Goal: Task Accomplishment & Management: Manage account settings

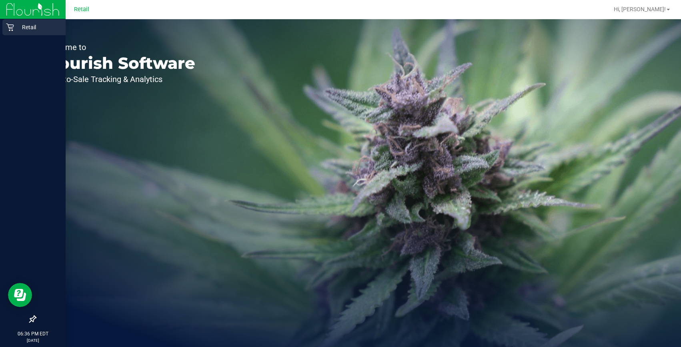
click at [14, 22] on div "Retail" at bounding box center [33, 27] width 63 height 16
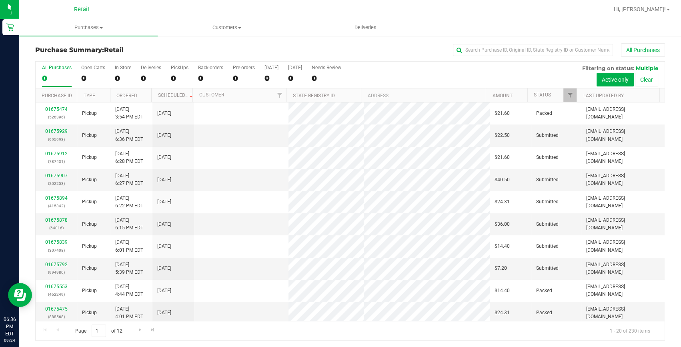
click at [493, 56] on div "All Purchases" at bounding box center [455, 50] width 420 height 14
click at [495, 52] on input "text" at bounding box center [533, 50] width 160 height 12
click at [117, 23] on uib-tab-heading "Purchases Summary of purchases Fulfillment All purchases" at bounding box center [88, 27] width 138 height 17
click at [42, 58] on span "Fulfillment" at bounding box center [44, 57] width 50 height 7
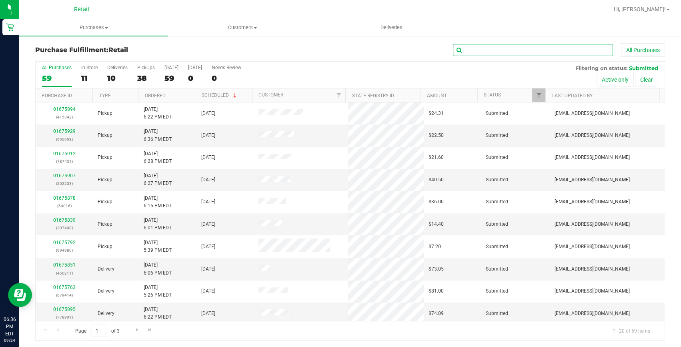
click at [551, 52] on input "text" at bounding box center [533, 50] width 160 height 12
type input "216006"
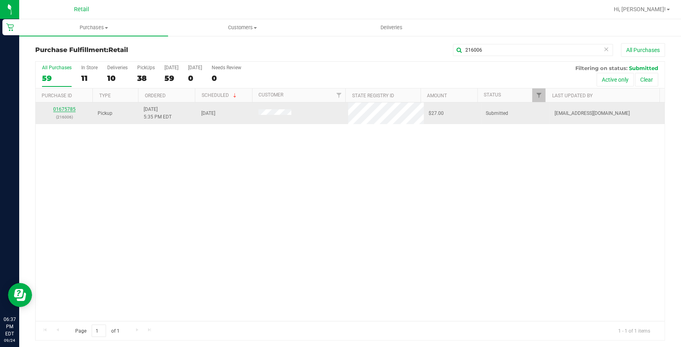
click at [65, 108] on link "01675785" at bounding box center [64, 109] width 22 height 6
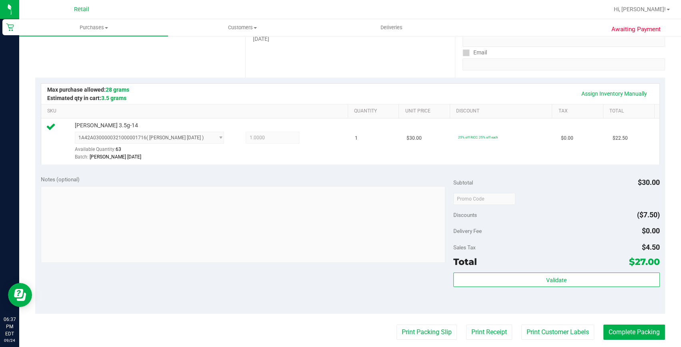
scroll to position [182, 0]
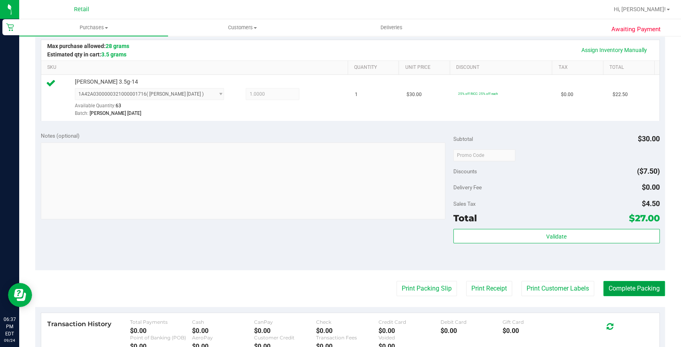
click at [648, 286] on button "Complete Packing" at bounding box center [634, 288] width 62 height 15
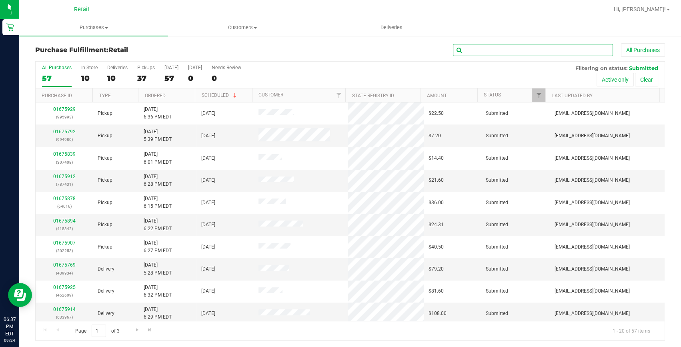
click at [508, 49] on input "text" at bounding box center [533, 50] width 160 height 12
click at [531, 47] on input "text" at bounding box center [533, 50] width 160 height 12
type input "994980"
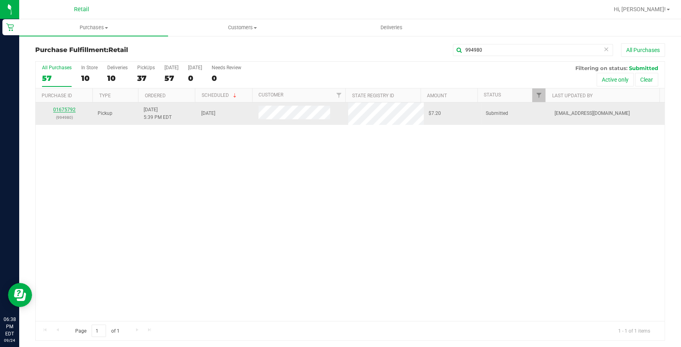
click at [66, 109] on link "01675792" at bounding box center [64, 110] width 22 height 6
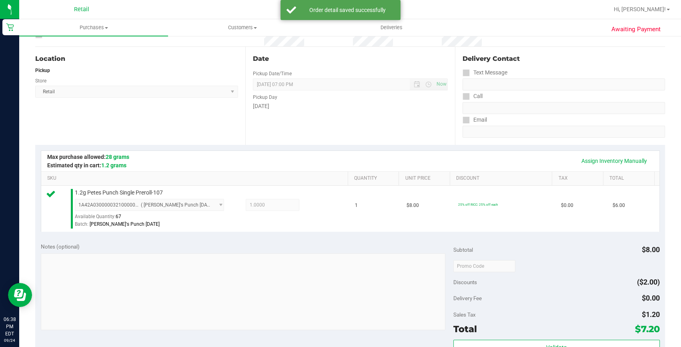
scroll to position [218, 0]
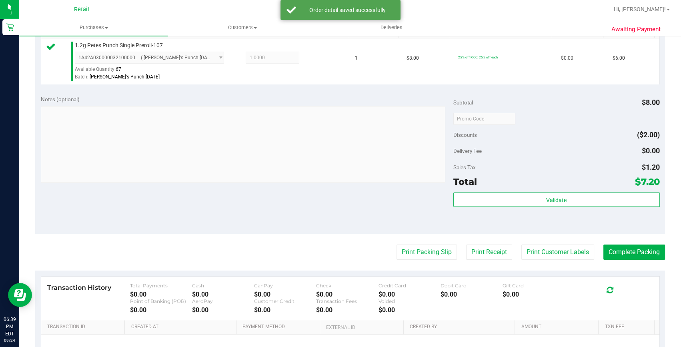
click at [642, 261] on purchase-details "Back Edit Purchase Cancel Purchase View Profile # 01675792 Med | Rec METRC ID: …" at bounding box center [350, 122] width 630 height 595
click at [636, 249] on button "Complete Packing" at bounding box center [634, 252] width 62 height 15
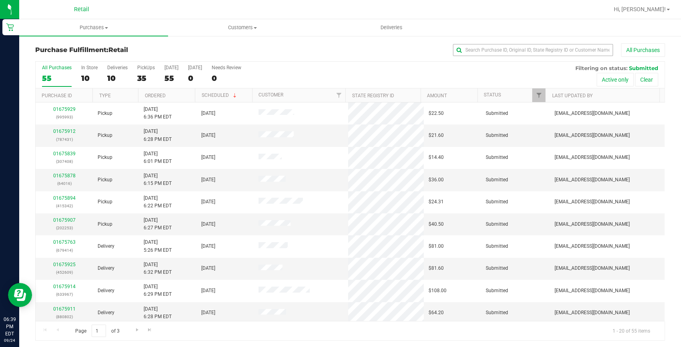
drag, startPoint x: 540, startPoint y: 61, endPoint x: 541, endPoint y: 54, distance: 6.8
click at [540, 62] on div "All Purchases 55 In Store 10 Deliveries 10 PickUps 35 Today 55 Tomorrow 0 Needs…" at bounding box center [350, 65] width 629 height 6
click at [541, 54] on input "text" at bounding box center [533, 50] width 160 height 12
type input "595705"
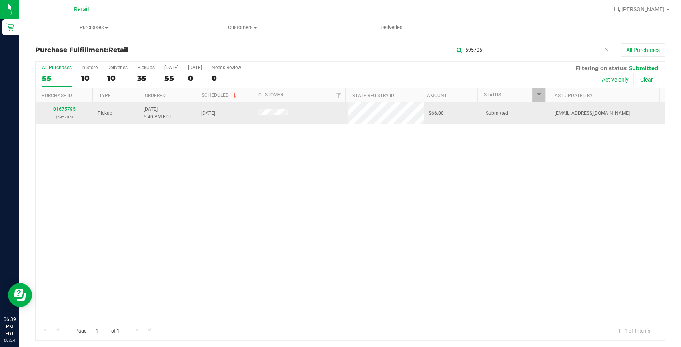
click at [66, 108] on link "01675795" at bounding box center [64, 109] width 22 height 6
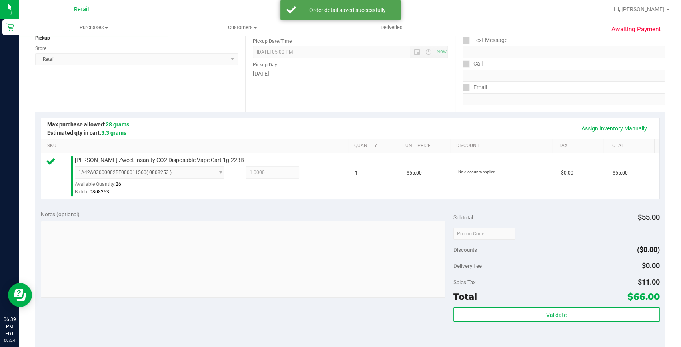
scroll to position [255, 0]
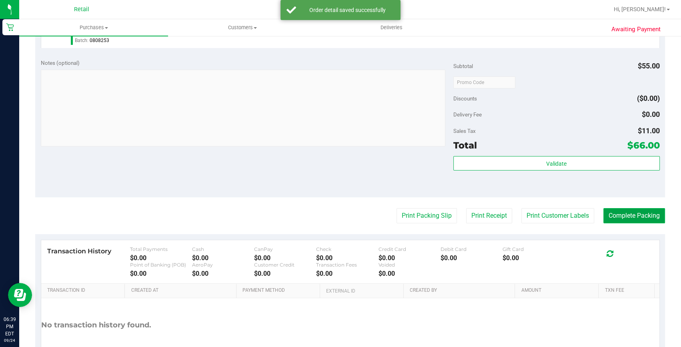
click at [629, 208] on button "Complete Packing" at bounding box center [634, 215] width 62 height 15
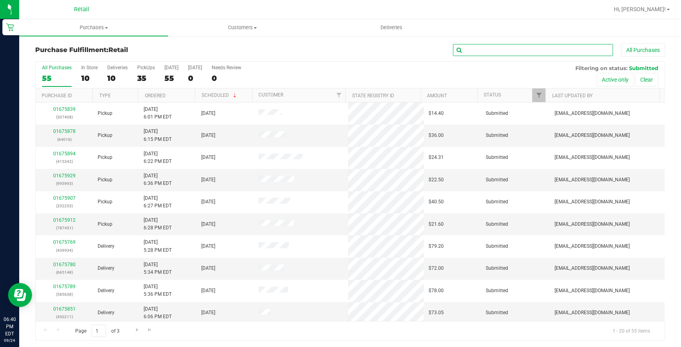
click at [519, 46] on input "text" at bounding box center [533, 50] width 160 height 12
type input "5"
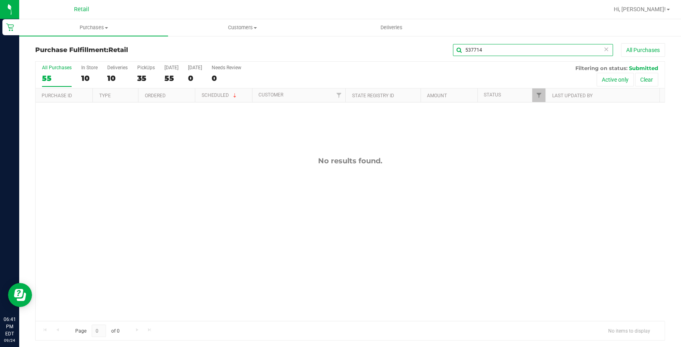
click at [484, 47] on input "537714" at bounding box center [533, 50] width 160 height 12
click at [483, 47] on input "537714" at bounding box center [533, 50] width 160 height 12
type input "952805"
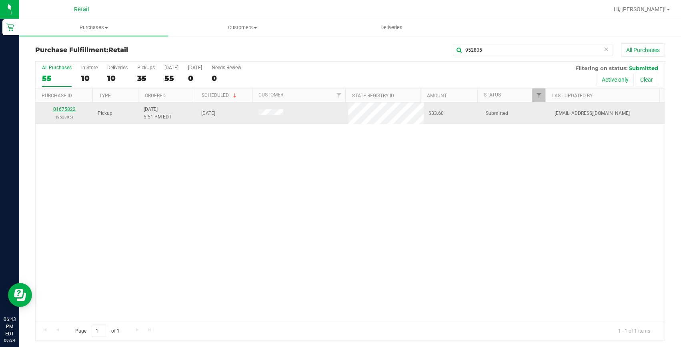
click at [72, 107] on link "01675822" at bounding box center [64, 109] width 22 height 6
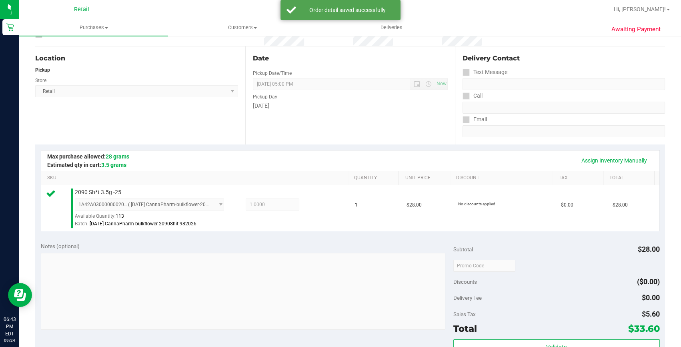
scroll to position [218, 0]
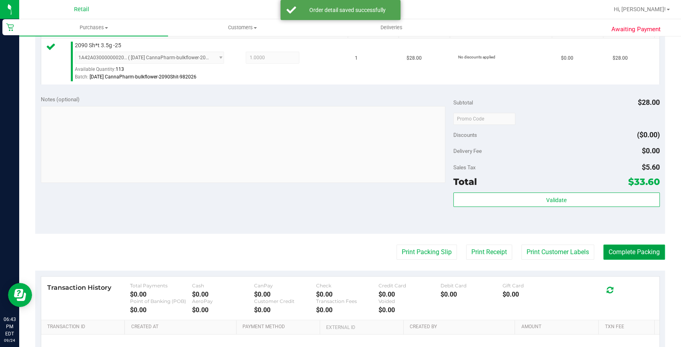
click at [638, 245] on button "Complete Packing" at bounding box center [634, 252] width 62 height 15
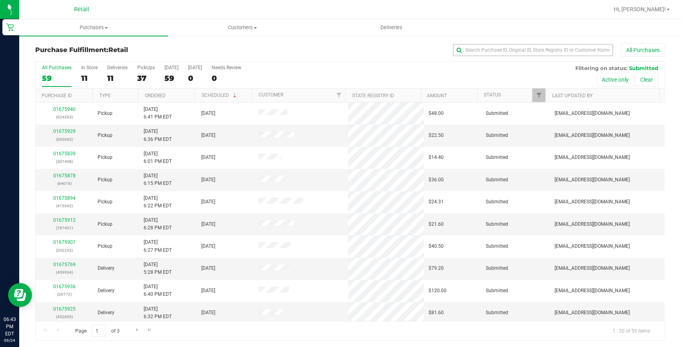
drag, startPoint x: 527, startPoint y: 40, endPoint x: 524, endPoint y: 46, distance: 7.2
click at [527, 40] on div "Purchase Fulfillment: Retail All Purchases All Purchases 59 In Store 11 Deliver…" at bounding box center [350, 191] width 662 height 313
drag, startPoint x: 524, startPoint y: 46, endPoint x: 520, endPoint y: 49, distance: 4.3
click at [521, 49] on input "text" at bounding box center [533, 50] width 160 height 12
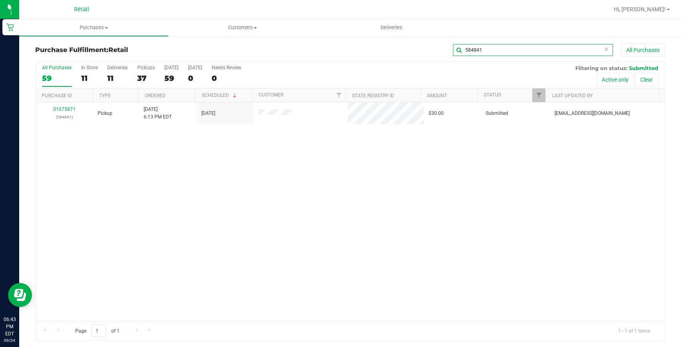
type input "584841"
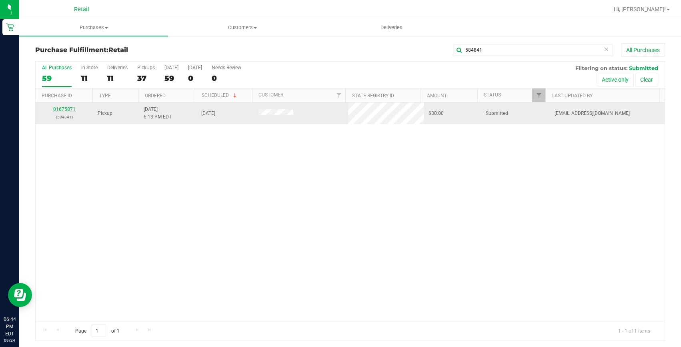
click at [64, 110] on link "01675871" at bounding box center [64, 109] width 22 height 6
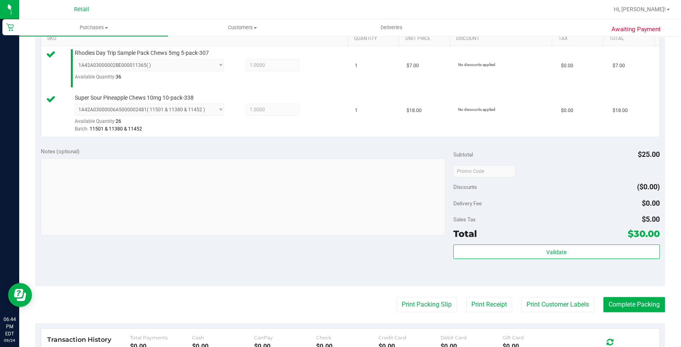
scroll to position [218, 0]
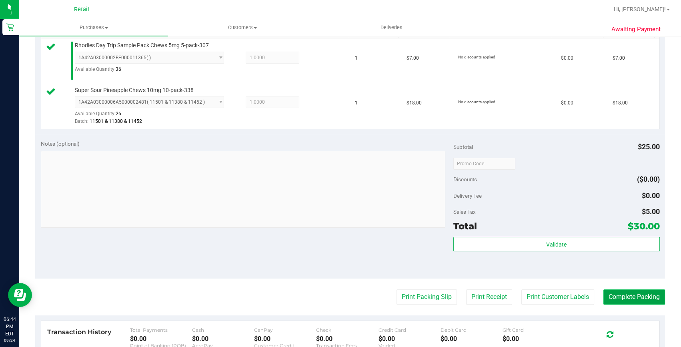
click at [656, 291] on button "Complete Packing" at bounding box center [634, 296] width 62 height 15
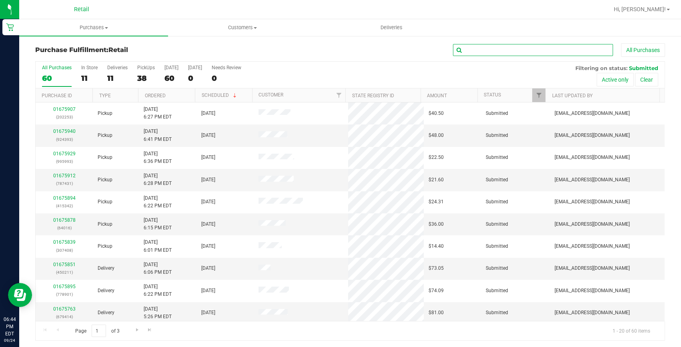
click at [537, 51] on input "text" at bounding box center [533, 50] width 160 height 12
type input "519544"
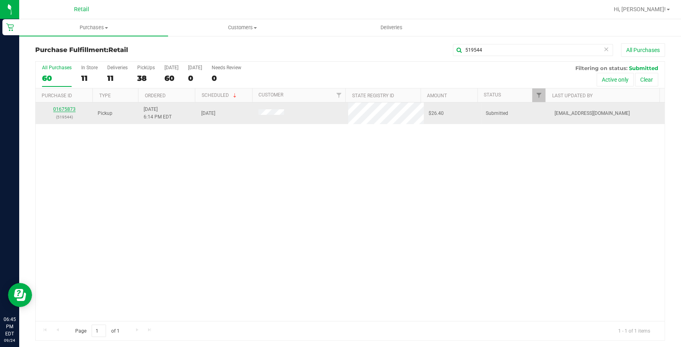
click at [64, 110] on link "01675873" at bounding box center [64, 109] width 22 height 6
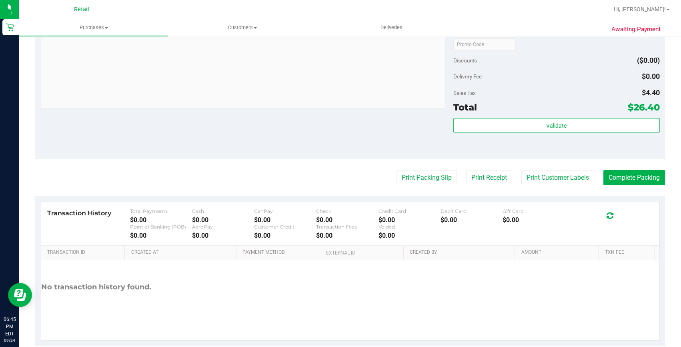
scroll to position [306, 0]
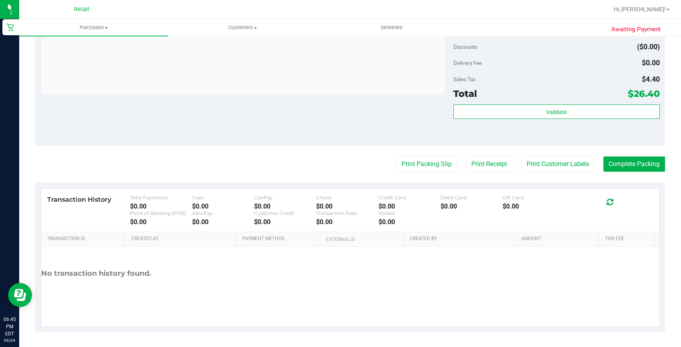
click at [673, 151] on div "Awaiting Payment Back Edit Purchase Cancel Purchase View Profile # 01675873 Med…" at bounding box center [350, 38] width 662 height 619
click at [649, 161] on button "Complete Packing" at bounding box center [634, 163] width 62 height 15
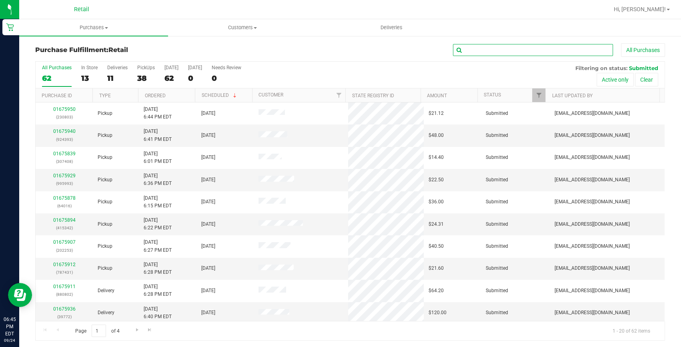
click at [501, 49] on input "text" at bounding box center [533, 50] width 160 height 12
type input "680730"
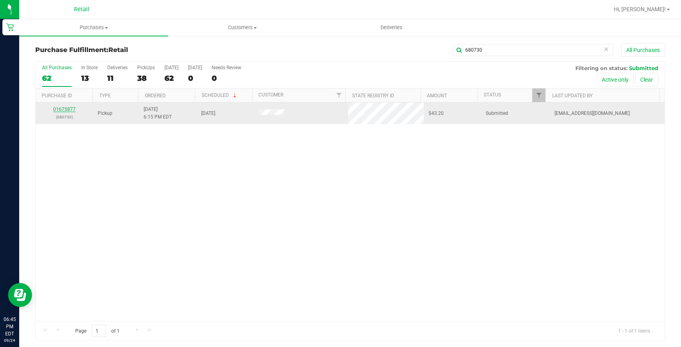
click at [67, 108] on link "01675877" at bounding box center [64, 109] width 22 height 6
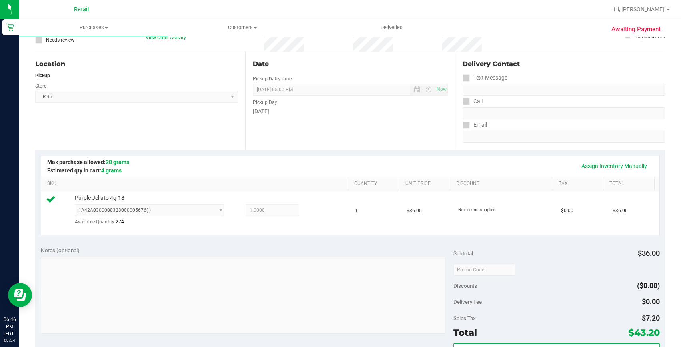
scroll to position [218, 0]
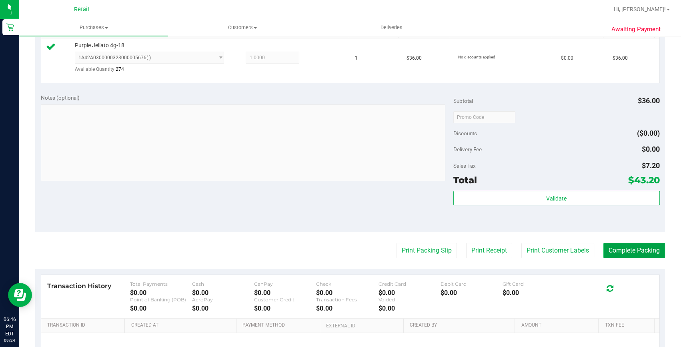
click at [626, 251] on button "Complete Packing" at bounding box center [634, 250] width 62 height 15
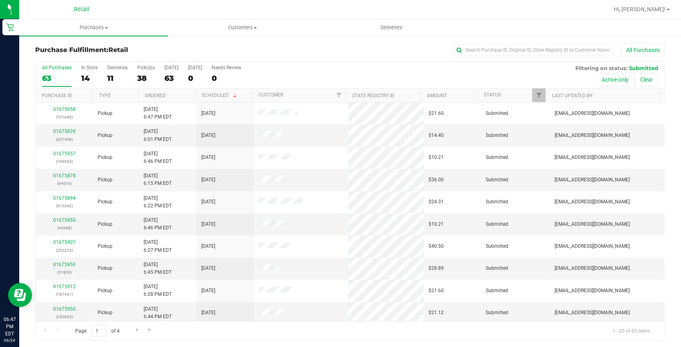
click at [483, 43] on div "Purchase Fulfillment: Retail All Purchases All Purchases 63 In Store 14 Deliver…" at bounding box center [350, 191] width 662 height 313
click at [484, 44] on input "text" at bounding box center [533, 50] width 160 height 12
type input "64016"
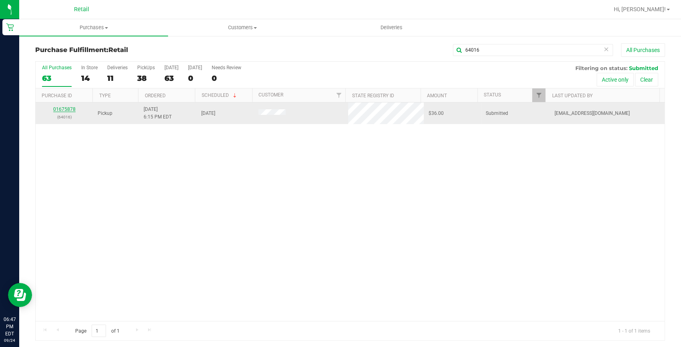
click at [69, 108] on link "01675878" at bounding box center [64, 109] width 22 height 6
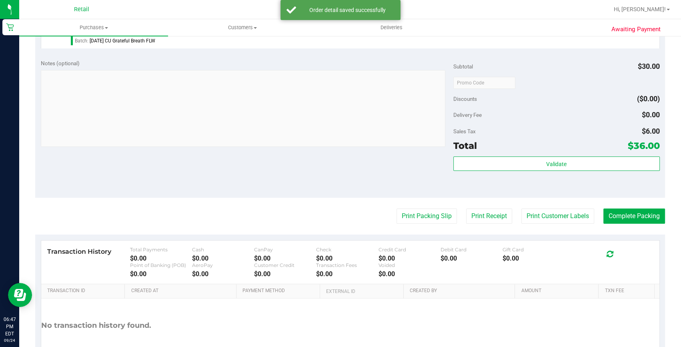
scroll to position [255, 0]
click at [615, 216] on button "Complete Packing" at bounding box center [634, 215] width 62 height 15
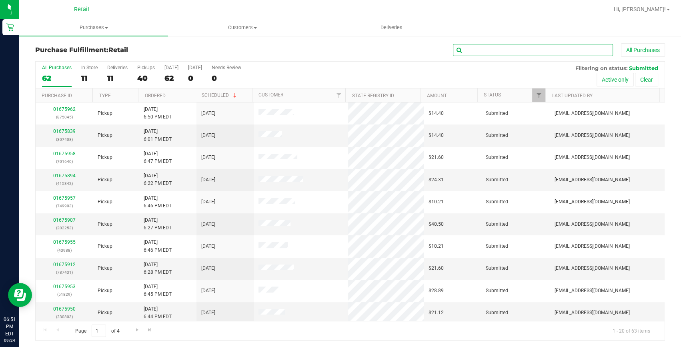
click at [501, 44] on input "text" at bounding box center [533, 50] width 160 height 12
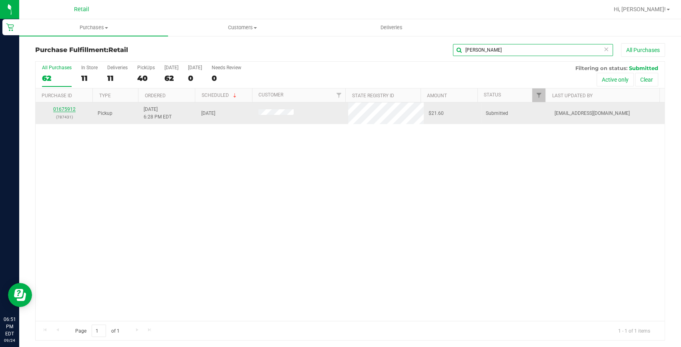
type input "kenneth"
click at [68, 108] on link "01675912" at bounding box center [64, 109] width 22 height 6
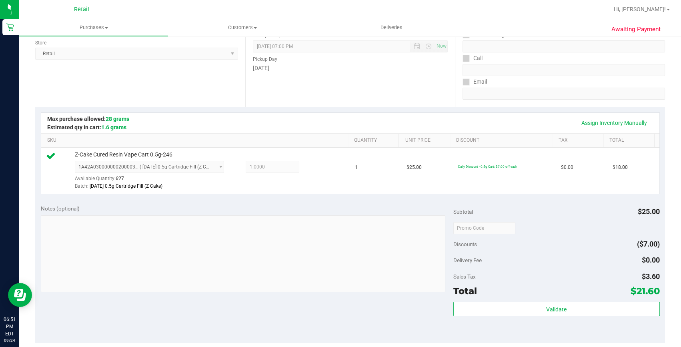
scroll to position [182, 0]
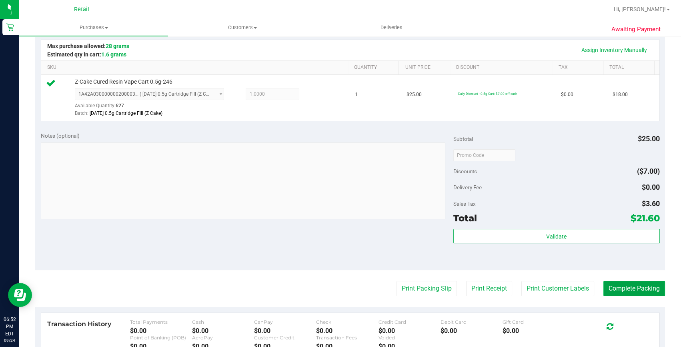
click at [618, 293] on button "Complete Packing" at bounding box center [634, 288] width 62 height 15
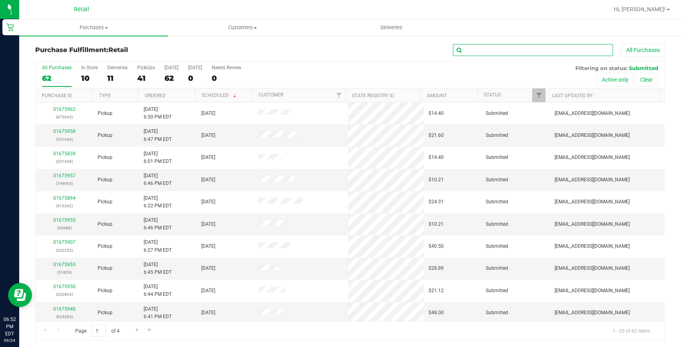
click at [530, 54] on input "text" at bounding box center [533, 50] width 160 height 12
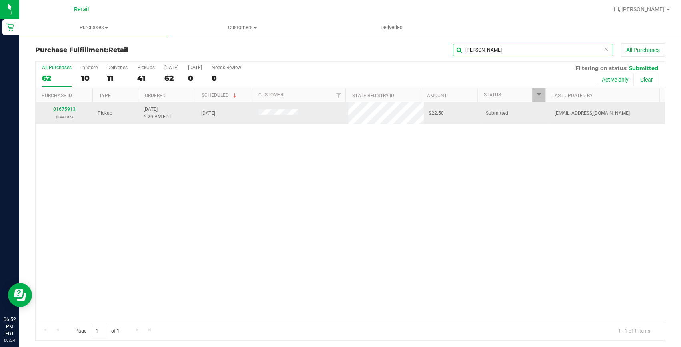
type input "domingo"
click at [56, 109] on link "01675913" at bounding box center [64, 109] width 22 height 6
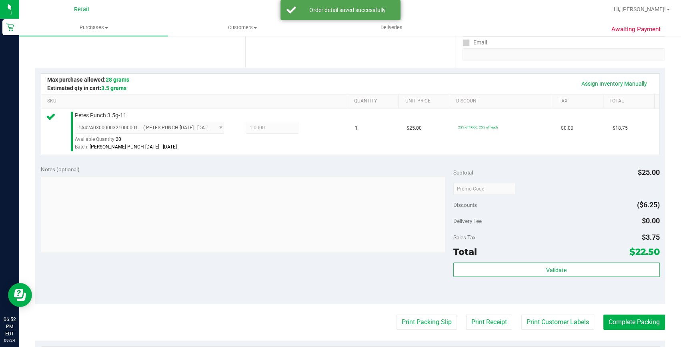
scroll to position [255, 0]
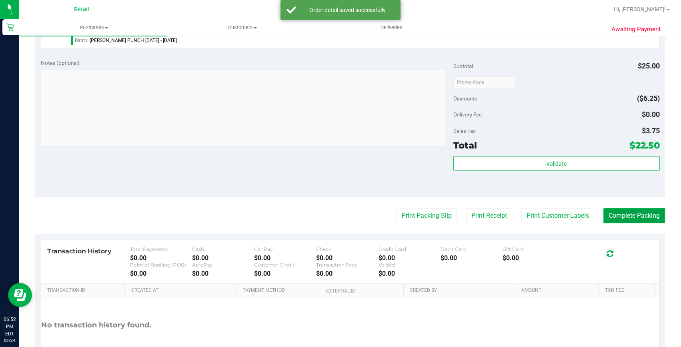
click at [645, 217] on button "Complete Packing" at bounding box center [634, 215] width 62 height 15
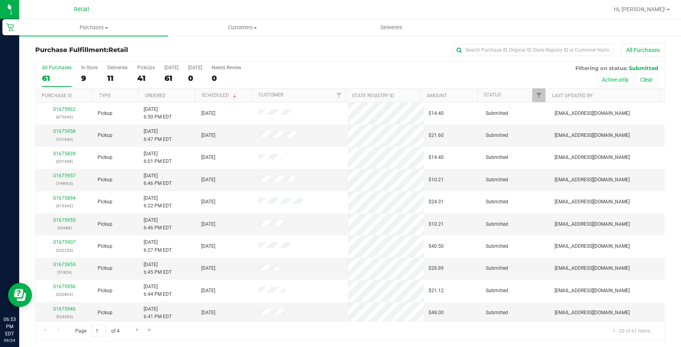
click at [540, 34] on ul "Purchases Summary of purchases Fulfillment All purchases Customers All customer…" at bounding box center [359, 27] width 681 height 17
click at [536, 45] on input "text" at bounding box center [533, 50] width 160 height 12
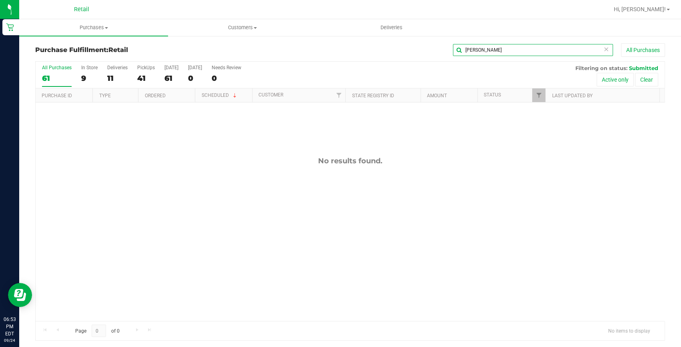
type input "sam"
click at [91, 31] on uib-tab-heading "Purchases Summary of purchases Fulfillment All purchases" at bounding box center [93, 27] width 149 height 17
click at [77, 60] on li "Fulfillment" at bounding box center [93, 58] width 149 height 10
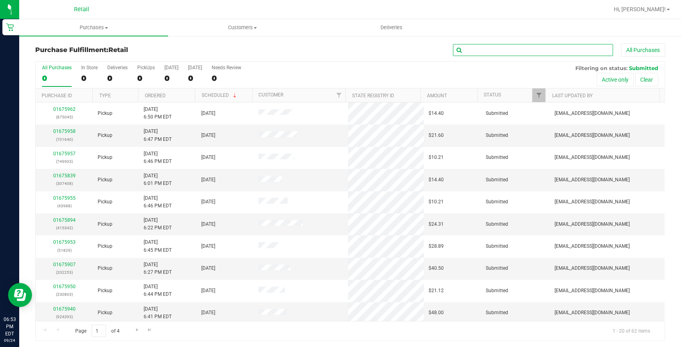
click at [493, 48] on input "text" at bounding box center [533, 50] width 160 height 12
type input "sam"
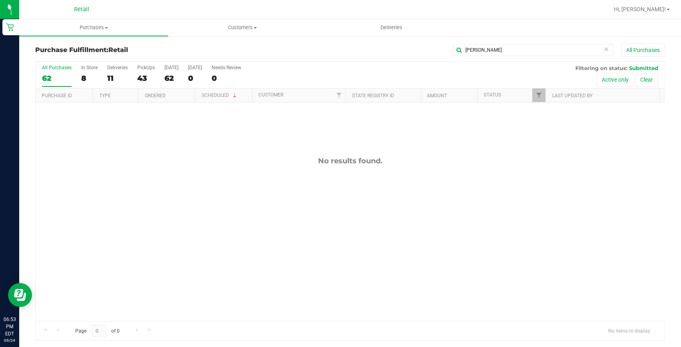
click at [603, 48] on icon at bounding box center [606, 49] width 6 height 10
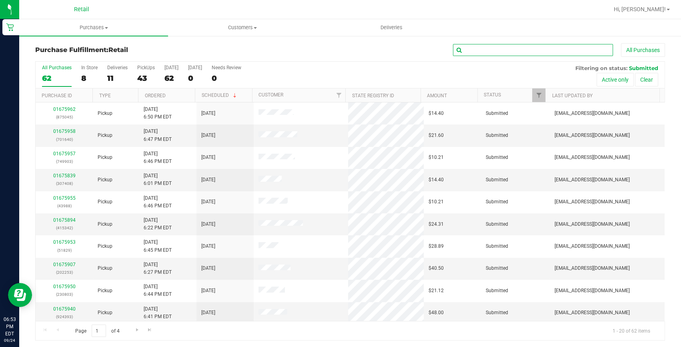
click at [576, 49] on input "text" at bounding box center [533, 50] width 160 height 12
type input "gardner"
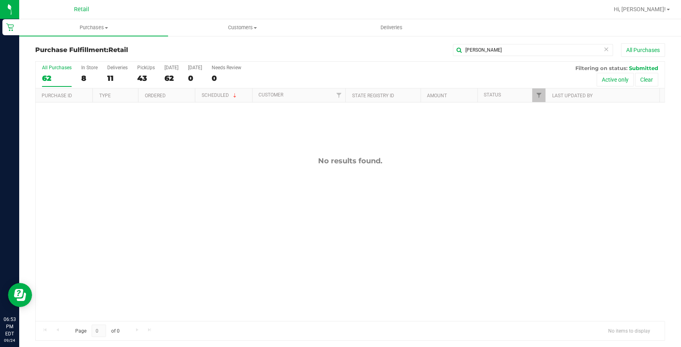
click at [107, 130] on div "No results found." at bounding box center [350, 238] width 629 height 273
click at [88, 79] on div "8" at bounding box center [89, 78] width 16 height 9
click at [0, 0] on input "In Store 8" at bounding box center [0, 0] width 0 height 0
click at [49, 79] on div "62" at bounding box center [57, 78] width 30 height 9
click at [0, 0] on input "All Purchases 62" at bounding box center [0, 0] width 0 height 0
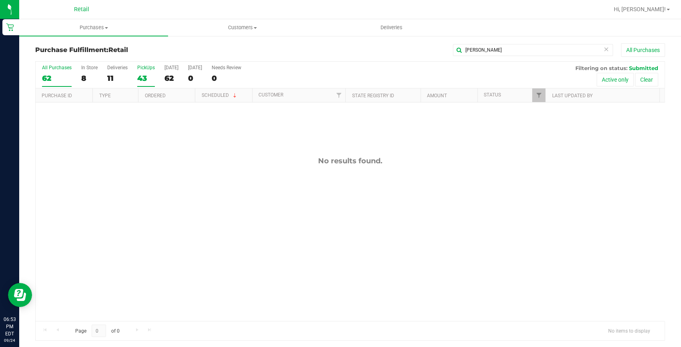
click at [144, 80] on div "43" at bounding box center [146, 78] width 18 height 9
click at [0, 0] on input "PickUps 43" at bounding box center [0, 0] width 0 height 0
click at [166, 76] on div "61" at bounding box center [171, 78] width 14 height 9
click at [0, 0] on input "Today 61" at bounding box center [0, 0] width 0 height 0
click at [28, 13] on div "Retail" at bounding box center [81, 9] width 117 height 12
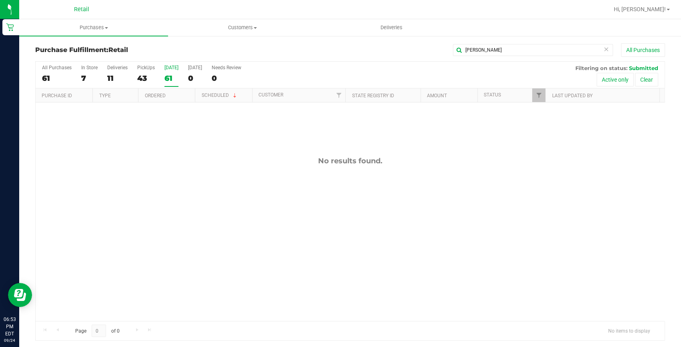
click at [22, 11] on nav "Retail Hi, Darius!" at bounding box center [350, 9] width 662 height 19
click at [136, 76] on div "All Purchases 61 In Store 7 Deliveries 11 PickUps 43 Today 61 Tomorrow 0 Needs …" at bounding box center [350, 75] width 629 height 27
click at [142, 78] on div "43" at bounding box center [146, 78] width 18 height 9
click at [0, 0] on input "PickUps 43" at bounding box center [0, 0] width 0 height 0
click at [603, 50] on icon at bounding box center [606, 49] width 6 height 10
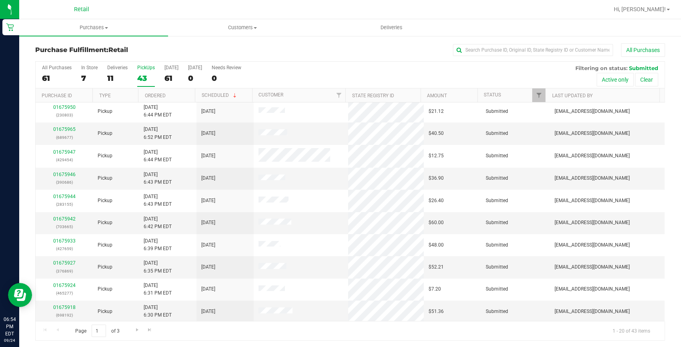
scroll to position [1, 0]
click at [137, 329] on span "Go to the next page" at bounding box center [137, 328] width 6 height 6
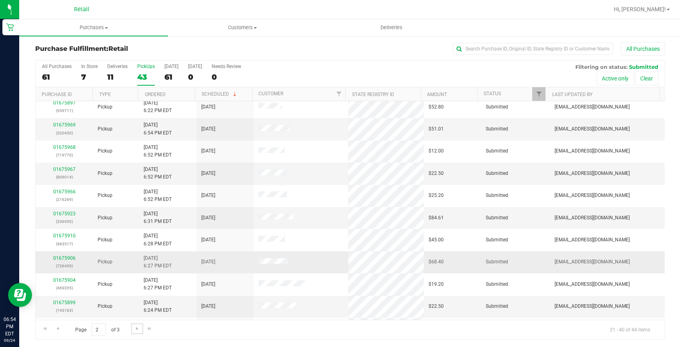
scroll to position [0, 0]
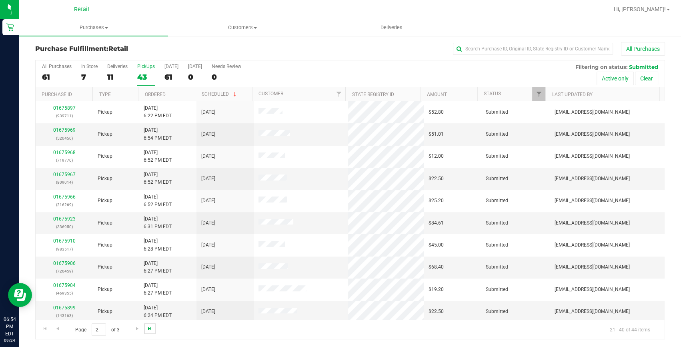
click at [148, 327] on span "Go to the last page" at bounding box center [149, 328] width 6 height 6
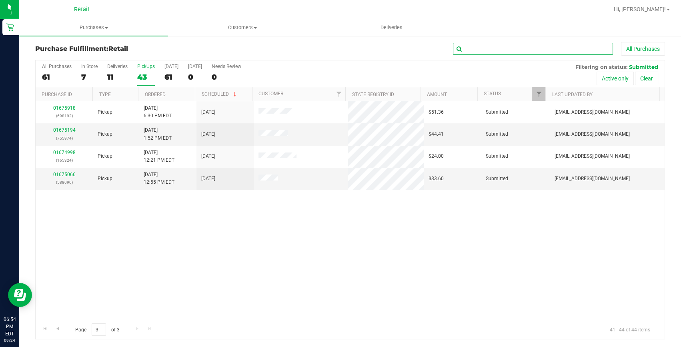
click at [491, 49] on input "text" at bounding box center [533, 49] width 160 height 12
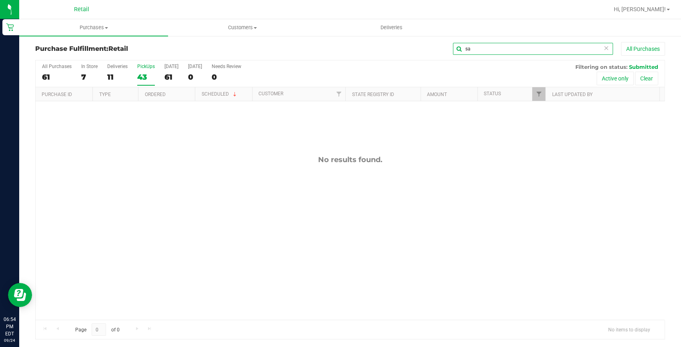
type input "s"
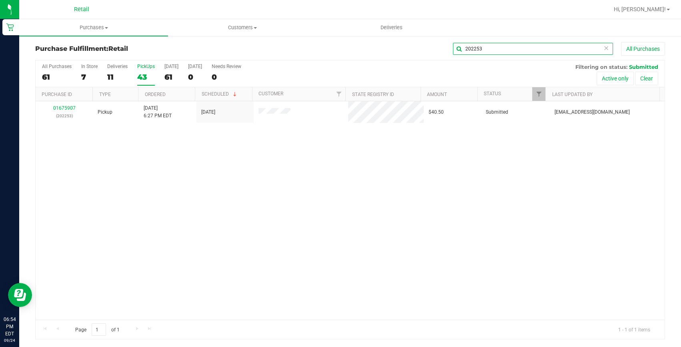
type input "202253"
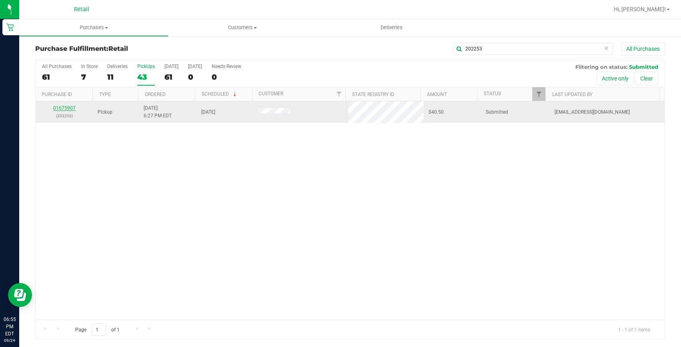
click at [71, 108] on link "01675907" at bounding box center [64, 108] width 22 height 6
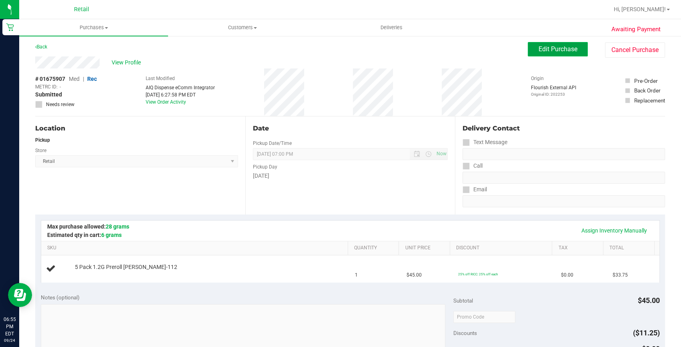
click at [557, 48] on span "Edit Purchase" at bounding box center [558, 49] width 39 height 8
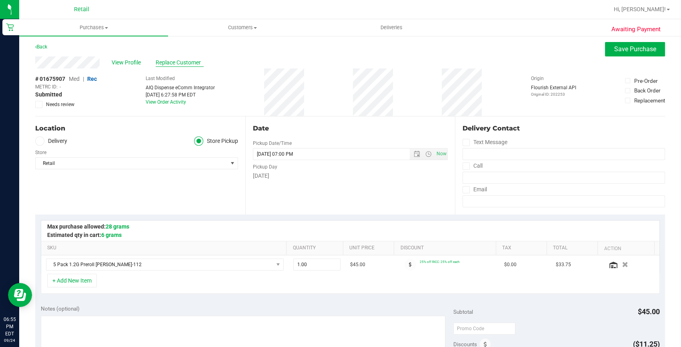
click at [192, 62] on span "Replace Customer" at bounding box center [180, 62] width 48 height 8
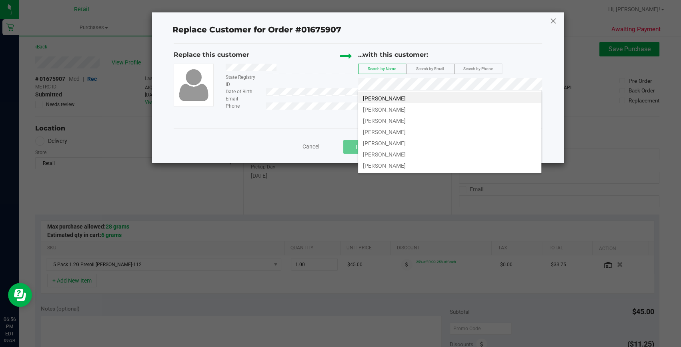
click at [554, 20] on icon at bounding box center [553, 20] width 7 height 13
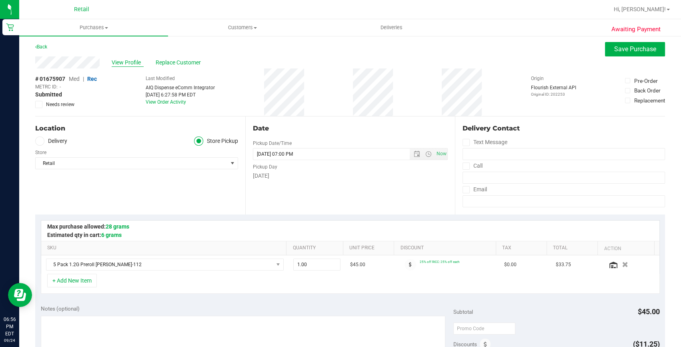
click at [125, 61] on span "View Profile" at bounding box center [128, 62] width 32 height 8
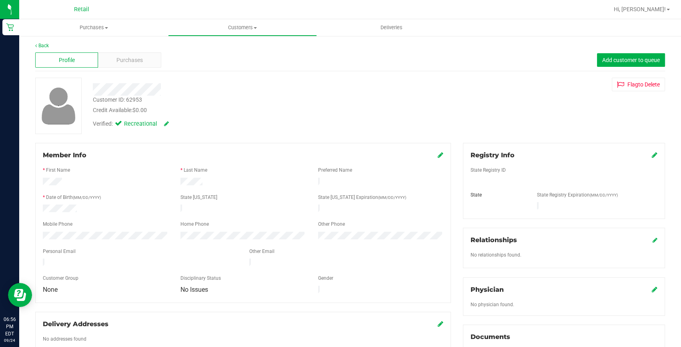
click at [432, 155] on div "Member Info" at bounding box center [243, 155] width 401 height 10
click at [438, 155] on icon at bounding box center [441, 155] width 6 height 6
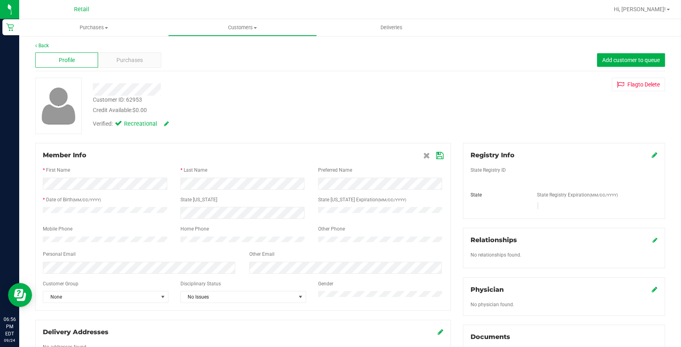
click at [436, 156] on icon at bounding box center [439, 155] width 7 height 6
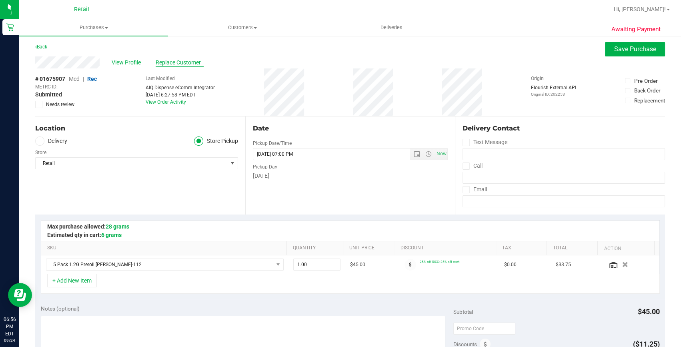
click at [182, 62] on span "Replace Customer" at bounding box center [180, 62] width 48 height 8
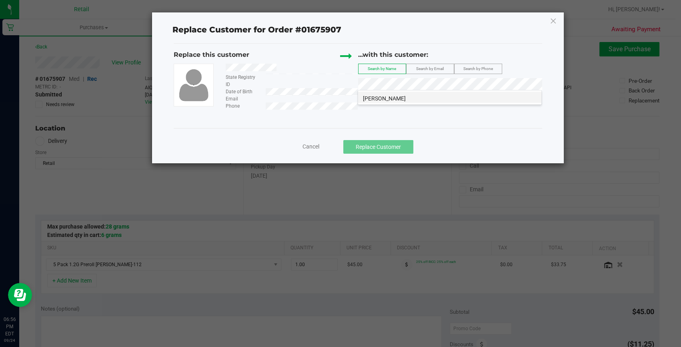
click at [403, 93] on li "Samantha Gardner" at bounding box center [449, 97] width 183 height 11
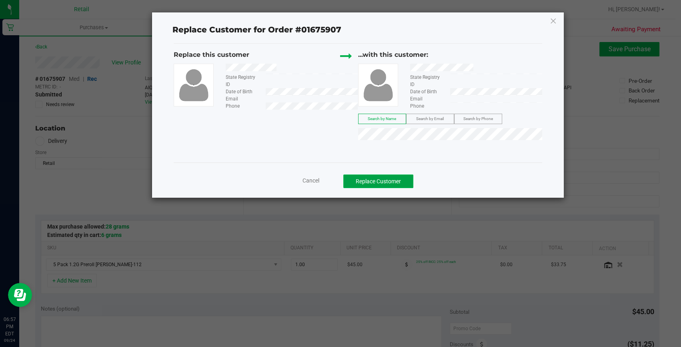
click at [385, 176] on button "Replace Customer" at bounding box center [378, 181] width 70 height 14
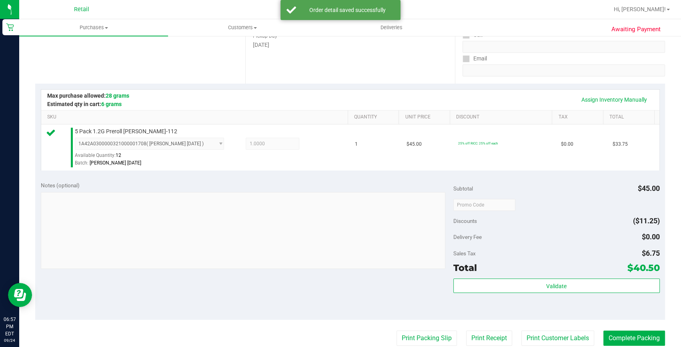
scroll to position [147, 0]
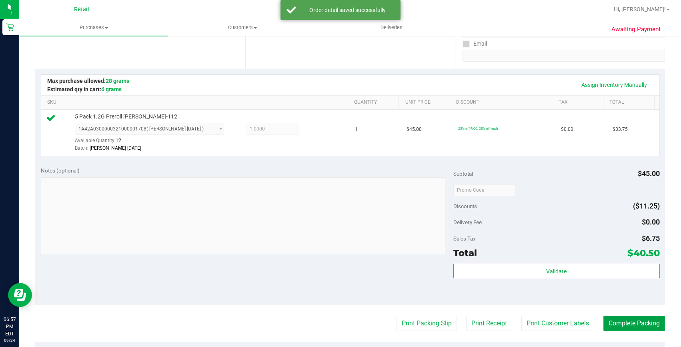
click at [629, 326] on button "Complete Packing" at bounding box center [634, 323] width 62 height 15
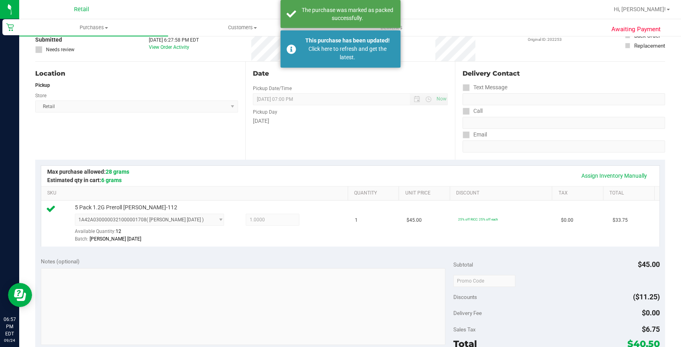
scroll to position [0, 0]
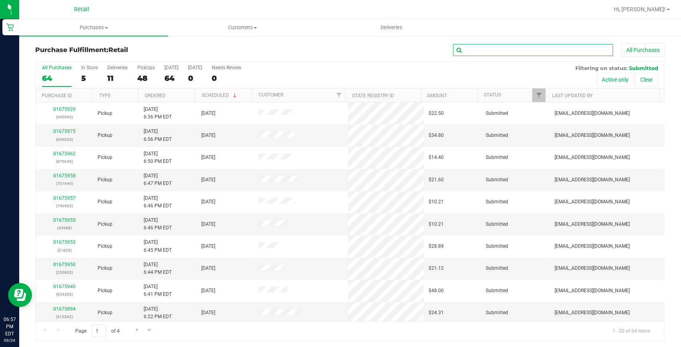
click at [530, 51] on input "text" at bounding box center [533, 50] width 160 height 12
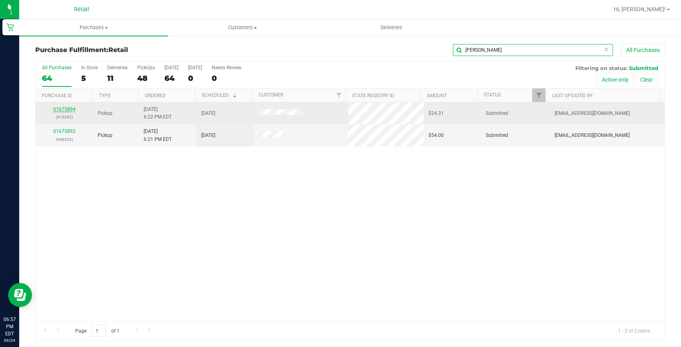
type input "dylan"
click at [68, 111] on link "01675894" at bounding box center [64, 109] width 22 height 6
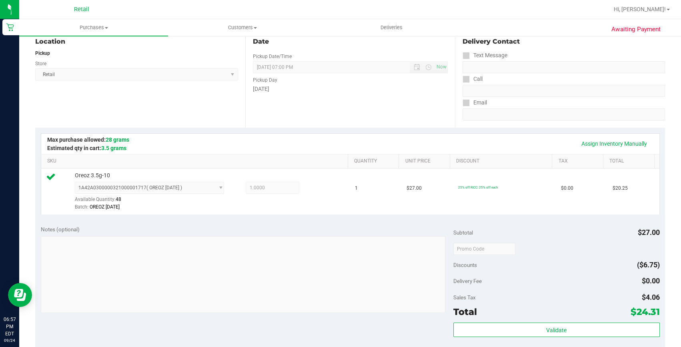
scroll to position [145, 0]
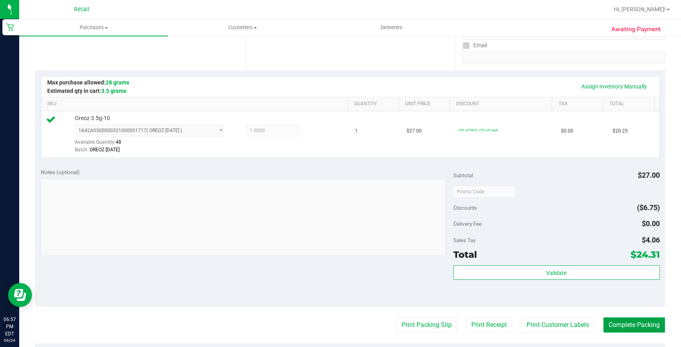
click at [623, 326] on button "Complete Packing" at bounding box center [634, 324] width 62 height 15
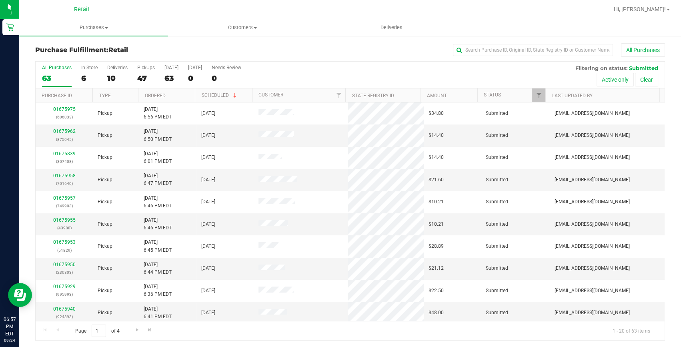
click at [521, 43] on div "All Purchases" at bounding box center [455, 50] width 420 height 14
click at [517, 52] on input "text" at bounding box center [533, 50] width 160 height 12
type input "d"
click at [509, 54] on input "text" at bounding box center [533, 50] width 160 height 12
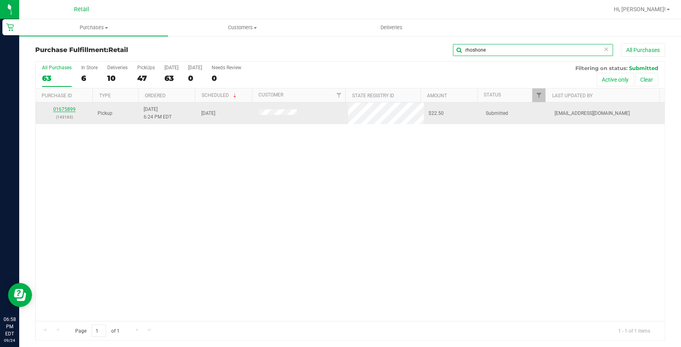
type input "rhoshone"
click at [60, 108] on link "01675899" at bounding box center [64, 109] width 22 height 6
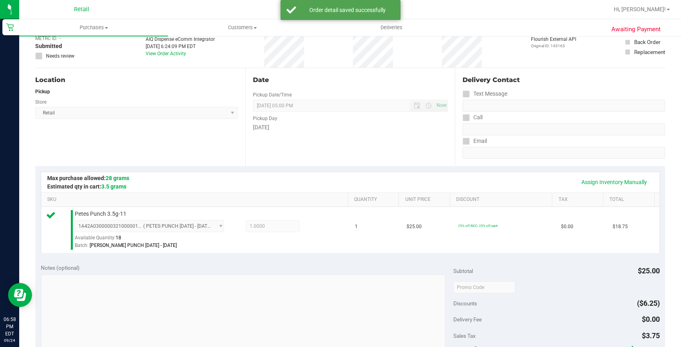
scroll to position [145, 0]
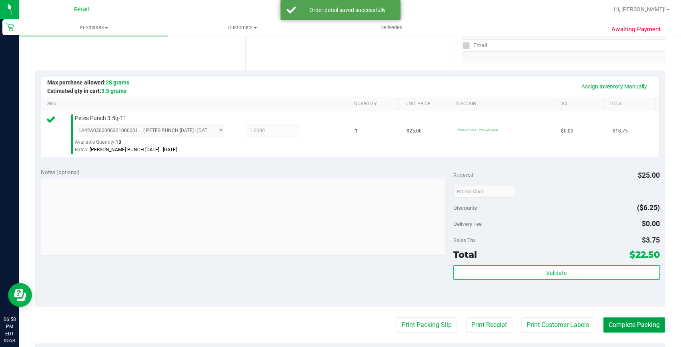
click at [627, 331] on button "Complete Packing" at bounding box center [634, 324] width 62 height 15
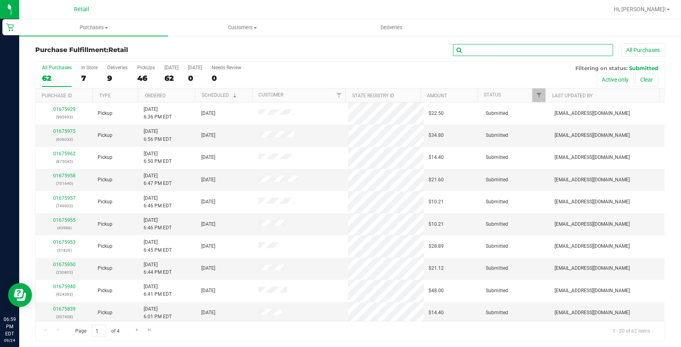
click at [548, 47] on input "text" at bounding box center [533, 50] width 160 height 12
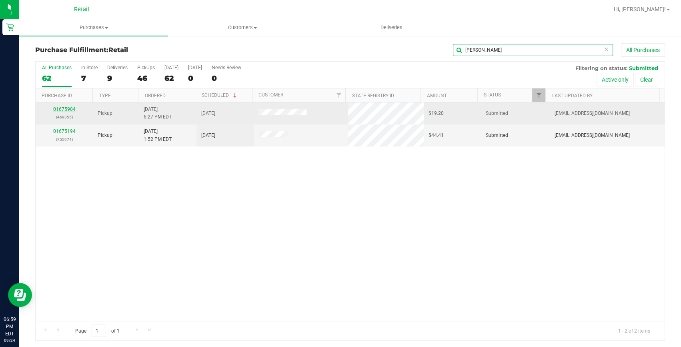
type input "james"
click at [64, 111] on link "01675904" at bounding box center [64, 109] width 22 height 6
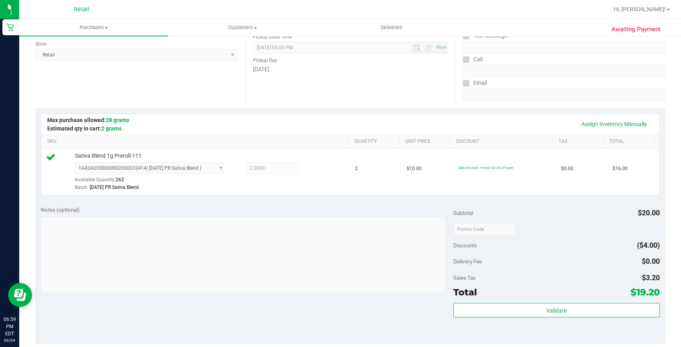
scroll to position [182, 0]
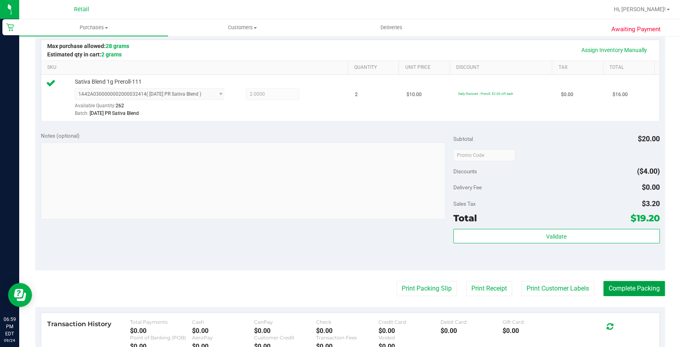
click at [617, 282] on button "Complete Packing" at bounding box center [634, 288] width 62 height 15
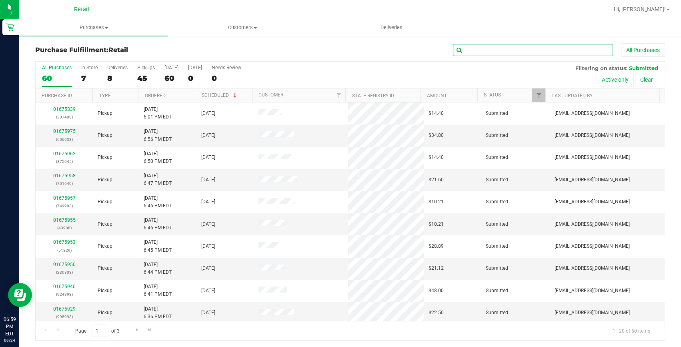
click at [510, 44] on input "text" at bounding box center [533, 50] width 160 height 12
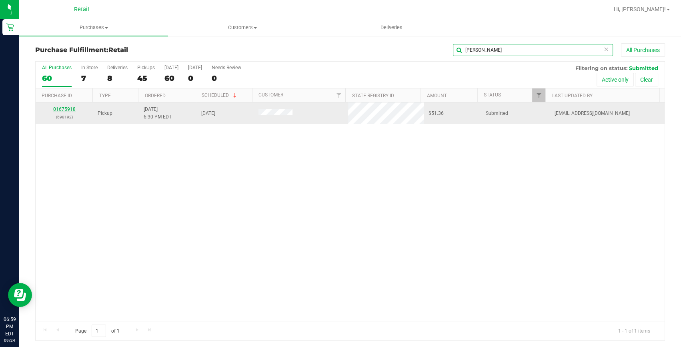
type input "charles"
click at [68, 109] on link "01675918" at bounding box center [64, 109] width 22 height 6
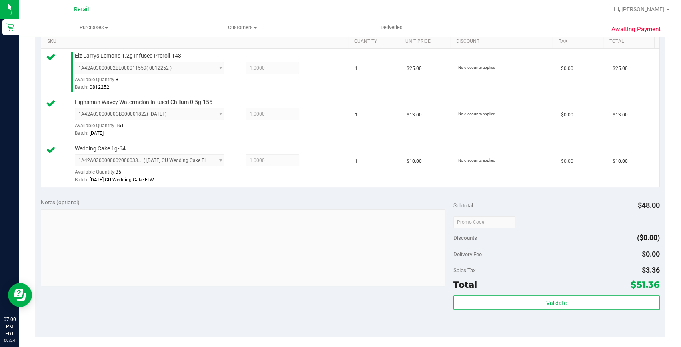
scroll to position [218, 0]
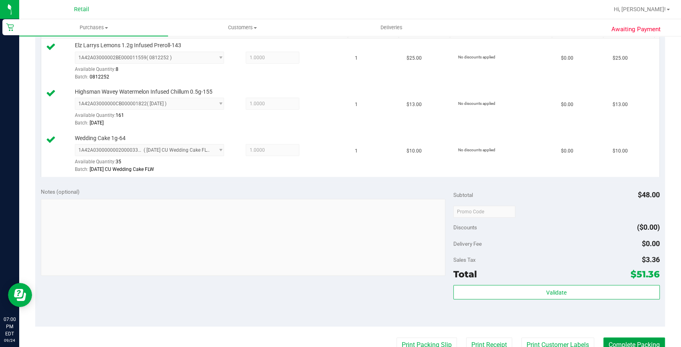
click at [624, 340] on button "Complete Packing" at bounding box center [634, 344] width 62 height 15
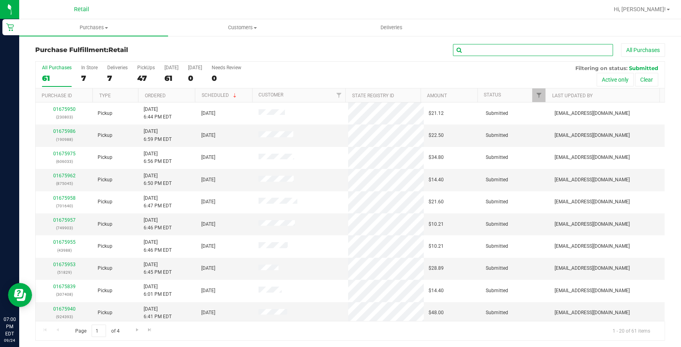
click at [475, 51] on input "text" at bounding box center [533, 50] width 160 height 12
type input "jose"
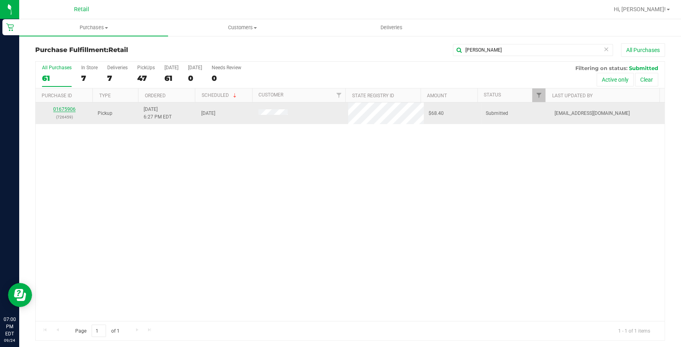
click at [69, 106] on link "01675906" at bounding box center [64, 109] width 22 height 6
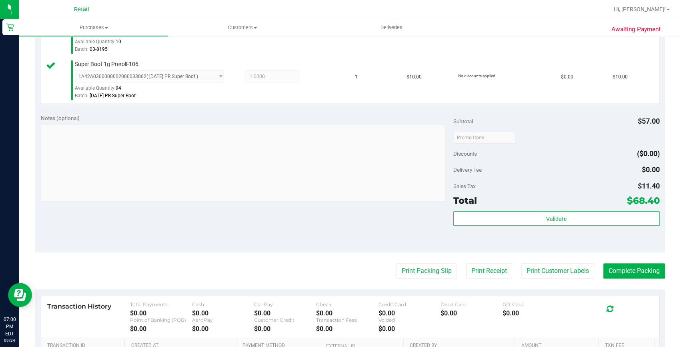
scroll to position [291, 0]
click at [653, 277] on purchase-details "Back Edit Purchase Cancel Purchase View Profile # 01675906 Med | Rec METRC ID: …" at bounding box center [350, 95] width 630 height 686
click at [652, 272] on button "Complete Packing" at bounding box center [634, 270] width 62 height 15
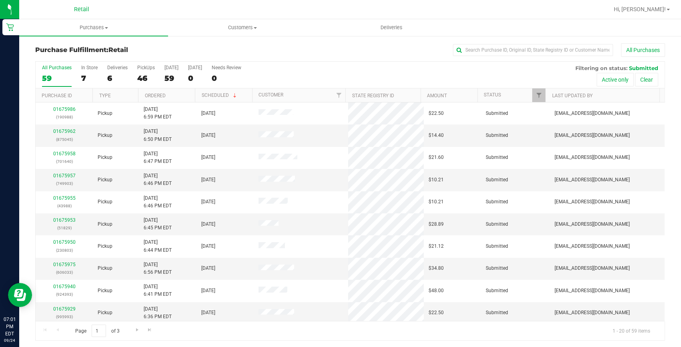
click at [471, 56] on div "All Purchases" at bounding box center [455, 50] width 420 height 14
click at [471, 50] on input "text" at bounding box center [533, 50] width 160 height 12
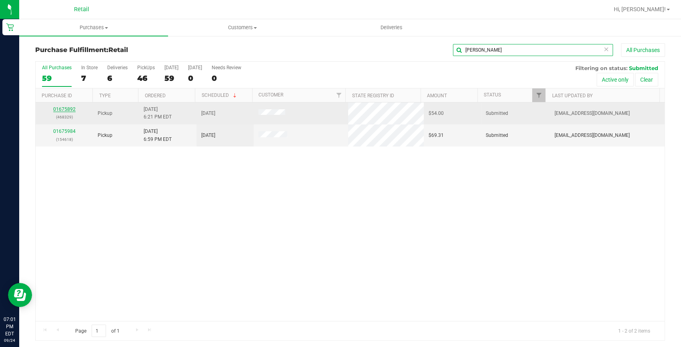
type input "dylan"
click at [57, 109] on link "01675892" at bounding box center [64, 109] width 22 height 6
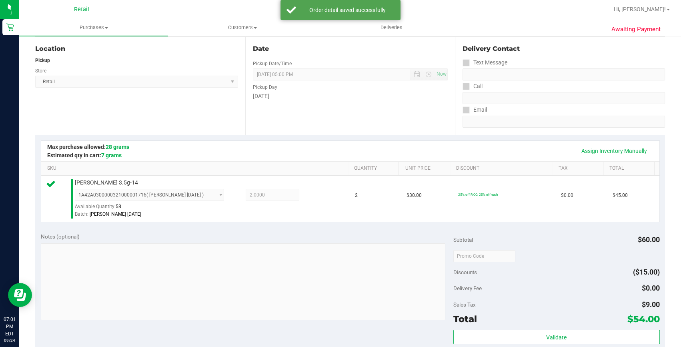
scroll to position [182, 0]
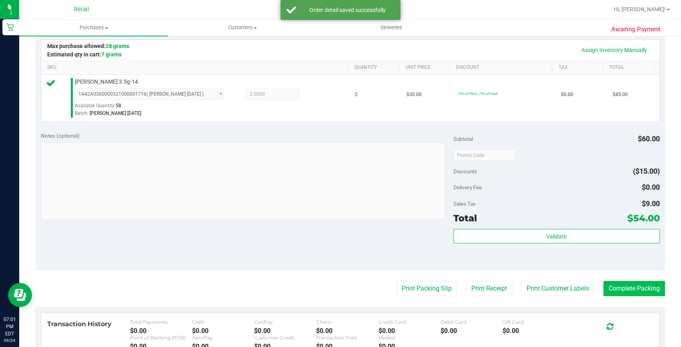
click at [656, 279] on purchase-details "Back Edit Purchase Cancel Purchase View Profile # 01675892 Med | Rec METRC ID: …" at bounding box center [350, 159] width 630 height 595
click at [649, 285] on button "Complete Packing" at bounding box center [634, 288] width 62 height 15
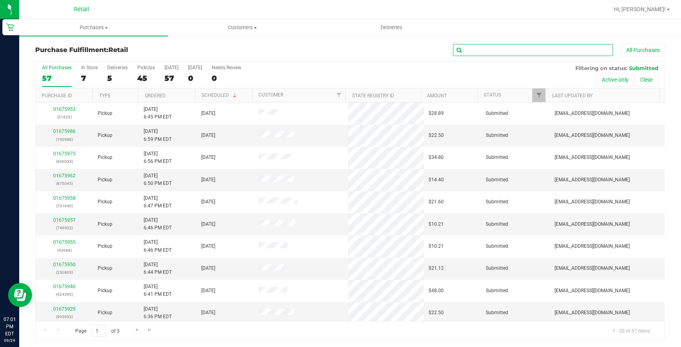
click at [464, 53] on input "text" at bounding box center [533, 50] width 160 height 12
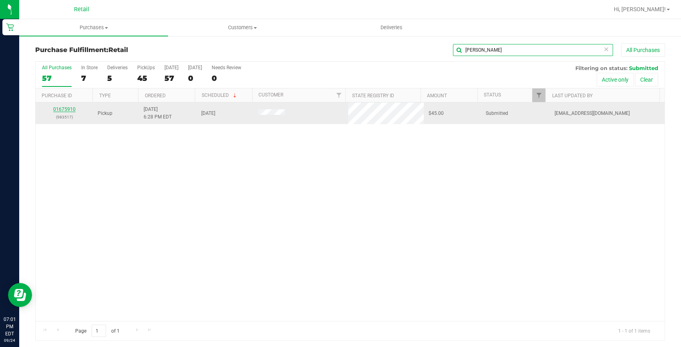
type input "jesse"
click at [62, 108] on link "01675910" at bounding box center [64, 109] width 22 height 6
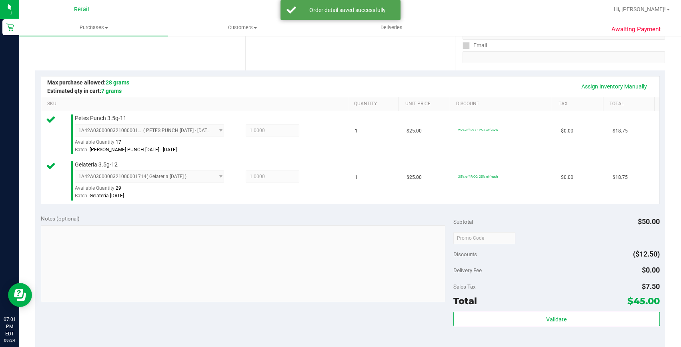
scroll to position [182, 0]
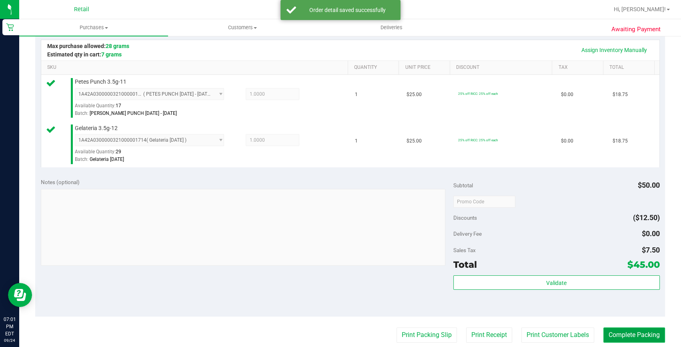
click at [604, 331] on button "Complete Packing" at bounding box center [634, 334] width 62 height 15
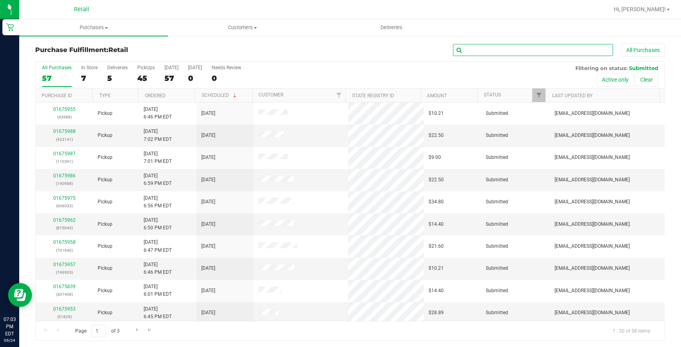
click at [503, 53] on input "text" at bounding box center [533, 50] width 160 height 12
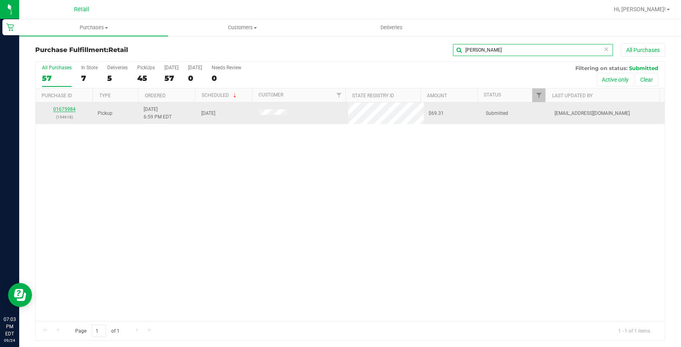
type input "dylan"
click at [68, 110] on link "01675984" at bounding box center [64, 109] width 22 height 6
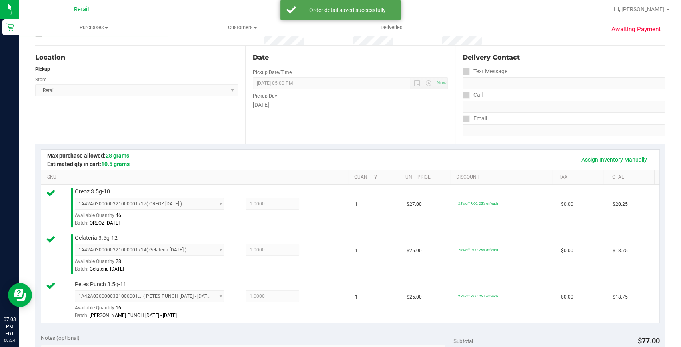
scroll to position [255, 0]
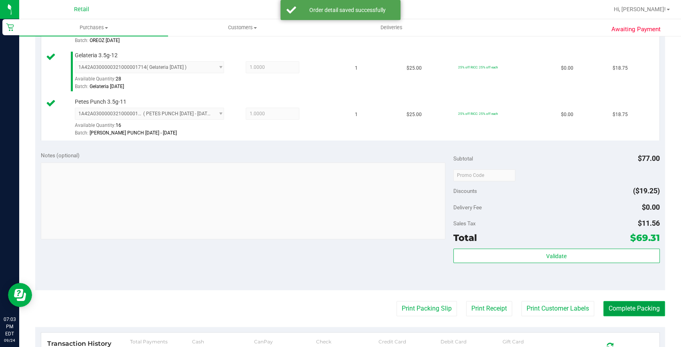
click at [626, 312] on button "Complete Packing" at bounding box center [634, 308] width 62 height 15
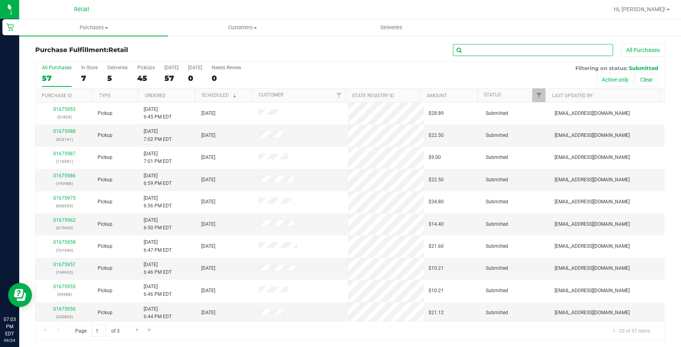
click at [519, 51] on input "text" at bounding box center [533, 50] width 160 height 12
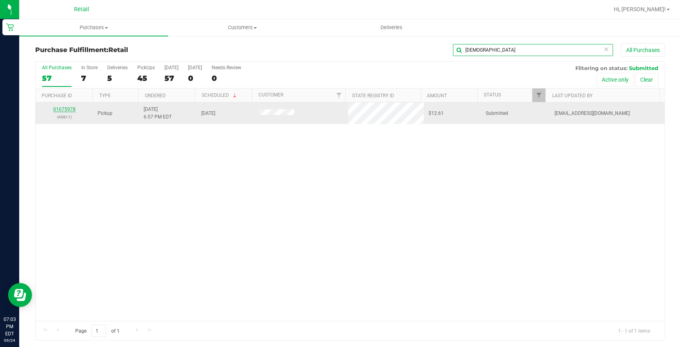
type input "christ"
click at [67, 110] on link "01675978" at bounding box center [64, 109] width 22 height 6
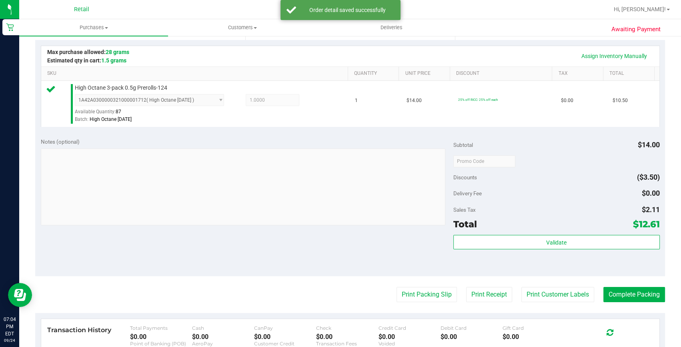
scroll to position [182, 0]
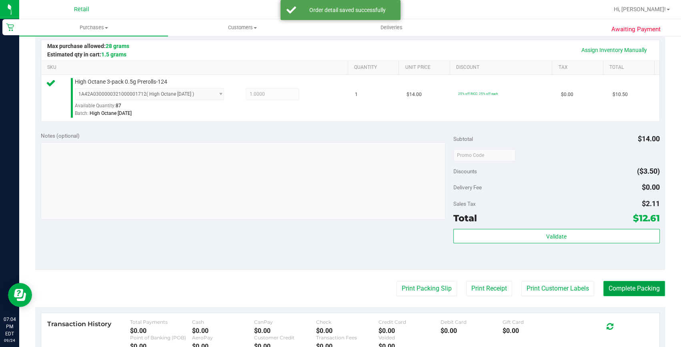
click at [632, 284] on button "Complete Packing" at bounding box center [634, 288] width 62 height 15
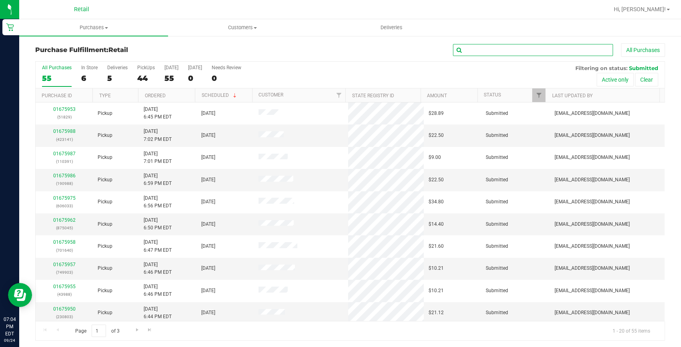
click at [481, 56] on input "text" at bounding box center [533, 50] width 160 height 12
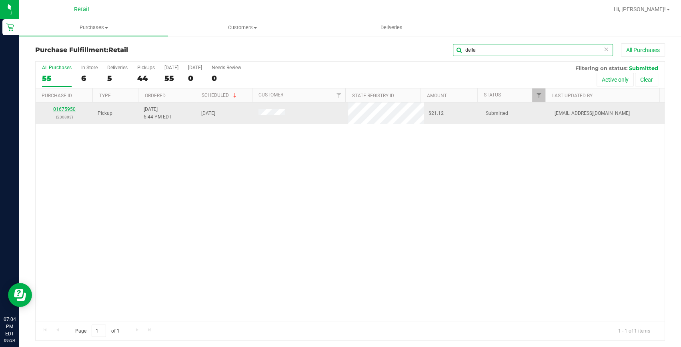
type input "della"
click at [70, 106] on link "01675950" at bounding box center [64, 109] width 22 height 6
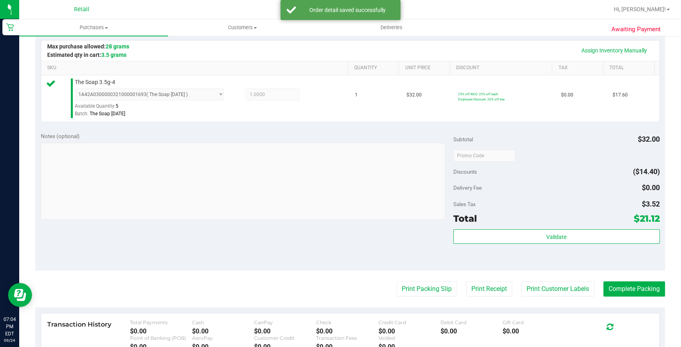
scroll to position [182, 0]
click at [621, 280] on purchase-details "Back Edit Purchase Cancel Purchase View Profile # 01675950 Med | Rec METRC ID: …" at bounding box center [350, 159] width 630 height 595
click at [621, 285] on button "Complete Packing" at bounding box center [634, 288] width 62 height 15
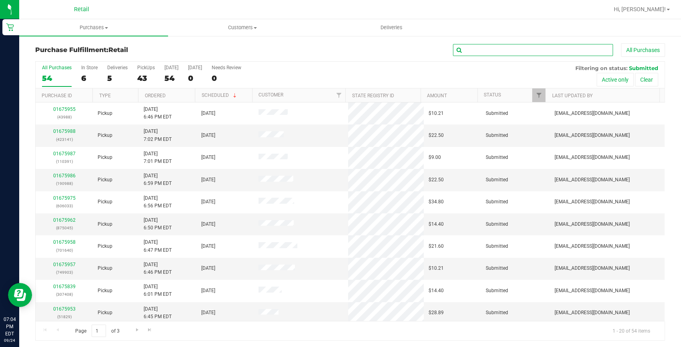
click at [481, 55] on input "text" at bounding box center [533, 50] width 160 height 12
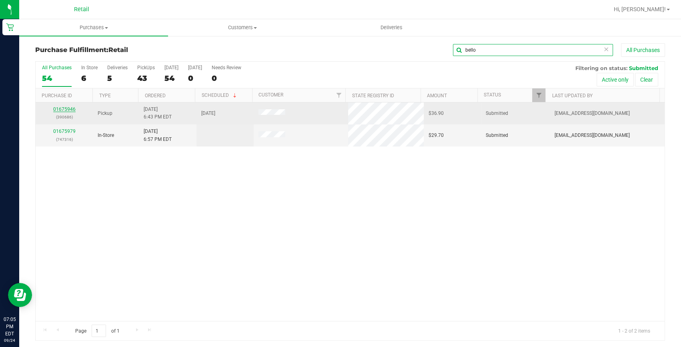
type input "bello"
click at [71, 108] on link "01675946" at bounding box center [64, 109] width 22 height 6
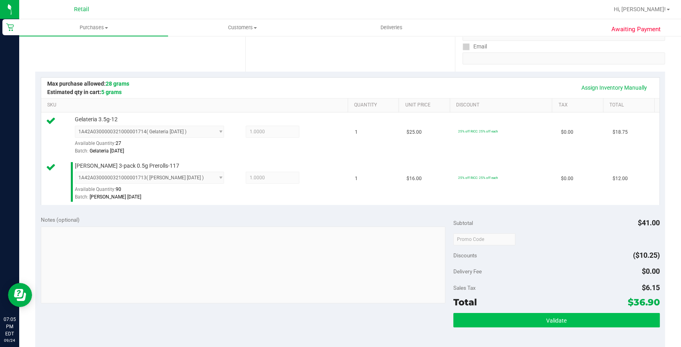
scroll to position [218, 0]
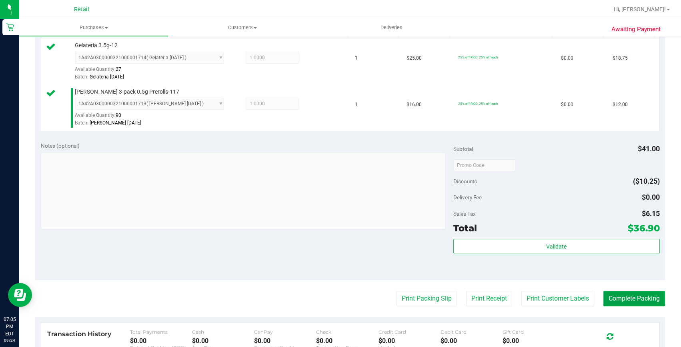
click at [620, 302] on button "Complete Packing" at bounding box center [634, 298] width 62 height 15
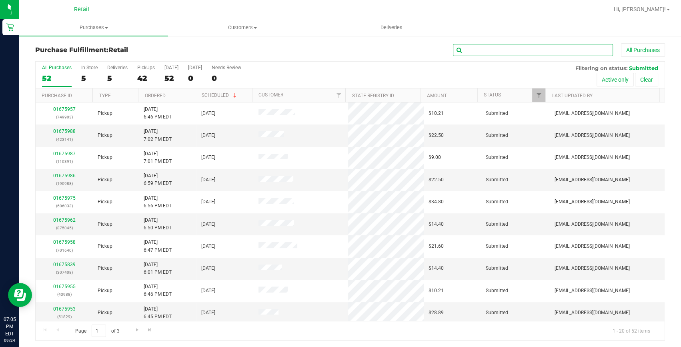
click at [459, 50] on input "text" at bounding box center [533, 50] width 160 height 12
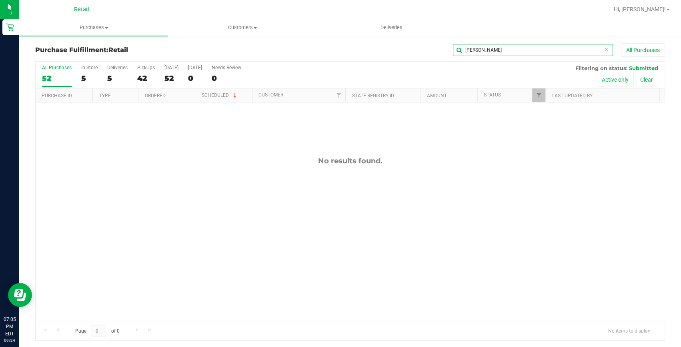
click at [518, 48] on input "perin" at bounding box center [533, 50] width 160 height 12
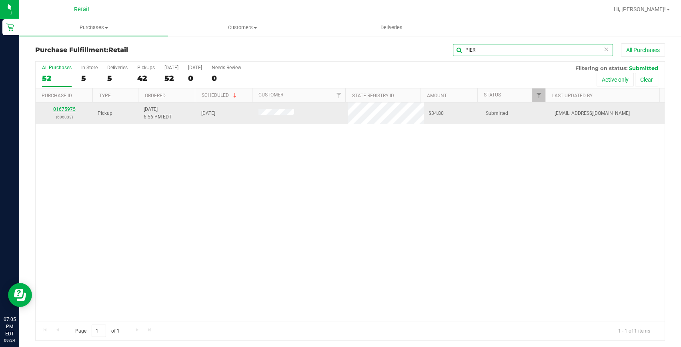
type input "PIER"
click at [69, 109] on link "01675975" at bounding box center [64, 109] width 22 height 6
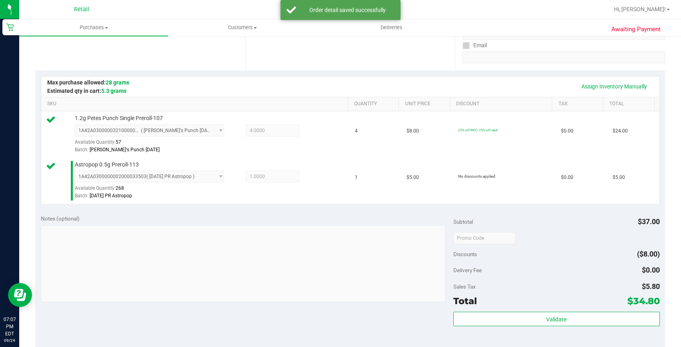
scroll to position [255, 0]
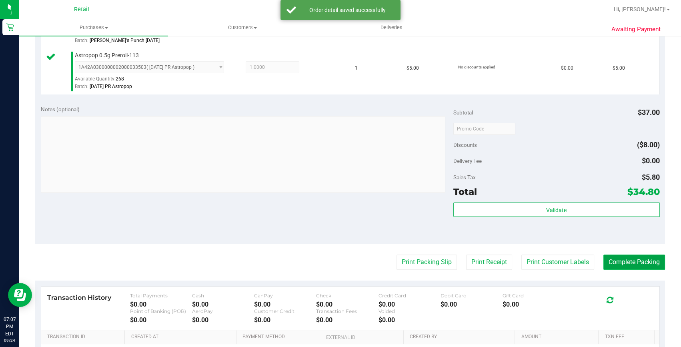
click at [624, 265] on button "Complete Packing" at bounding box center [634, 262] width 62 height 15
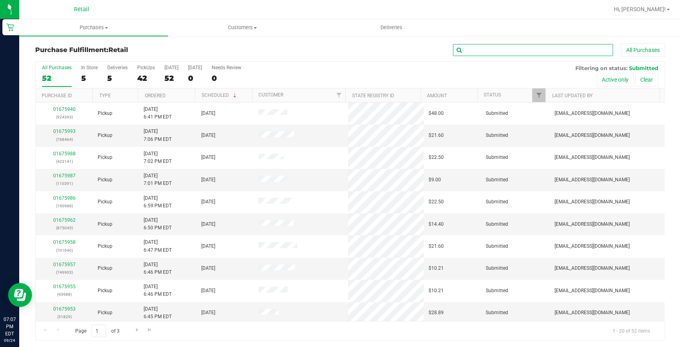
click at [515, 49] on input "text" at bounding box center [533, 50] width 160 height 12
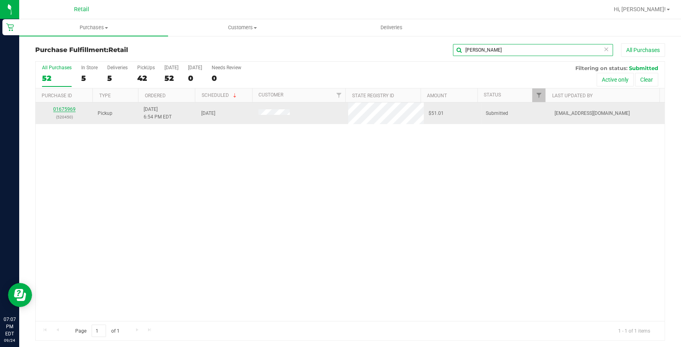
type input "MEGHA"
click at [68, 108] on link "01675969" at bounding box center [64, 109] width 22 height 6
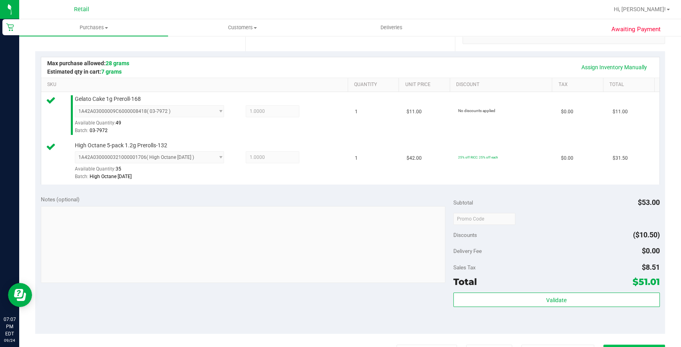
scroll to position [218, 0]
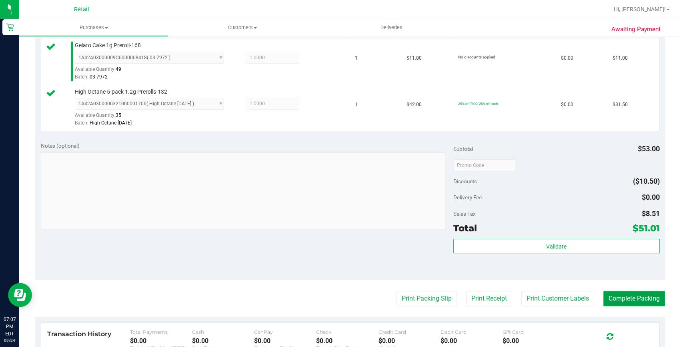
click at [610, 298] on button "Complete Packing" at bounding box center [634, 298] width 62 height 15
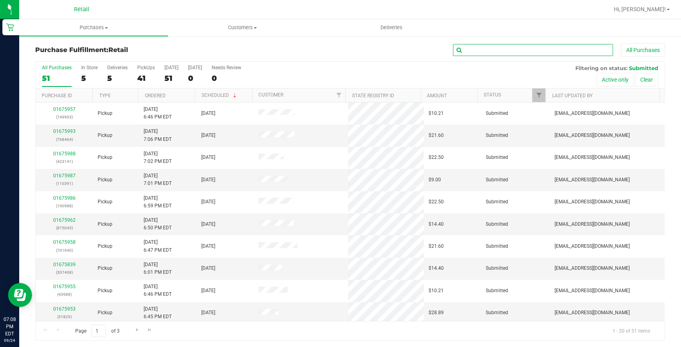
click at [484, 52] on input "text" at bounding box center [533, 50] width 160 height 12
type input "jessica"
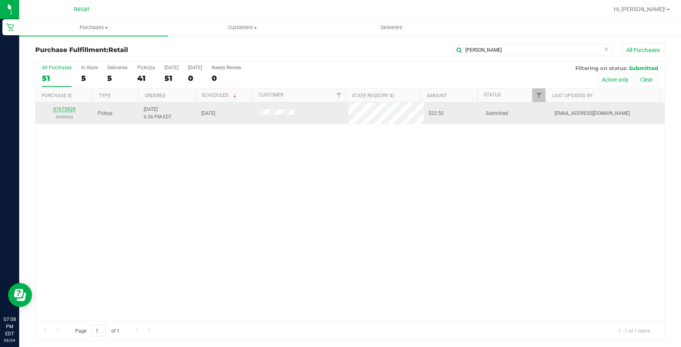
click at [72, 109] on link "01675929" at bounding box center [64, 109] width 22 height 6
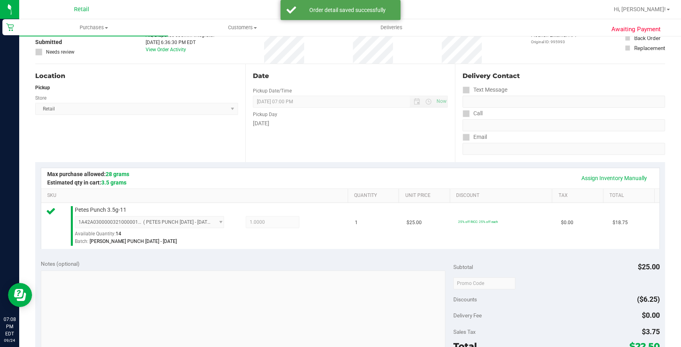
scroll to position [145, 0]
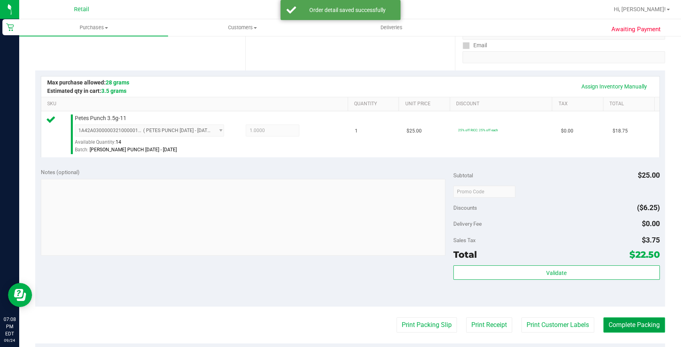
click at [631, 329] on button "Complete Packing" at bounding box center [634, 324] width 62 height 15
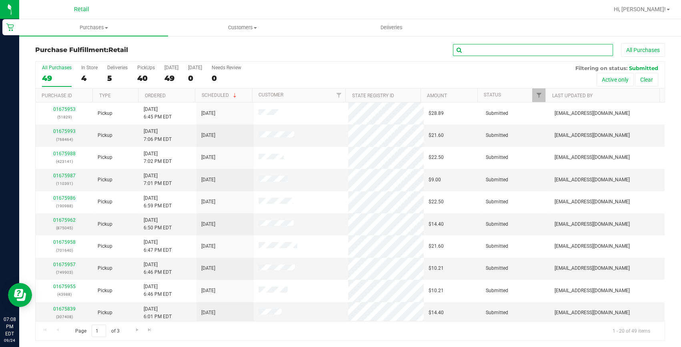
click at [469, 54] on input "text" at bounding box center [533, 50] width 160 height 12
type input "lucas"
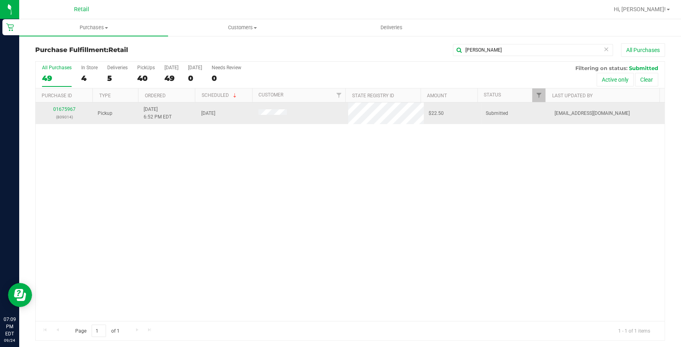
click at [67, 112] on div "01675967 (809014)" at bounding box center [64, 113] width 48 height 15
click at [68, 104] on td "01675967 (809014)" at bounding box center [64, 113] width 57 height 22
click at [71, 106] on link "01675967" at bounding box center [64, 109] width 22 height 6
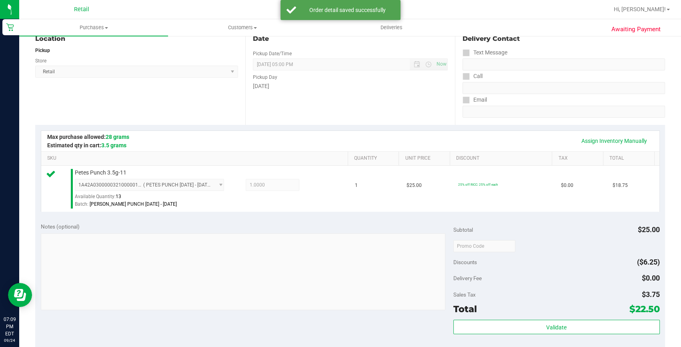
scroll to position [218, 0]
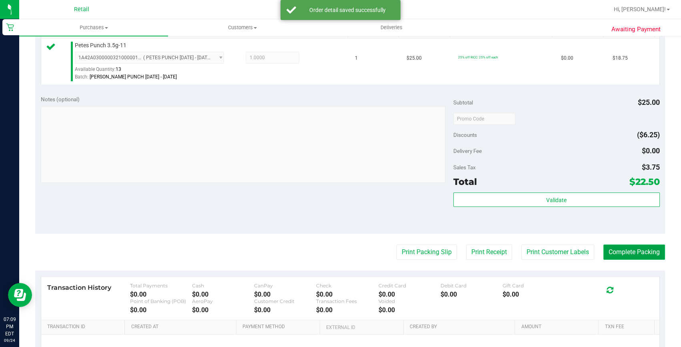
click at [643, 252] on button "Complete Packing" at bounding box center [634, 252] width 62 height 15
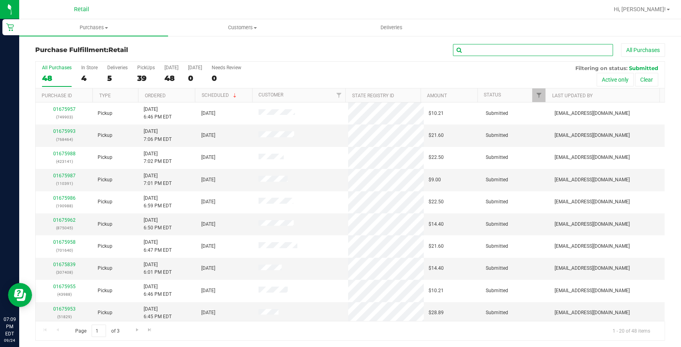
click at [466, 44] on input "text" at bounding box center [533, 50] width 160 height 12
click at [467, 46] on input "text" at bounding box center [533, 50] width 160 height 12
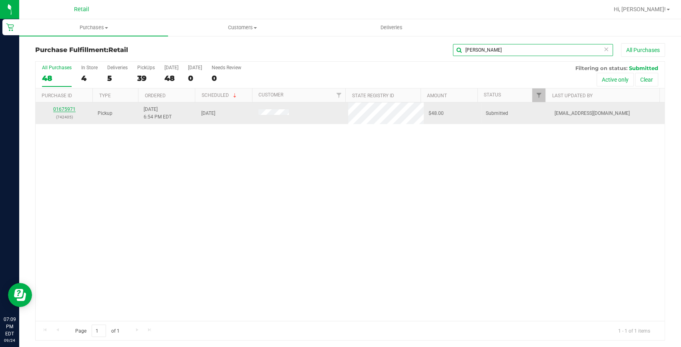
type input "marlin"
click at [58, 107] on link "01675971" at bounding box center [64, 109] width 22 height 6
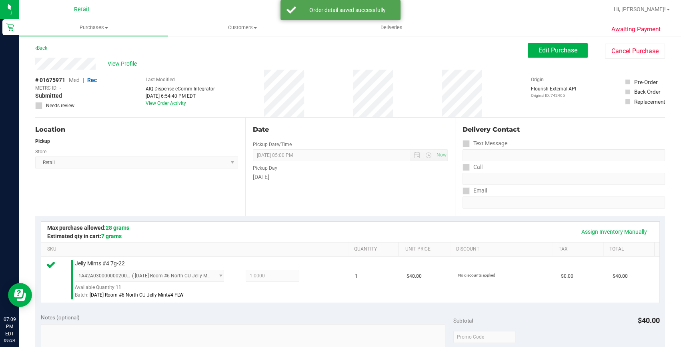
scroll to position [182, 0]
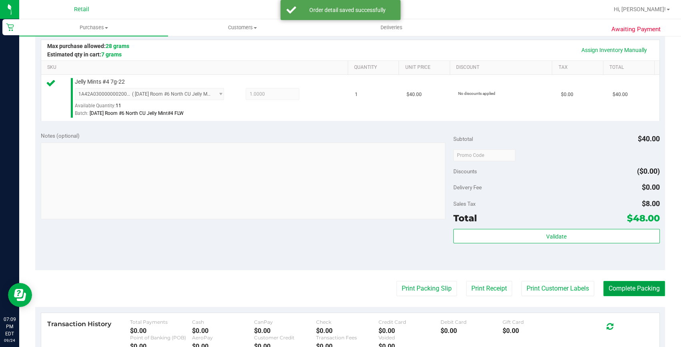
click at [634, 295] on button "Complete Packing" at bounding box center [634, 288] width 62 height 15
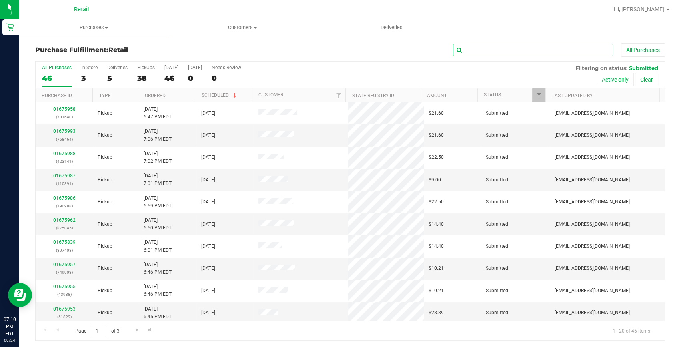
click at [498, 54] on input "text" at bounding box center [533, 50] width 160 height 12
type input "trevor"
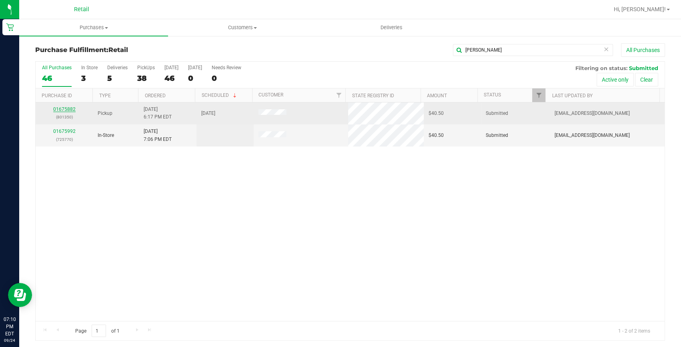
click at [66, 107] on link "01675882" at bounding box center [64, 109] width 22 height 6
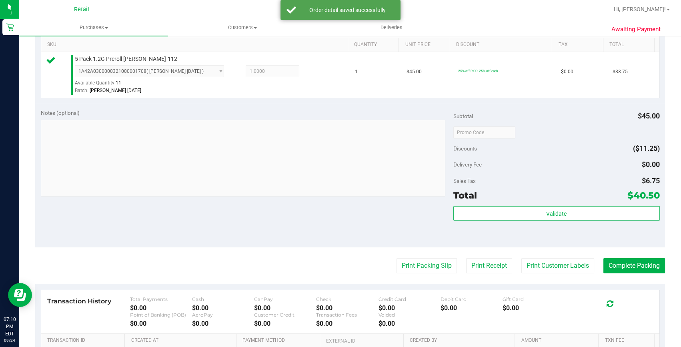
scroll to position [218, 0]
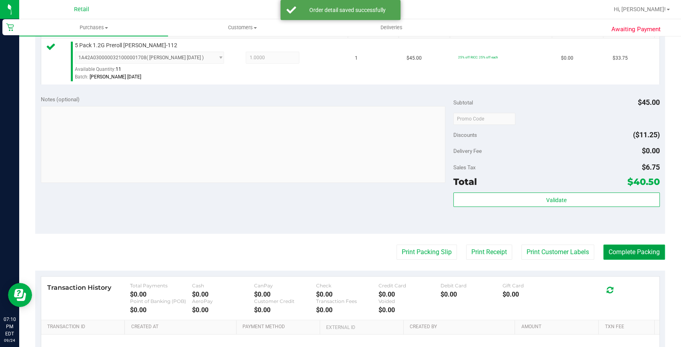
click at [633, 256] on button "Complete Packing" at bounding box center [634, 252] width 62 height 15
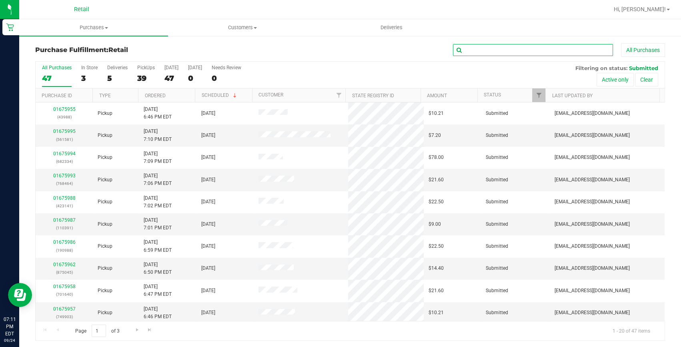
click at [518, 45] on input "text" at bounding box center [533, 50] width 160 height 12
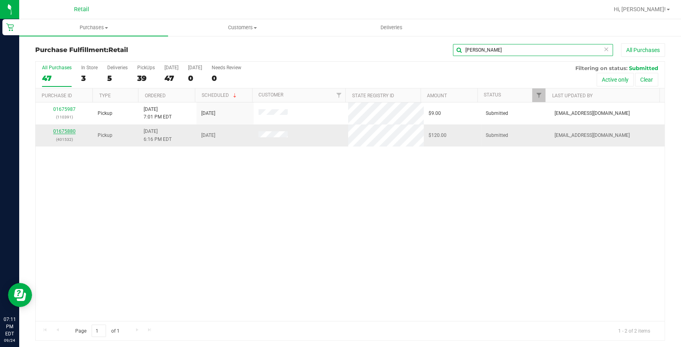
type input "daniel"
click at [62, 132] on link "01675880" at bounding box center [64, 131] width 22 height 6
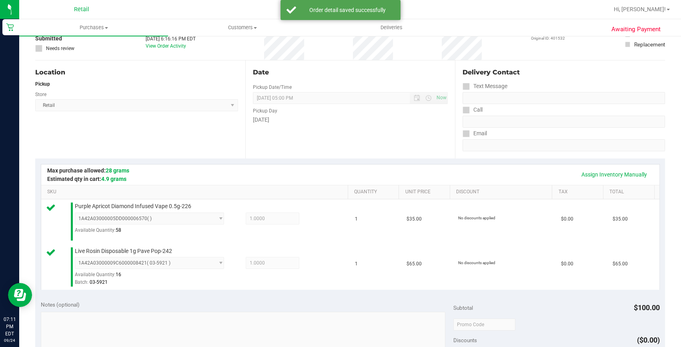
scroll to position [182, 0]
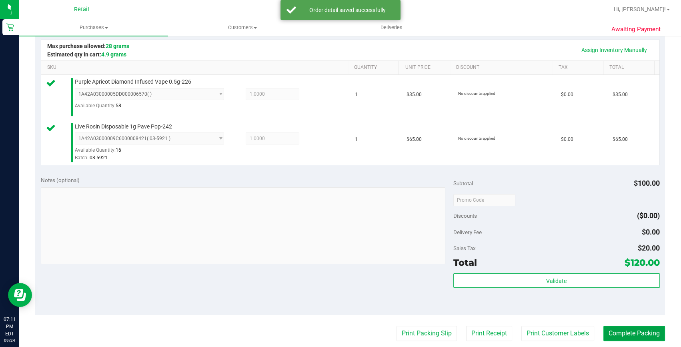
click at [625, 335] on button "Complete Packing" at bounding box center [634, 333] width 62 height 15
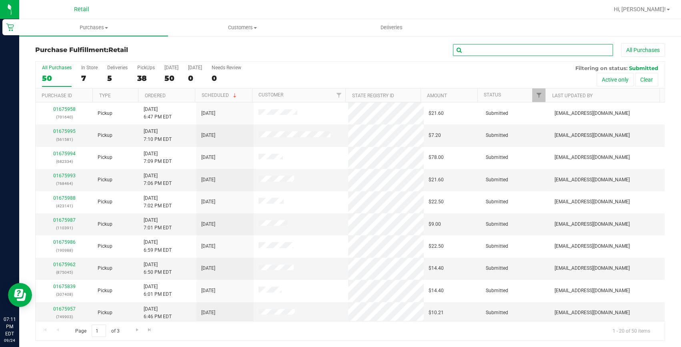
click at [568, 52] on input "text" at bounding box center [533, 50] width 160 height 12
type input "poole"
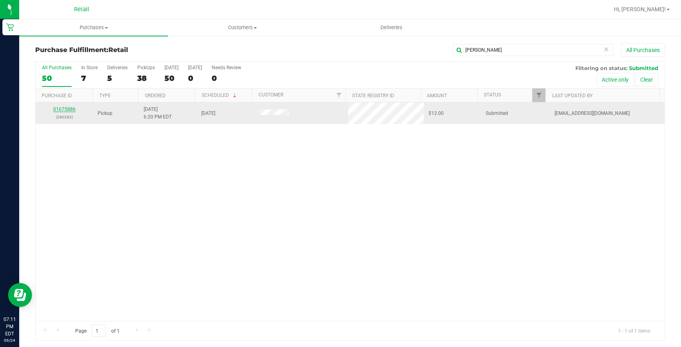
click at [72, 109] on link "01675886" at bounding box center [64, 109] width 22 height 6
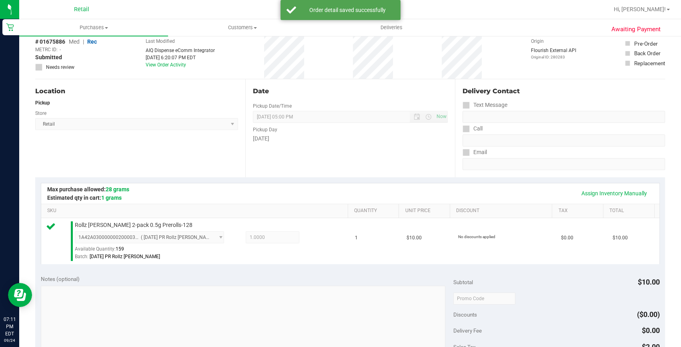
scroll to position [145, 0]
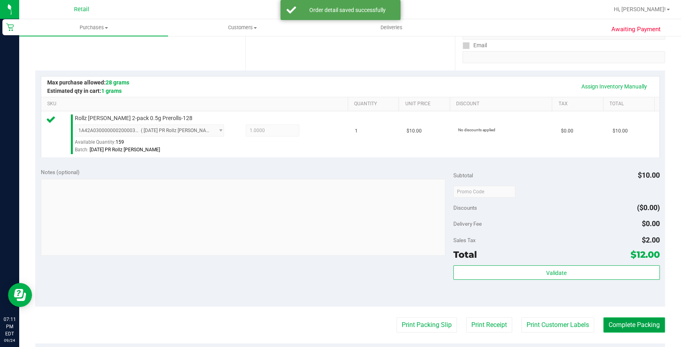
click at [624, 317] on button "Complete Packing" at bounding box center [634, 324] width 62 height 15
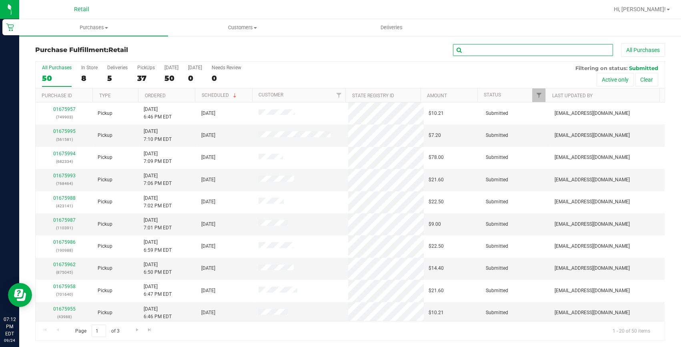
click at [515, 44] on input "text" at bounding box center [533, 50] width 160 height 12
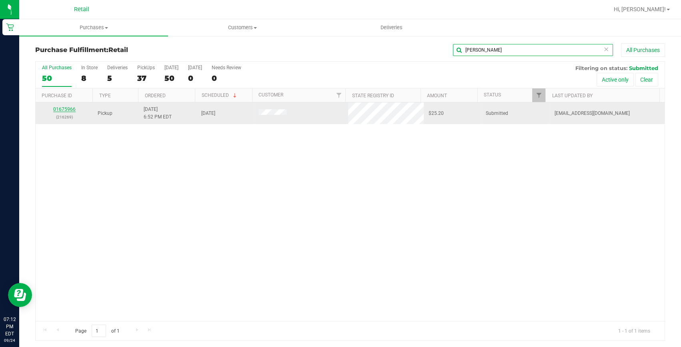
type input "alan"
click at [69, 110] on link "01675966" at bounding box center [64, 109] width 22 height 6
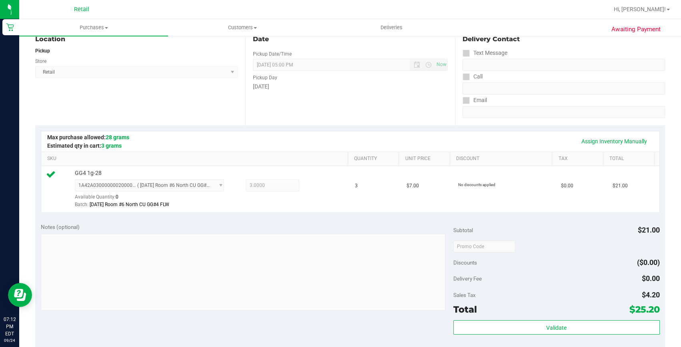
scroll to position [145, 0]
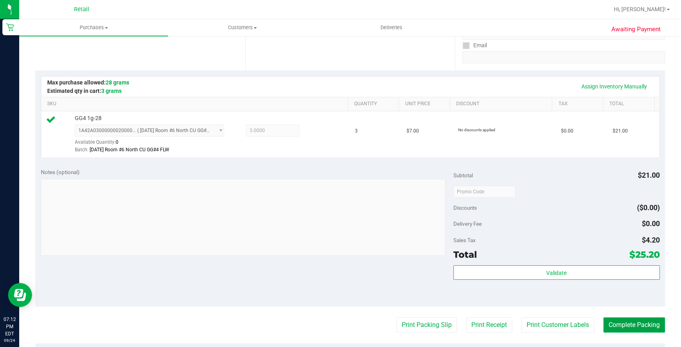
click at [627, 322] on button "Complete Packing" at bounding box center [634, 324] width 62 height 15
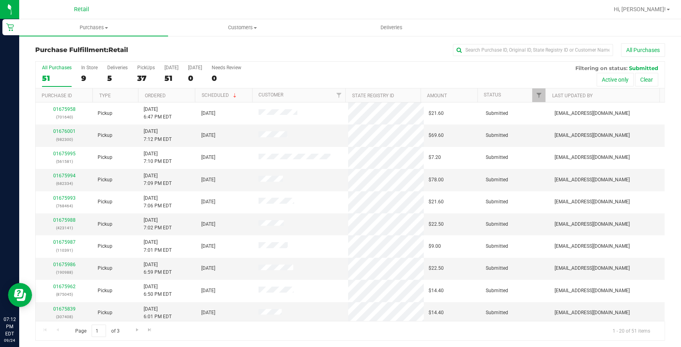
click at [520, 63] on div "All Purchases 51 In Store 9 Deliveries 5 PickUps 37 Today 51 Tomorrow 0 Needs R…" at bounding box center [350, 65] width 629 height 6
click at [523, 47] on input "text" at bounding box center [533, 50] width 160 height 12
type input "ian"
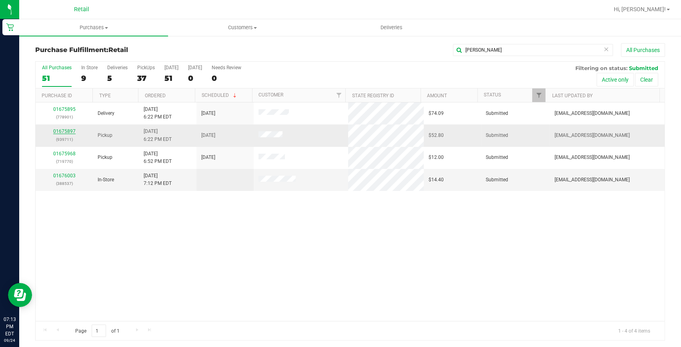
click at [65, 130] on link "01675897" at bounding box center [64, 131] width 22 height 6
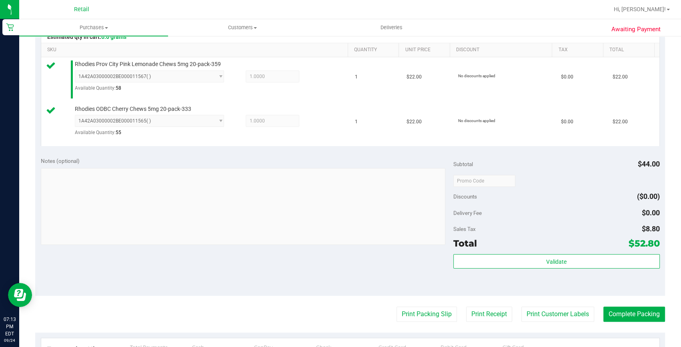
scroll to position [255, 0]
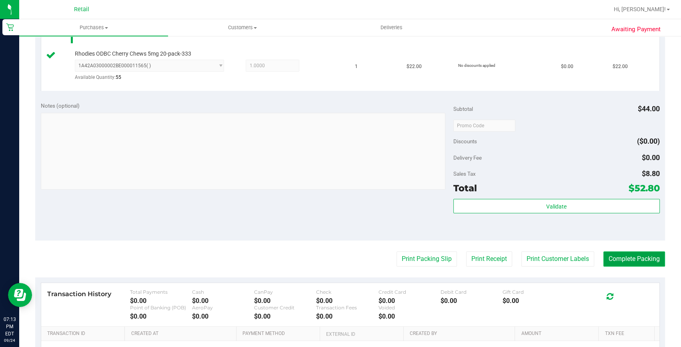
click at [630, 264] on button "Complete Packing" at bounding box center [634, 258] width 62 height 15
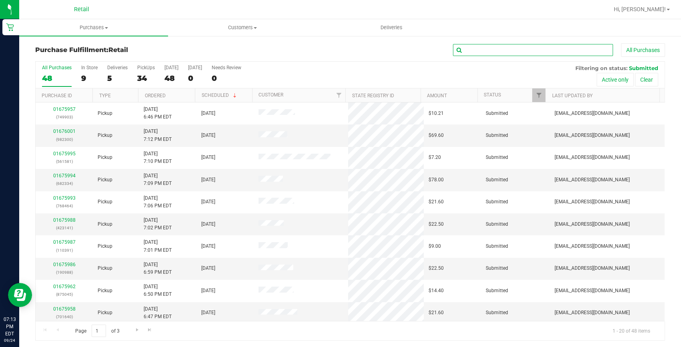
click at [563, 49] on input "text" at bounding box center [533, 50] width 160 height 12
type input "felina"
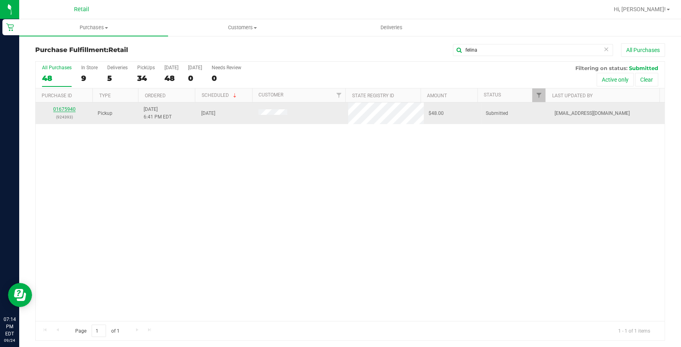
click at [60, 109] on link "01675940" at bounding box center [64, 109] width 22 height 6
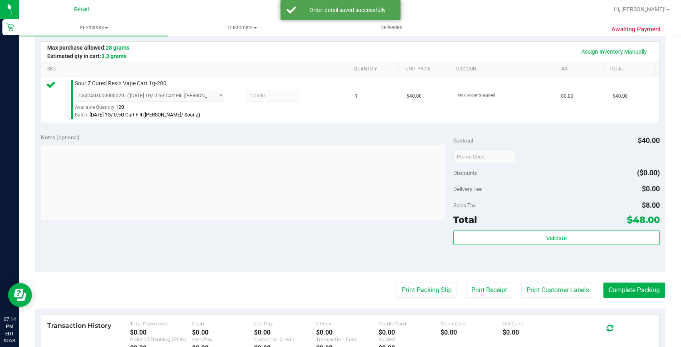
scroll to position [218, 0]
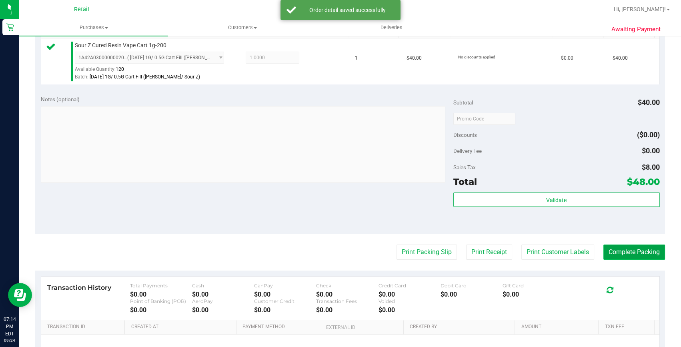
click at [625, 247] on button "Complete Packing" at bounding box center [634, 252] width 62 height 15
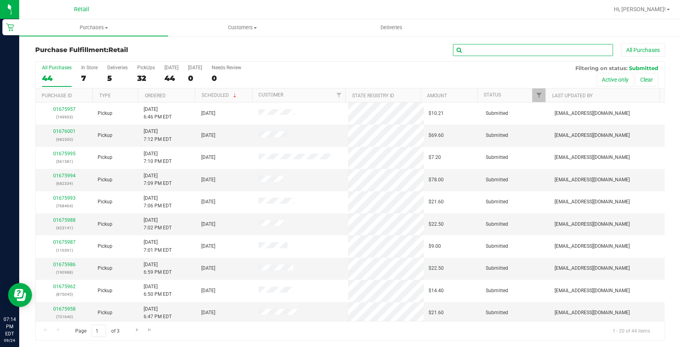
click at [519, 48] on input "text" at bounding box center [533, 50] width 160 height 12
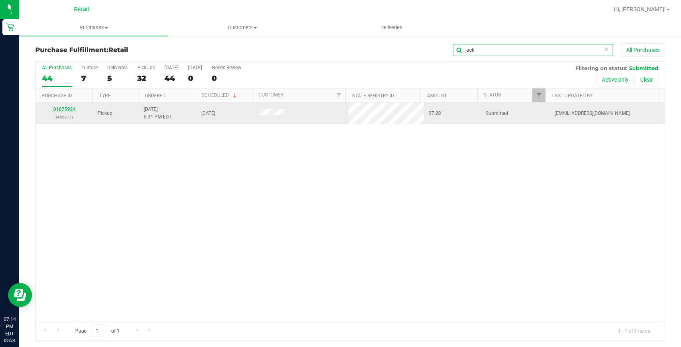
type input "jack"
click at [66, 109] on link "01675924" at bounding box center [64, 109] width 22 height 6
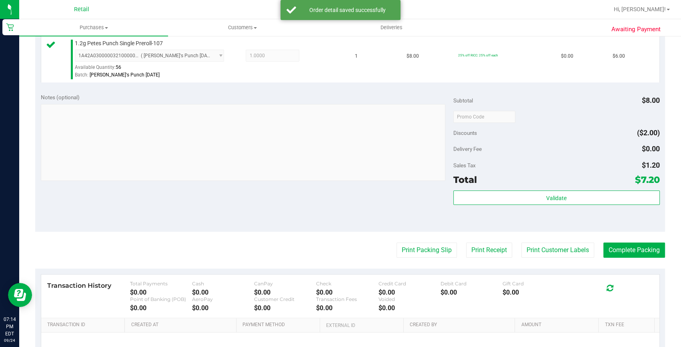
scroll to position [255, 0]
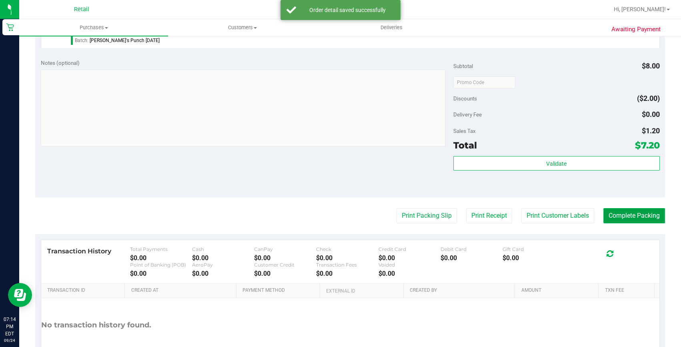
click at [630, 211] on button "Complete Packing" at bounding box center [634, 215] width 62 height 15
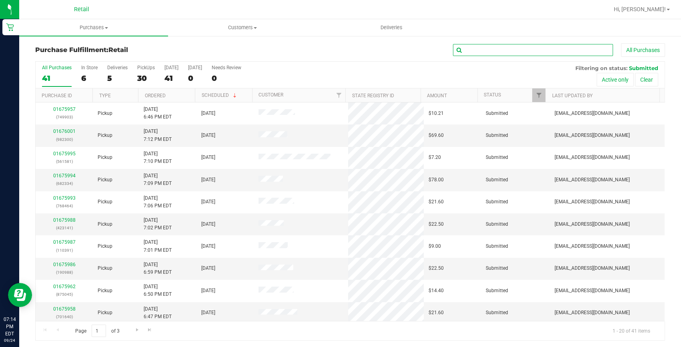
click at [480, 50] on input "text" at bounding box center [533, 50] width 160 height 12
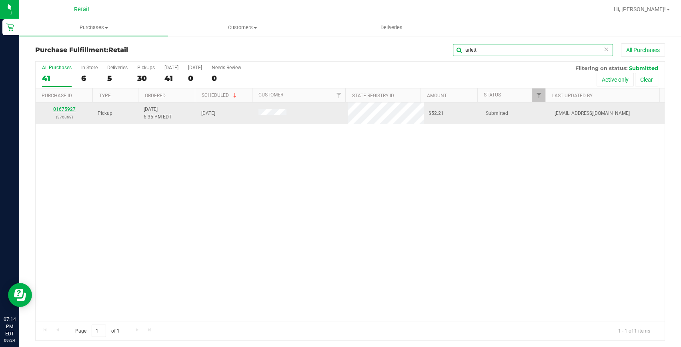
type input "arlett"
click at [63, 106] on link "01675927" at bounding box center [64, 109] width 22 height 6
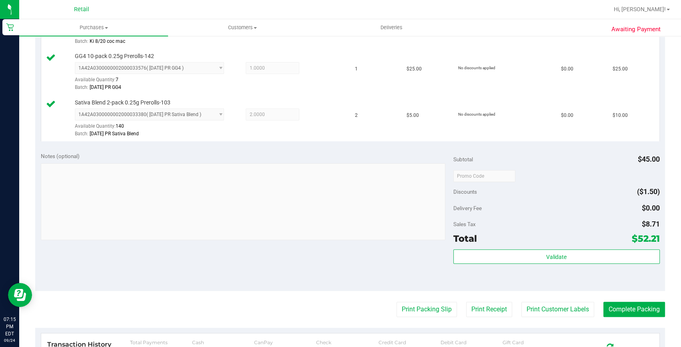
scroll to position [255, 0]
click at [654, 314] on button "Complete Packing" at bounding box center [634, 308] width 62 height 15
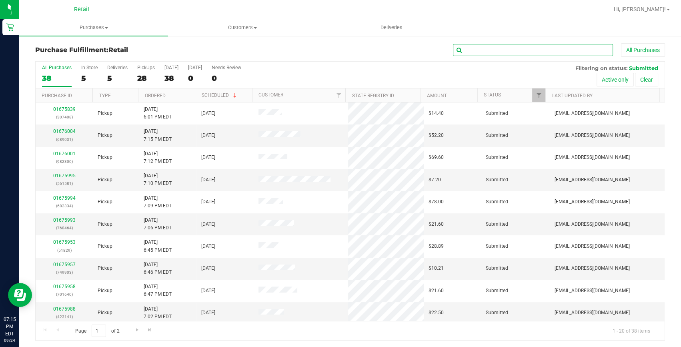
click at [503, 47] on input "text" at bounding box center [533, 50] width 160 height 12
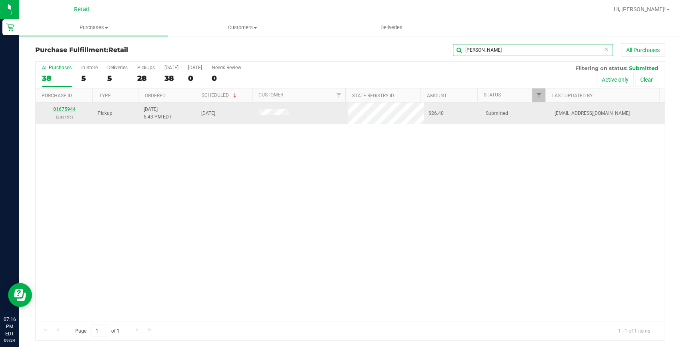
type input "moore"
click at [57, 108] on link "01675944" at bounding box center [64, 109] width 22 height 6
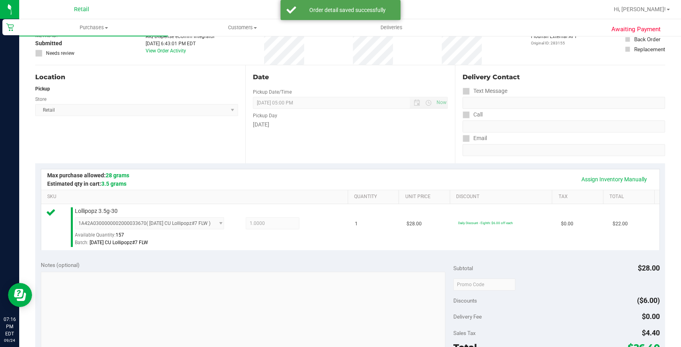
scroll to position [182, 0]
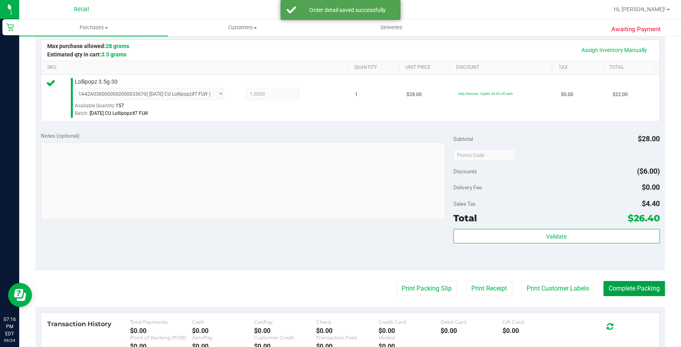
click at [652, 284] on button "Complete Packing" at bounding box center [634, 288] width 62 height 15
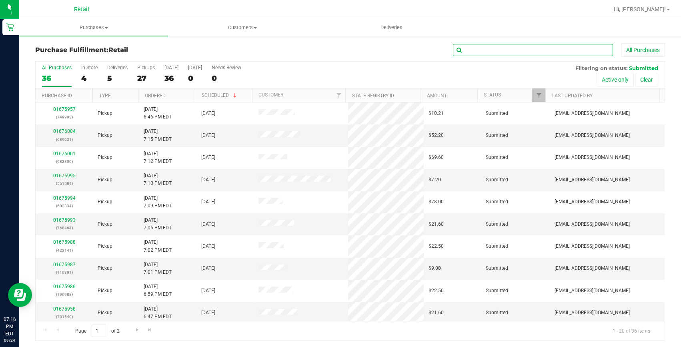
click at [540, 48] on input "text" at bounding box center [533, 50] width 160 height 12
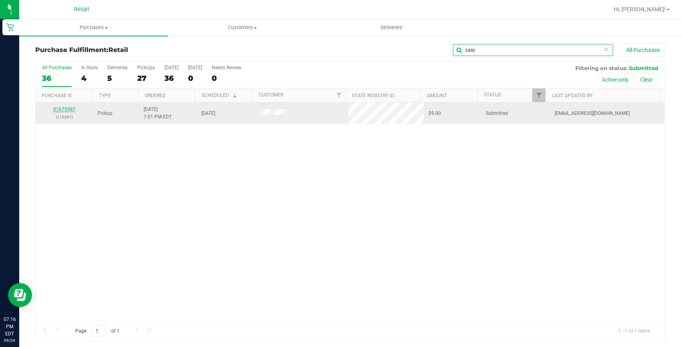
type input "casc"
click at [62, 107] on link "01675987" at bounding box center [64, 109] width 22 height 6
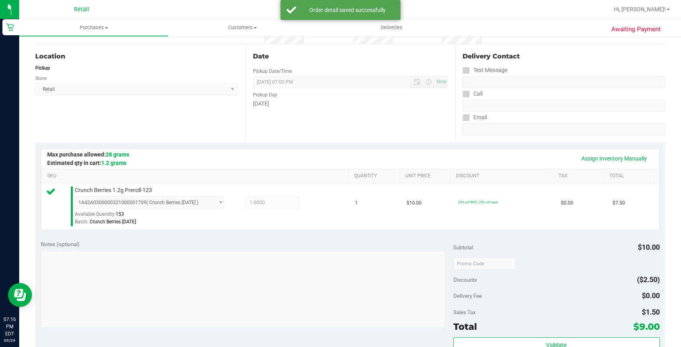
scroll to position [182, 0]
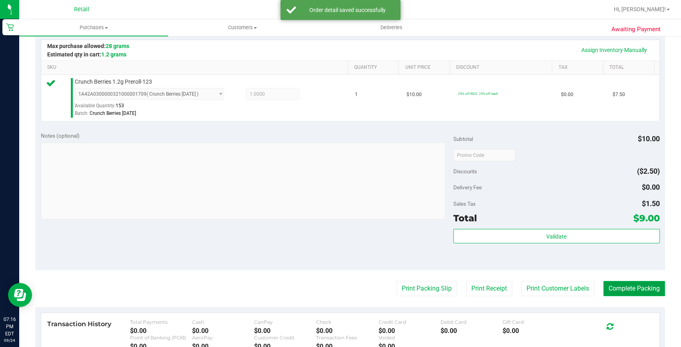
click at [639, 289] on button "Complete Packing" at bounding box center [634, 288] width 62 height 15
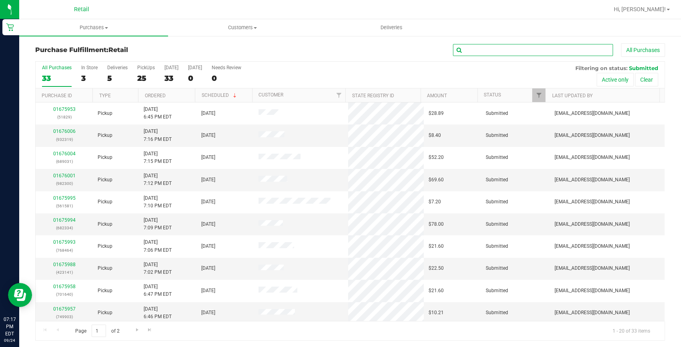
click at [471, 45] on input "text" at bounding box center [533, 50] width 160 height 12
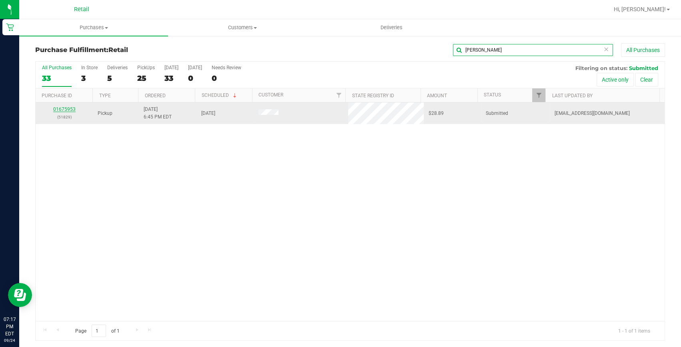
type input "eric"
click at [72, 109] on link "01675953" at bounding box center [64, 109] width 22 height 6
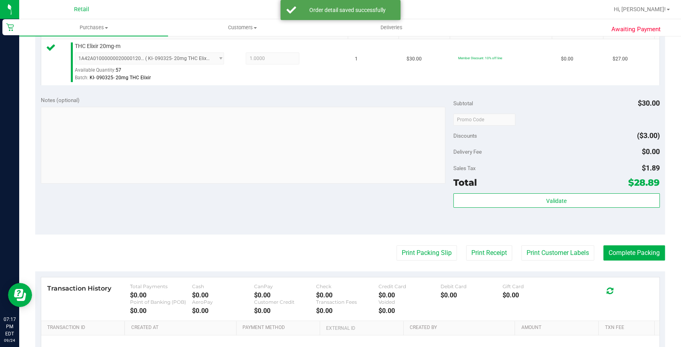
scroll to position [218, 0]
click at [635, 259] on button "Complete Packing" at bounding box center [634, 252] width 62 height 15
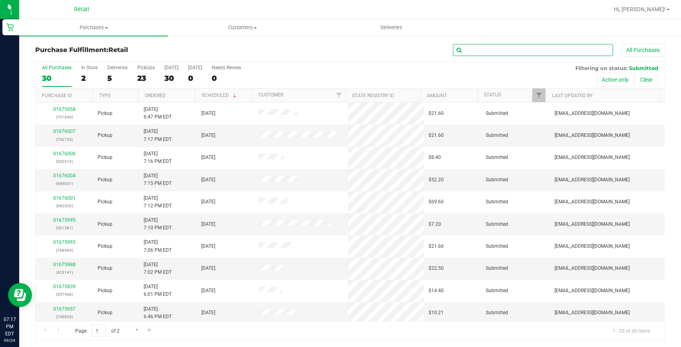
click at [497, 46] on input "text" at bounding box center [533, 50] width 160 height 12
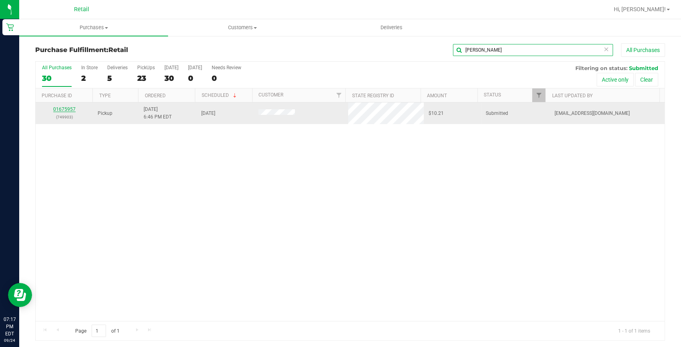
type input "theresa"
click at [70, 107] on link "01675957" at bounding box center [64, 109] width 22 height 6
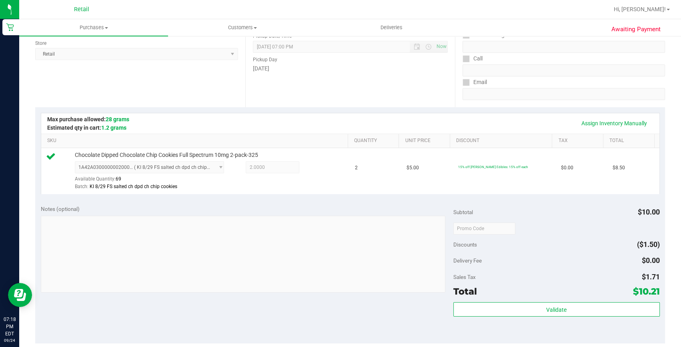
scroll to position [182, 0]
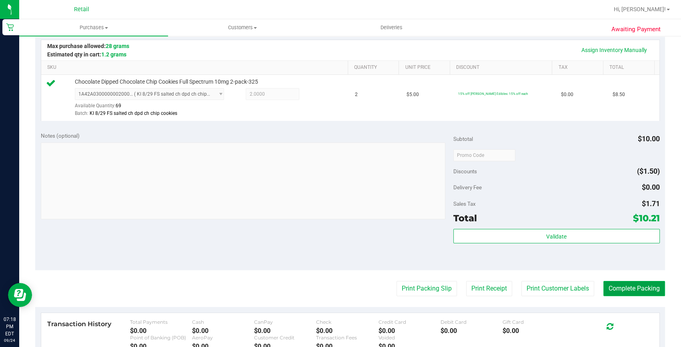
click at [610, 283] on button "Complete Packing" at bounding box center [634, 288] width 62 height 15
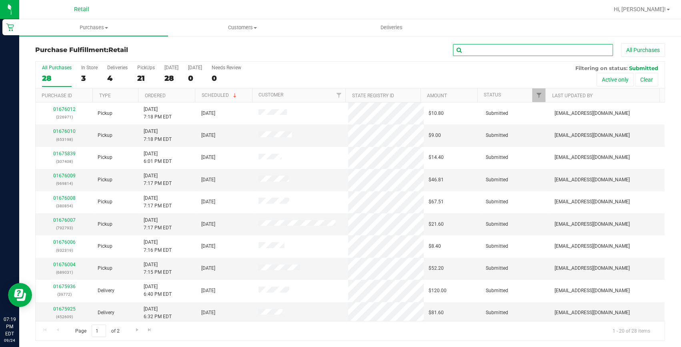
click at [479, 48] on input "text" at bounding box center [533, 50] width 160 height 12
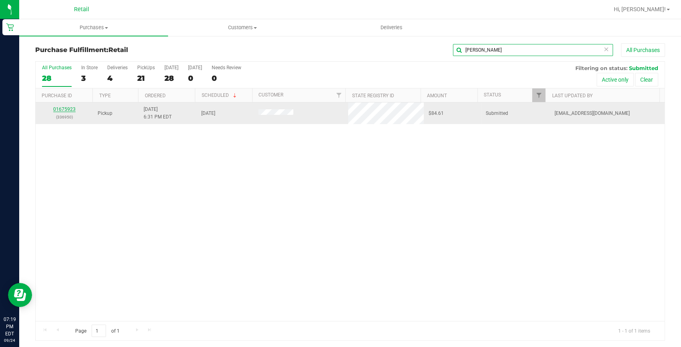
type input "shawn"
click at [67, 108] on link "01675923" at bounding box center [64, 109] width 22 height 6
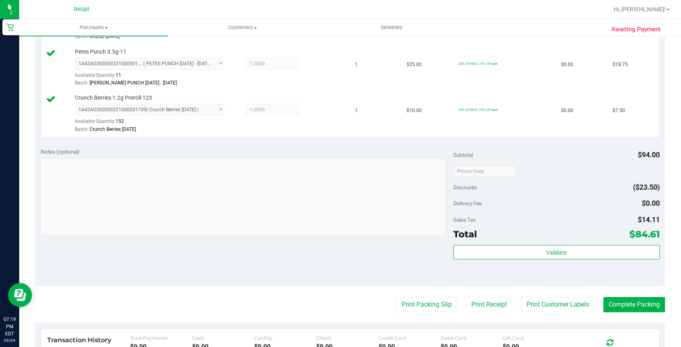
scroll to position [327, 0]
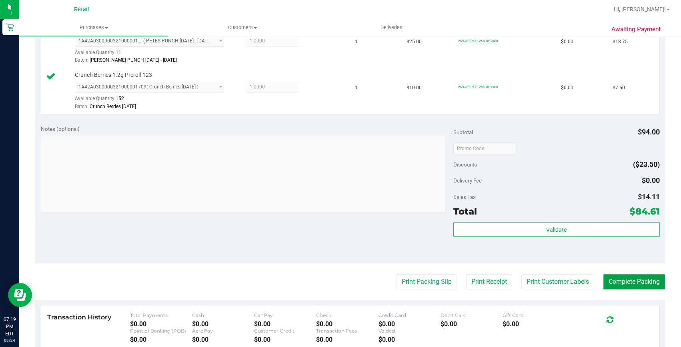
click at [628, 280] on button "Complete Packing" at bounding box center [634, 281] width 62 height 15
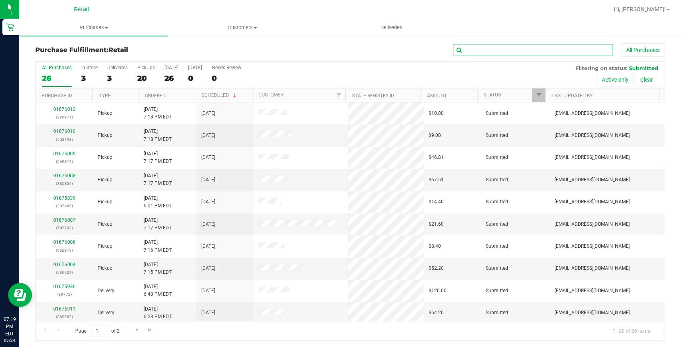
click at [469, 53] on input "text" at bounding box center [533, 50] width 160 height 12
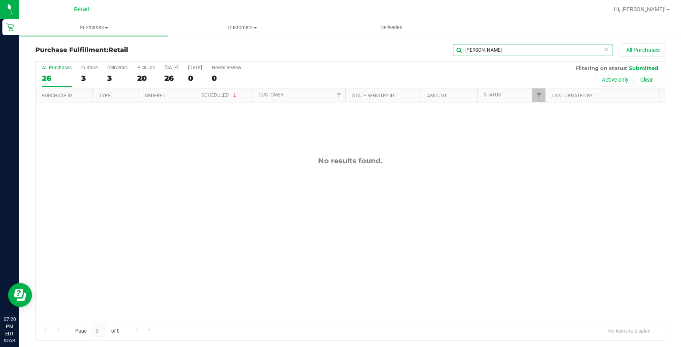
drag, startPoint x: 539, startPoint y: 46, endPoint x: 371, endPoint y: 40, distance: 168.6
click at [371, 40] on div "Purchase Fulfillment: Retail stephanie All Purchases All Purchases 26 In Store …" at bounding box center [350, 191] width 662 height 313
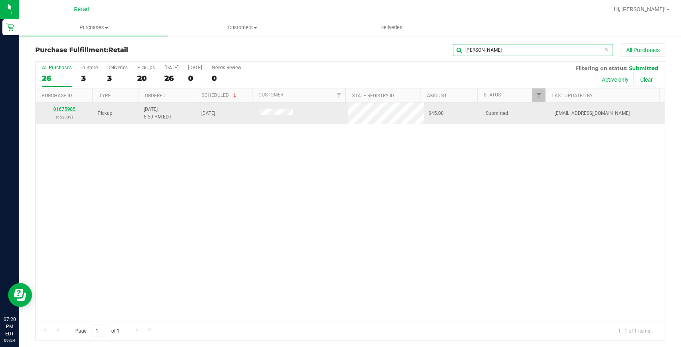
type input "ramos"
click at [69, 109] on link "01675985" at bounding box center [64, 109] width 22 height 6
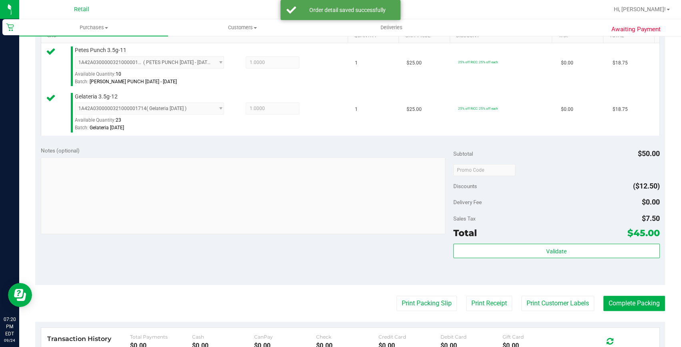
scroll to position [291, 0]
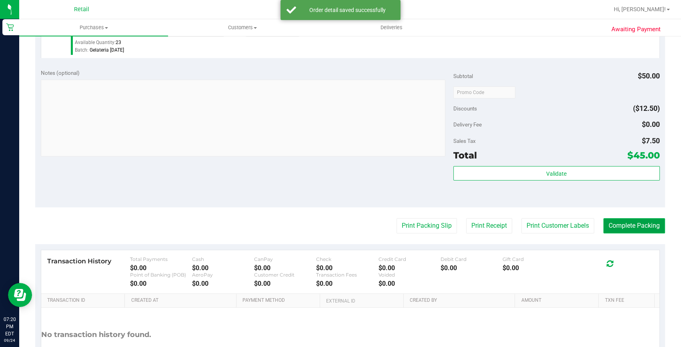
click at [640, 229] on button "Complete Packing" at bounding box center [634, 225] width 62 height 15
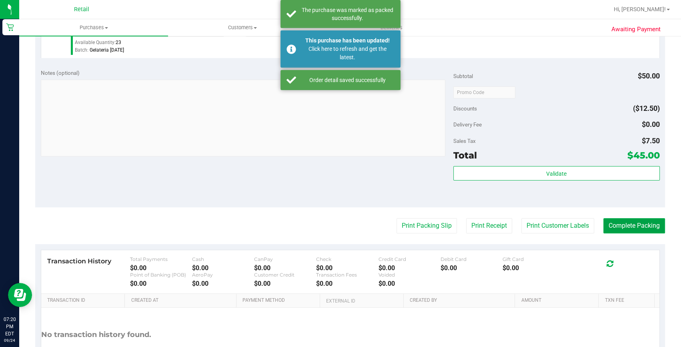
scroll to position [0, 0]
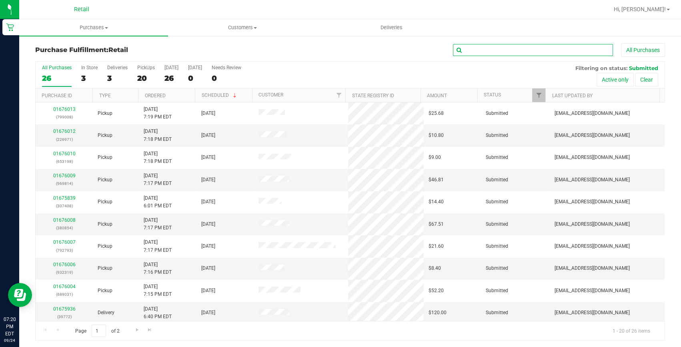
click at [500, 53] on input "text" at bounding box center [533, 50] width 160 height 12
type input "brendan"
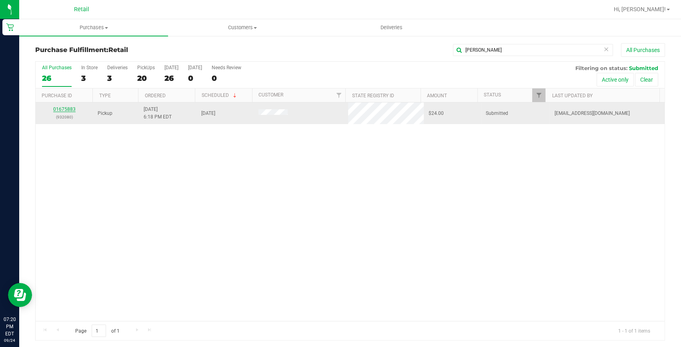
click at [70, 107] on link "01675883" at bounding box center [64, 109] width 22 height 6
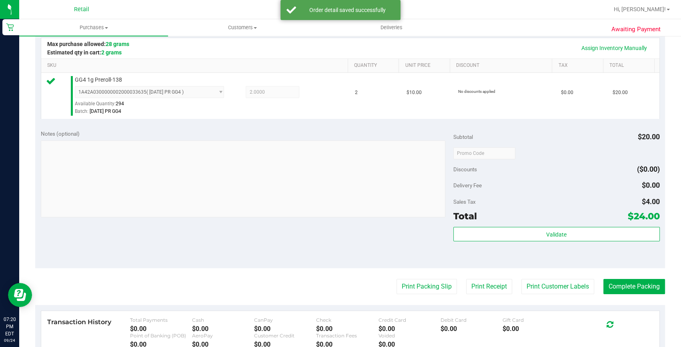
scroll to position [218, 0]
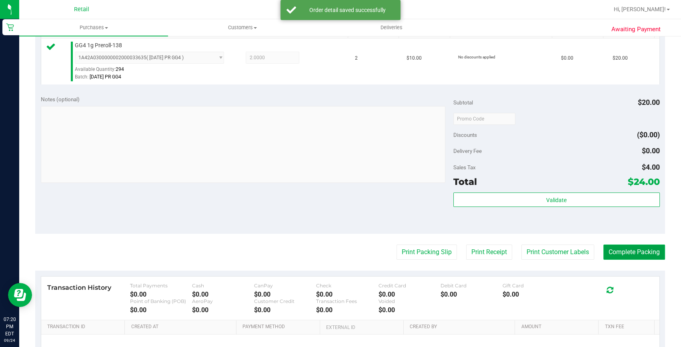
click at [625, 255] on button "Complete Packing" at bounding box center [634, 252] width 62 height 15
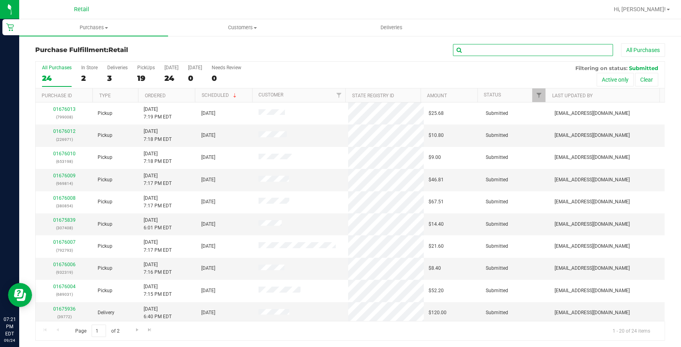
click at [491, 50] on input "text" at bounding box center [533, 50] width 160 height 12
type input "kiley"
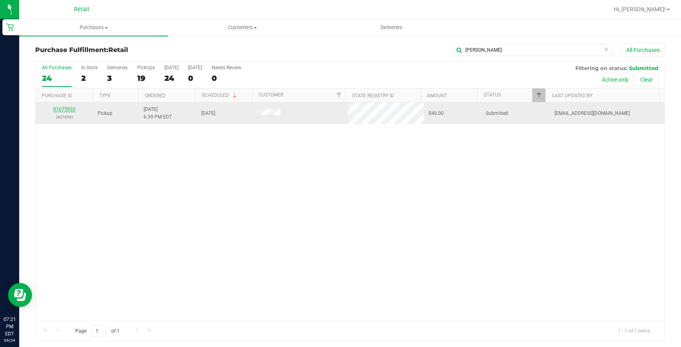
click at [59, 110] on link "01675933" at bounding box center [64, 109] width 22 height 6
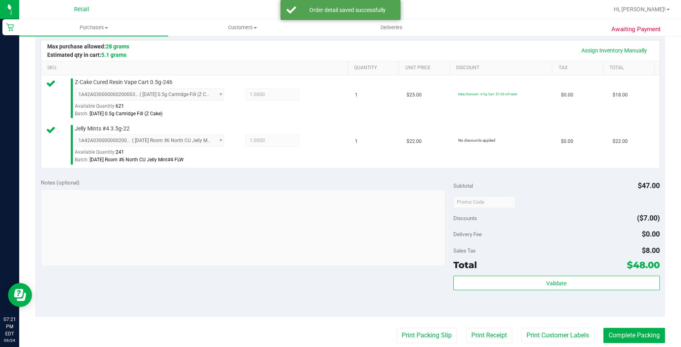
scroll to position [182, 0]
click at [613, 326] on purchase-details "Back Edit Purchase Cancel Purchase View Profile # 01675933 Med | Rec METRC ID: …" at bounding box center [350, 182] width 630 height 641
click at [612, 331] on button "Complete Packing" at bounding box center [634, 334] width 62 height 15
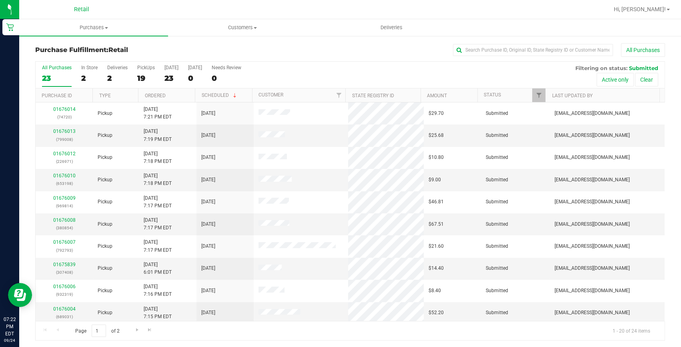
click at [520, 40] on div "Purchase Fulfillment: Retail All Purchases All Purchases 23 In Store 2 Deliveri…" at bounding box center [350, 191] width 662 height 313
click at [516, 48] on input "text" at bounding box center [533, 50] width 160 height 12
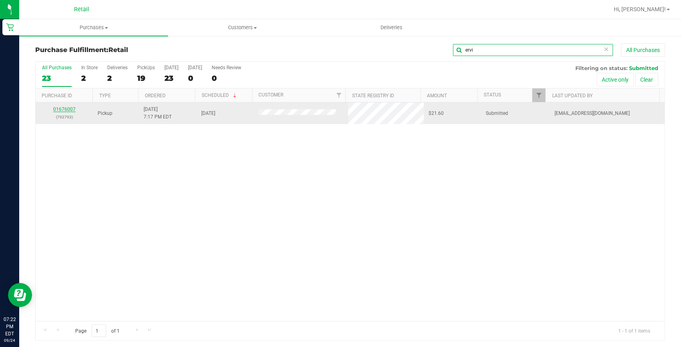
type input "ervi"
click at [71, 108] on link "01676007" at bounding box center [64, 109] width 22 height 6
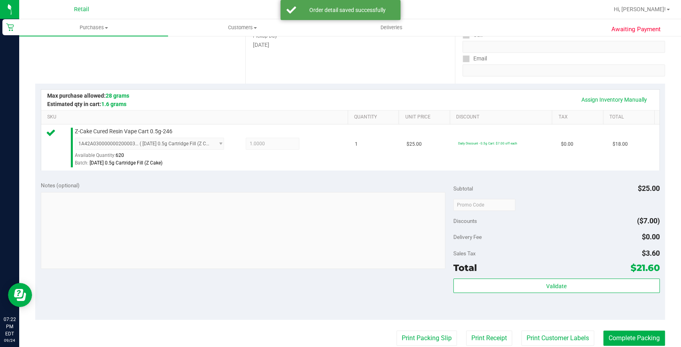
scroll to position [145, 0]
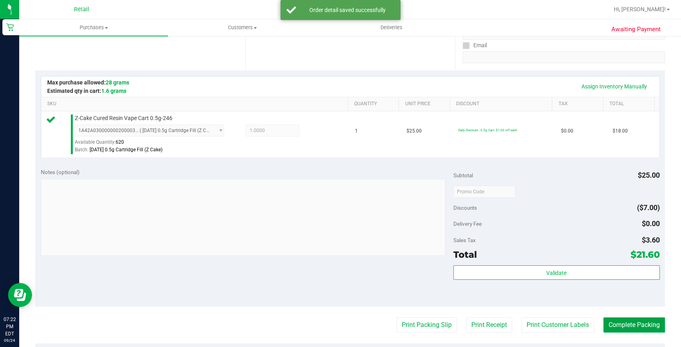
click at [615, 329] on button "Complete Packing" at bounding box center [634, 324] width 62 height 15
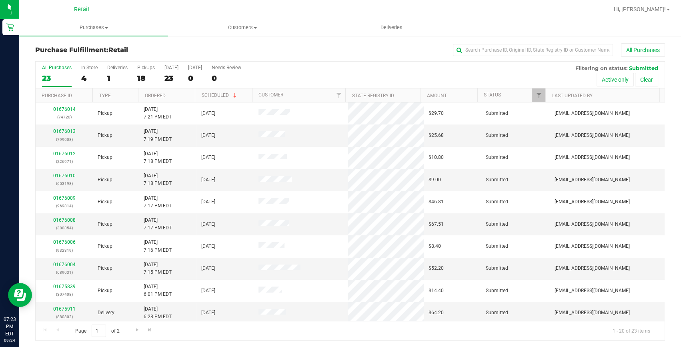
click at [486, 57] on div "Purchase Fulfillment: Retail All Purchases" at bounding box center [350, 52] width 630 height 18
click at [486, 50] on input "text" at bounding box center [533, 50] width 160 height 12
type input "martin"
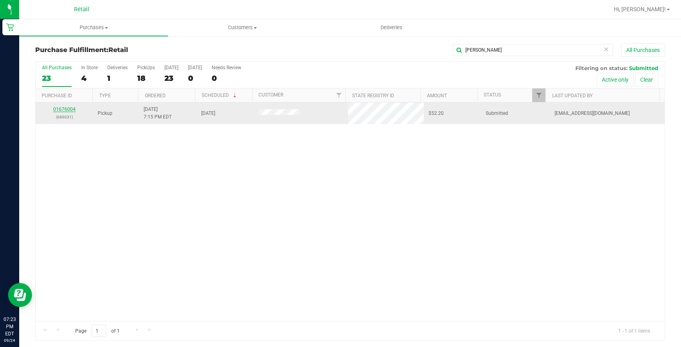
click at [60, 111] on link "01676004" at bounding box center [64, 109] width 22 height 6
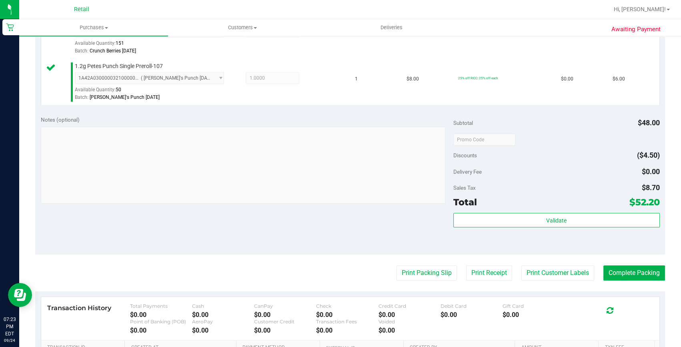
scroll to position [291, 0]
click at [635, 272] on button "Complete Packing" at bounding box center [634, 272] width 62 height 15
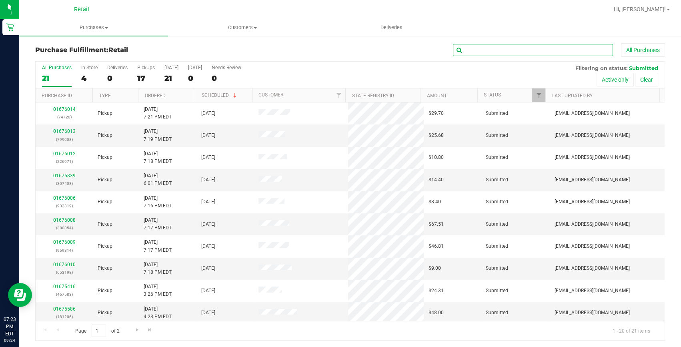
click at [470, 54] on input "text" at bounding box center [533, 50] width 160 height 12
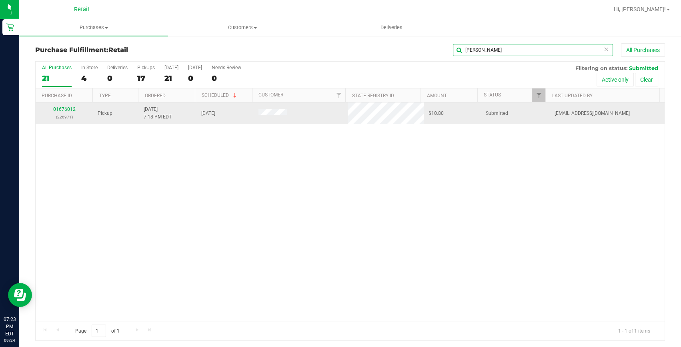
type input "alan"
click at [66, 104] on td "01676012 (226971)" at bounding box center [64, 113] width 57 height 22
click at [64, 108] on link "01676012" at bounding box center [64, 109] width 22 height 6
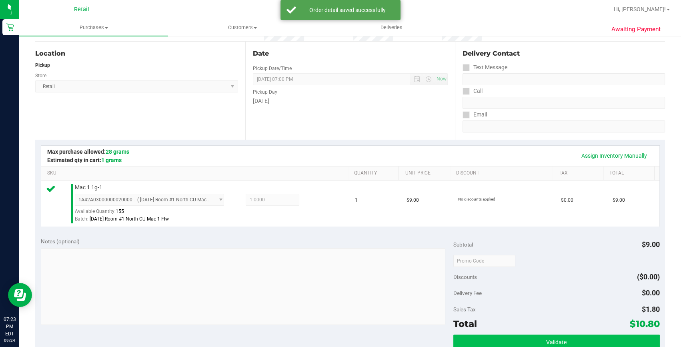
scroll to position [145, 0]
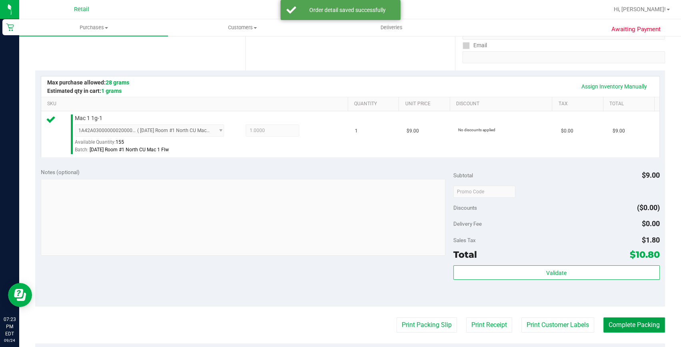
click at [618, 321] on button "Complete Packing" at bounding box center [634, 324] width 62 height 15
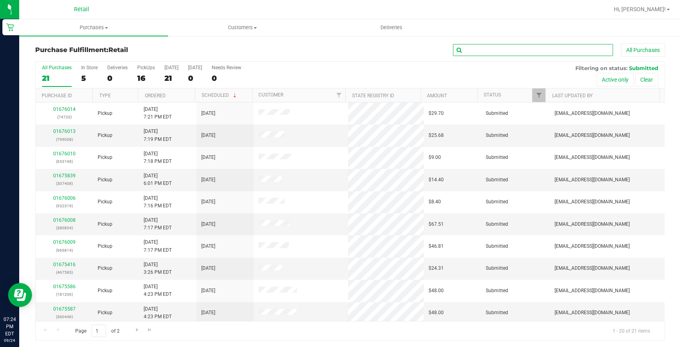
click at [477, 50] on input "text" at bounding box center [533, 50] width 160 height 12
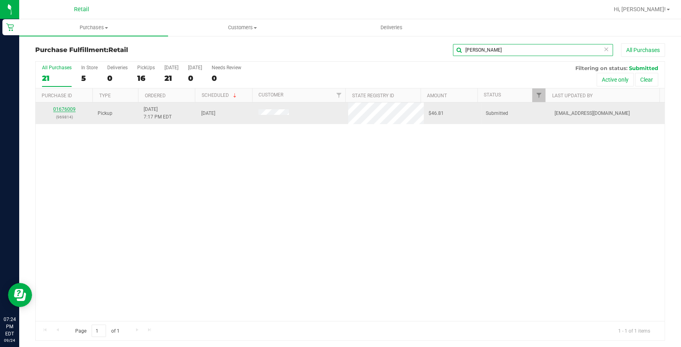
type input "liam"
click at [60, 112] on link "01676009" at bounding box center [64, 109] width 22 height 6
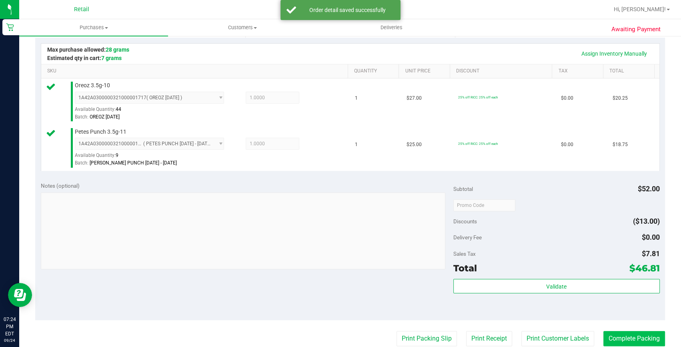
scroll to position [218, 0]
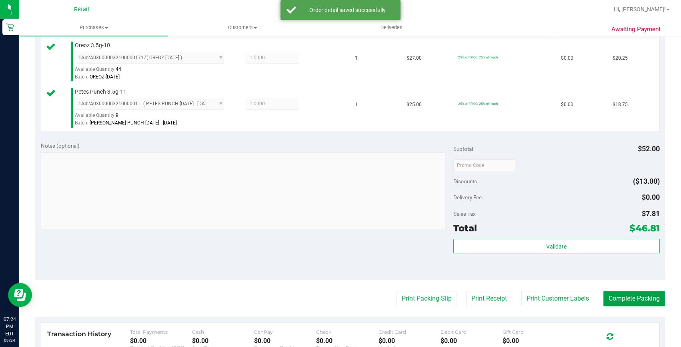
click at [609, 297] on button "Complete Packing" at bounding box center [634, 298] width 62 height 15
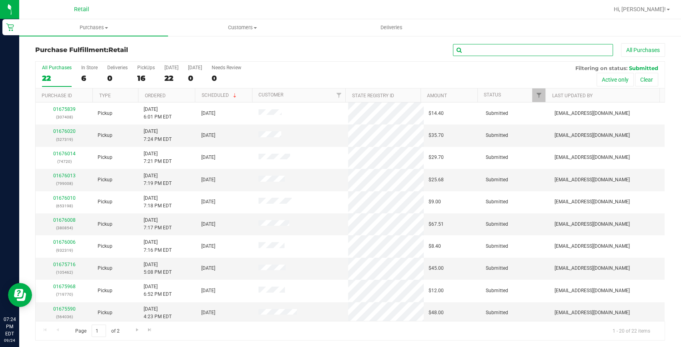
click at [484, 44] on input "text" at bounding box center [533, 50] width 160 height 12
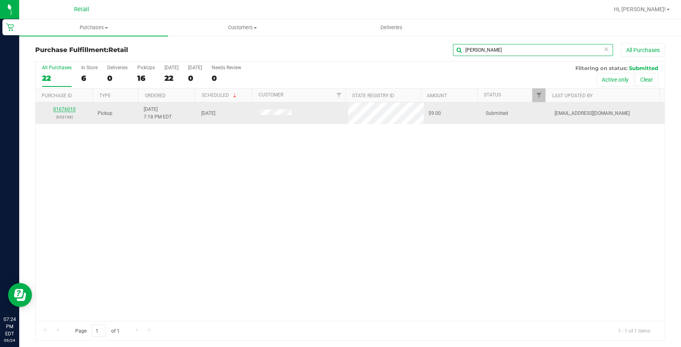
type input "michael"
click at [67, 111] on link "01676010" at bounding box center [64, 109] width 22 height 6
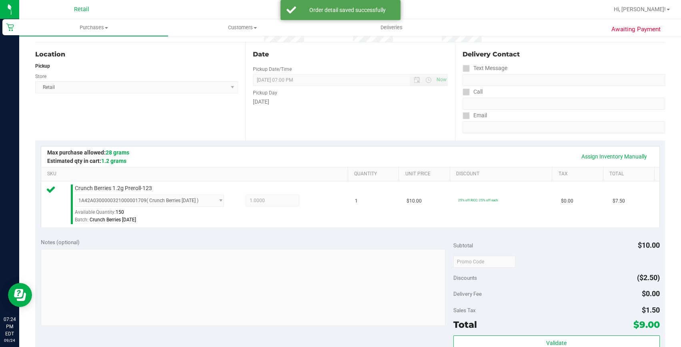
scroll to position [145, 0]
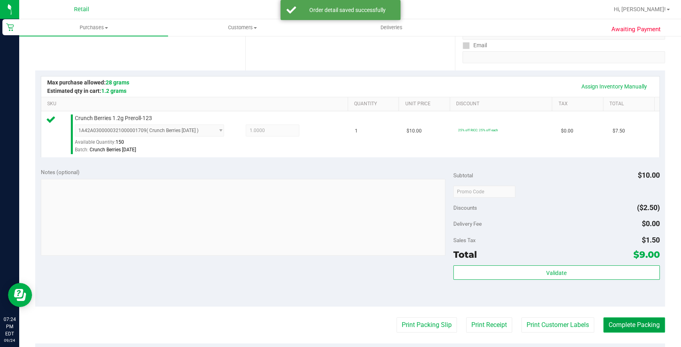
click at [619, 323] on button "Complete Packing" at bounding box center [634, 324] width 62 height 15
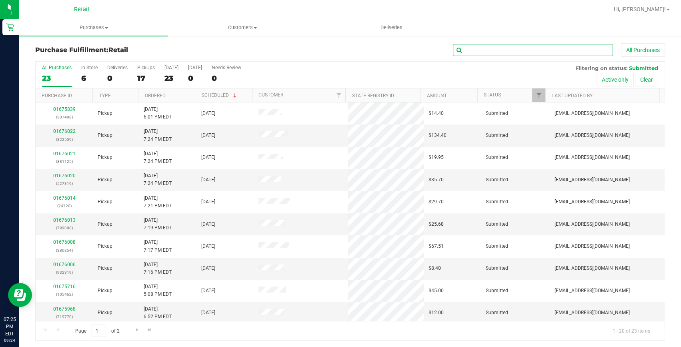
click at [492, 51] on input "text" at bounding box center [533, 50] width 160 height 12
type input "victoria"
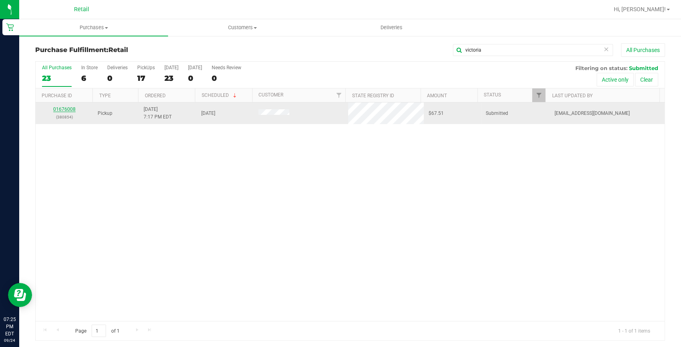
click at [70, 106] on link "01676008" at bounding box center [64, 109] width 22 height 6
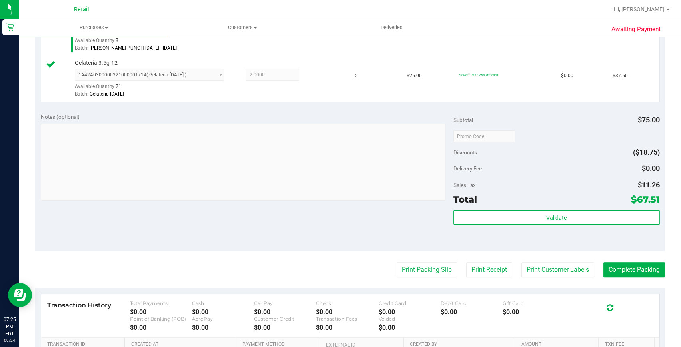
scroll to position [255, 0]
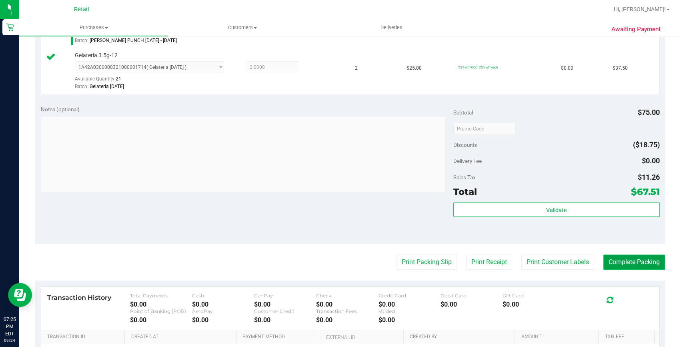
click at [625, 265] on button "Complete Packing" at bounding box center [634, 262] width 62 height 15
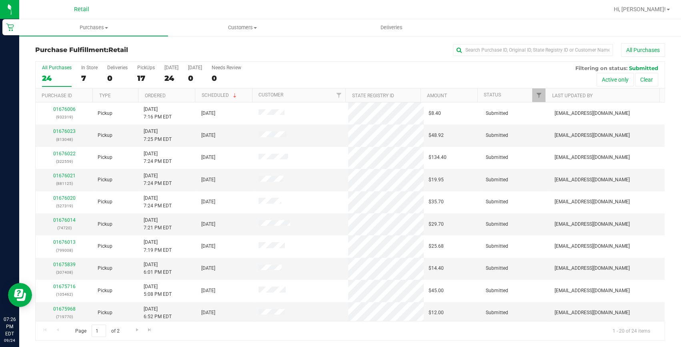
click at [516, 58] on div "Purchase Fulfillment: Retail All Purchases" at bounding box center [350, 52] width 630 height 18
click at [512, 48] on input "text" at bounding box center [533, 50] width 160 height 12
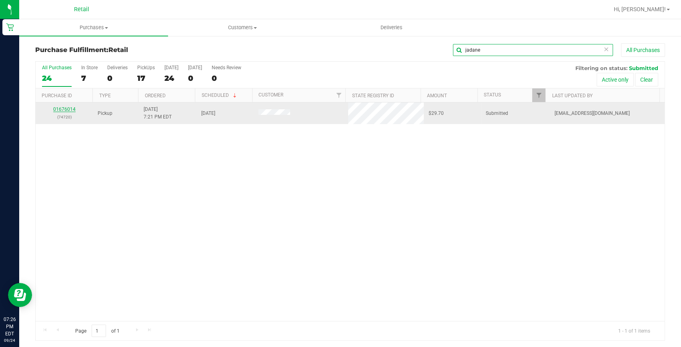
type input "jadane"
click at [71, 109] on link "01676014" at bounding box center [64, 109] width 22 height 6
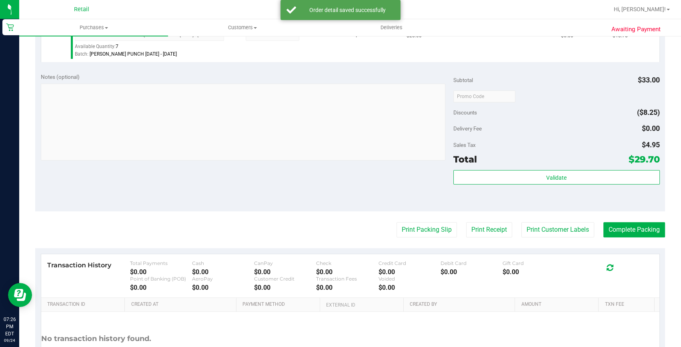
scroll to position [291, 0]
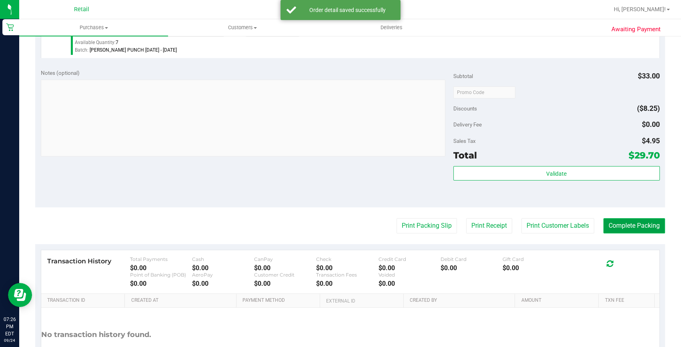
click at [623, 222] on button "Complete Packing" at bounding box center [634, 225] width 62 height 15
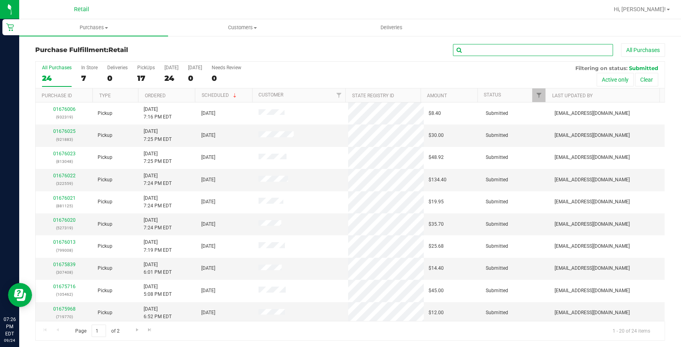
click at [489, 54] on input "text" at bounding box center [533, 50] width 160 height 12
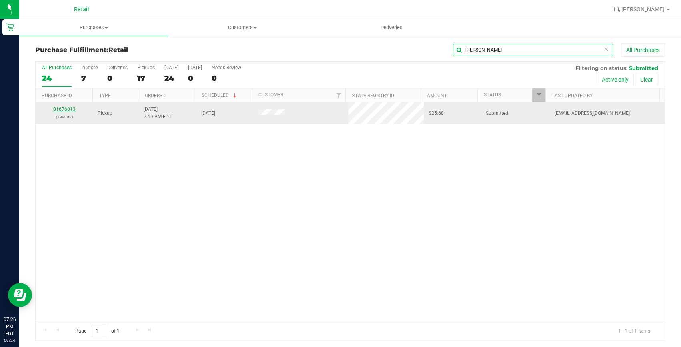
type input "julius"
click at [62, 109] on link "01676013" at bounding box center [64, 109] width 22 height 6
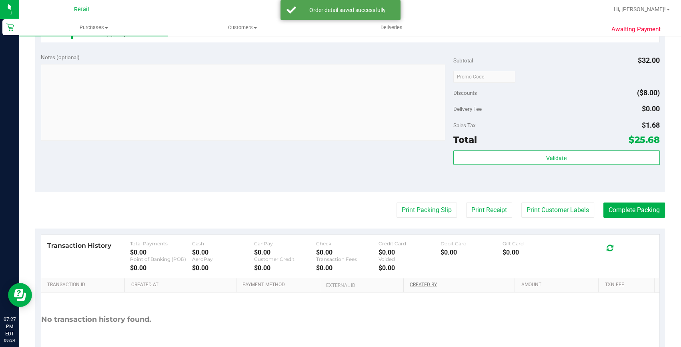
scroll to position [306, 0]
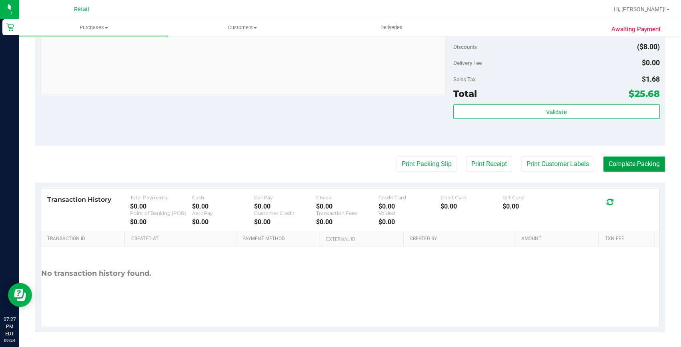
click at [628, 161] on button "Complete Packing" at bounding box center [634, 163] width 62 height 15
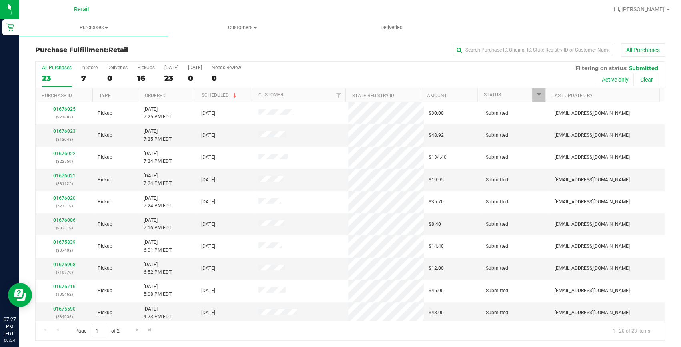
click at [512, 57] on div "Purchase Fulfillment: Retail All Purchases" at bounding box center [350, 52] width 630 height 18
click at [510, 48] on input "text" at bounding box center [533, 50] width 160 height 12
type input "doyle"
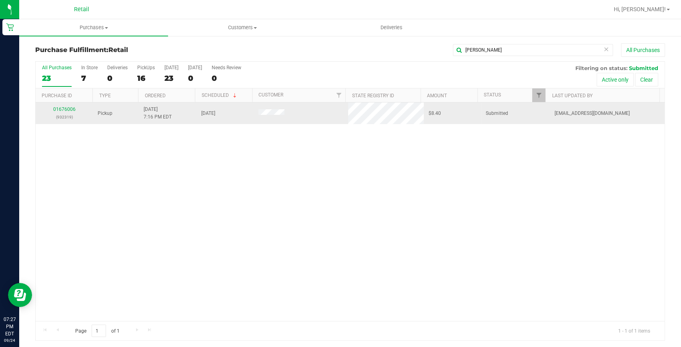
click at [56, 115] on p "(932319)" at bounding box center [64, 117] width 48 height 8
click at [67, 106] on link "01676006" at bounding box center [64, 109] width 22 height 6
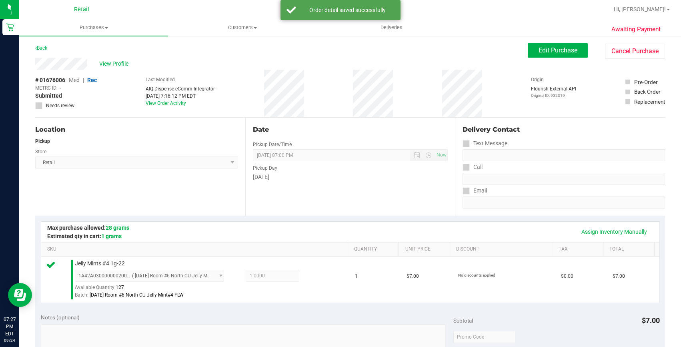
scroll to position [145, 0]
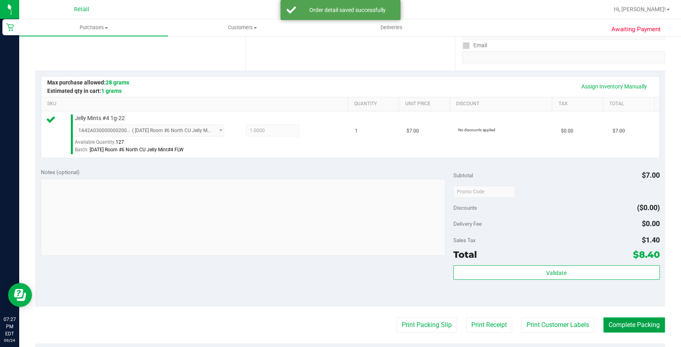
click at [608, 324] on button "Complete Packing" at bounding box center [634, 324] width 62 height 15
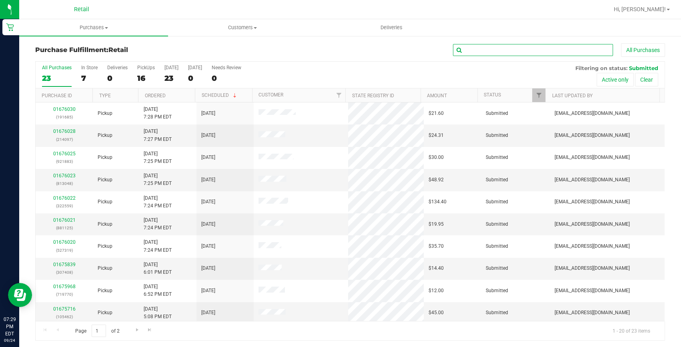
click at [513, 50] on input "text" at bounding box center [533, 50] width 160 height 12
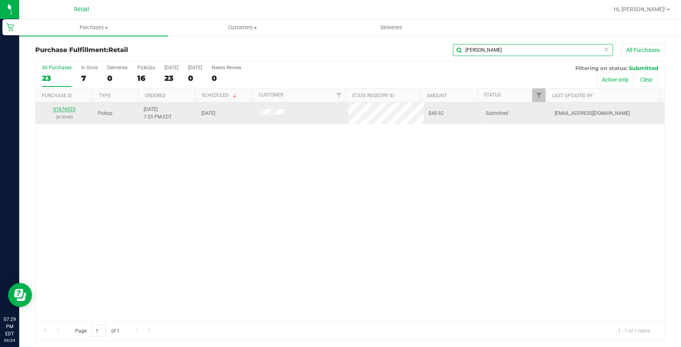
type input "taylor"
click at [62, 108] on link "01676023" at bounding box center [64, 109] width 22 height 6
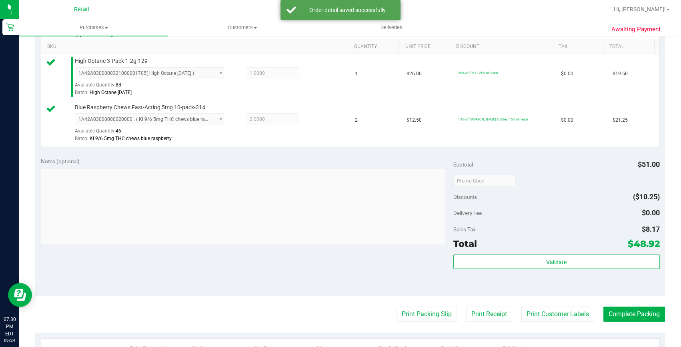
scroll to position [218, 0]
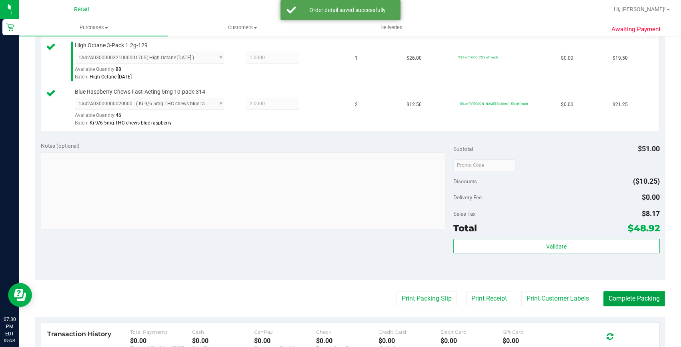
click at [641, 302] on button "Complete Packing" at bounding box center [634, 298] width 62 height 15
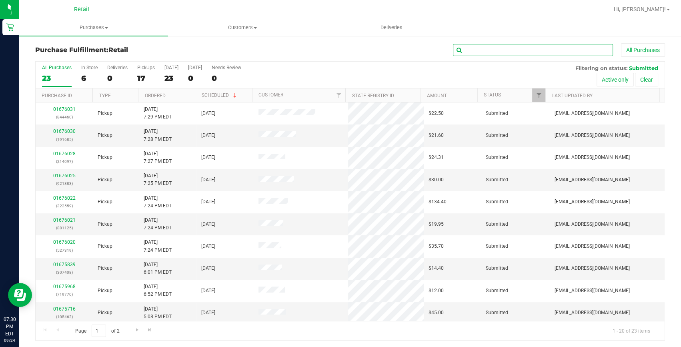
click at [497, 48] on input "text" at bounding box center [533, 50] width 160 height 12
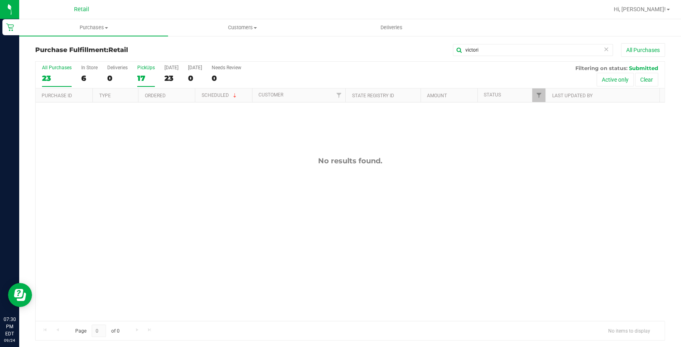
click at [144, 78] on div "17" at bounding box center [146, 78] width 18 height 9
click at [0, 0] on input "PickUps 17" at bounding box center [0, 0] width 0 height 0
click at [99, 28] on span "Purchases" at bounding box center [93, 27] width 149 height 7
click at [200, 191] on div "No results found." at bounding box center [350, 238] width 629 height 273
click at [489, 48] on input "victori" at bounding box center [533, 50] width 160 height 12
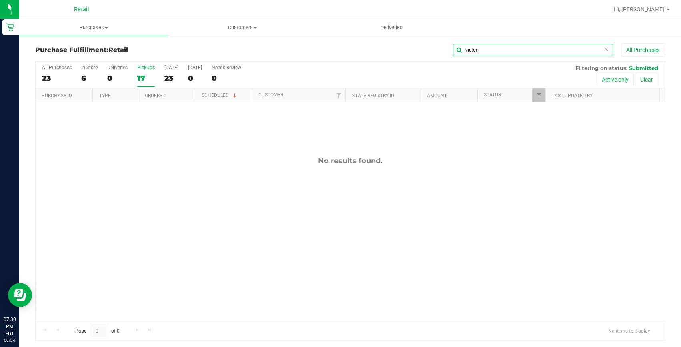
click at [489, 48] on input "victori" at bounding box center [533, 50] width 160 height 12
type input "taylor"
click at [603, 48] on icon at bounding box center [606, 49] width 6 height 10
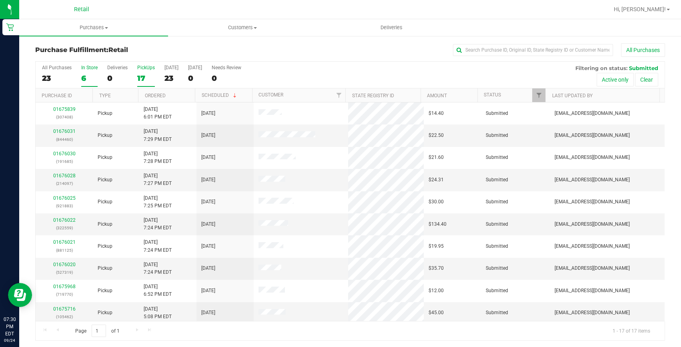
click at [85, 77] on div "6" at bounding box center [89, 78] width 16 height 9
click at [0, 0] on input "In Store 6" at bounding box center [0, 0] width 0 height 0
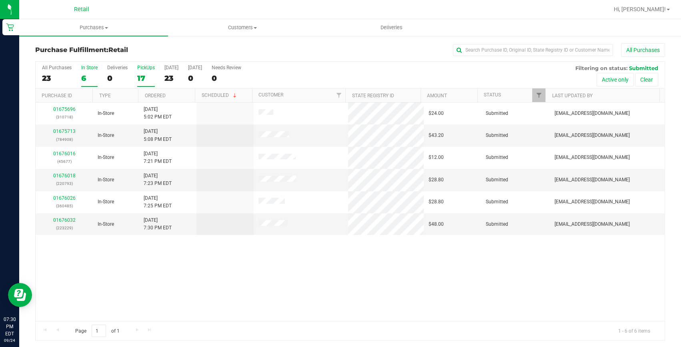
click at [140, 74] on div "17" at bounding box center [146, 78] width 18 height 9
click at [0, 0] on input "PickUps 17" at bounding box center [0, 0] width 0 height 0
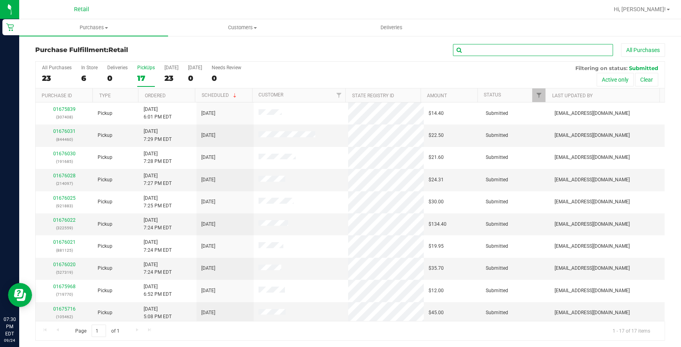
click at [526, 52] on input "text" at bounding box center [533, 50] width 160 height 12
type input "taylor"
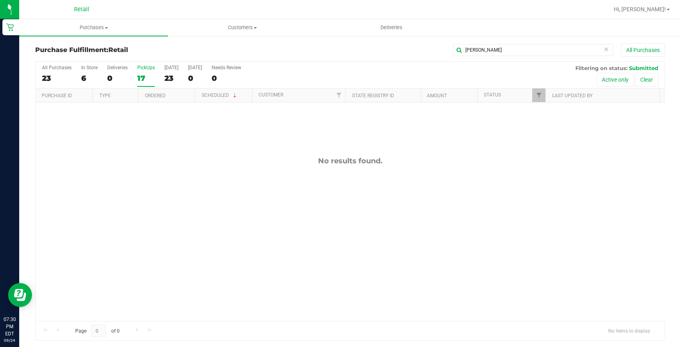
click at [603, 47] on icon at bounding box center [606, 49] width 6 height 10
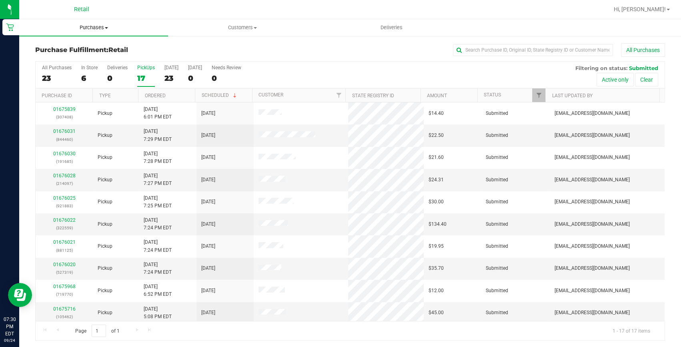
click at [87, 24] on span "Purchases" at bounding box center [93, 27] width 149 height 7
click at [78, 48] on span "Summary of purchases" at bounding box center [60, 48] width 82 height 7
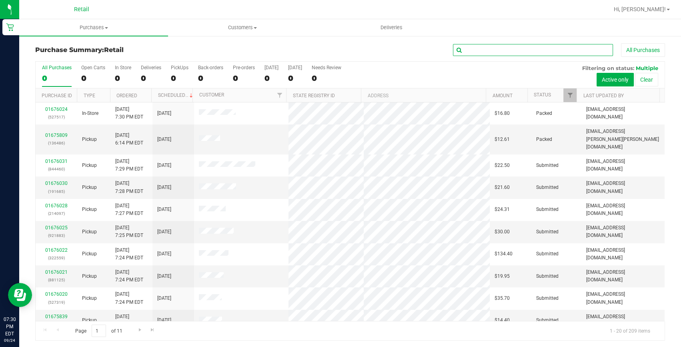
click at [547, 48] on input "text" at bounding box center [533, 50] width 160 height 12
type input "kmetz"
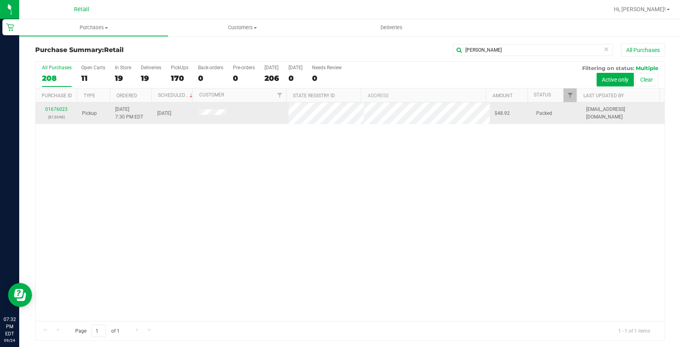
click at [56, 112] on div "01676023 (813048)" at bounding box center [56, 113] width 32 height 15
click at [54, 108] on link "01676023" at bounding box center [56, 109] width 22 height 6
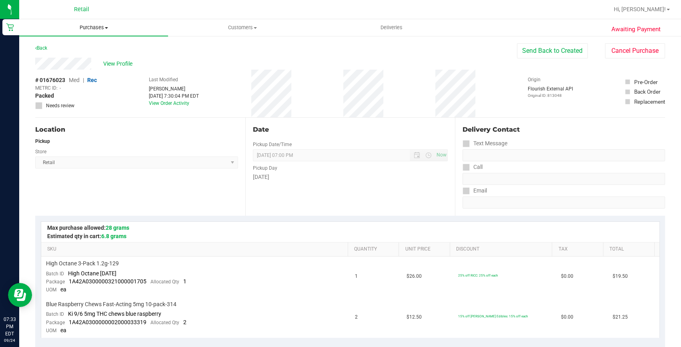
click at [91, 28] on span "Purchases" at bounding box center [93, 27] width 149 height 7
click at [84, 55] on li "Fulfillment" at bounding box center [93, 58] width 149 height 10
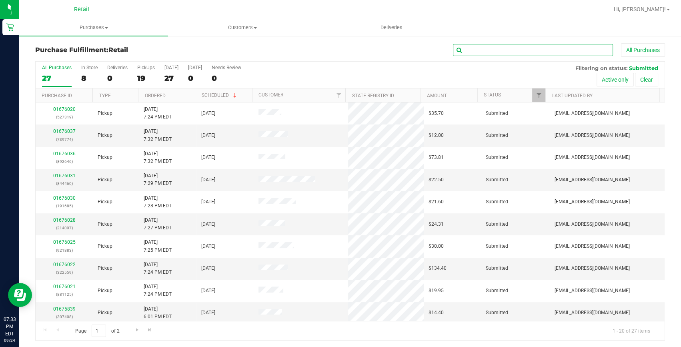
click at [510, 48] on input "text" at bounding box center [533, 50] width 160 height 12
type input "527319"
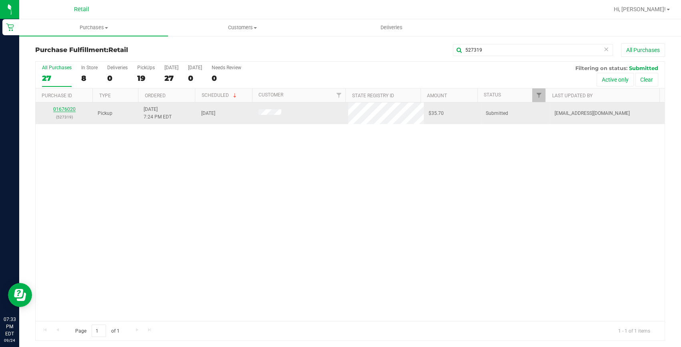
click at [69, 108] on link "01676020" at bounding box center [64, 109] width 22 height 6
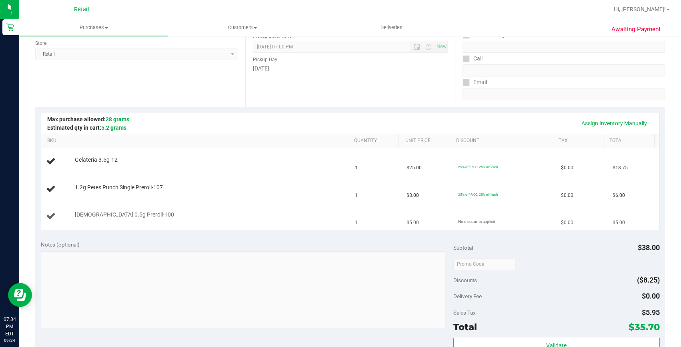
scroll to position [109, 0]
click at [588, 120] on link "Assign Inventory Manually" at bounding box center [614, 123] width 76 height 14
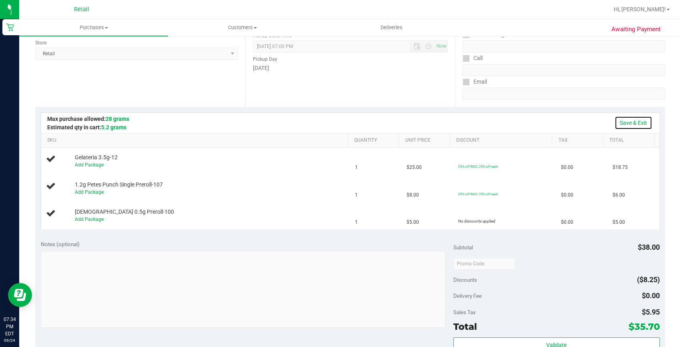
click at [623, 124] on link "Save & Exit" at bounding box center [634, 123] width 38 height 14
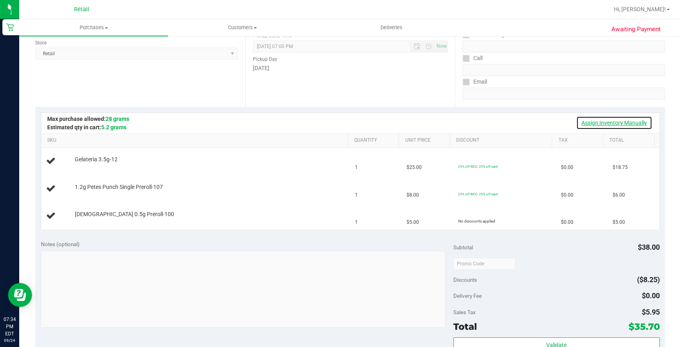
click at [623, 124] on link "Assign Inventory Manually" at bounding box center [614, 123] width 76 height 14
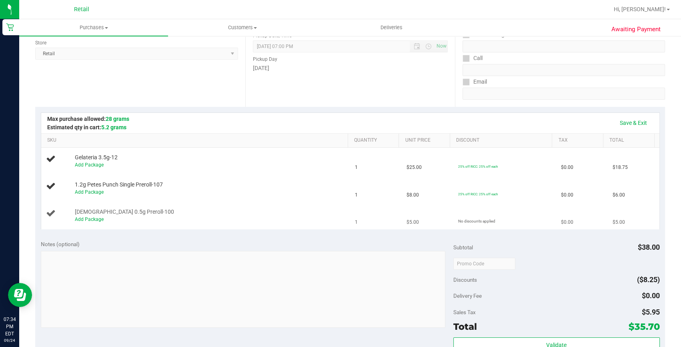
click at [90, 216] on div "Add Package" at bounding box center [210, 220] width 270 height 8
click at [96, 218] on link "Add Package" at bounding box center [89, 219] width 29 height 6
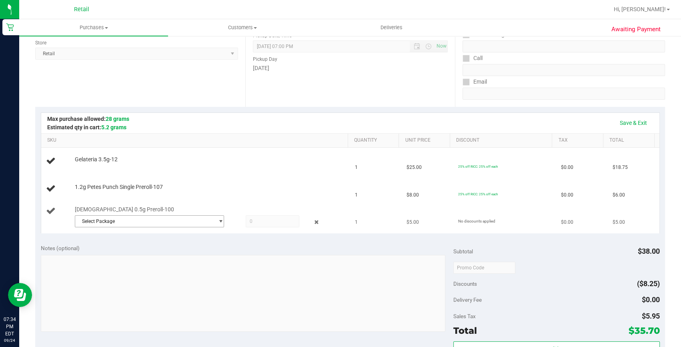
click at [190, 220] on span "Select Package" at bounding box center [144, 221] width 138 height 11
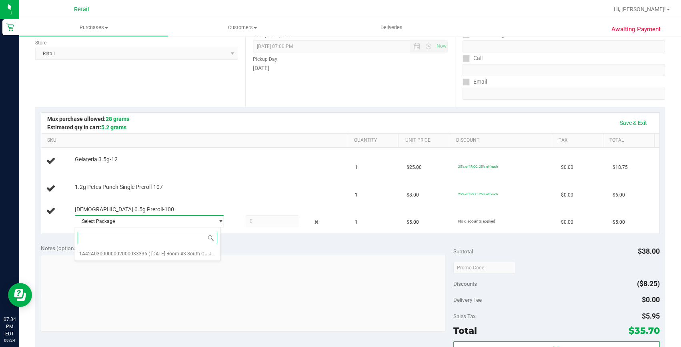
click at [153, 261] on div "Select Package 1A42A0300000002000033336 ( 07/21/25 Room #3 South CU Jumanji#6 (…" at bounding box center [147, 244] width 147 height 34
click at [152, 257] on li "1A42A0300000002000033336 ( 07/21/25 Room #3 South CU Jumanji#6 (TS) FLW )" at bounding box center [147, 253] width 146 height 11
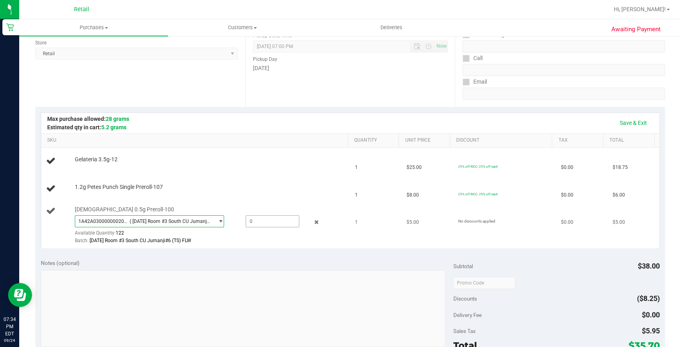
click at [276, 222] on span at bounding box center [273, 221] width 54 height 12
type input "1"
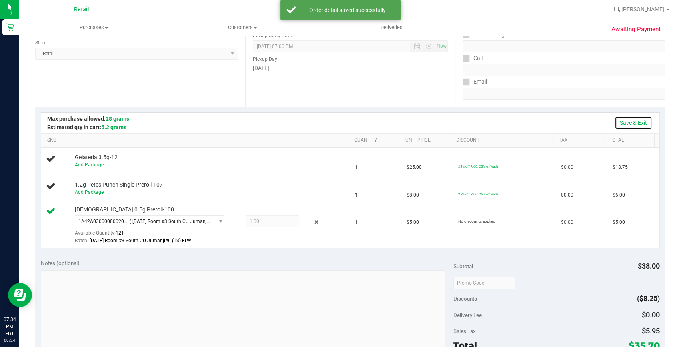
click at [630, 124] on link "Save & Exit" at bounding box center [634, 123] width 38 height 14
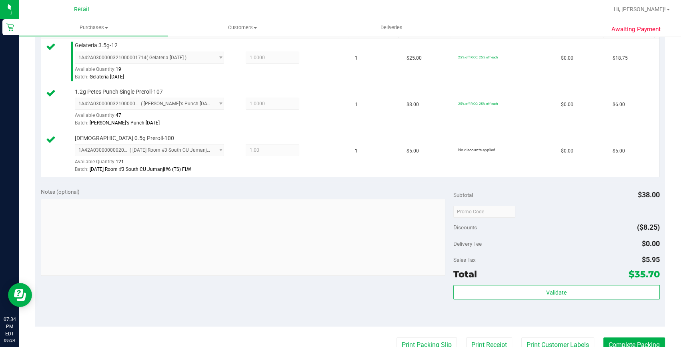
scroll to position [364, 0]
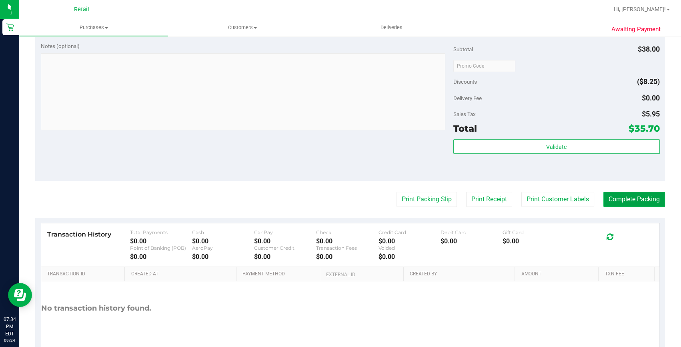
click at [646, 203] on button "Complete Packing" at bounding box center [634, 199] width 62 height 15
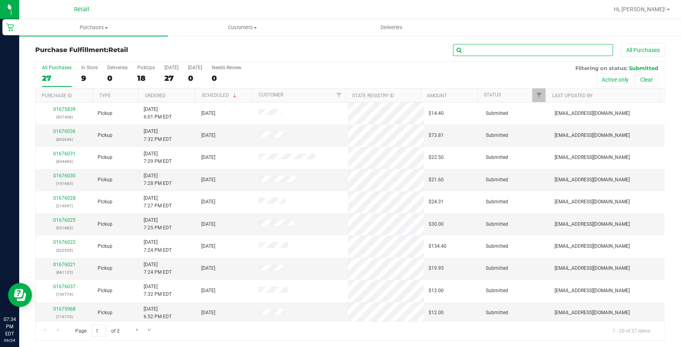
click at [549, 46] on input "text" at bounding box center [533, 50] width 160 height 12
type input "921883"
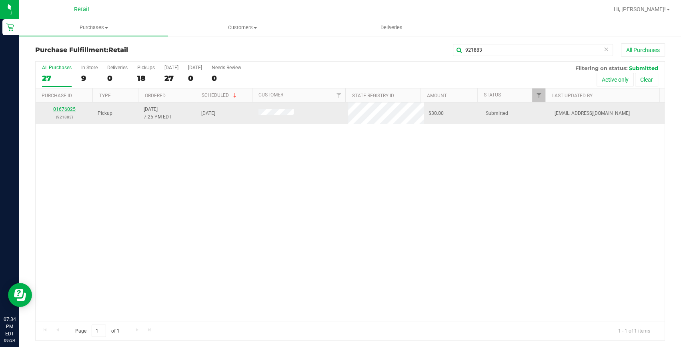
click at [56, 110] on link "01676025" at bounding box center [64, 109] width 22 height 6
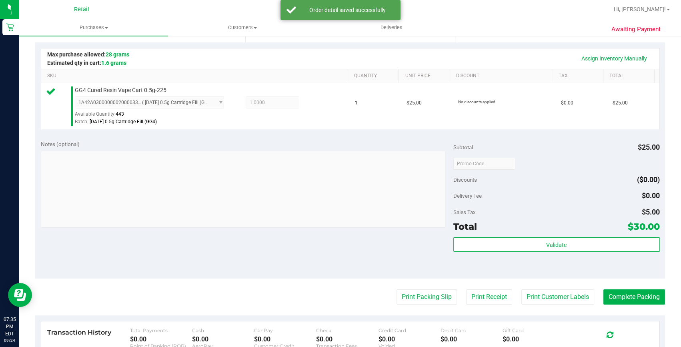
scroll to position [182, 0]
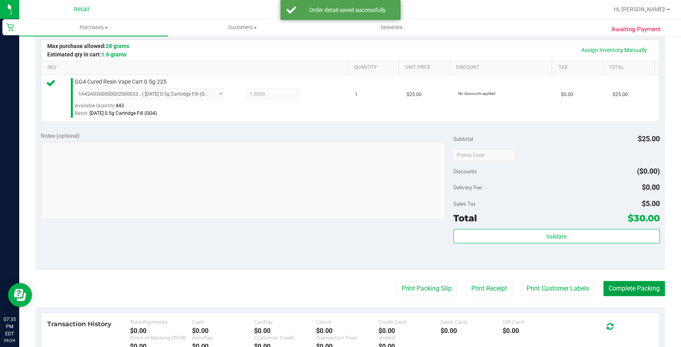
click at [651, 293] on button "Complete Packing" at bounding box center [634, 288] width 62 height 15
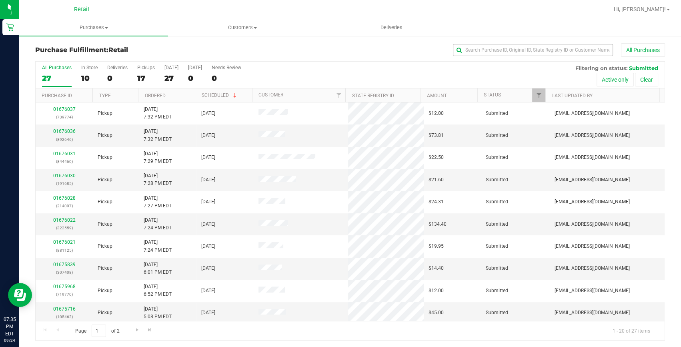
drag, startPoint x: 595, startPoint y: 40, endPoint x: 576, endPoint y: 50, distance: 20.6
click at [577, 49] on div "Purchase Fulfillment: Retail All Purchases All Purchases 27 In Store 10 Deliver…" at bounding box center [350, 191] width 662 height 313
click at [576, 50] on input "text" at bounding box center [533, 50] width 160 height 12
type input "881125"
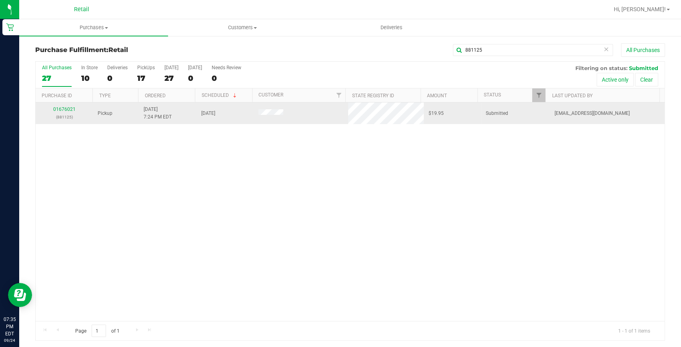
click at [59, 106] on div "01676021 (881125)" at bounding box center [64, 113] width 48 height 15
click at [60, 106] on div "01676021 (881125)" at bounding box center [64, 113] width 48 height 15
click at [61, 108] on link "01676021" at bounding box center [64, 109] width 22 height 6
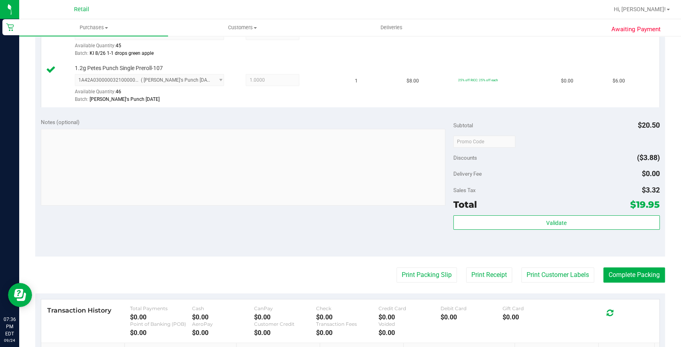
scroll to position [255, 0]
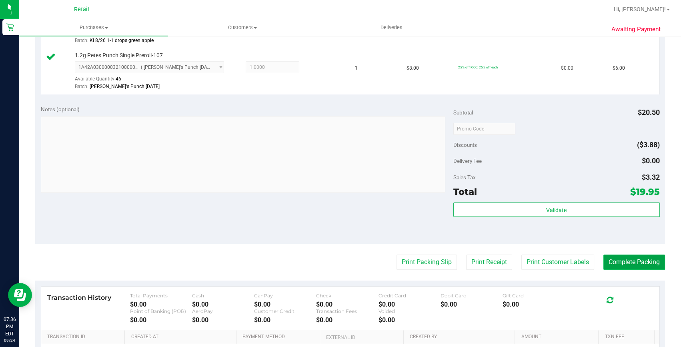
click at [614, 265] on button "Complete Packing" at bounding box center [634, 262] width 62 height 15
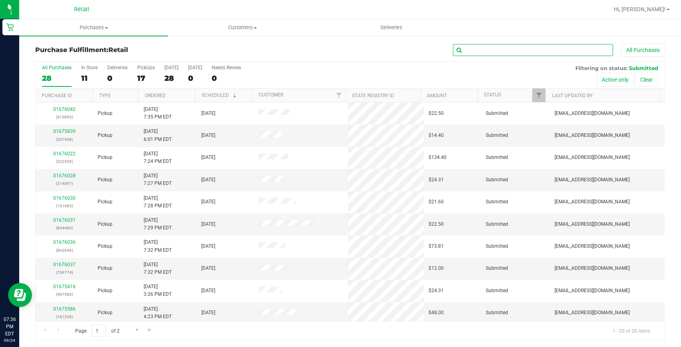
click at [501, 48] on input "text" at bounding box center [533, 50] width 160 height 12
type input "322559"
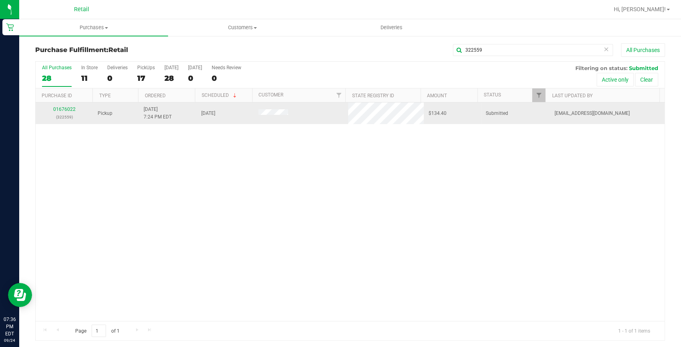
click at [63, 112] on div "01676022 (322559)" at bounding box center [64, 113] width 48 height 15
click at [61, 108] on link "01676022" at bounding box center [64, 109] width 22 height 6
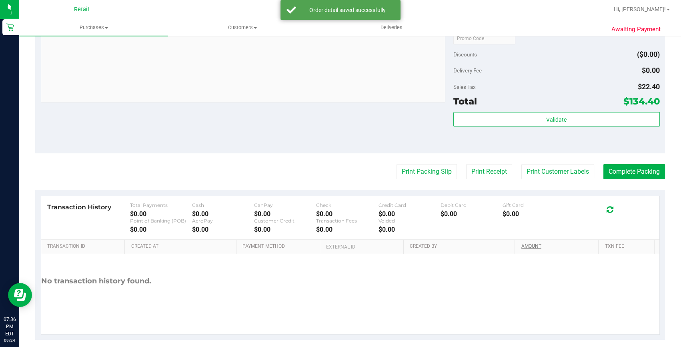
scroll to position [306, 0]
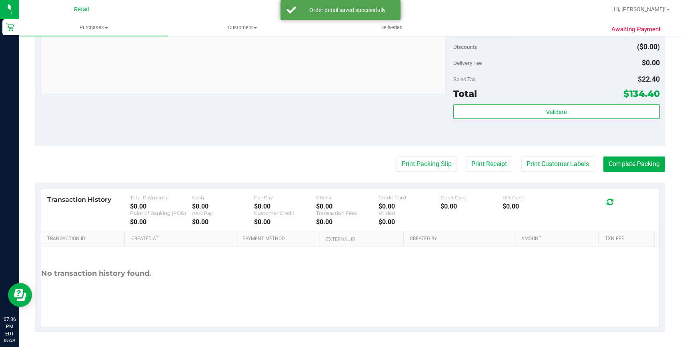
click at [637, 154] on purchase-details "Back Edit Purchase Cancel Purchase View Profile # 01676022 Med | Rec METRC ID: …" at bounding box center [350, 34] width 630 height 595
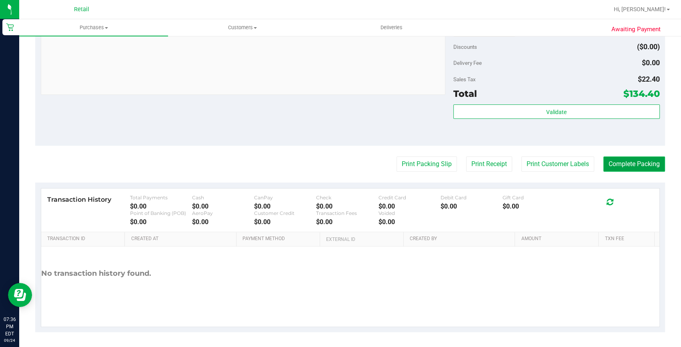
click at [634, 169] on button "Complete Packing" at bounding box center [634, 163] width 62 height 15
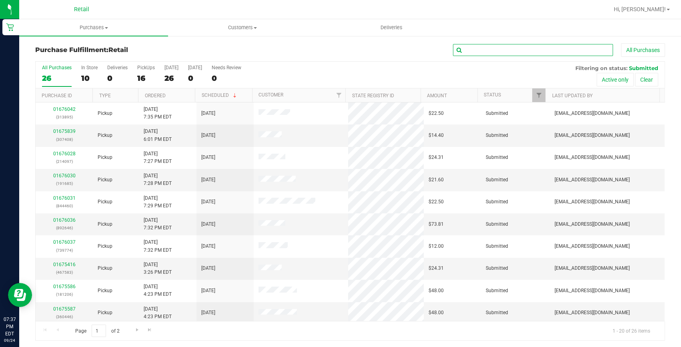
click at [506, 52] on input "text" at bounding box center [533, 50] width 160 height 12
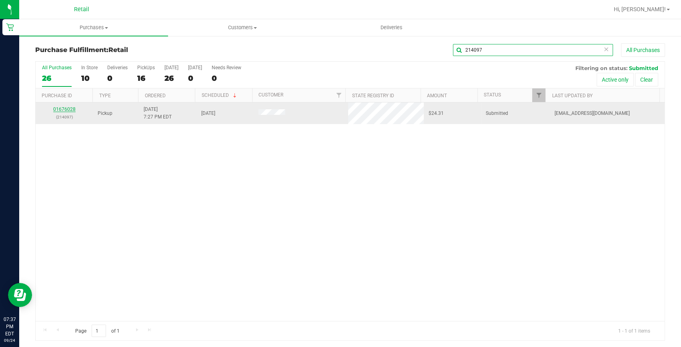
type input "214097"
click at [74, 110] on link "01676028" at bounding box center [64, 109] width 22 height 6
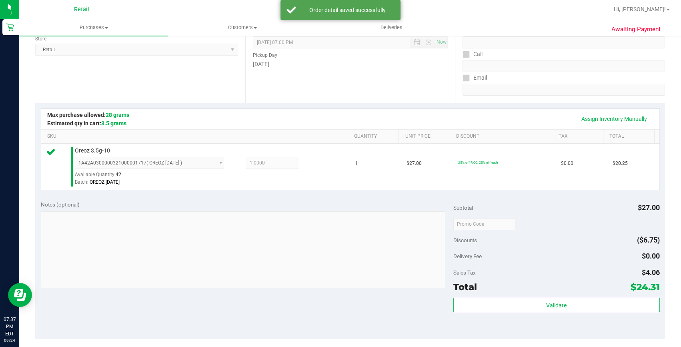
scroll to position [218, 0]
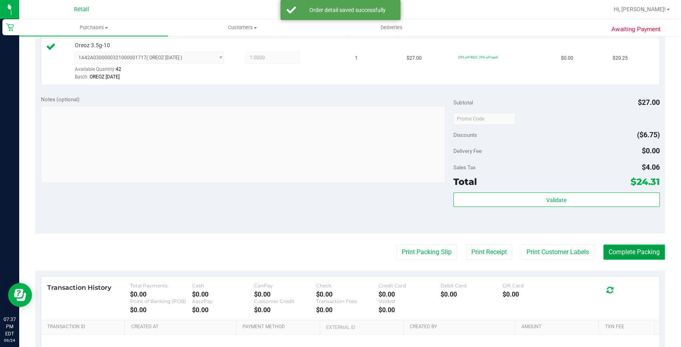
click at [640, 252] on button "Complete Packing" at bounding box center [634, 252] width 62 height 15
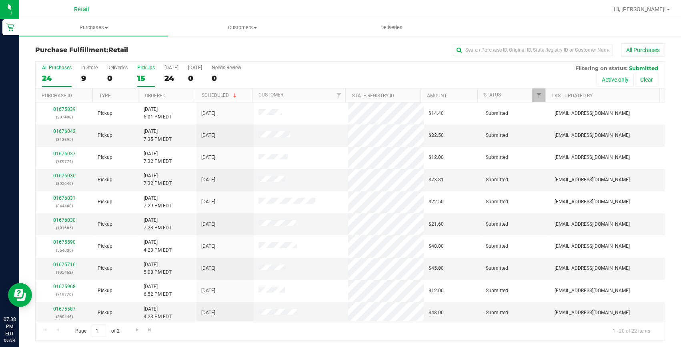
drag, startPoint x: 158, startPoint y: 70, endPoint x: 150, endPoint y: 72, distance: 8.6
click at [158, 70] on div "All Purchases 24 In Store 9 Deliveries 0 PickUps 15 Today 24 Tomorrow 0 Needs R…" at bounding box center [350, 75] width 629 height 27
click at [142, 72] on label "PickUps 15" at bounding box center [146, 76] width 18 height 22
click at [0, 0] on input "PickUps 15" at bounding box center [0, 0] width 0 height 0
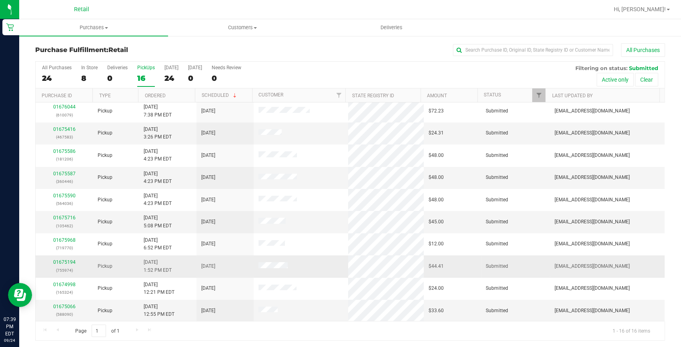
scroll to position [1, 0]
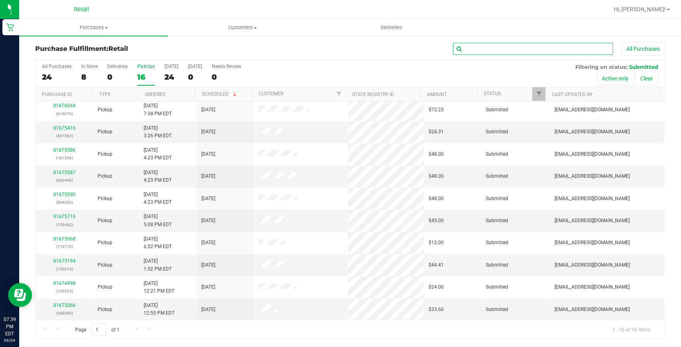
click at [466, 48] on input "text" at bounding box center [533, 49] width 160 height 12
type input "892646"
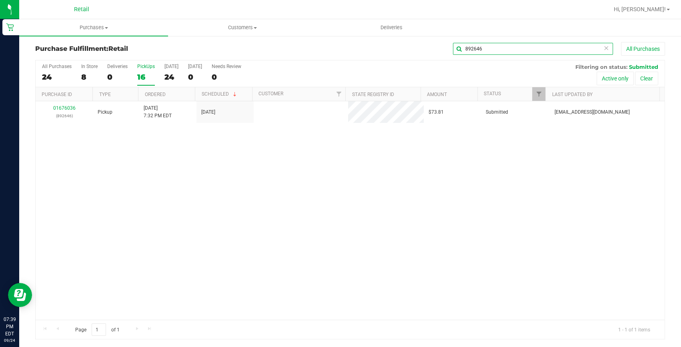
scroll to position [0, 0]
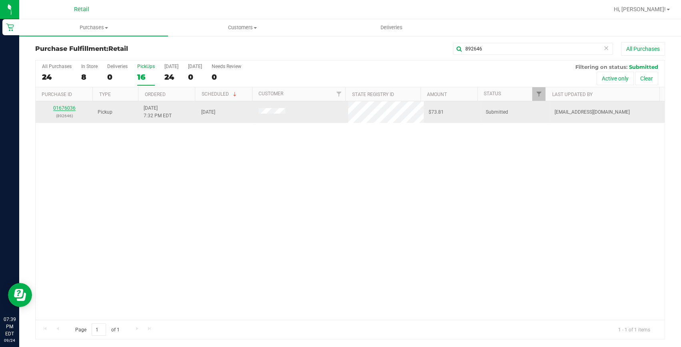
click at [60, 106] on link "01676036" at bounding box center [64, 108] width 22 height 6
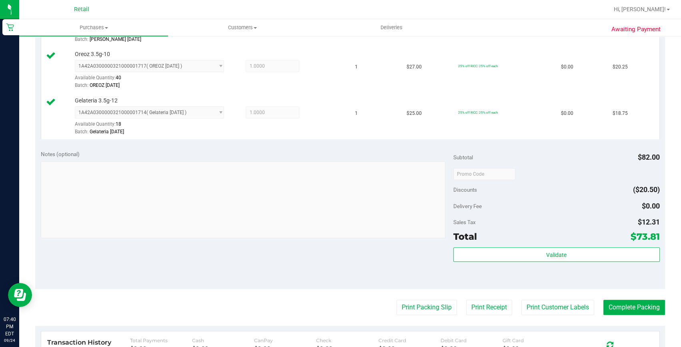
scroll to position [256, 0]
click at [644, 314] on purchase-details "Back Edit Purchase Cancel Purchase View Profile # 01676036 Med | Rec METRC ID: …" at bounding box center [350, 131] width 630 height 688
click at [644, 311] on button "Complete Packing" at bounding box center [634, 306] width 62 height 15
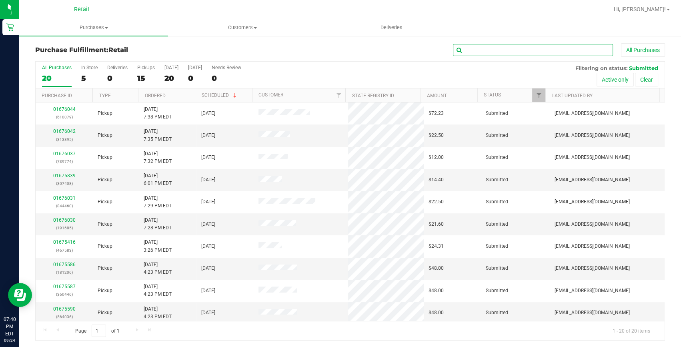
click at [536, 45] on input "text" at bounding box center [533, 50] width 160 height 12
type input "191685"
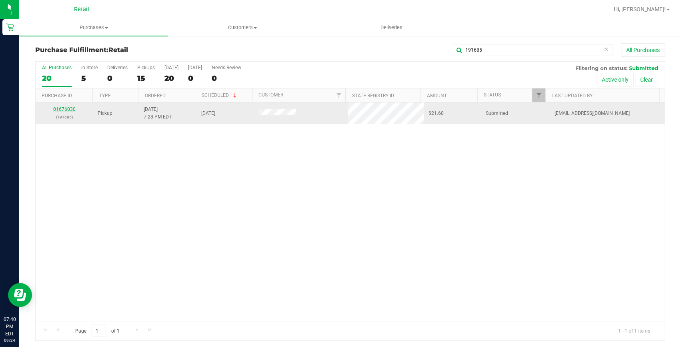
click at [70, 110] on link "01676030" at bounding box center [64, 109] width 22 height 6
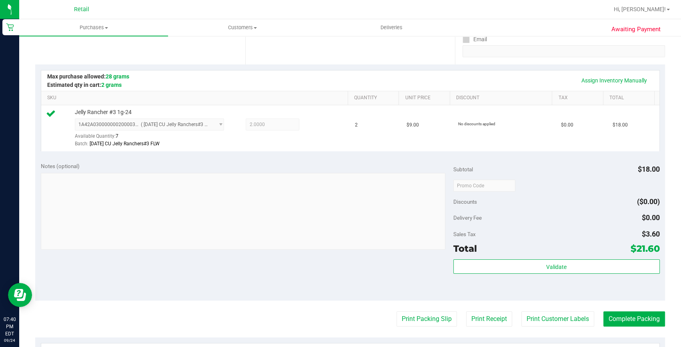
scroll to position [182, 0]
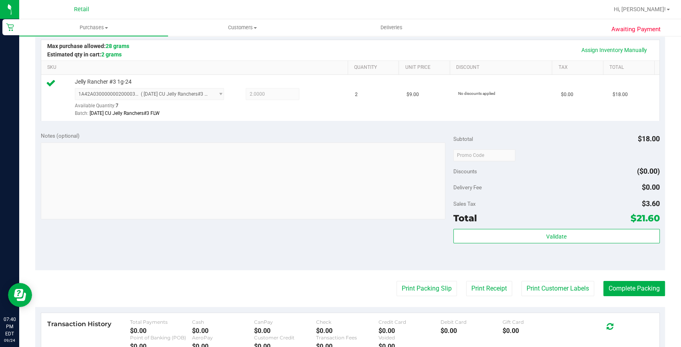
click at [634, 275] on purchase-details "Back Edit Purchase Cancel Purchase View Profile # 01676030 Med | Rec METRC ID: …" at bounding box center [350, 159] width 630 height 595
click at [635, 279] on purchase-details "Back Edit Purchase Cancel Purchase View Profile # 01676030 Med | Rec METRC ID: …" at bounding box center [350, 159] width 630 height 595
click at [635, 281] on button "Complete Packing" at bounding box center [634, 288] width 62 height 15
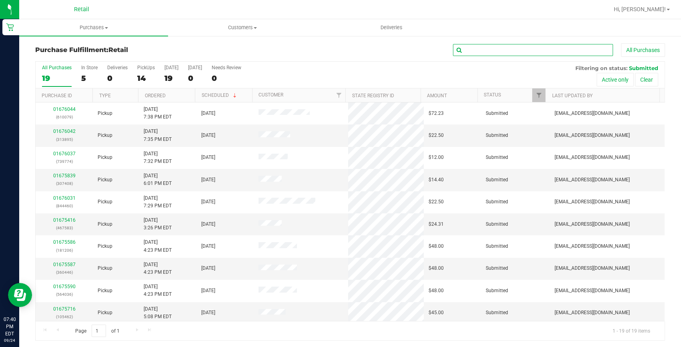
click at [516, 45] on input "text" at bounding box center [533, 50] width 160 height 12
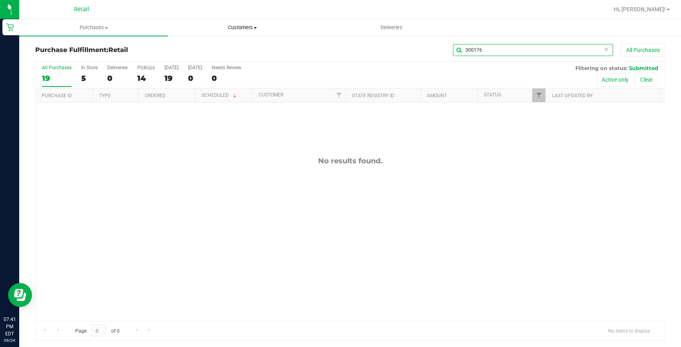
type input "300176"
click at [234, 28] on span "Customers" at bounding box center [242, 27] width 148 height 7
click at [198, 54] on span "Add a new customer" at bounding box center [205, 57] width 75 height 7
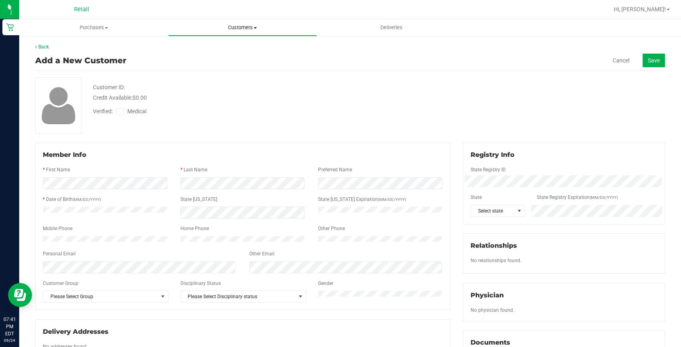
click at [222, 28] on span "Customers" at bounding box center [242, 27] width 148 height 7
click at [213, 46] on span "All customers" at bounding box center [197, 48] width 58 height 7
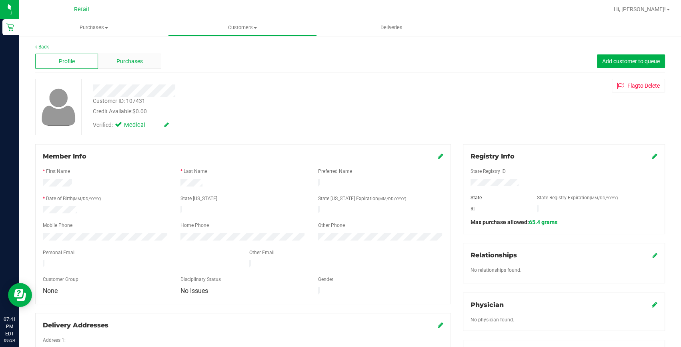
click at [126, 60] on span "Purchases" at bounding box center [129, 61] width 26 height 8
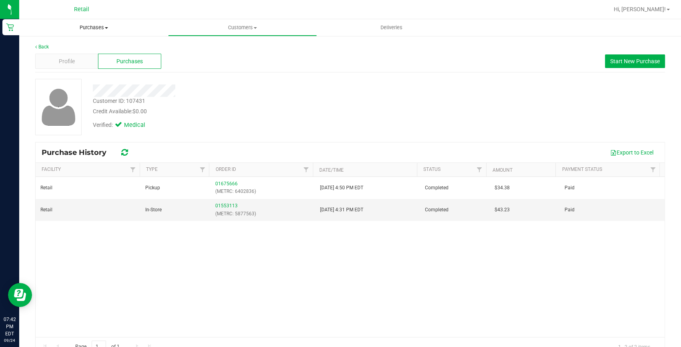
click at [82, 28] on span "Purchases" at bounding box center [93, 27] width 149 height 7
click at [70, 56] on li "Fulfillment" at bounding box center [93, 58] width 149 height 10
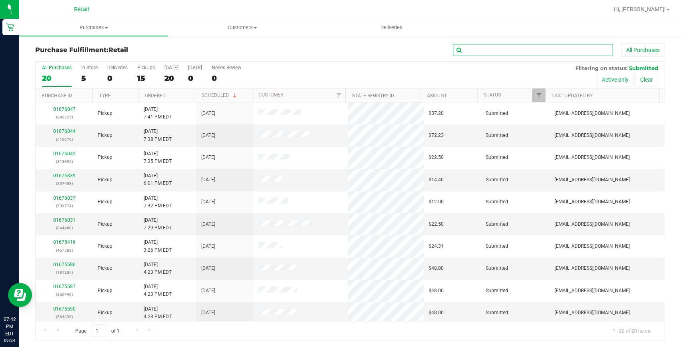
click at [568, 46] on input "text" at bounding box center [533, 50] width 160 height 12
type input "844460"
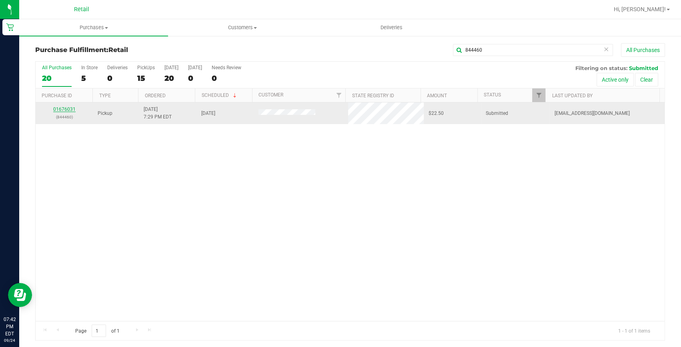
click at [58, 107] on link "01676031" at bounding box center [64, 109] width 22 height 6
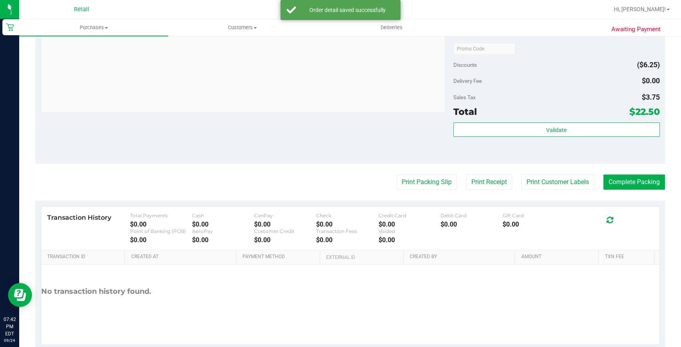
scroll to position [291, 0]
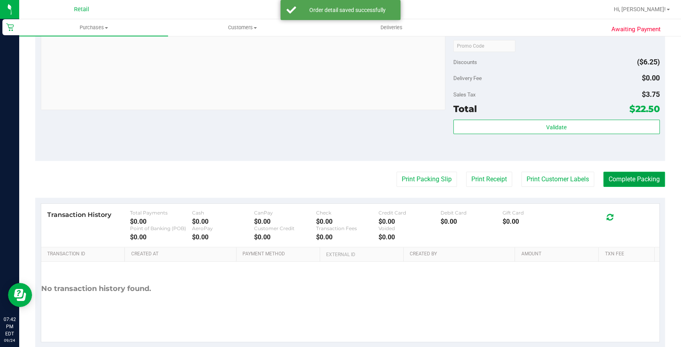
click at [640, 172] on button "Complete Packing" at bounding box center [634, 179] width 62 height 15
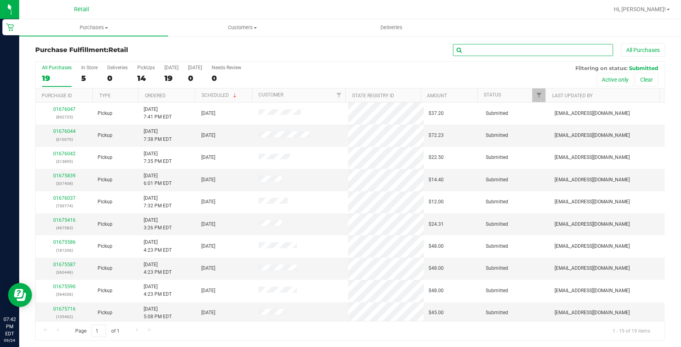
click at [479, 51] on input "text" at bounding box center [533, 50] width 160 height 12
type input "313895"
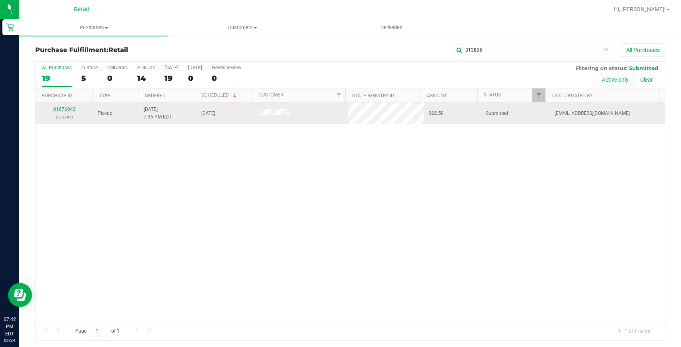
click at [62, 108] on link "01676042" at bounding box center [64, 109] width 22 height 6
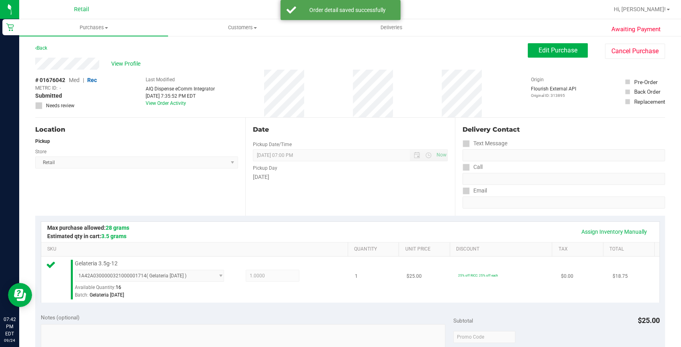
scroll to position [218, 0]
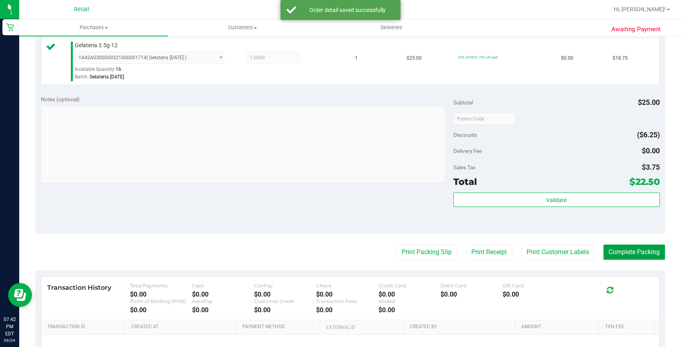
click at [633, 245] on button "Complete Packing" at bounding box center [634, 252] width 62 height 15
click at [633, 245] on button "Complete Packing" at bounding box center [631, 252] width 68 height 15
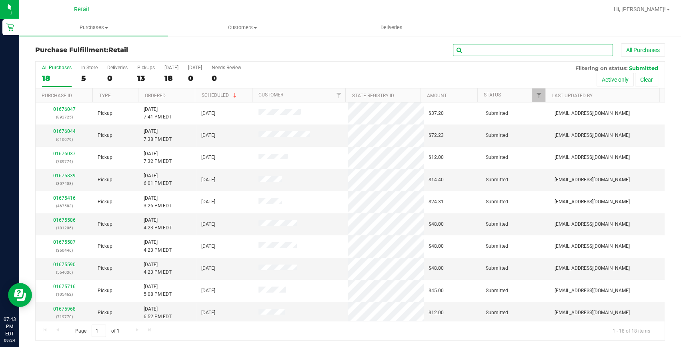
click at [465, 45] on input "text" at bounding box center [533, 50] width 160 height 12
type input "739774"
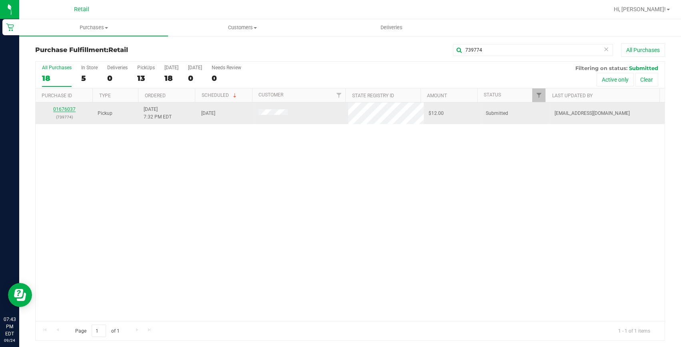
click at [66, 108] on link "01676037" at bounding box center [64, 109] width 22 height 6
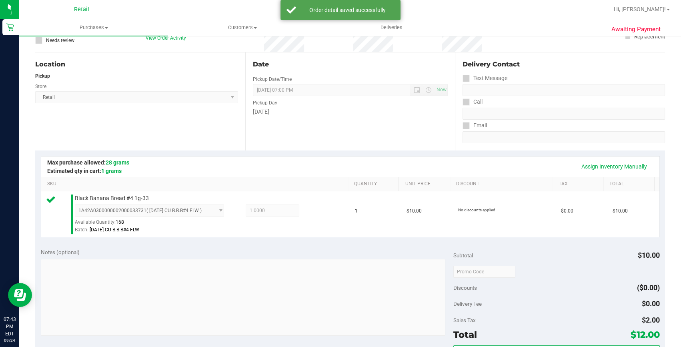
scroll to position [218, 0]
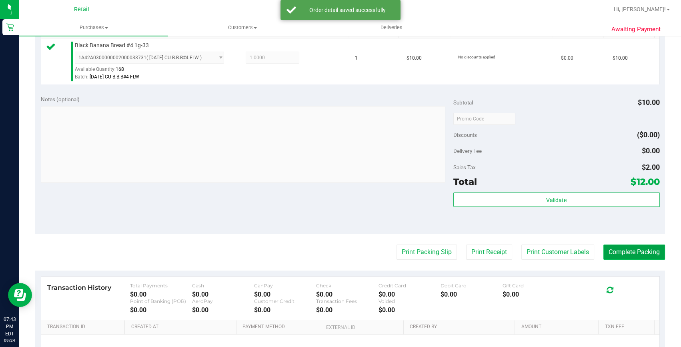
click at [621, 255] on button "Complete Packing" at bounding box center [634, 252] width 62 height 15
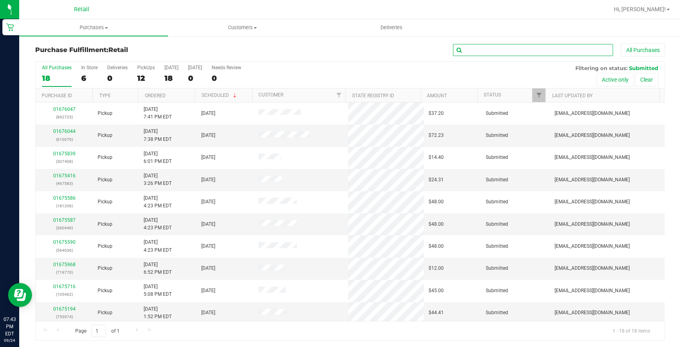
click at [484, 48] on input "text" at bounding box center [533, 50] width 160 height 12
click at [143, 78] on div "12" at bounding box center [146, 78] width 18 height 9
click at [0, 0] on input "PickUps 12" at bounding box center [0, 0] width 0 height 0
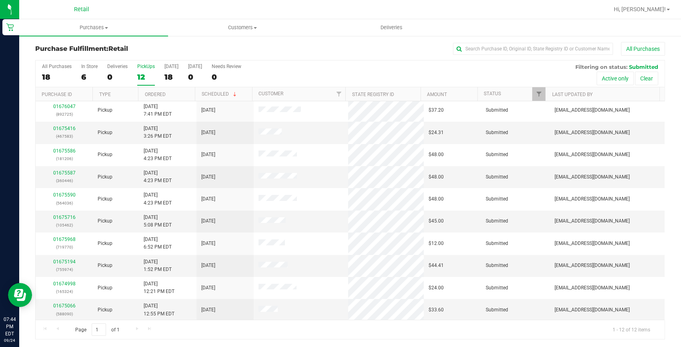
scroll to position [46, 0]
click at [481, 43] on input "text" at bounding box center [533, 49] width 160 height 12
click at [68, 305] on link "01675066" at bounding box center [64, 306] width 22 height 6
click at [141, 76] on div "12" at bounding box center [146, 76] width 18 height 9
click at [0, 0] on input "PickUps 12" at bounding box center [0, 0] width 0 height 0
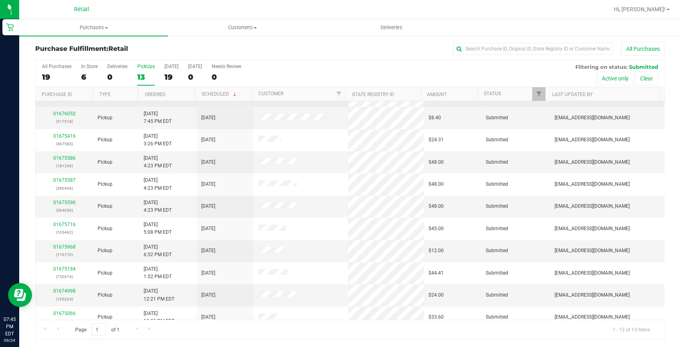
scroll to position [68, 0]
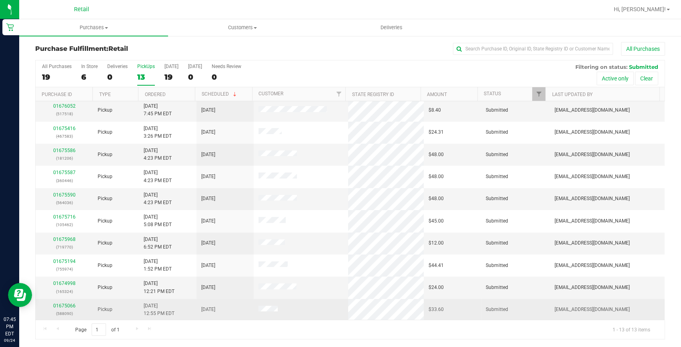
click at [64, 311] on p "(588090)" at bounding box center [64, 314] width 48 height 8
copy p "588090"
click at [60, 307] on link "01675066" at bounding box center [64, 306] width 22 height 6
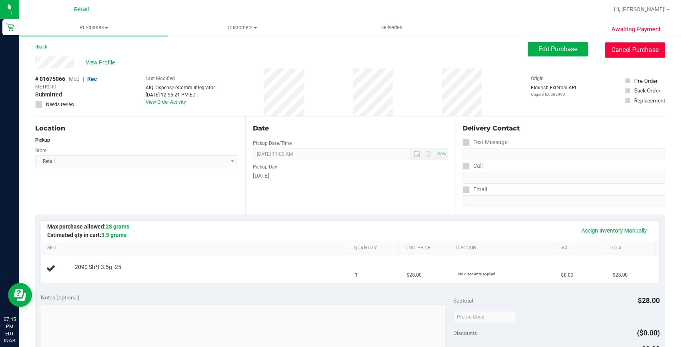
click at [612, 51] on button "Cancel Purchase" at bounding box center [635, 49] width 60 height 15
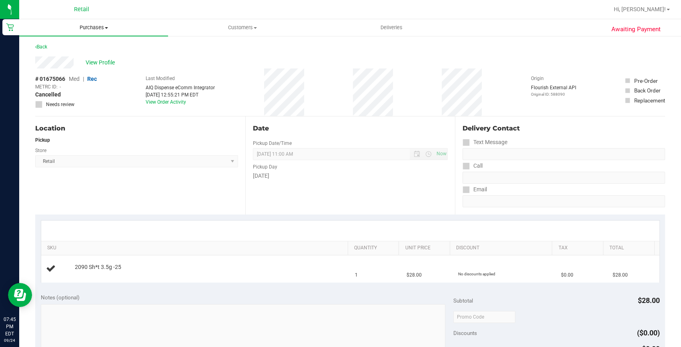
click at [94, 26] on span "Purchases" at bounding box center [93, 27] width 149 height 7
click at [94, 56] on li "Fulfillment" at bounding box center [93, 58] width 149 height 10
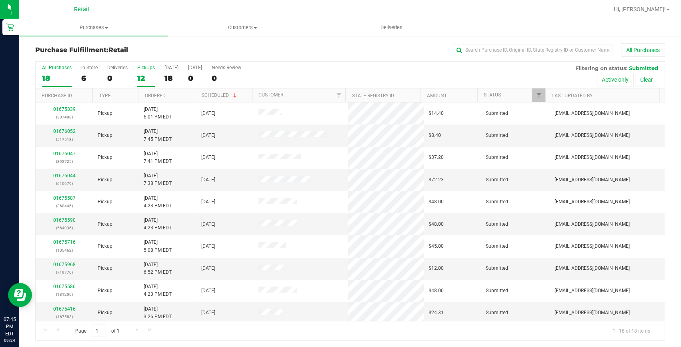
click at [141, 70] on label "PickUps 12" at bounding box center [146, 76] width 18 height 22
click at [0, 0] on input "PickUps 12" at bounding box center [0, 0] width 0 height 0
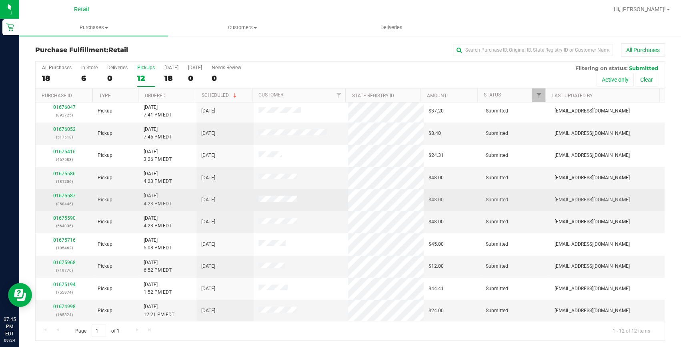
scroll to position [1, 0]
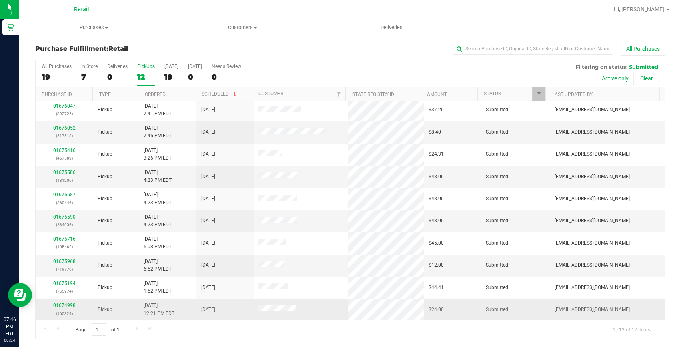
click at [69, 311] on p "(165324)" at bounding box center [64, 314] width 48 height 8
drag, startPoint x: 69, startPoint y: 311, endPoint x: 64, endPoint y: 311, distance: 5.2
click at [64, 311] on p "(165324)" at bounding box center [64, 314] width 48 height 8
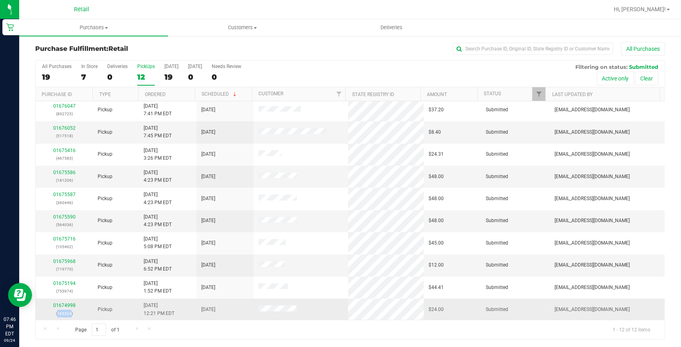
copy p "165324"
click at [64, 303] on link "01674998" at bounding box center [64, 306] width 22 height 6
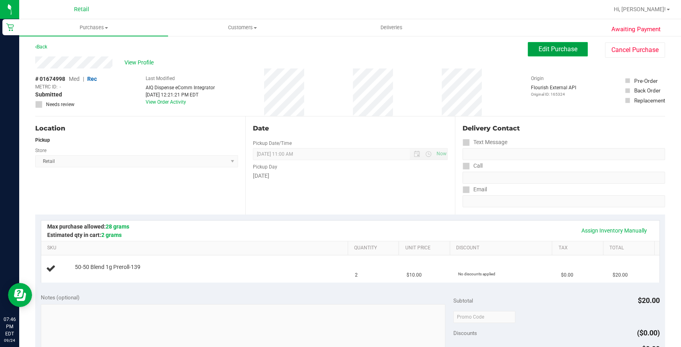
click at [539, 47] on span "Edit Purchase" at bounding box center [558, 49] width 39 height 8
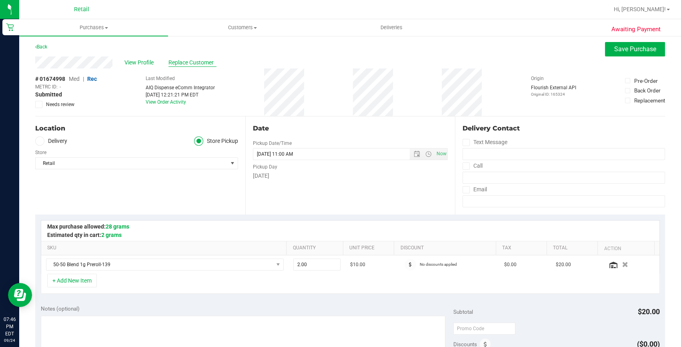
click at [189, 60] on span "Replace Customer" at bounding box center [192, 62] width 48 height 8
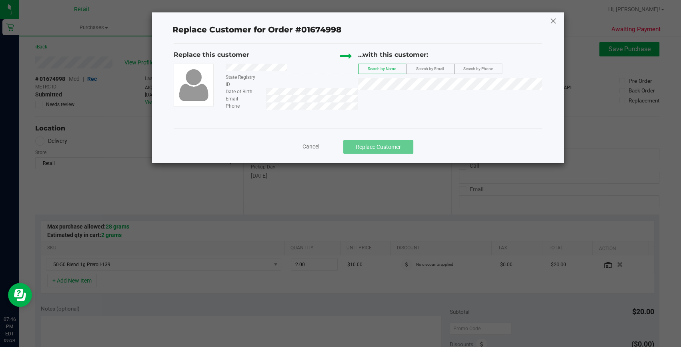
click at [554, 19] on icon at bounding box center [553, 20] width 7 height 13
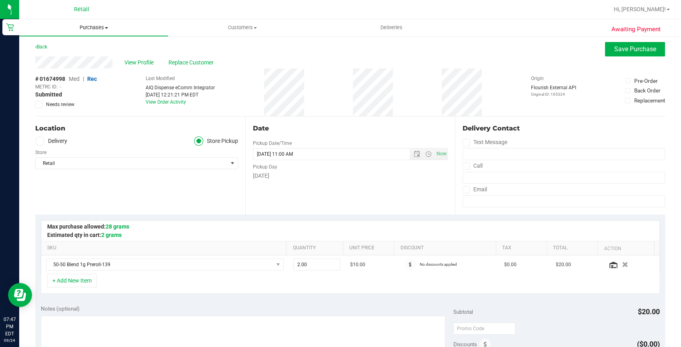
click at [80, 24] on span "Purchases" at bounding box center [93, 27] width 149 height 7
click at [70, 60] on li "Fulfillment" at bounding box center [93, 58] width 149 height 10
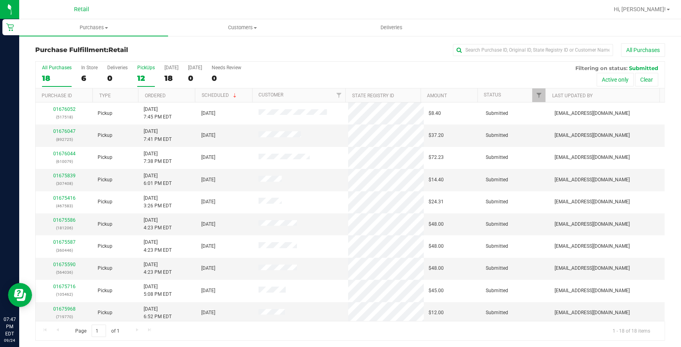
click at [138, 78] on div "12" at bounding box center [146, 78] width 18 height 9
click at [0, 0] on input "PickUps 12" at bounding box center [0, 0] width 0 height 0
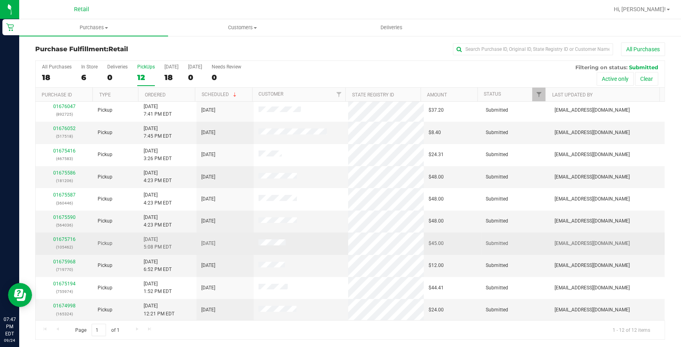
scroll to position [1, 0]
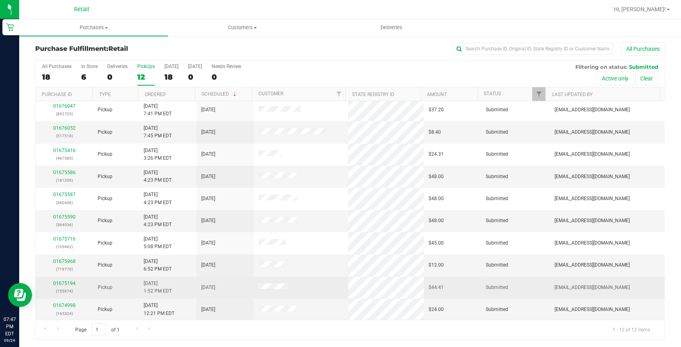
click at [61, 291] on p "(755974)" at bounding box center [64, 291] width 48 height 8
copy p "755974"
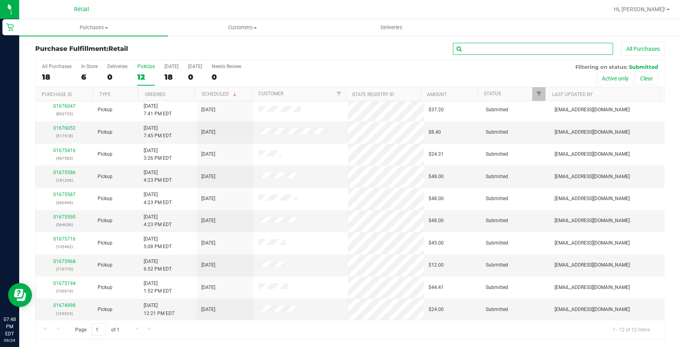
click at [453, 44] on input "text" at bounding box center [533, 49] width 160 height 12
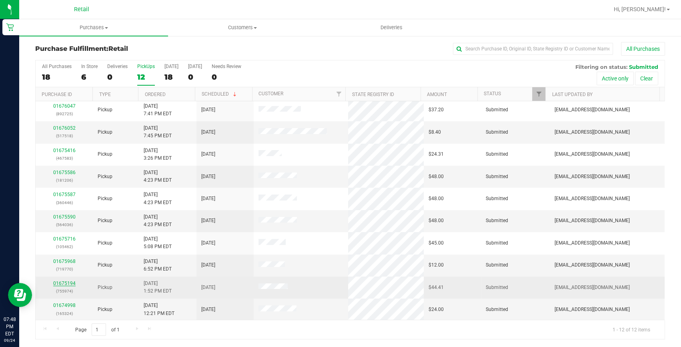
click at [68, 283] on link "01675194" at bounding box center [64, 284] width 22 height 6
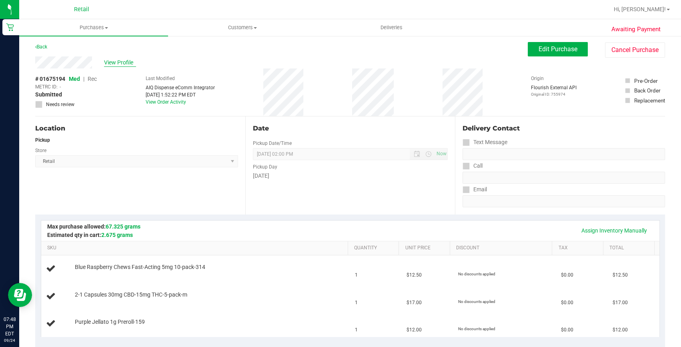
click at [114, 60] on span "View Profile" at bounding box center [120, 62] width 32 height 8
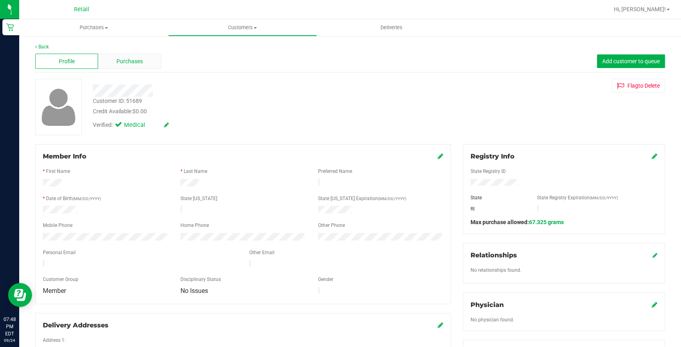
click at [136, 59] on span "Purchases" at bounding box center [129, 61] width 26 height 8
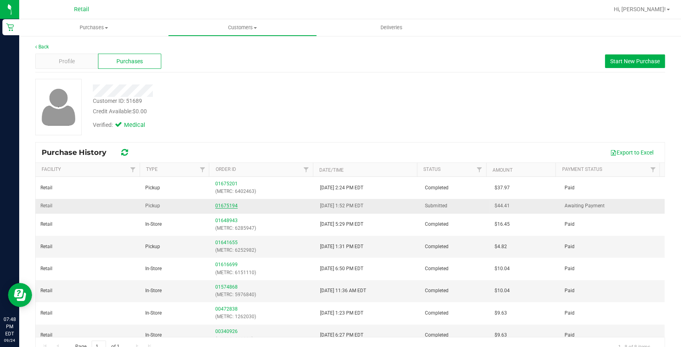
click at [226, 205] on link "01675194" at bounding box center [226, 206] width 22 height 6
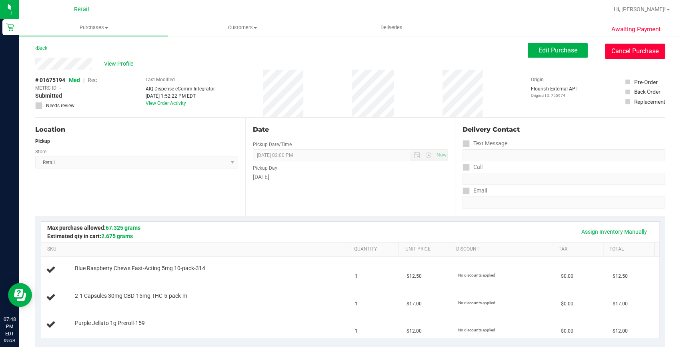
click at [617, 56] on button "Cancel Purchase" at bounding box center [635, 51] width 60 height 15
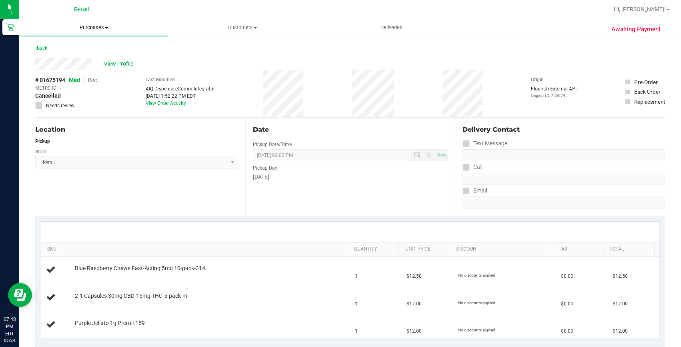
click at [94, 27] on span "Purchases" at bounding box center [93, 27] width 149 height 7
click at [84, 60] on li "Fulfillment" at bounding box center [93, 58] width 149 height 10
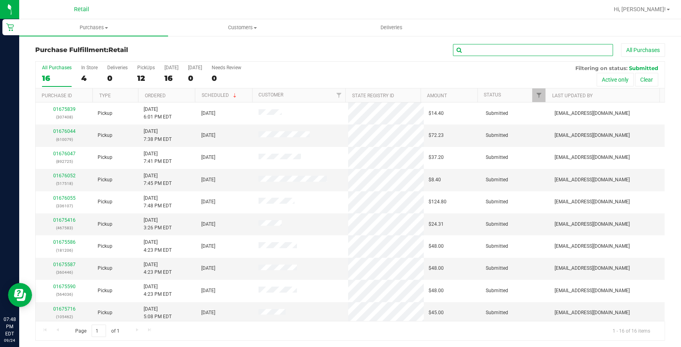
click at [503, 47] on input "text" at bounding box center [533, 50] width 160 height 12
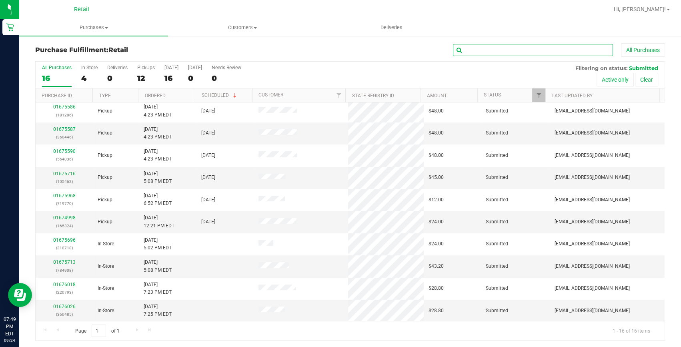
scroll to position [1, 0]
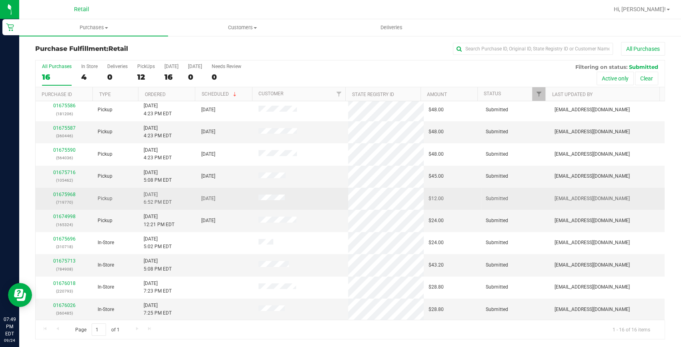
click at [122, 195] on td "Pickup" at bounding box center [116, 199] width 46 height 22
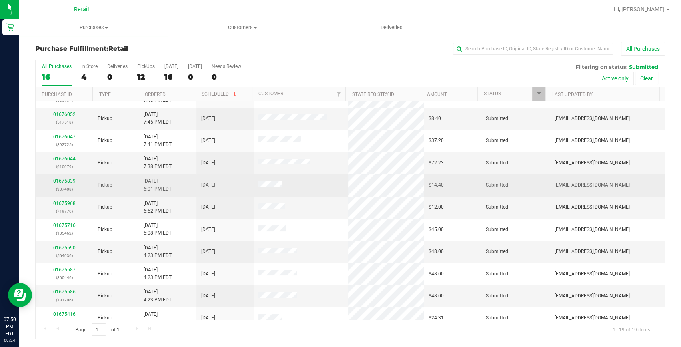
scroll to position [72, 0]
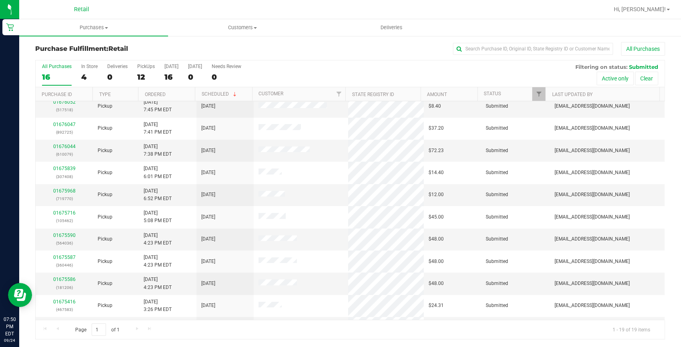
click at [136, 79] on div "All Purchases 16 In Store 4 Deliveries 0 PickUps 12 Today 16 Tomorrow 0 Needs R…" at bounding box center [350, 73] width 629 height 27
drag, startPoint x: 136, startPoint y: 79, endPoint x: 140, endPoint y: 77, distance: 4.1
click at [140, 77] on div "12" at bounding box center [146, 76] width 18 height 9
click at [0, 0] on input "PickUps 12" at bounding box center [0, 0] width 0 height 0
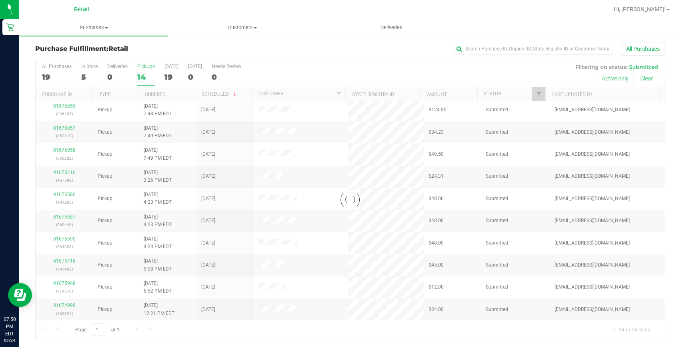
scroll to position [0, 0]
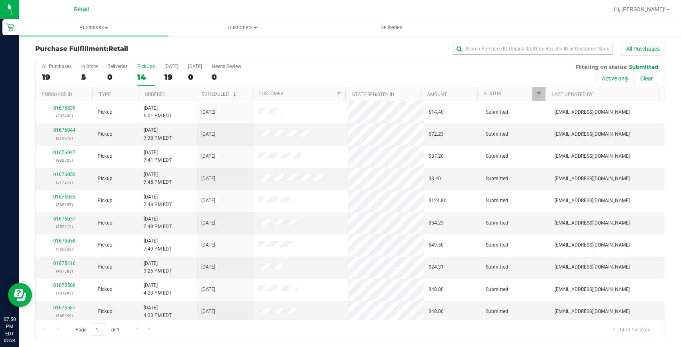
drag, startPoint x: 540, startPoint y: 56, endPoint x: 535, endPoint y: 52, distance: 6.7
click at [539, 55] on div "Purchase Fulfillment: Retail All Purchases" at bounding box center [350, 51] width 630 height 18
click at [527, 47] on input "text" at bounding box center [533, 49] width 160 height 12
type input "610079"
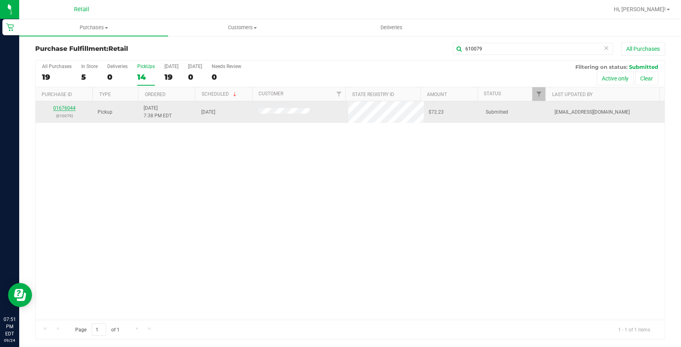
click at [68, 109] on link "01676044" at bounding box center [64, 108] width 22 height 6
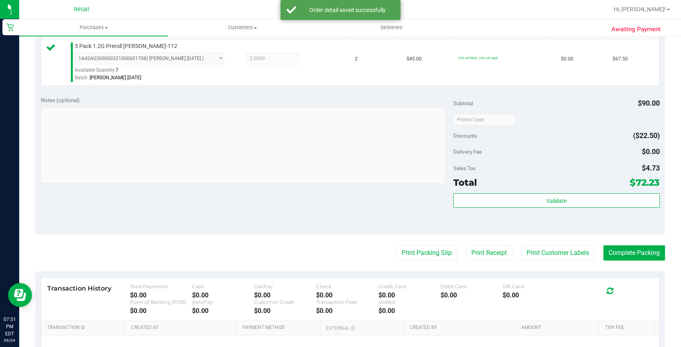
scroll to position [220, 0]
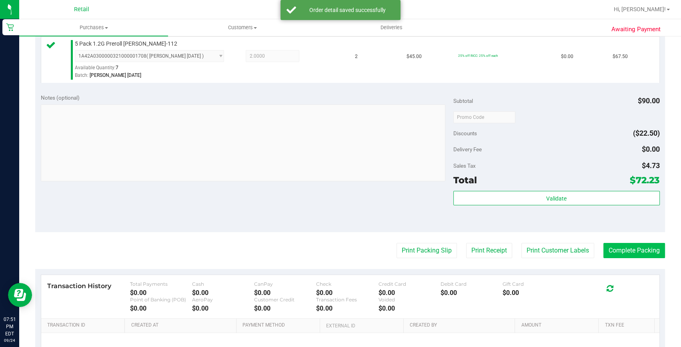
click at [653, 242] on purchase-details "Back Edit Purchase Cancel Purchase View Profile # 01676044 Med | Rec METRC ID: …" at bounding box center [350, 121] width 630 height 595
drag, startPoint x: 653, startPoint y: 244, endPoint x: 650, endPoint y: 255, distance: 11.5
click at [652, 256] on button "Complete Packing" at bounding box center [634, 250] width 62 height 15
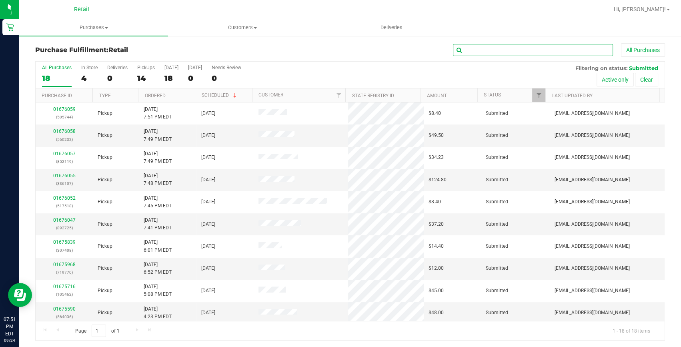
click at [515, 48] on input "text" at bounding box center [533, 50] width 160 height 12
type input "892725"
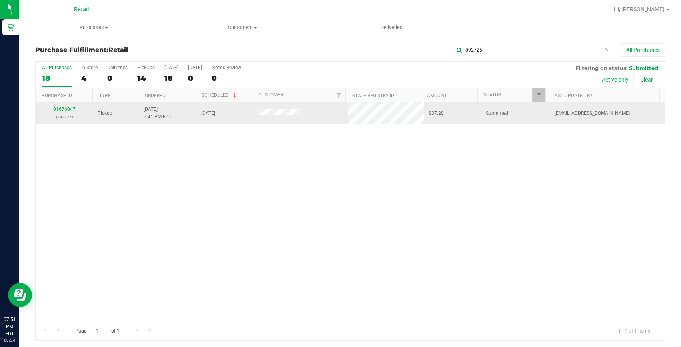
click at [67, 109] on link "01676047" at bounding box center [64, 109] width 22 height 6
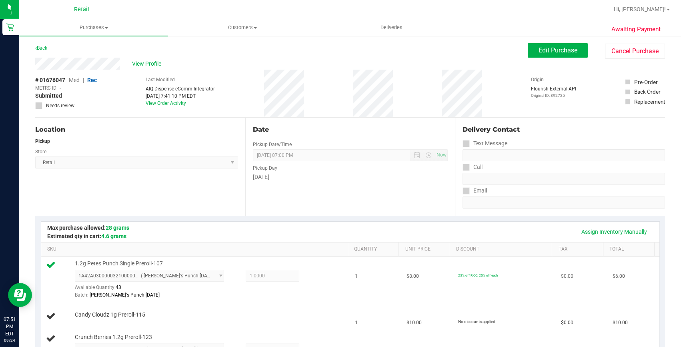
click at [236, 263] on div "1.2g Petes Punch Single Preroll-107 1A42A0300000321000001711 ( Pete's Punch 05/…" at bounding box center [208, 280] width 274 height 40
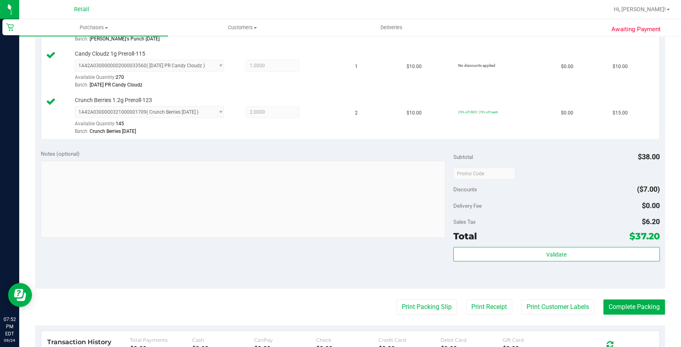
scroll to position [327, 0]
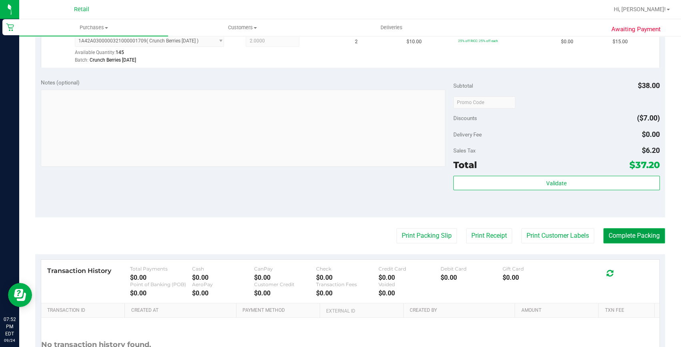
click at [637, 239] on button "Complete Packing" at bounding box center [634, 235] width 62 height 15
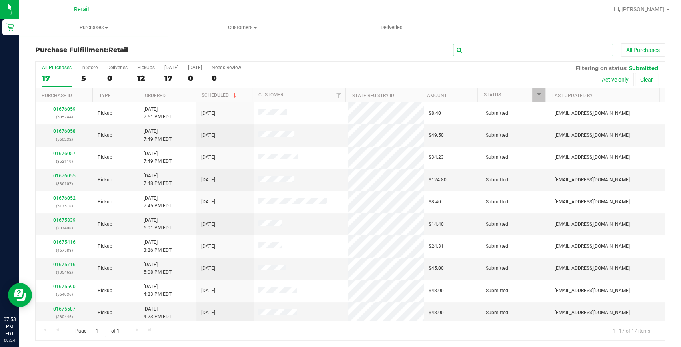
click at [578, 47] on input "text" at bounding box center [533, 50] width 160 height 12
type input "517518"
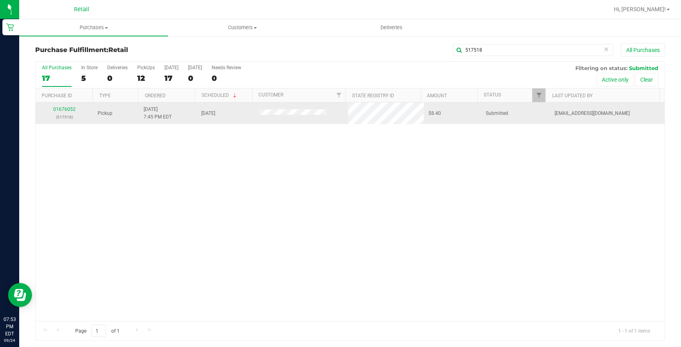
click at [65, 112] on div "01676052 (517518)" at bounding box center [64, 113] width 48 height 15
click at [66, 111] on link "01676052" at bounding box center [64, 109] width 22 height 6
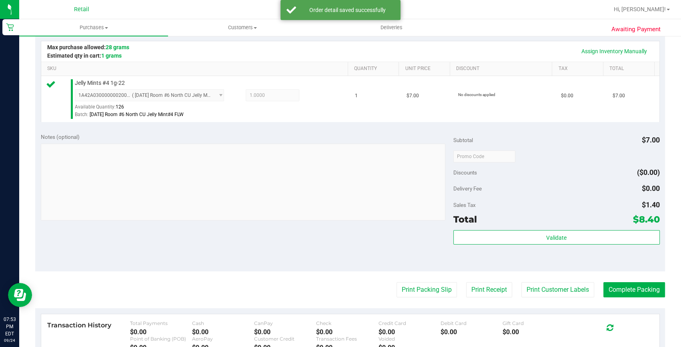
scroll to position [182, 0]
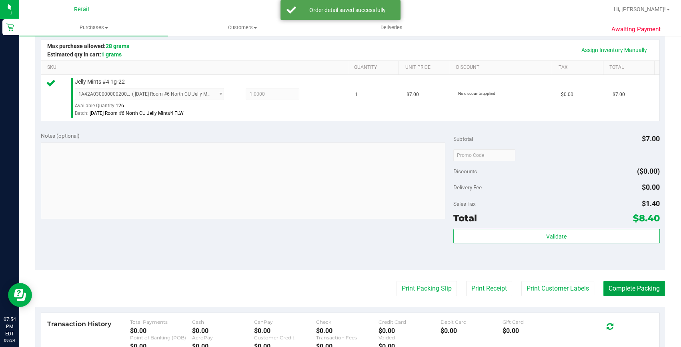
click at [652, 283] on button "Complete Packing" at bounding box center [634, 288] width 62 height 15
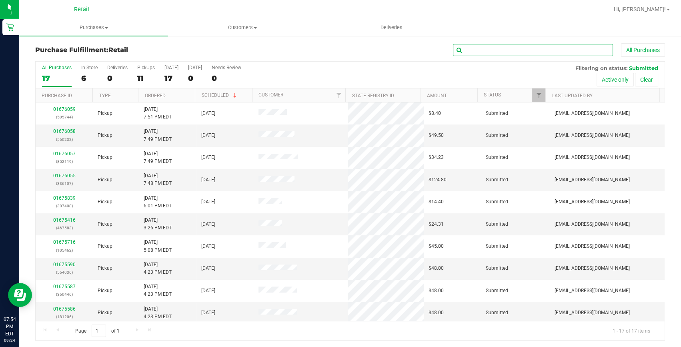
click at [459, 50] on input "text" at bounding box center [533, 50] width 160 height 12
type input "336107"
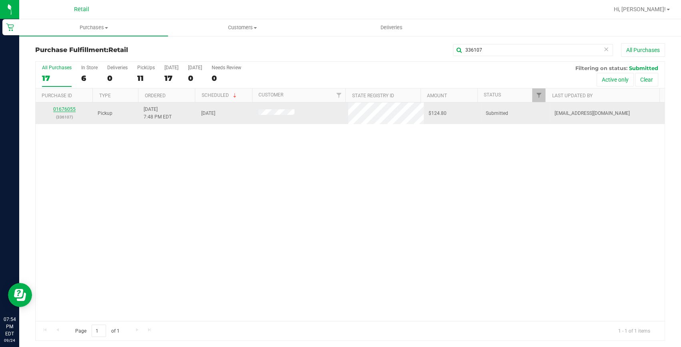
click at [60, 112] on div "01676055 (336107)" at bounding box center [64, 113] width 48 height 15
click at [62, 110] on link "01676055" at bounding box center [64, 109] width 22 height 6
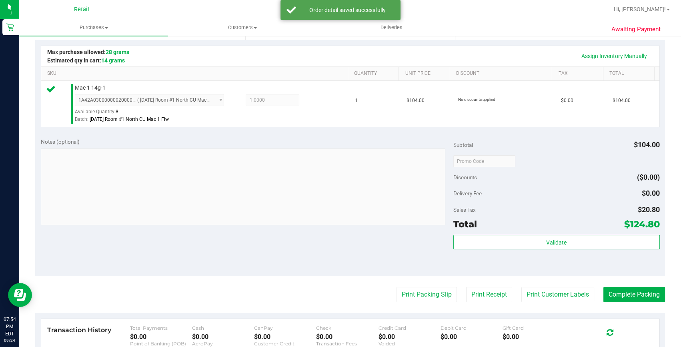
scroll to position [182, 0]
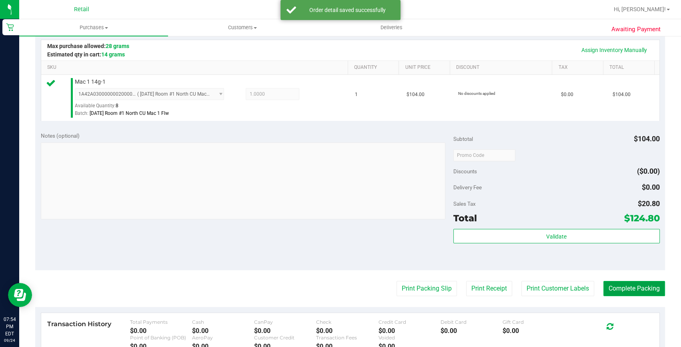
click at [645, 289] on button "Complete Packing" at bounding box center [634, 288] width 62 height 15
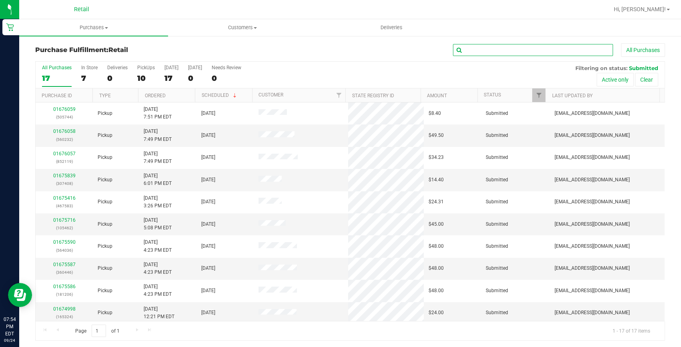
click at [541, 50] on input "text" at bounding box center [533, 50] width 160 height 12
type input "560232"
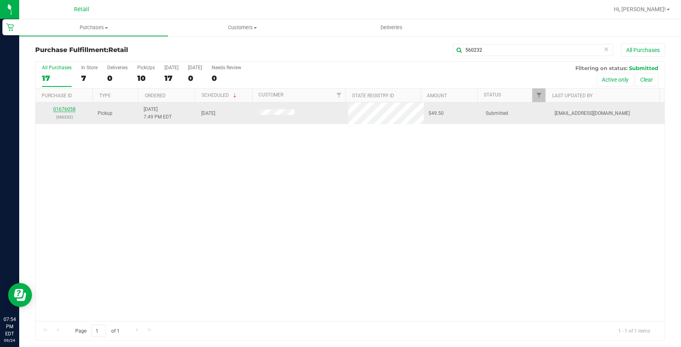
click at [66, 108] on link "01676058" at bounding box center [64, 109] width 22 height 6
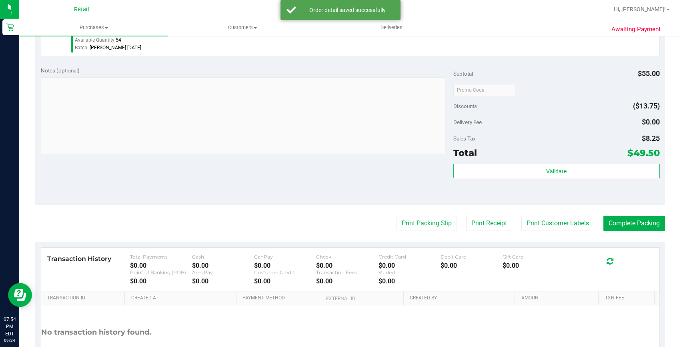
scroll to position [327, 0]
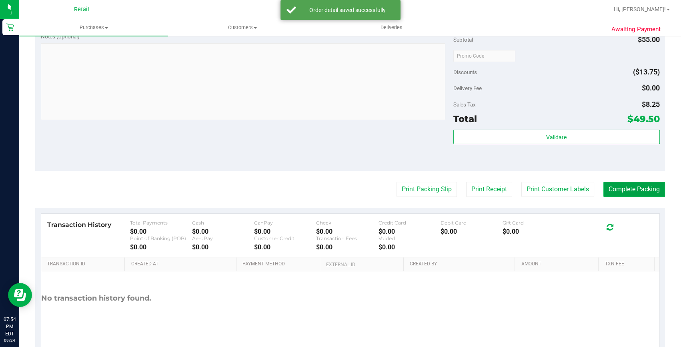
click at [632, 184] on button "Complete Packing" at bounding box center [634, 189] width 62 height 15
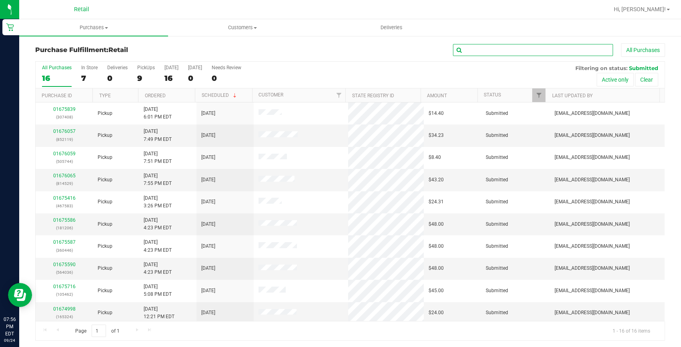
click at [551, 52] on input "text" at bounding box center [533, 50] width 160 height 12
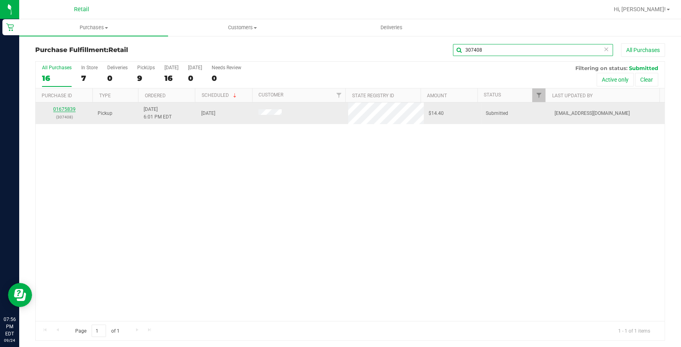
type input "307408"
click at [66, 110] on link "01675839" at bounding box center [64, 109] width 22 height 6
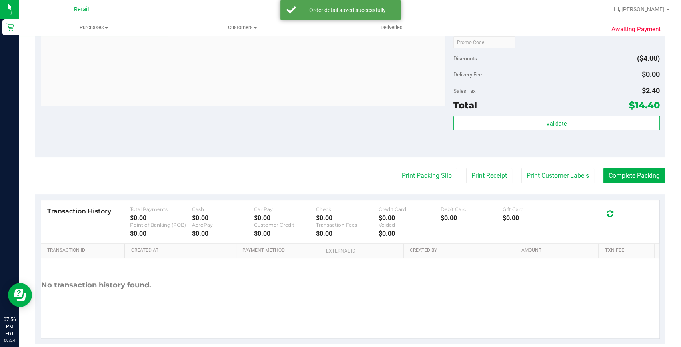
scroll to position [306, 0]
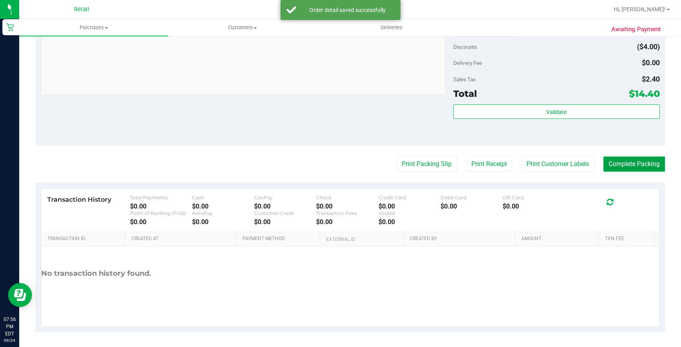
click at [635, 162] on button "Complete Packing" at bounding box center [634, 163] width 62 height 15
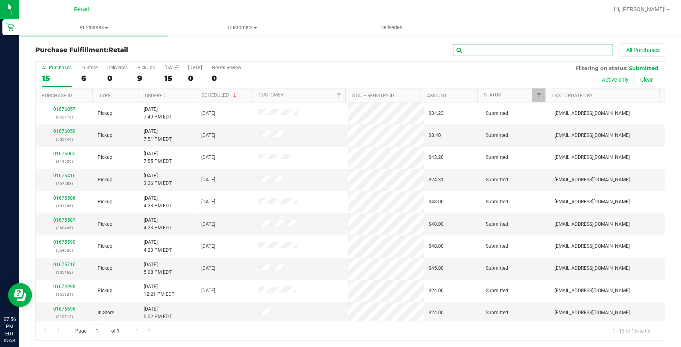
click at [553, 46] on input "text" at bounding box center [533, 50] width 160 height 12
type input "181206"
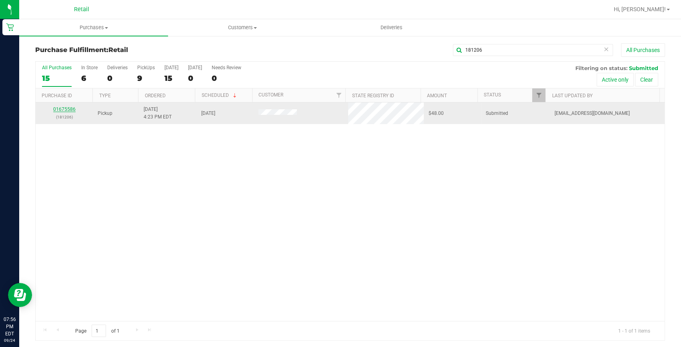
click at [67, 111] on link "01675586" at bounding box center [64, 109] width 22 height 6
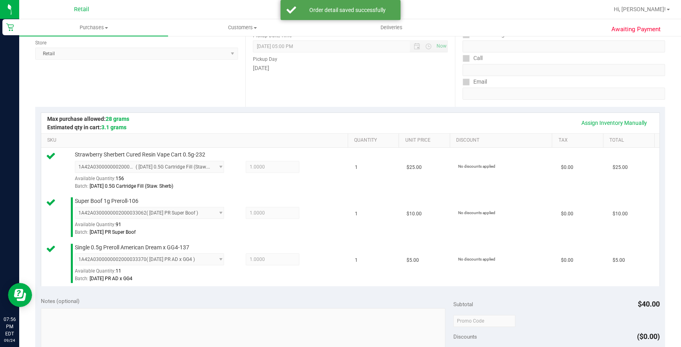
scroll to position [327, 0]
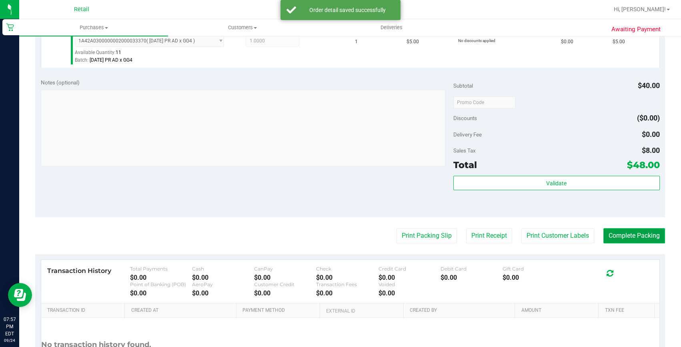
click at [619, 232] on button "Complete Packing" at bounding box center [634, 235] width 62 height 15
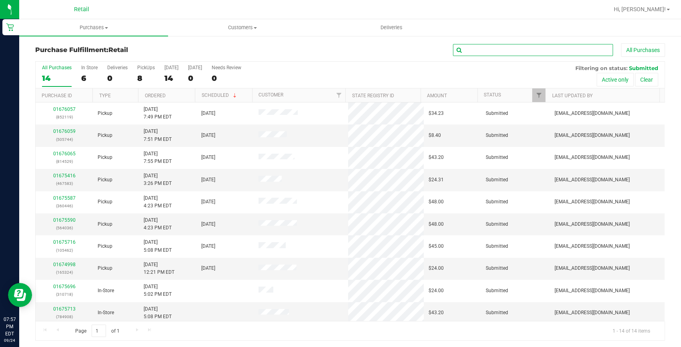
click at [544, 50] on input "text" at bounding box center [533, 50] width 160 height 12
type input "505744"
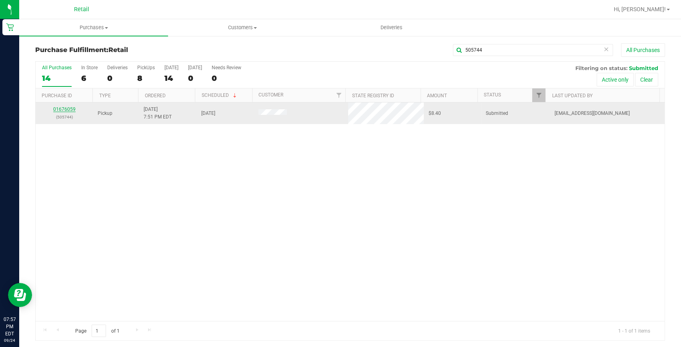
click at [70, 107] on link "01676059" at bounding box center [64, 109] width 22 height 6
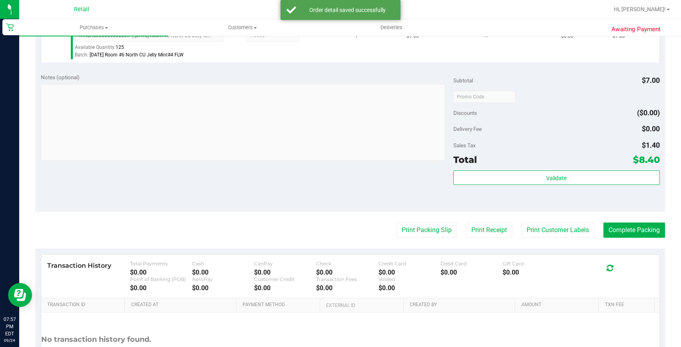
scroll to position [255, 0]
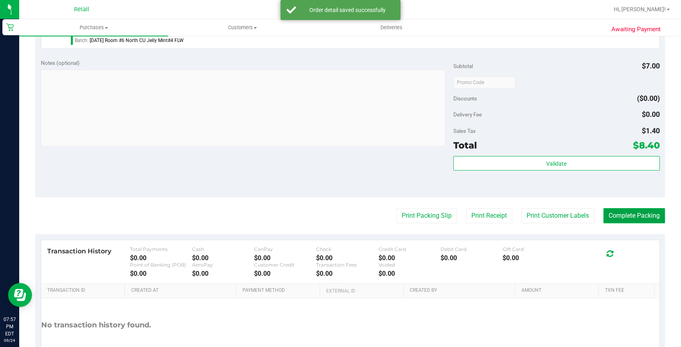
click at [649, 220] on button "Complete Packing" at bounding box center [634, 215] width 62 height 15
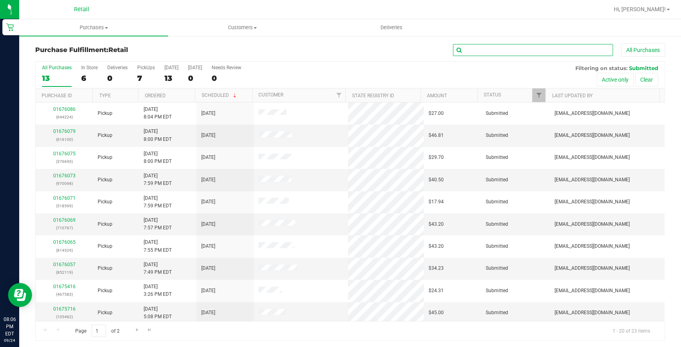
click at [476, 50] on input "text" at bounding box center [533, 50] width 160 height 12
type input "852119"
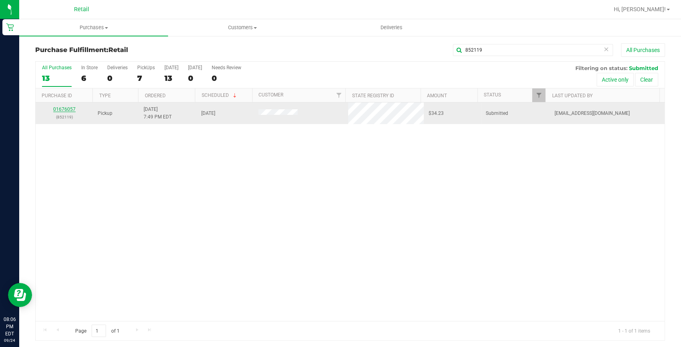
click at [68, 111] on link "01676057" at bounding box center [64, 109] width 22 height 6
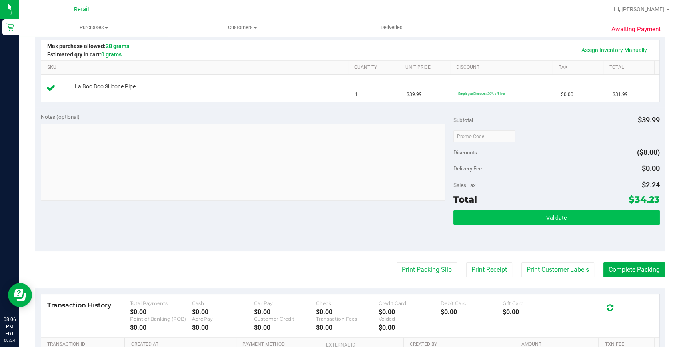
scroll to position [287, 0]
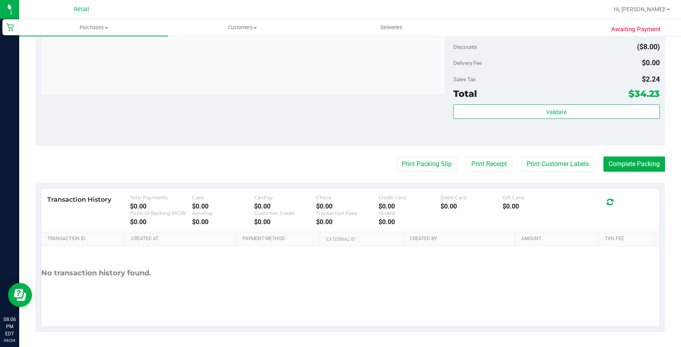
click at [640, 177] on purchase-details "Back Edit Purchase Cancel Purchase View Profile # 01676057 Med | Rec METRC ID: …" at bounding box center [350, 44] width 630 height 576
click at [646, 167] on button "Complete Packing" at bounding box center [634, 163] width 62 height 15
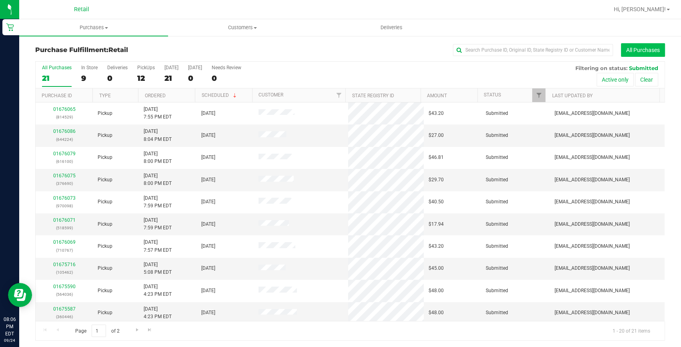
scroll to position [1, 0]
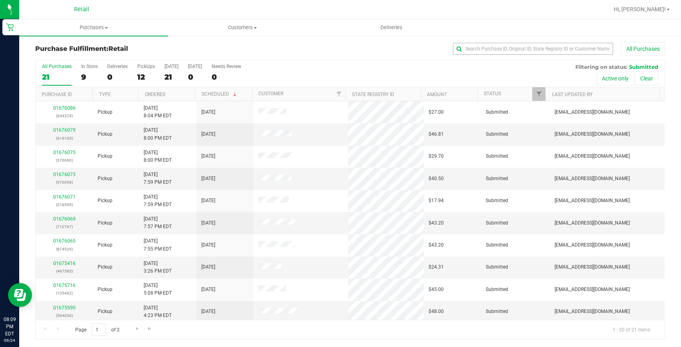
drag, startPoint x: 514, startPoint y: 56, endPoint x: 511, endPoint y: 52, distance: 4.6
click at [514, 56] on div "Purchase Fulfillment: Retail All Purchases" at bounding box center [350, 51] width 630 height 18
click at [511, 52] on input "text" at bounding box center [533, 49] width 160 height 12
type input "710767"
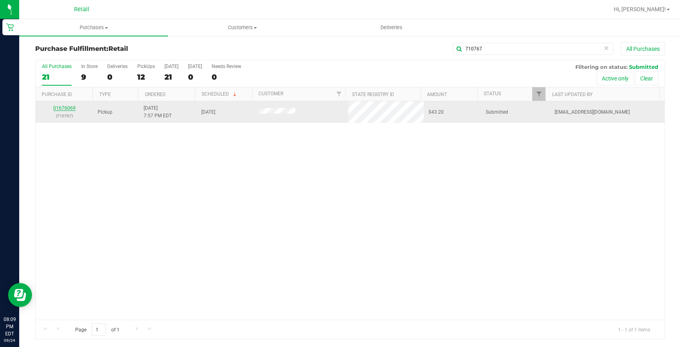
click at [68, 105] on link "01676069" at bounding box center [64, 108] width 22 height 6
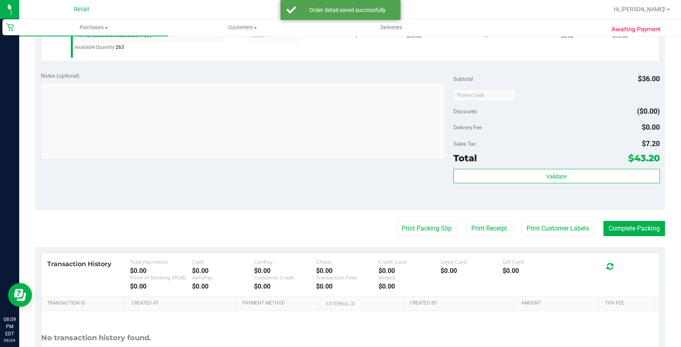
scroll to position [292, 0]
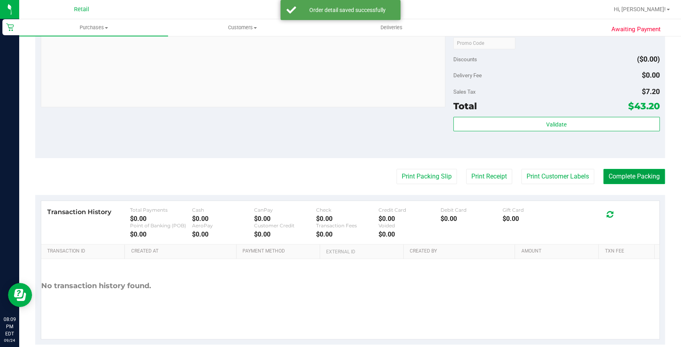
click at [619, 171] on button "Complete Packing" at bounding box center [634, 176] width 62 height 15
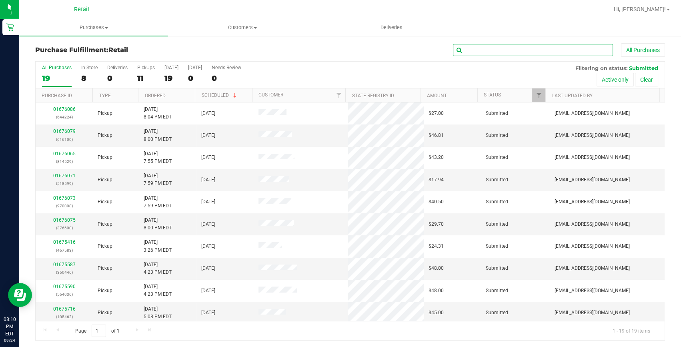
click at [567, 53] on input "text" at bounding box center [533, 50] width 160 height 12
type input "814529"
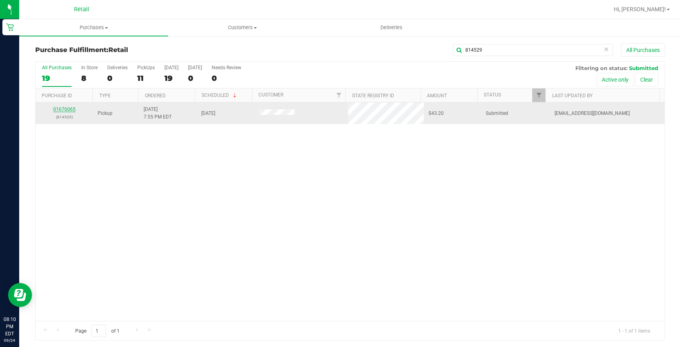
click at [63, 111] on link "01676065" at bounding box center [64, 109] width 22 height 6
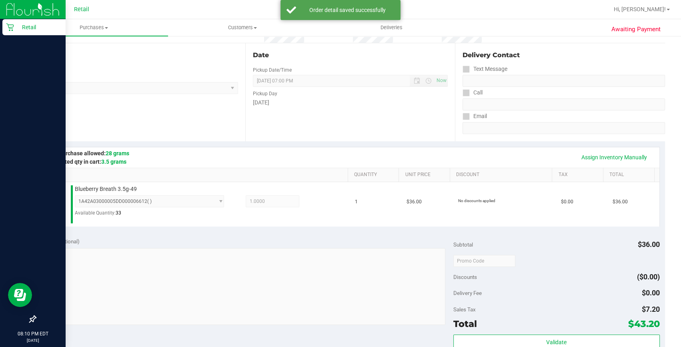
scroll to position [182, 0]
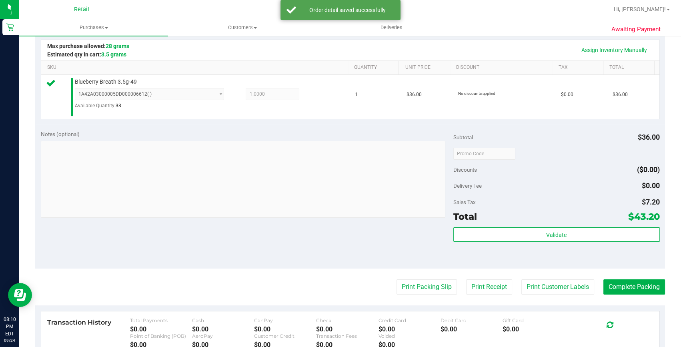
click at [647, 276] on purchase-details "Back Edit Purchase Cancel Purchase View Profile # 01676065 Med | Rec METRC ID: …" at bounding box center [350, 158] width 630 height 593
click at [635, 283] on button "Complete Packing" at bounding box center [634, 286] width 62 height 15
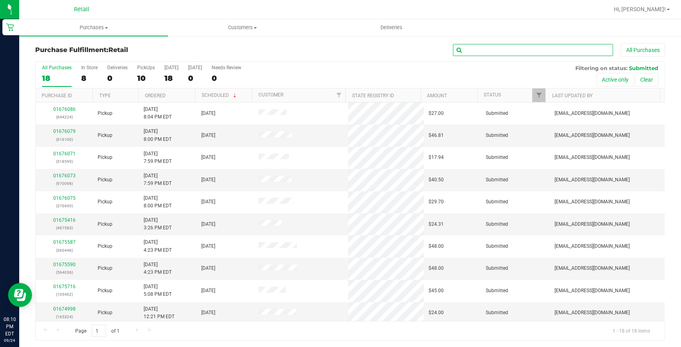
click at [496, 44] on input "text" at bounding box center [533, 50] width 160 height 12
type input "644224"
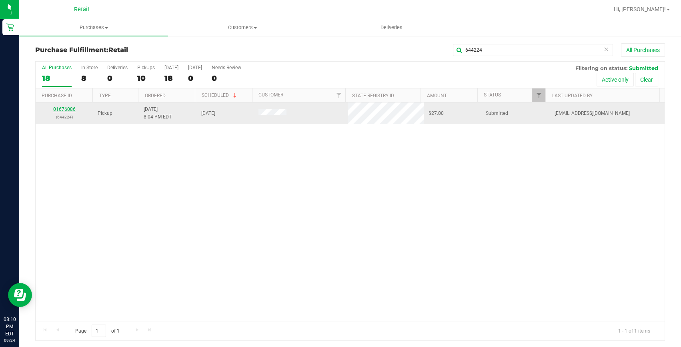
click at [72, 109] on link "01676086" at bounding box center [64, 109] width 22 height 6
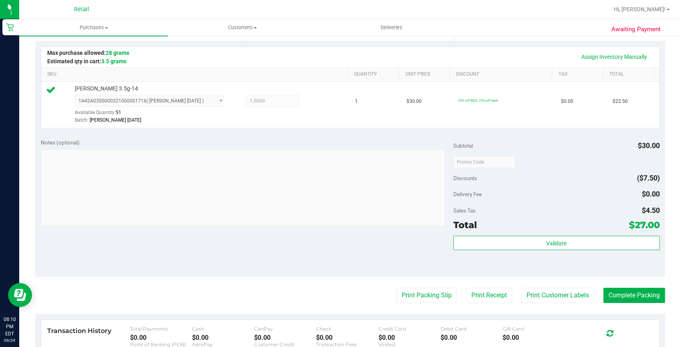
scroll to position [182, 0]
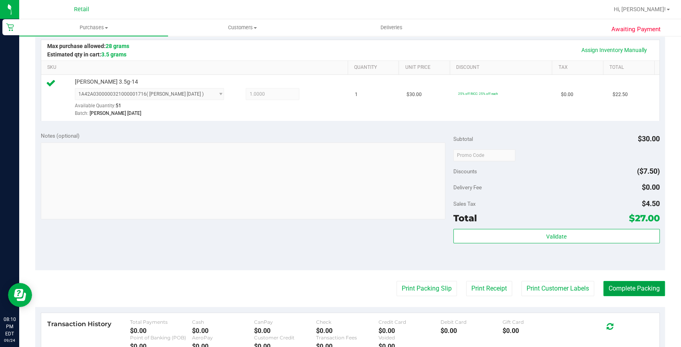
click at [628, 293] on button "Complete Packing" at bounding box center [634, 288] width 62 height 15
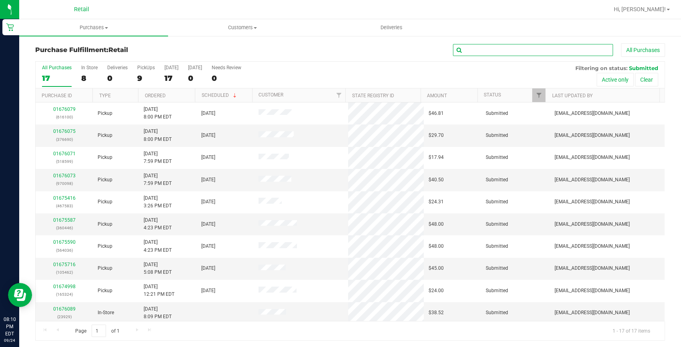
click at [513, 51] on input "text" at bounding box center [533, 50] width 160 height 12
type input "616100"
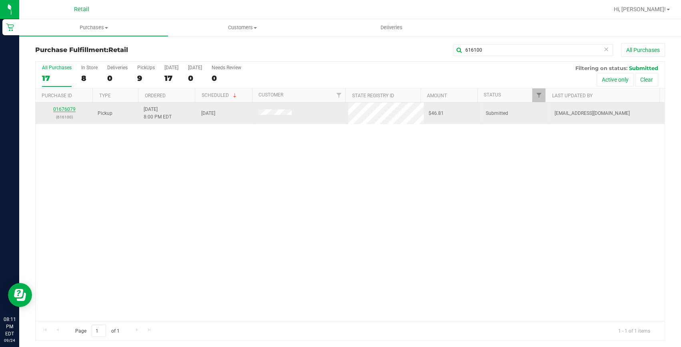
click at [63, 108] on link "01676079" at bounding box center [64, 109] width 22 height 6
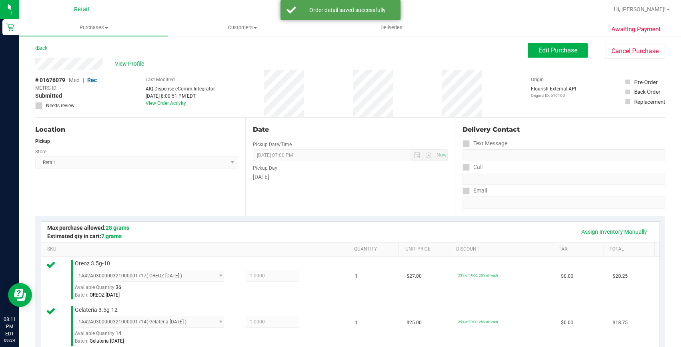
scroll to position [218, 0]
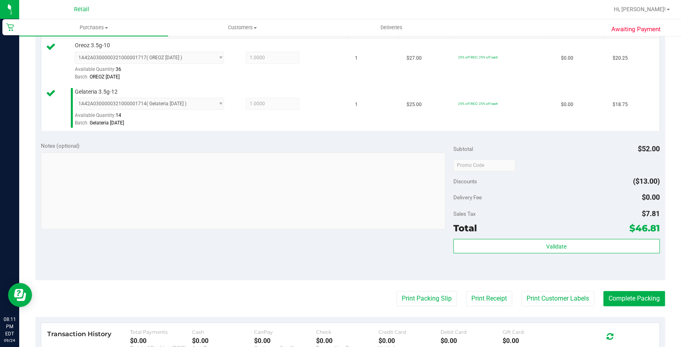
click at [617, 279] on div "Notes (optional) Subtotal $52.00 Discounts ($13.00) Delivery Fee $0.00 Sales Ta…" at bounding box center [350, 208] width 630 height 144
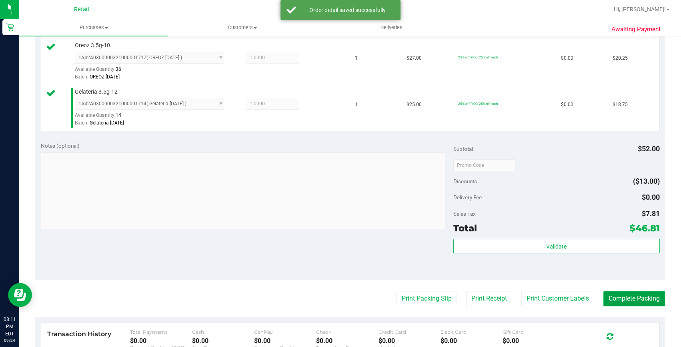
click at [616, 293] on button "Complete Packing" at bounding box center [634, 298] width 62 height 15
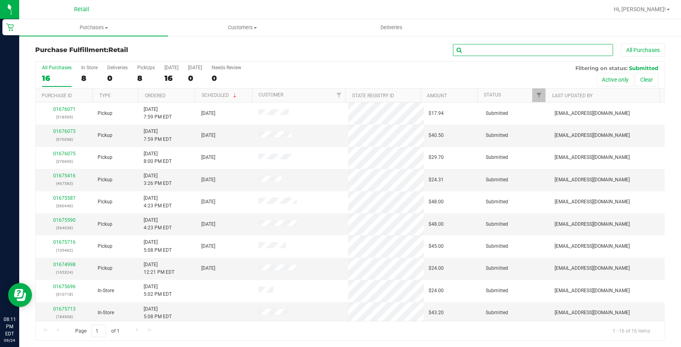
click at [530, 52] on input "text" at bounding box center [533, 50] width 160 height 12
type input "376690"
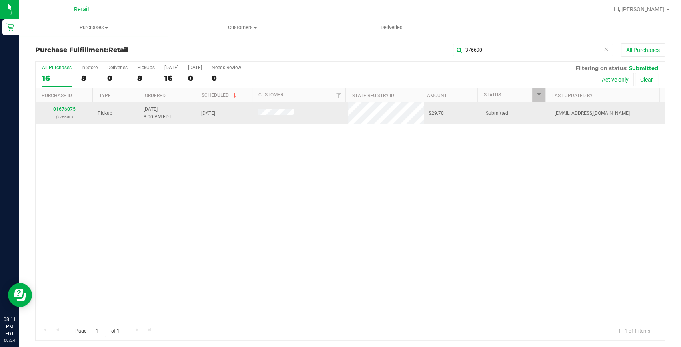
click at [57, 112] on div "01676075 (376690)" at bounding box center [64, 113] width 48 height 15
click at [57, 110] on link "01676075" at bounding box center [64, 109] width 22 height 6
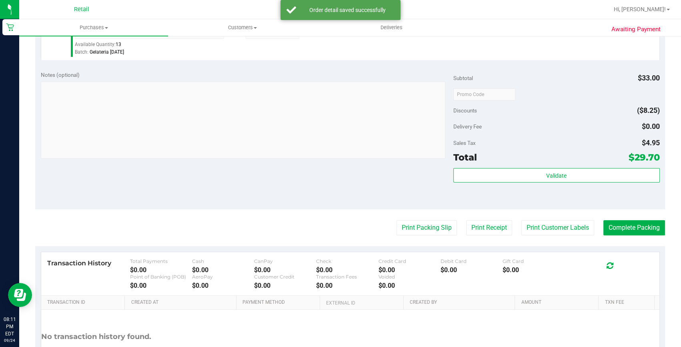
scroll to position [291, 0]
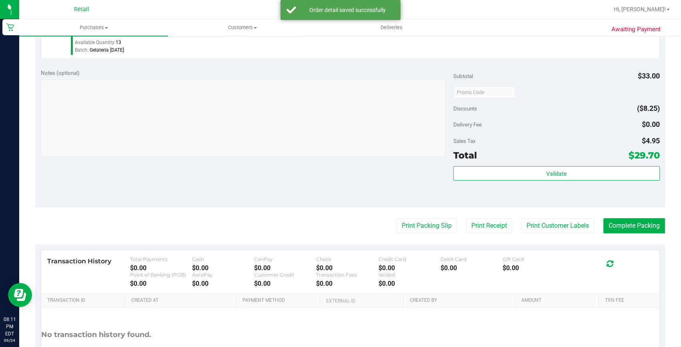
click at [625, 216] on purchase-details "Back Edit Purchase Cancel Purchase View Profile # 01676075 Med | Rec METRC ID: …" at bounding box center [350, 72] width 630 height 641
click at [621, 222] on button "Complete Packing" at bounding box center [634, 225] width 62 height 15
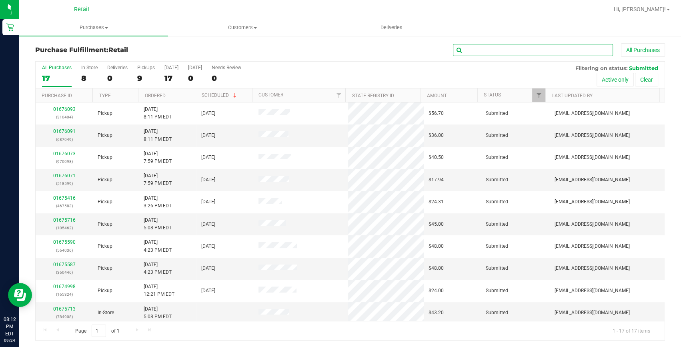
click at [492, 45] on input "text" at bounding box center [533, 50] width 160 height 12
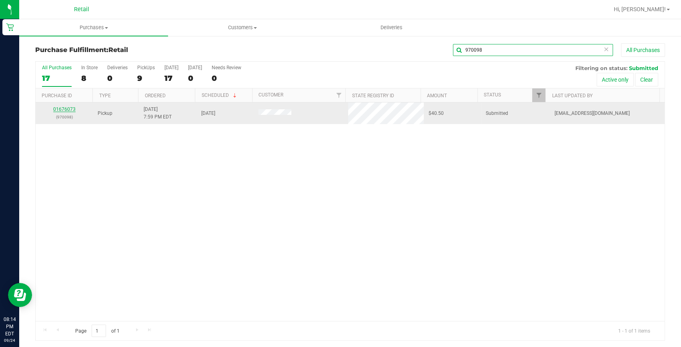
type input "970098"
click at [69, 108] on link "01676073" at bounding box center [64, 109] width 22 height 6
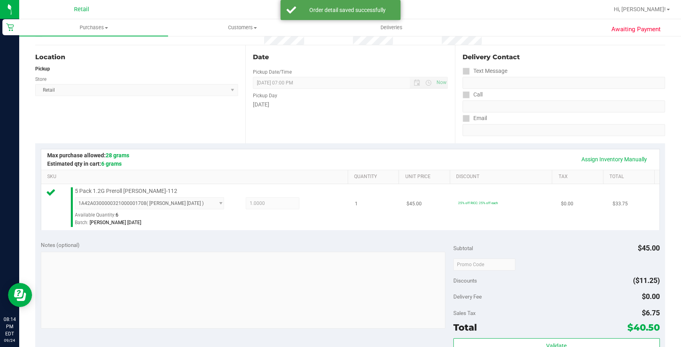
scroll to position [182, 0]
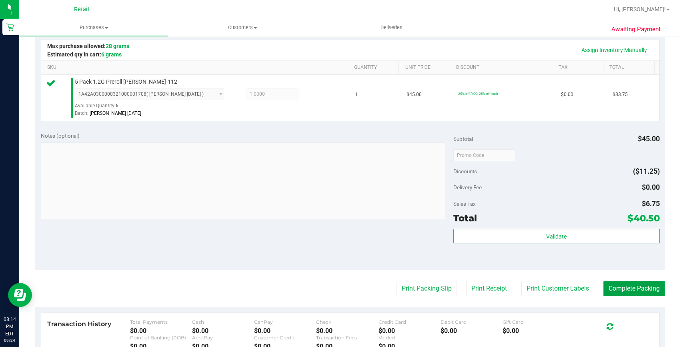
click at [615, 287] on button "Complete Packing" at bounding box center [634, 288] width 62 height 15
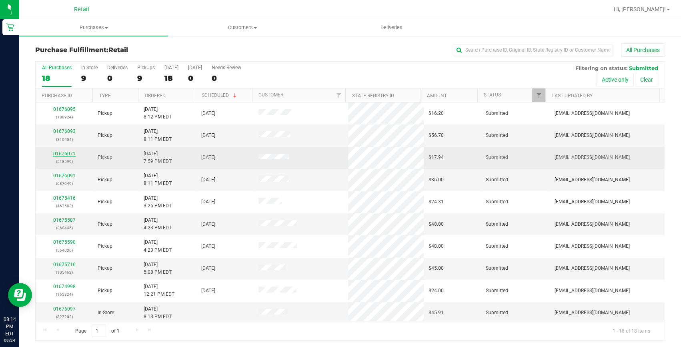
click at [68, 151] on link "01676071" at bounding box center [64, 154] width 22 height 6
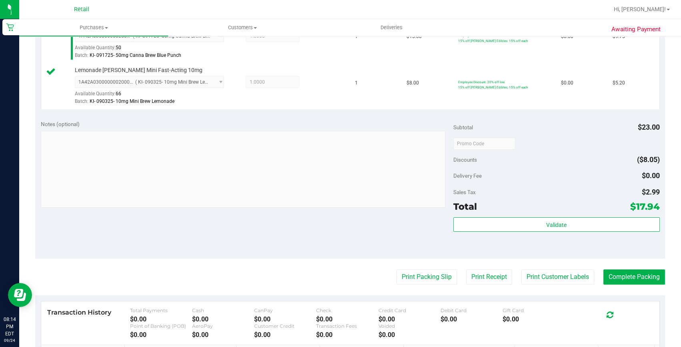
scroll to position [255, 0]
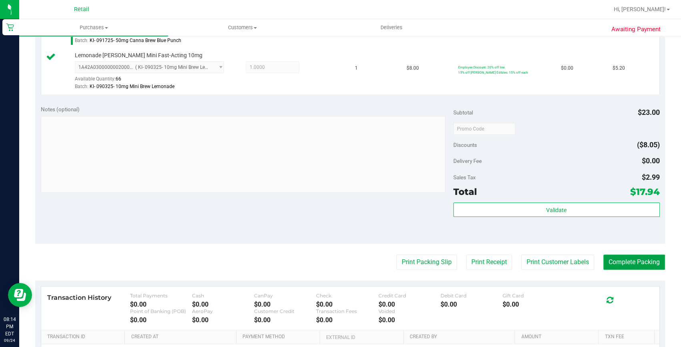
click at [632, 260] on button "Complete Packing" at bounding box center [634, 262] width 62 height 15
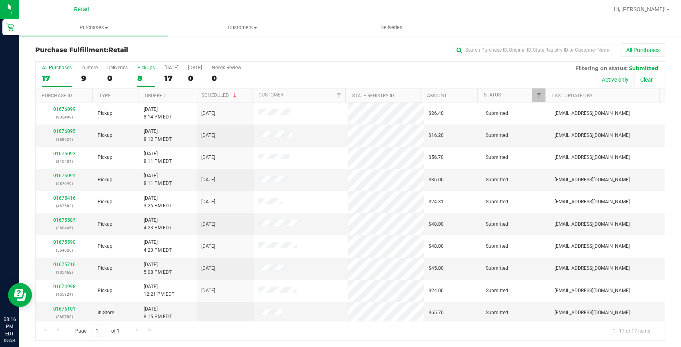
click at [150, 74] on div "8" at bounding box center [146, 78] width 18 height 9
click at [0, 0] on input "PickUps 8" at bounding box center [0, 0] width 0 height 0
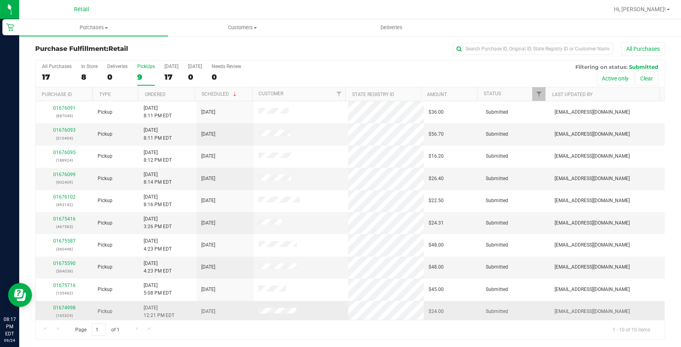
scroll to position [2, 0]
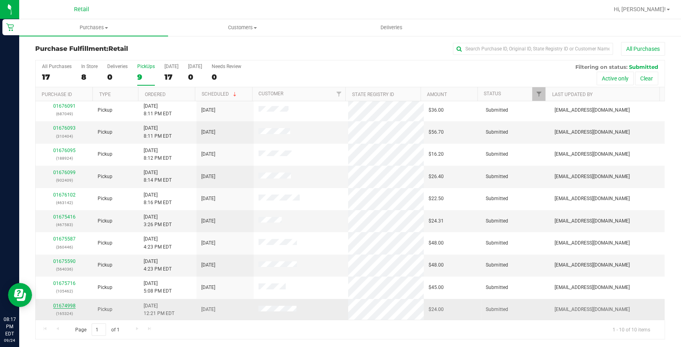
click at [64, 303] on link "01674998" at bounding box center [64, 306] width 22 height 6
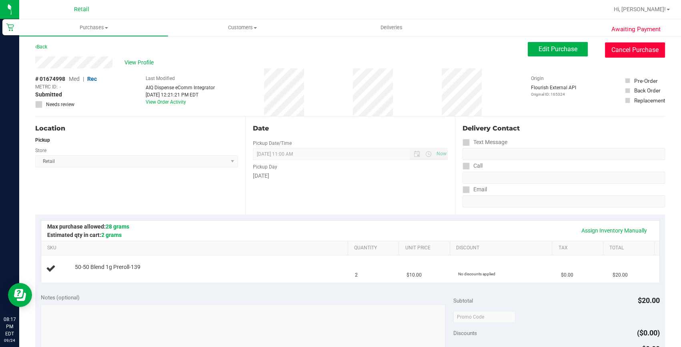
click at [627, 48] on button "Cancel Purchase" at bounding box center [635, 49] width 60 height 15
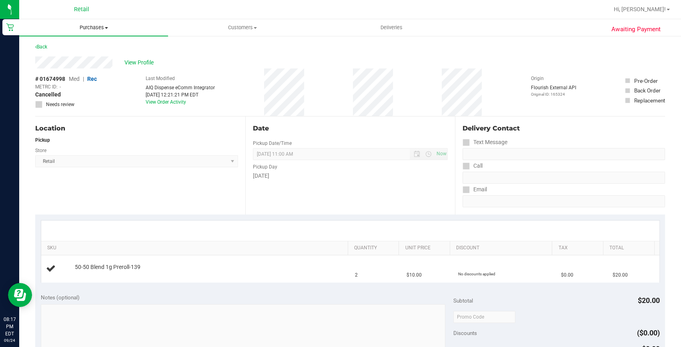
click at [110, 28] on span "Purchases" at bounding box center [93, 27] width 149 height 7
click at [68, 56] on li "Fulfillment" at bounding box center [93, 58] width 149 height 10
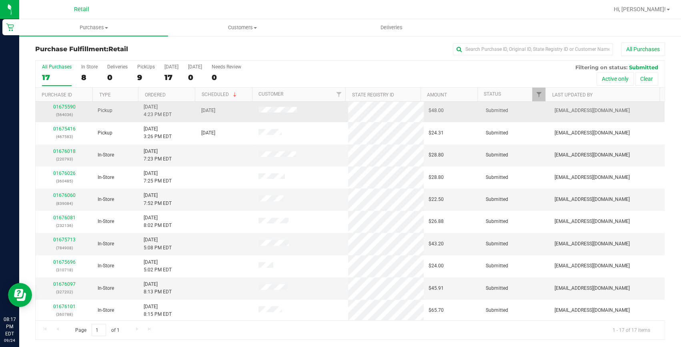
scroll to position [1, 0]
click at [144, 77] on div "9" at bounding box center [146, 76] width 18 height 9
click at [0, 0] on input "PickUps 9" at bounding box center [0, 0] width 0 height 0
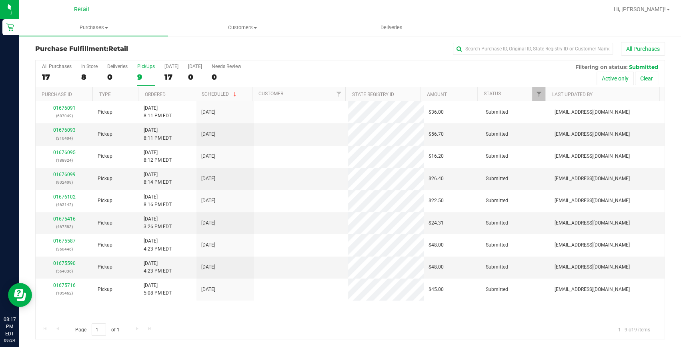
scroll to position [0, 0]
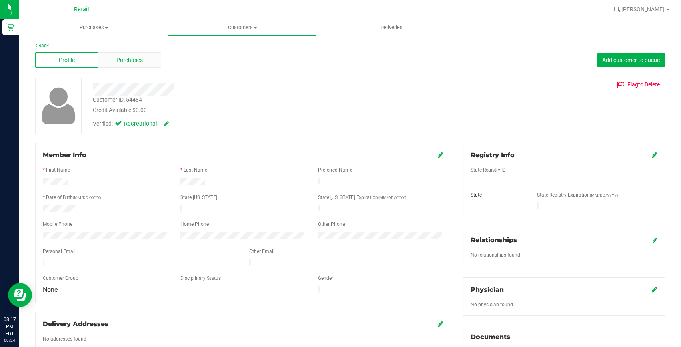
click at [124, 66] on div "Purchases" at bounding box center [129, 59] width 63 height 15
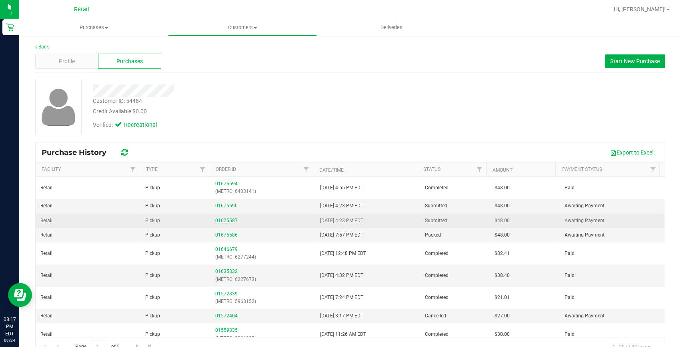
click at [230, 220] on link "01675587" at bounding box center [226, 221] width 22 height 6
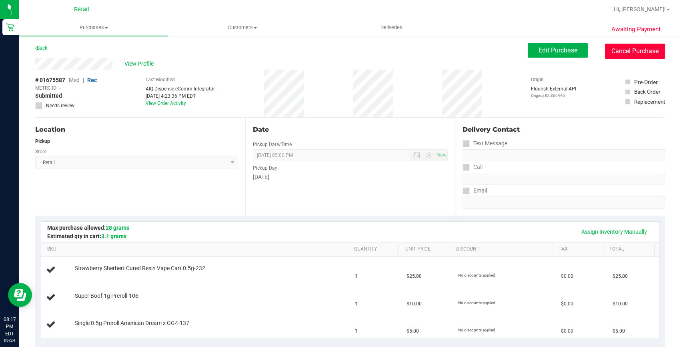
click at [618, 56] on button "Cancel Purchase" at bounding box center [635, 51] width 60 height 15
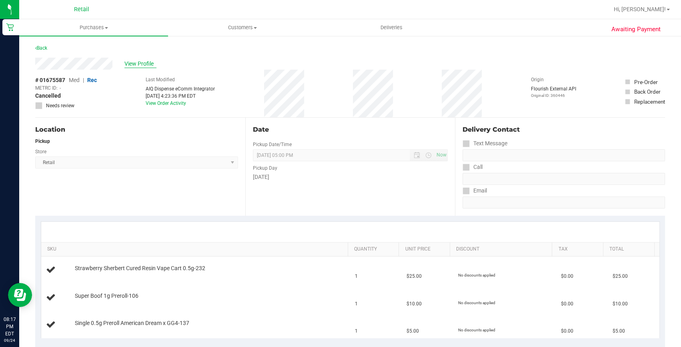
click at [130, 64] on span "View Profile" at bounding box center [140, 64] width 32 height 8
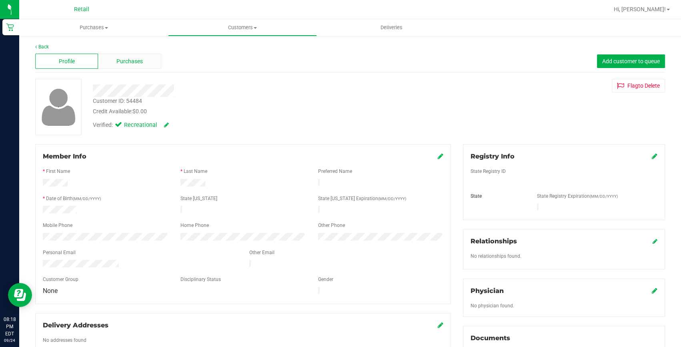
click at [139, 65] on span "Purchases" at bounding box center [129, 61] width 26 height 8
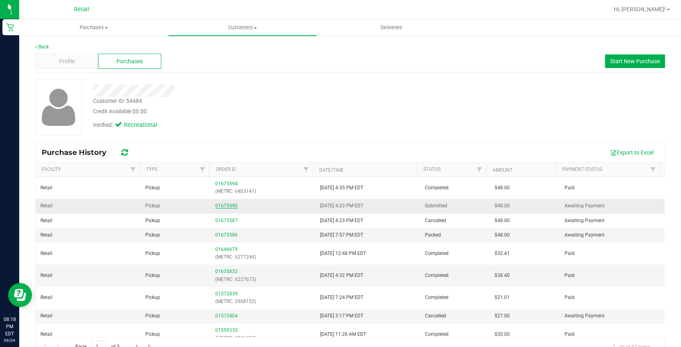
click at [231, 204] on link "01675590" at bounding box center [226, 206] width 22 height 6
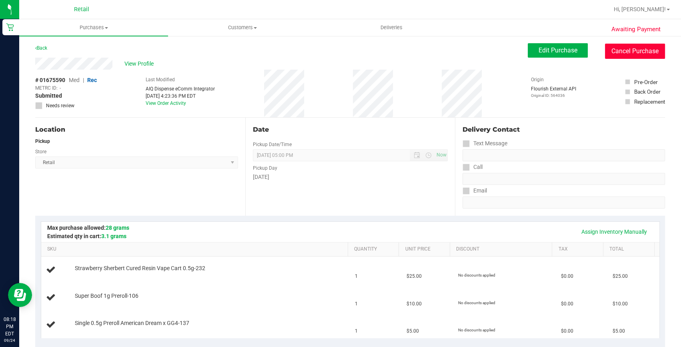
click at [648, 48] on button "Cancel Purchase" at bounding box center [635, 51] width 60 height 15
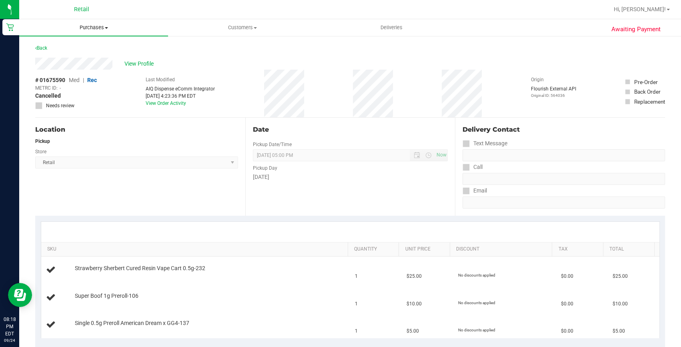
click at [101, 25] on span "Purchases" at bounding box center [93, 27] width 149 height 7
click at [89, 56] on li "Fulfillment" at bounding box center [93, 58] width 149 height 10
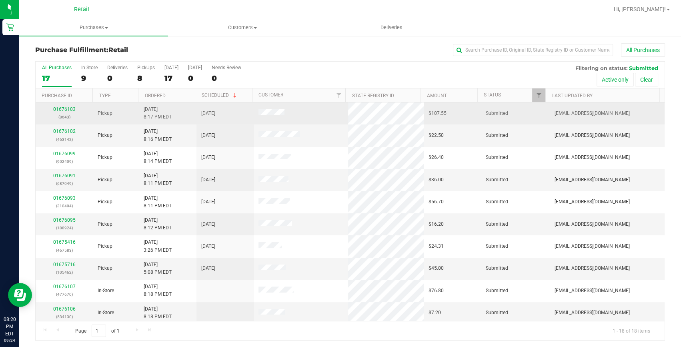
click at [74, 112] on div "01676103 (8643)" at bounding box center [64, 113] width 48 height 15
click at [70, 111] on link "01676103" at bounding box center [64, 109] width 22 height 6
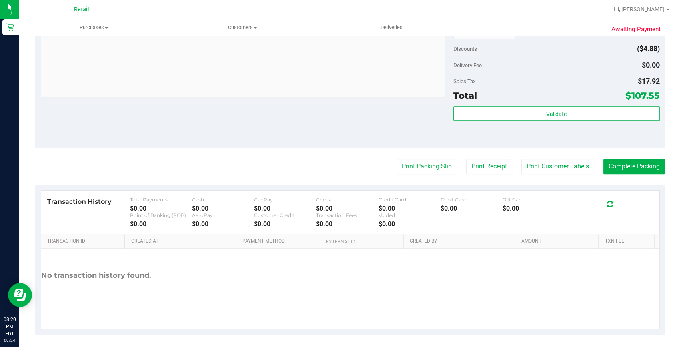
scroll to position [441, 0]
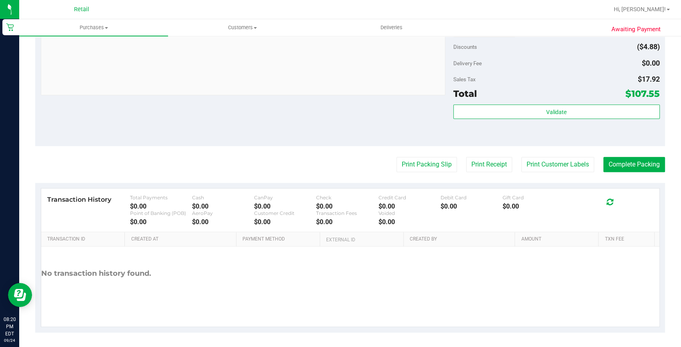
click at [647, 159] on button "Complete Packing" at bounding box center [634, 164] width 62 height 15
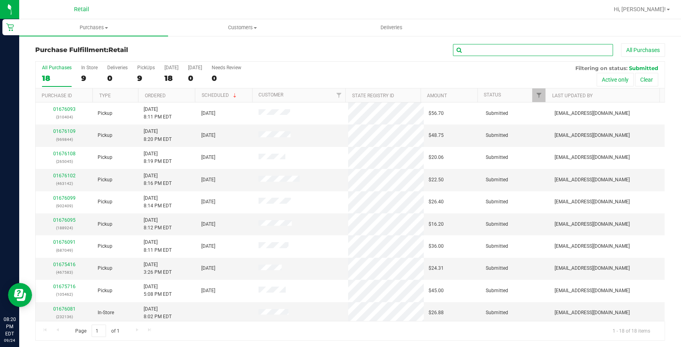
click at [466, 48] on input "text" at bounding box center [533, 50] width 160 height 12
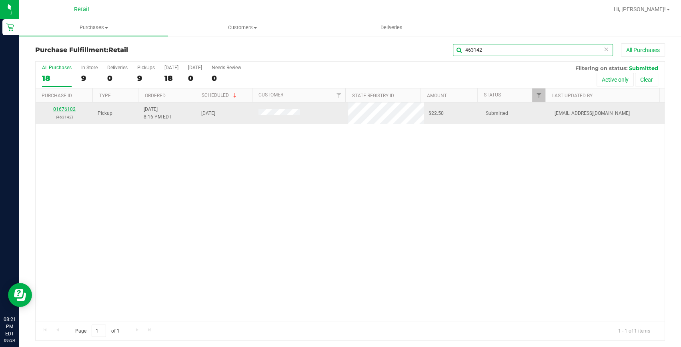
type input "463142"
click at [74, 109] on link "01676102" at bounding box center [64, 109] width 22 height 6
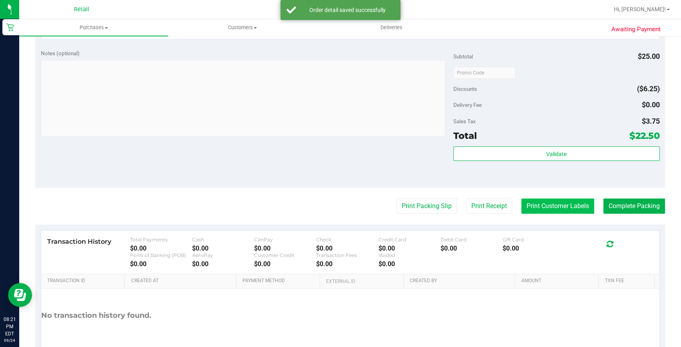
scroll to position [291, 0]
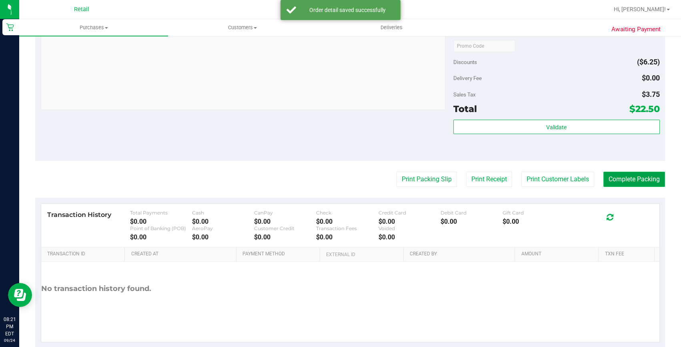
click at [617, 172] on button "Complete Packing" at bounding box center [634, 179] width 62 height 15
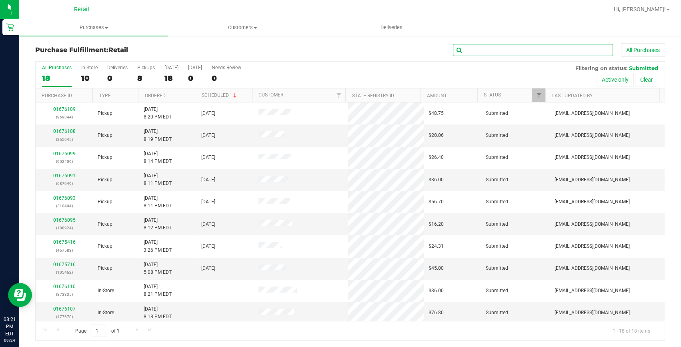
click at [472, 48] on input "text" at bounding box center [533, 50] width 160 height 12
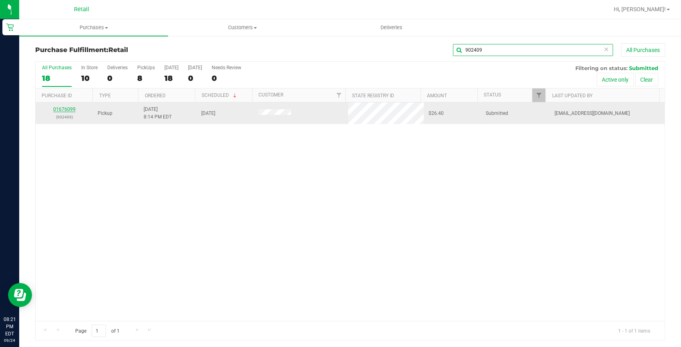
type input "902409"
click at [67, 112] on link "01676099" at bounding box center [64, 109] width 22 height 6
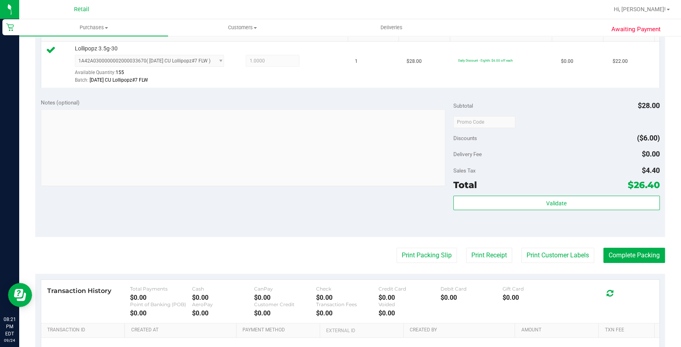
scroll to position [218, 0]
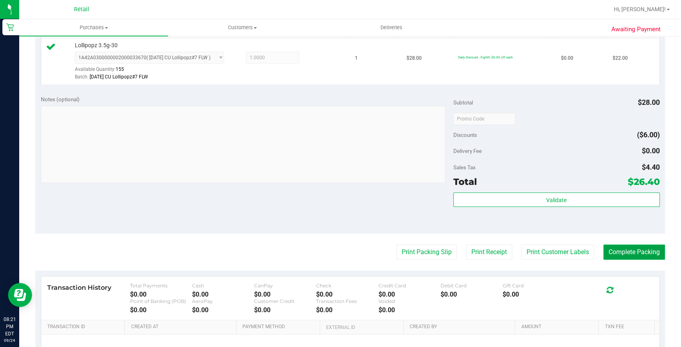
click at [632, 257] on button "Complete Packing" at bounding box center [634, 252] width 62 height 15
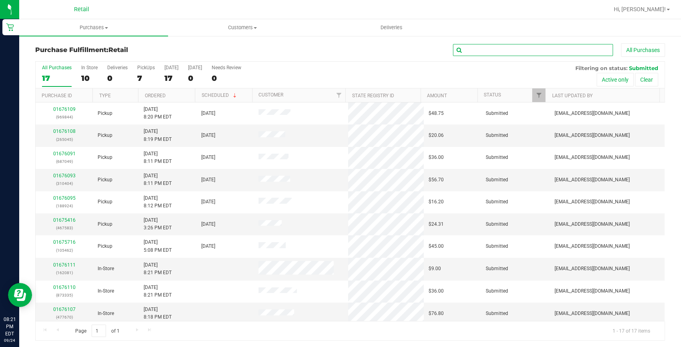
click at [515, 45] on input "text" at bounding box center [533, 50] width 160 height 12
click at [512, 52] on input "text" at bounding box center [533, 50] width 160 height 12
type input "188924"
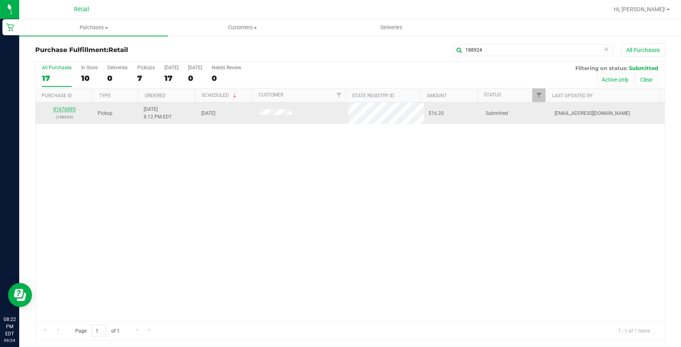
click at [61, 110] on link "01676095" at bounding box center [64, 109] width 22 height 6
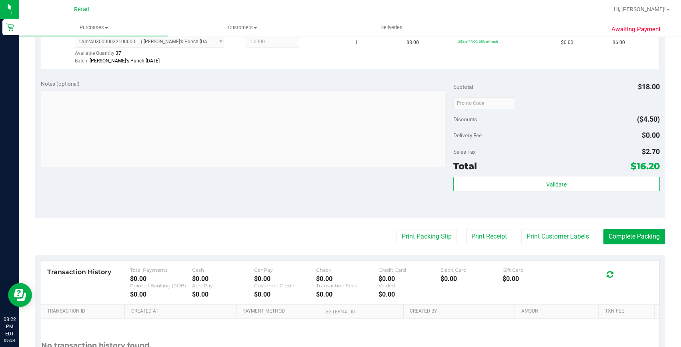
scroll to position [291, 0]
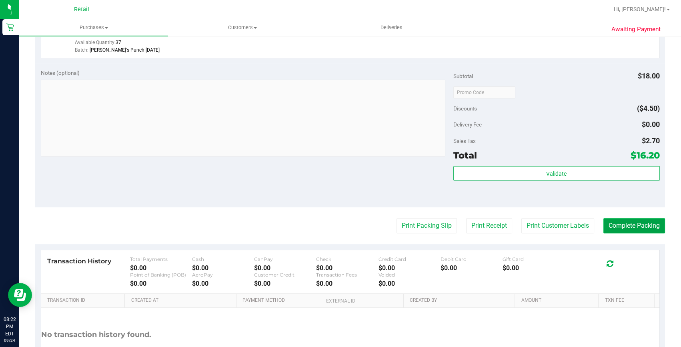
click at [619, 220] on button "Complete Packing" at bounding box center [634, 225] width 62 height 15
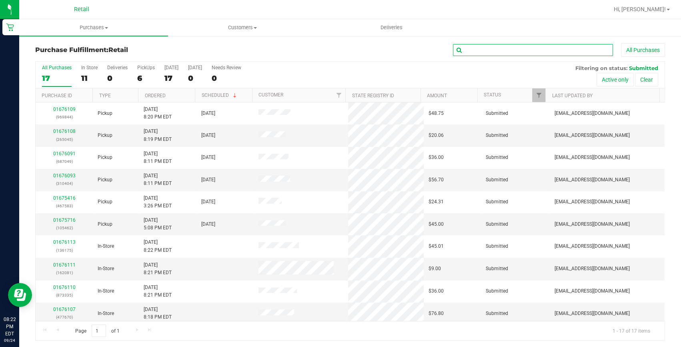
click at [503, 54] on input "text" at bounding box center [533, 50] width 160 height 12
type input "310404"
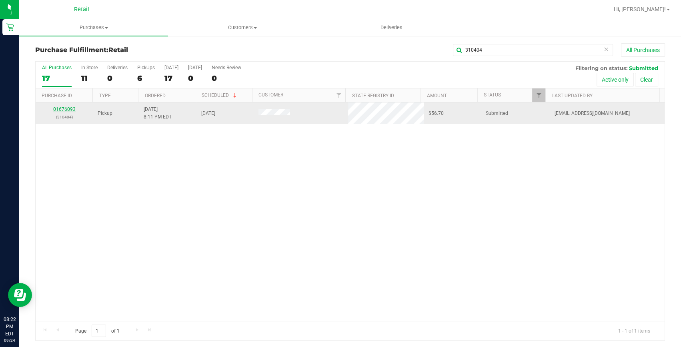
click at [65, 108] on link "01676093" at bounding box center [64, 109] width 22 height 6
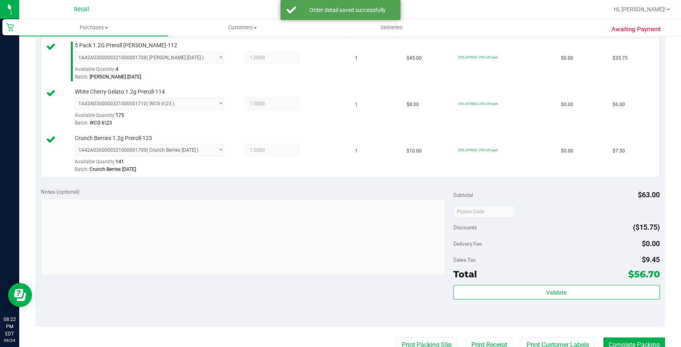
scroll to position [327, 0]
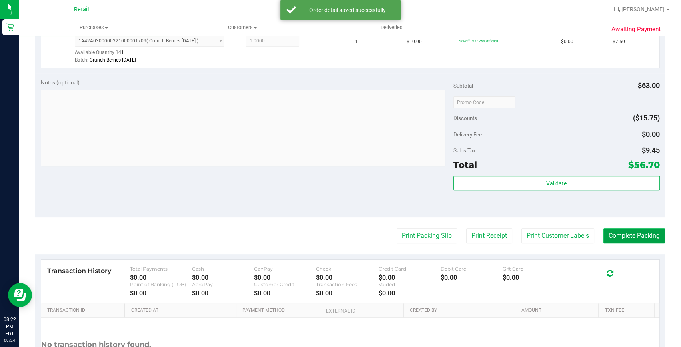
click at [624, 231] on button "Complete Packing" at bounding box center [634, 235] width 62 height 15
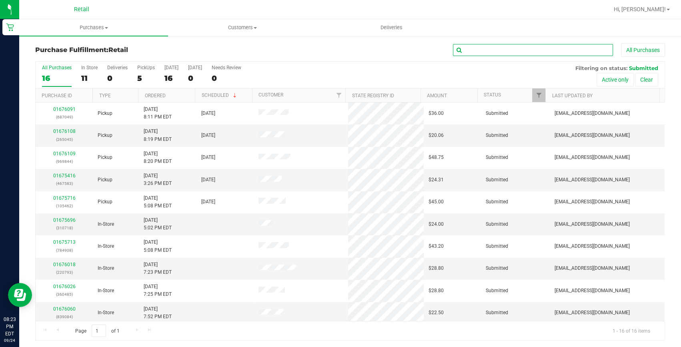
click at [544, 50] on input "text" at bounding box center [533, 50] width 160 height 12
type input "687049"
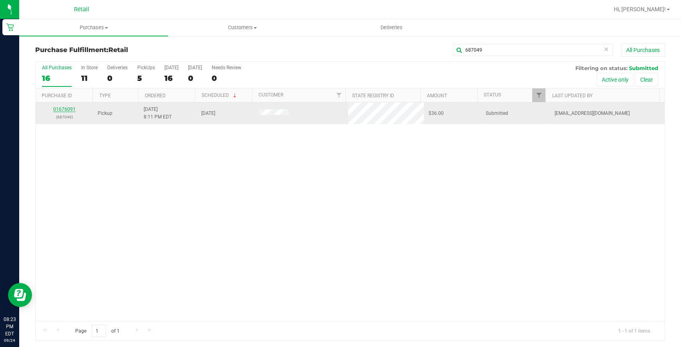
click at [72, 110] on link "01676091" at bounding box center [64, 109] width 22 height 6
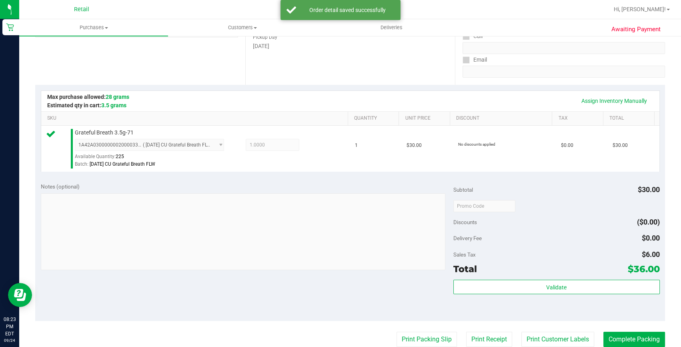
scroll to position [218, 0]
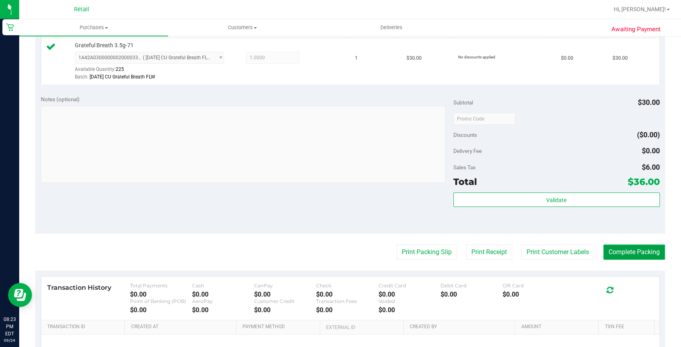
click at [637, 253] on button "Complete Packing" at bounding box center [634, 252] width 62 height 15
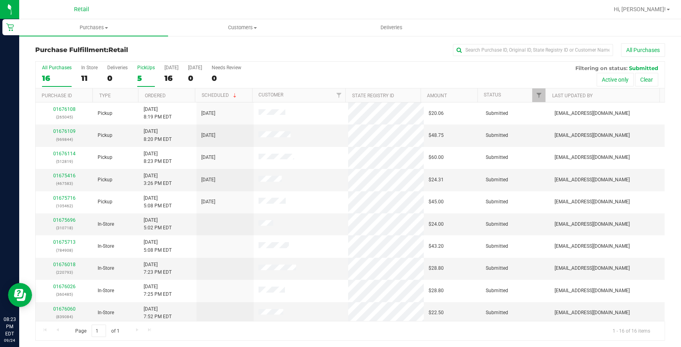
click at [145, 66] on div "PickUps" at bounding box center [146, 68] width 18 height 6
click at [0, 0] on input "PickUps 5" at bounding box center [0, 0] width 0 height 0
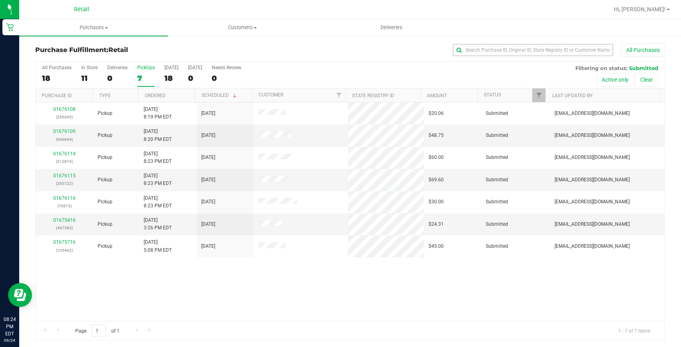
click at [539, 56] on div "All Purchases" at bounding box center [455, 50] width 420 height 14
click at [532, 53] on input "text" at bounding box center [533, 50] width 160 height 12
type input "e"
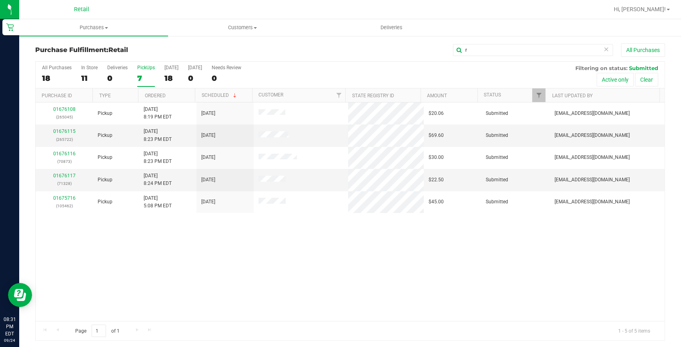
click at [137, 79] on div "7" at bounding box center [146, 78] width 18 height 9
click at [0, 0] on input "PickUps 7" at bounding box center [0, 0] width 0 height 0
click at [556, 50] on input "r" at bounding box center [533, 50] width 160 height 12
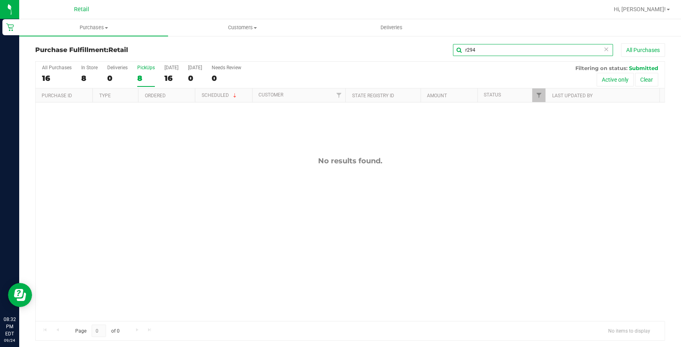
click at [461, 52] on input "r294" at bounding box center [533, 50] width 160 height 12
click at [520, 50] on input "294" at bounding box center [533, 50] width 160 height 12
click at [481, 55] on input "294" at bounding box center [533, 50] width 160 height 12
click at [489, 48] on input "959844" at bounding box center [533, 50] width 160 height 12
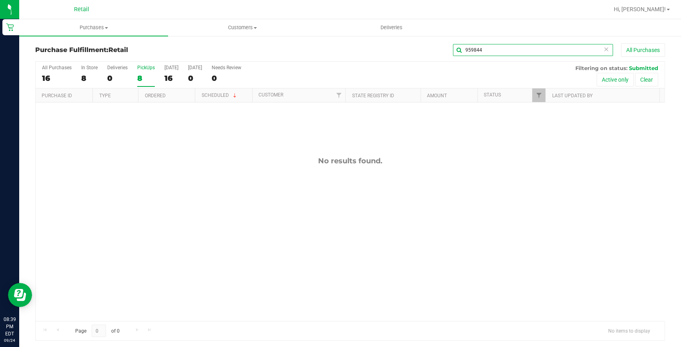
click at [489, 48] on input "959844" at bounding box center [533, 50] width 160 height 12
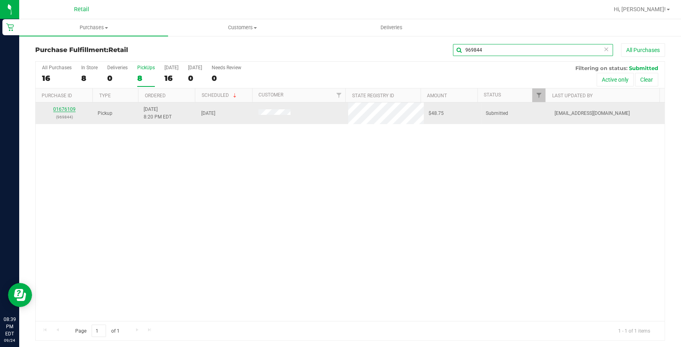
type input "969844"
click at [59, 107] on link "01676109" at bounding box center [64, 109] width 22 height 6
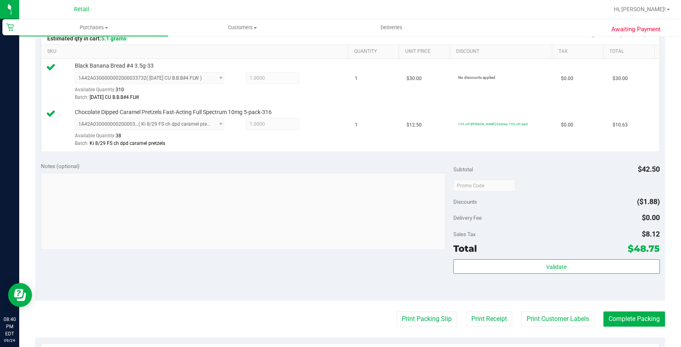
scroll to position [291, 0]
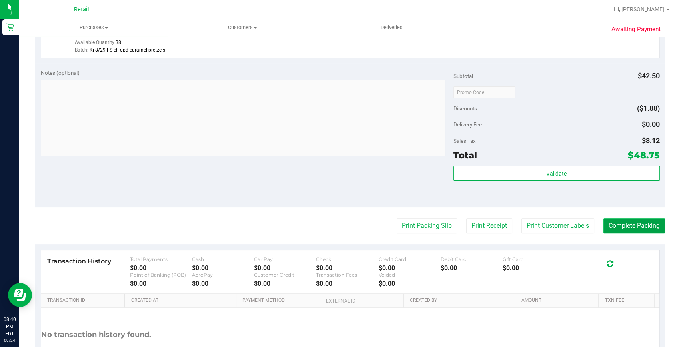
click at [618, 229] on button "Complete Packing" at bounding box center [634, 225] width 62 height 15
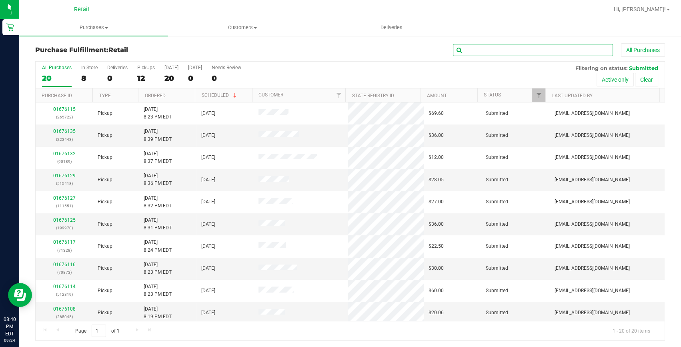
click at [543, 55] on input "text" at bounding box center [533, 50] width 160 height 12
type input "199970"
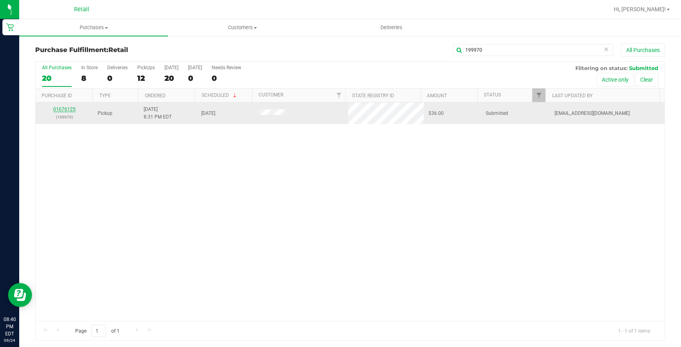
click at [66, 111] on link "01676125" at bounding box center [64, 109] width 22 height 6
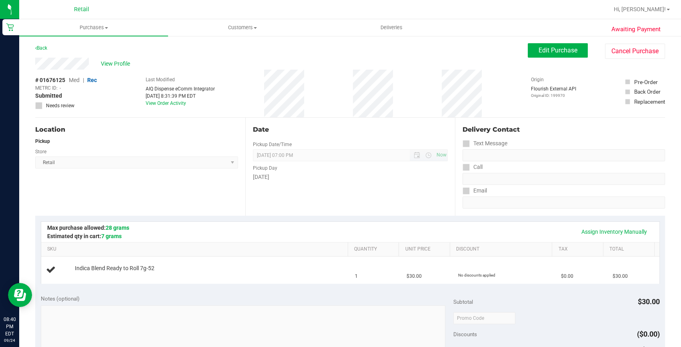
click at [276, 152] on span "[DATE] 07:00 PM Now" at bounding box center [350, 155] width 195 height 12
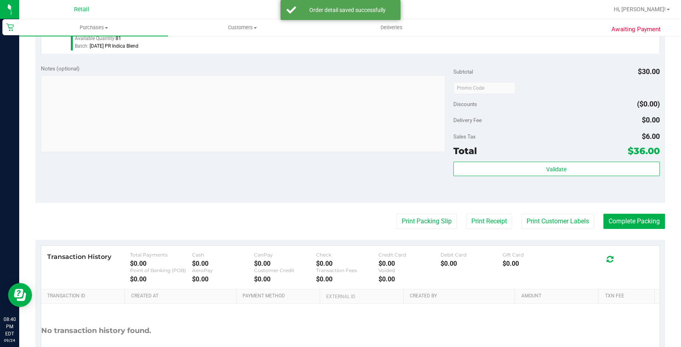
scroll to position [255, 0]
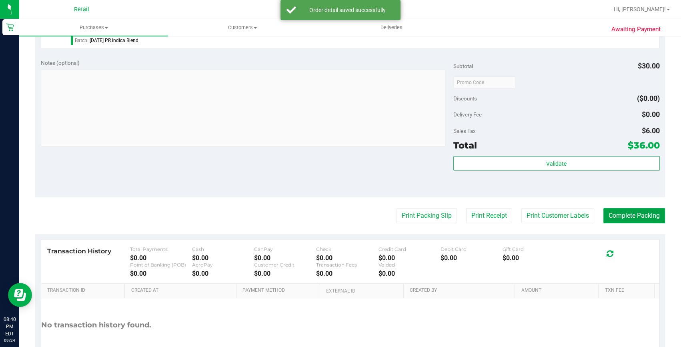
click at [644, 218] on button "Complete Packing" at bounding box center [634, 215] width 62 height 15
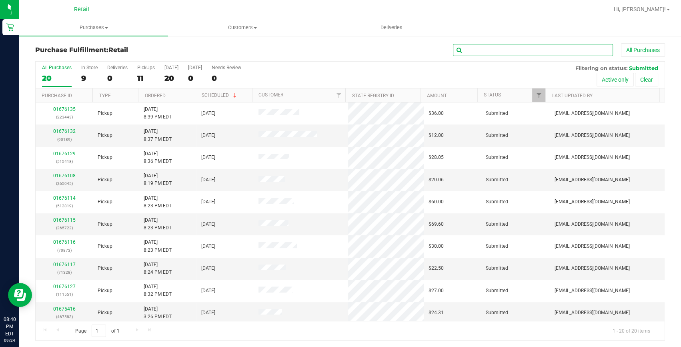
click at [497, 45] on input "text" at bounding box center [533, 50] width 160 height 12
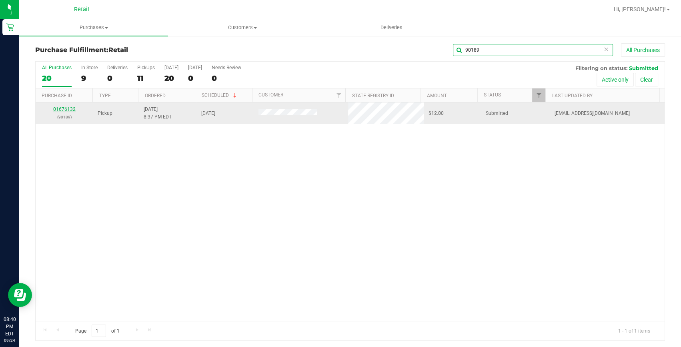
type input "90189"
click at [64, 111] on link "01676132" at bounding box center [64, 109] width 22 height 6
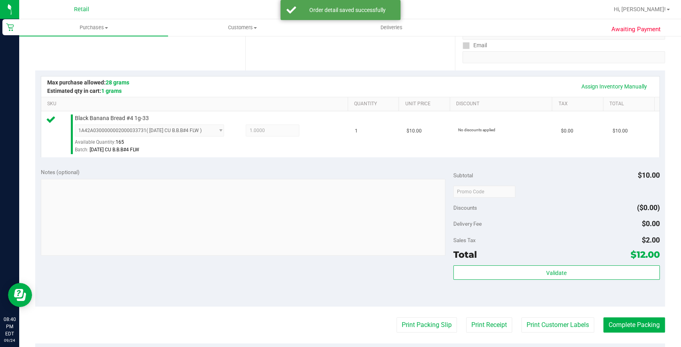
scroll to position [218, 0]
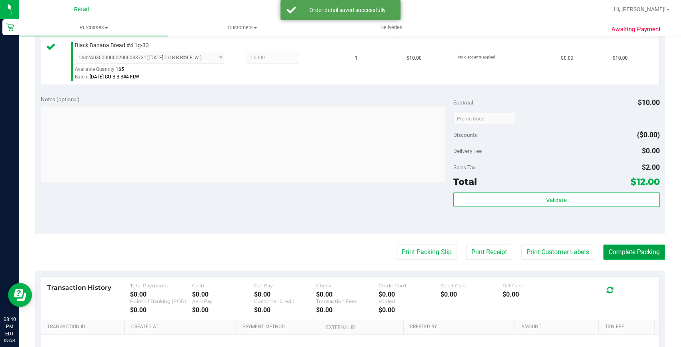
click at [622, 254] on button "Complete Packing" at bounding box center [634, 252] width 62 height 15
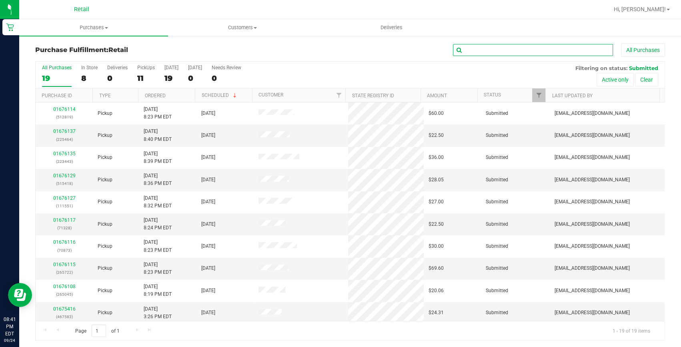
click at [519, 54] on input "text" at bounding box center [533, 50] width 160 height 12
type input "70873"
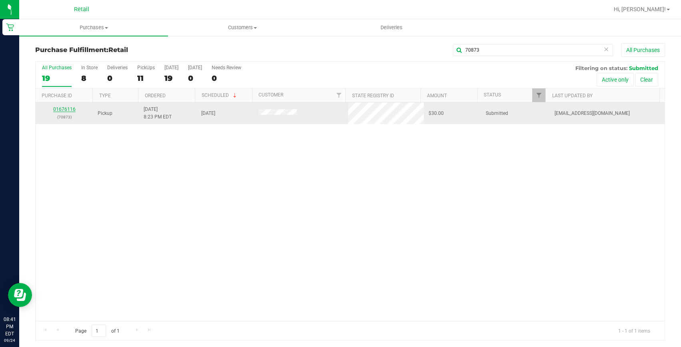
click at [70, 107] on link "01676116" at bounding box center [64, 109] width 22 height 6
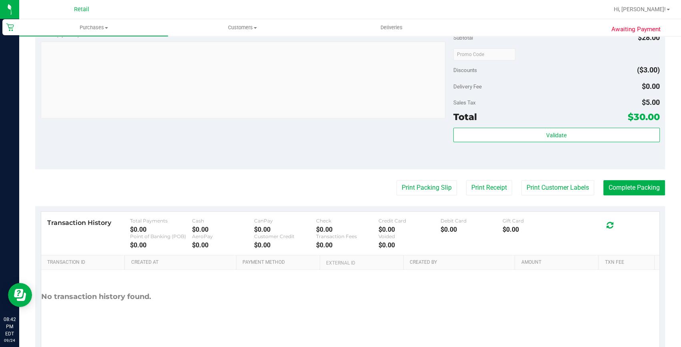
scroll to position [399, 0]
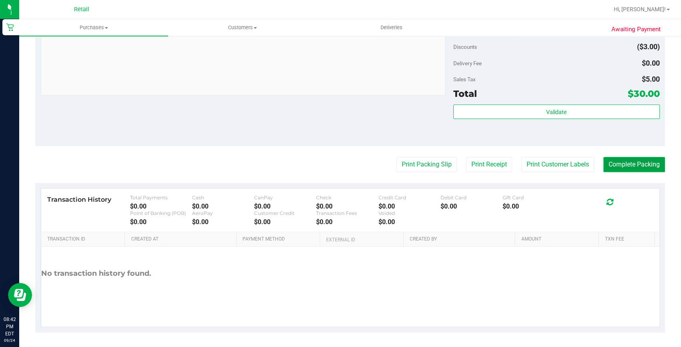
click at [629, 166] on button "Complete Packing" at bounding box center [634, 164] width 62 height 15
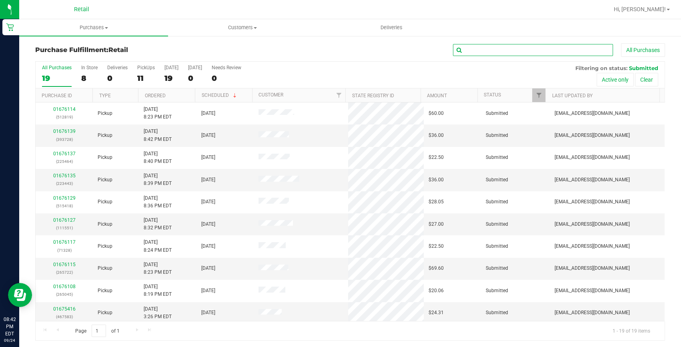
click at [467, 45] on input "text" at bounding box center [533, 50] width 160 height 12
click at [491, 48] on input "text" at bounding box center [533, 50] width 160 height 12
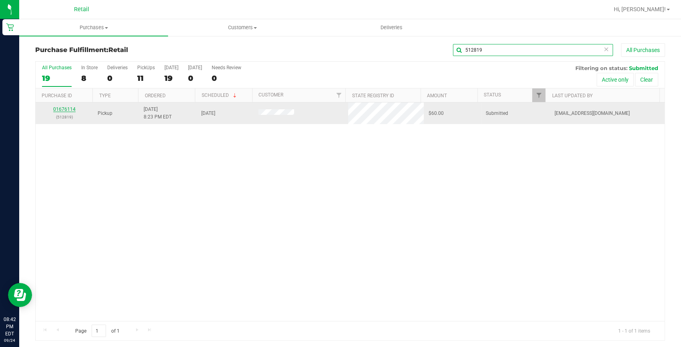
type input "512819"
click at [64, 111] on link "01676114" at bounding box center [64, 109] width 22 height 6
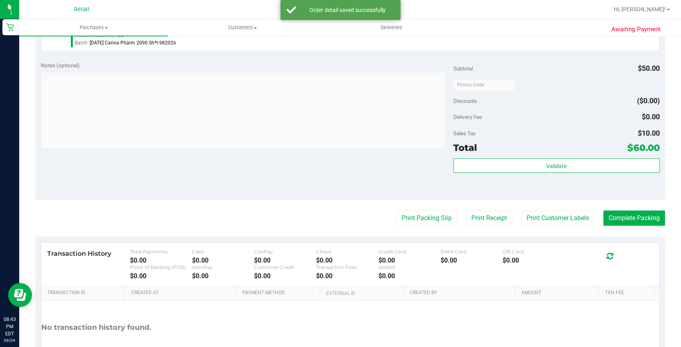
scroll to position [291, 0]
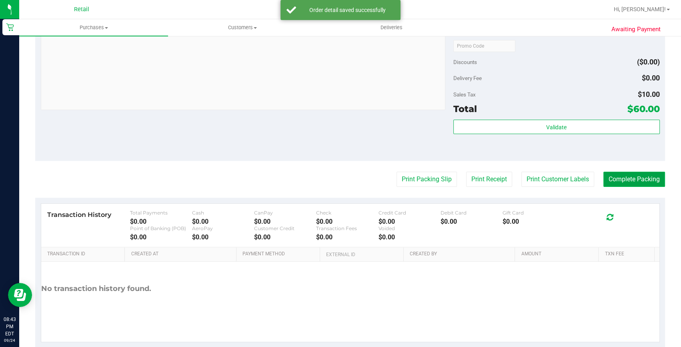
click at [627, 184] on button "Complete Packing" at bounding box center [634, 179] width 62 height 15
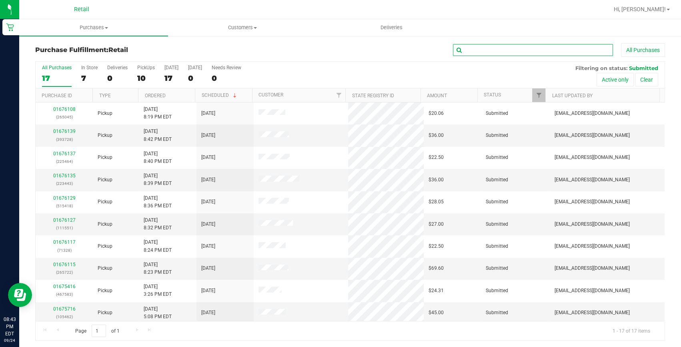
click at [530, 45] on input "text" at bounding box center [533, 50] width 160 height 12
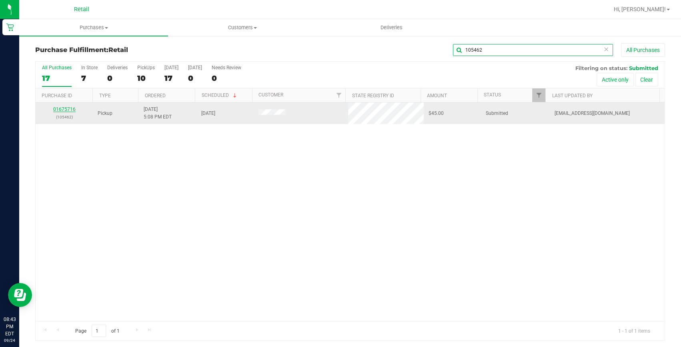
type input "105462"
click at [66, 111] on link "01675716" at bounding box center [64, 109] width 22 height 6
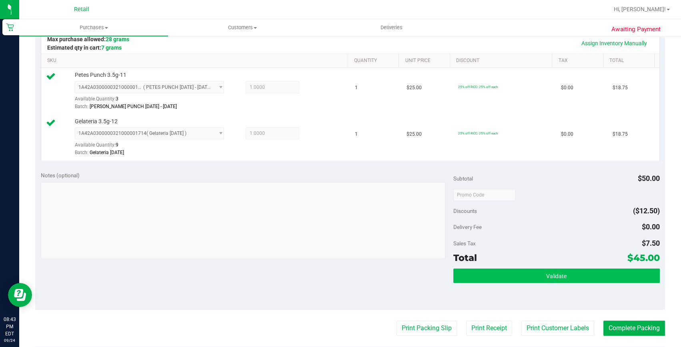
scroll to position [255, 0]
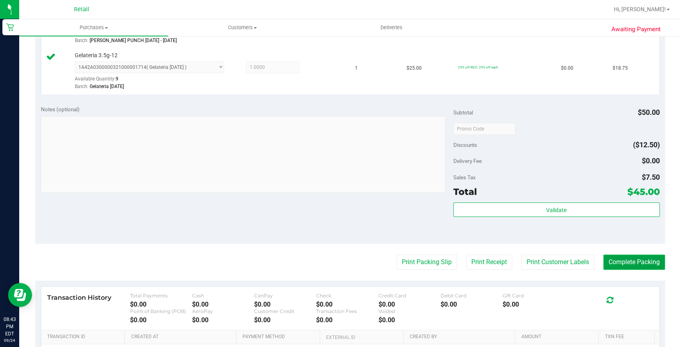
click at [651, 261] on button "Complete Packing" at bounding box center [634, 262] width 62 height 15
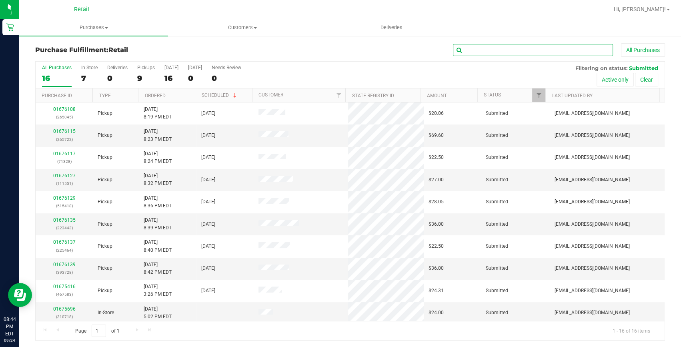
click at [477, 48] on input "text" at bounding box center [533, 50] width 160 height 12
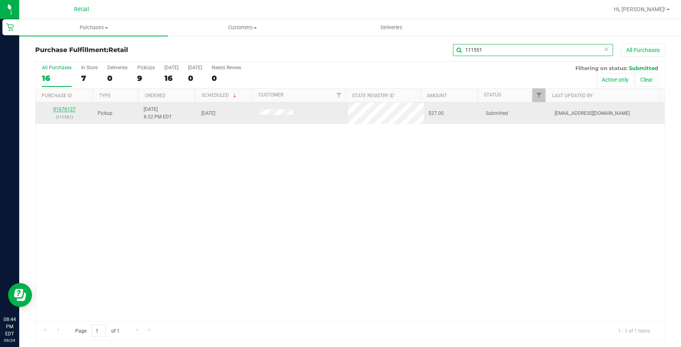
type input "111551"
click at [64, 108] on link "01676127" at bounding box center [64, 109] width 22 height 6
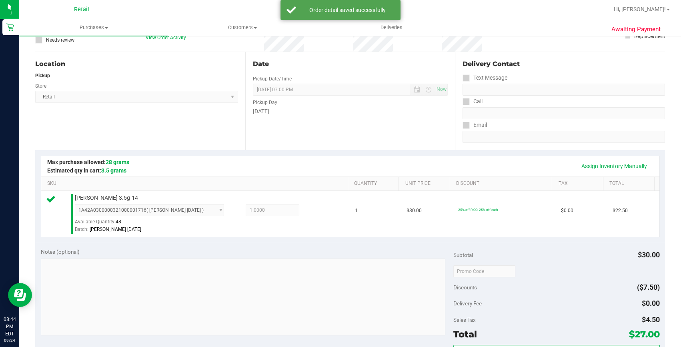
scroll to position [145, 0]
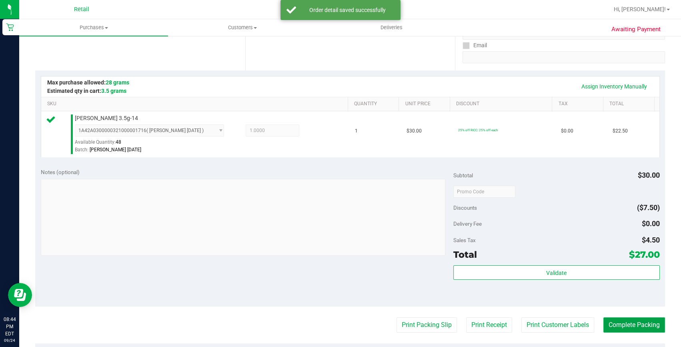
click at [615, 329] on button "Complete Packing" at bounding box center [634, 324] width 62 height 15
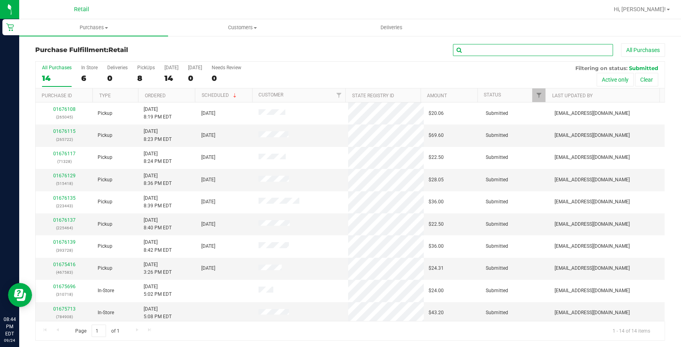
click at [496, 48] on input "text" at bounding box center [533, 50] width 160 height 12
type input "265722"
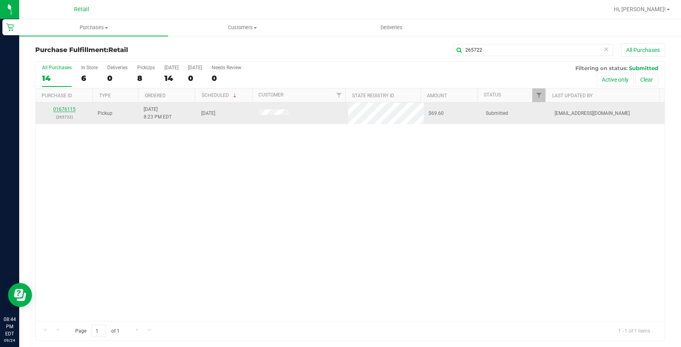
click at [68, 108] on link "01676115" at bounding box center [64, 109] width 22 height 6
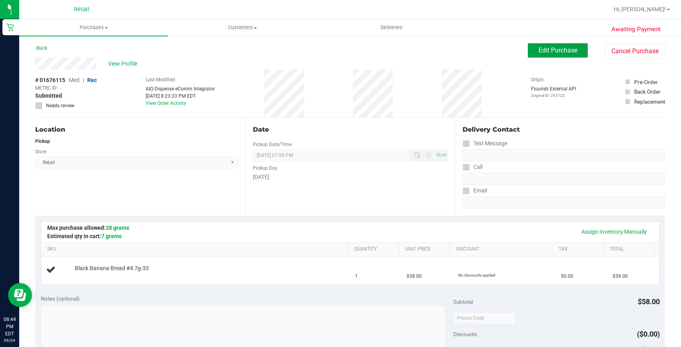
click at [545, 50] on span "Edit Purchase" at bounding box center [558, 50] width 39 height 8
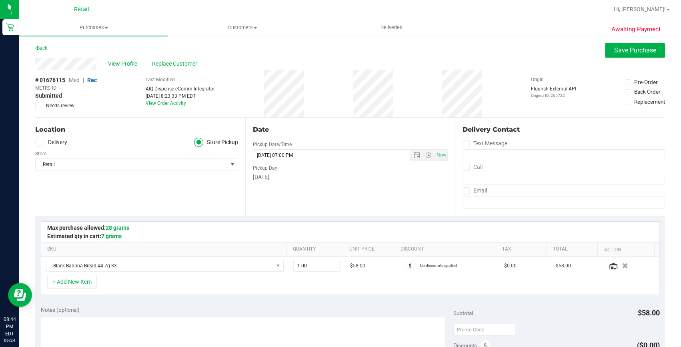
click at [184, 68] on div "View Profile Replace Customer" at bounding box center [350, 64] width 630 height 12
drag, startPoint x: 184, startPoint y: 68, endPoint x: 177, endPoint y: 64, distance: 7.9
click at [177, 64] on span "Replace Customer" at bounding box center [176, 64] width 48 height 8
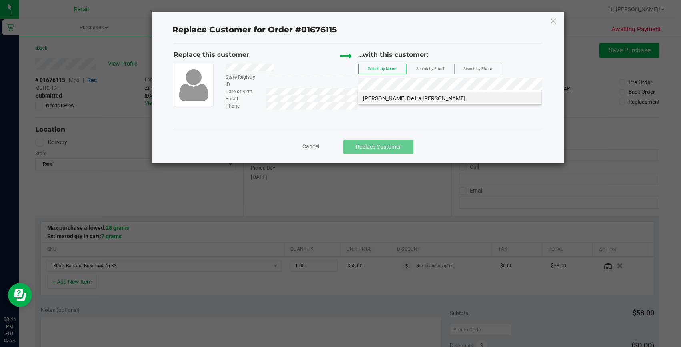
click at [444, 104] on div "[PERSON_NAME] De La [PERSON_NAME]" at bounding box center [450, 97] width 184 height 15
click at [428, 96] on span "[PERSON_NAME] De La [PERSON_NAME]" at bounding box center [414, 98] width 102 height 6
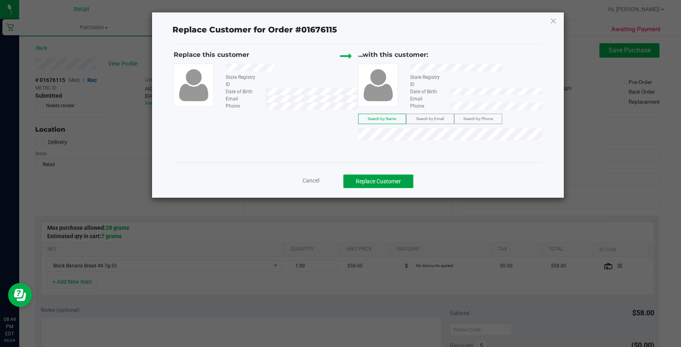
click at [391, 183] on button "Replace Customer" at bounding box center [378, 181] width 70 height 14
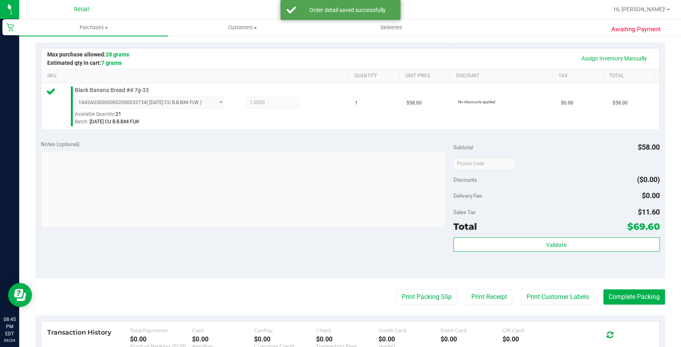
scroll to position [182, 0]
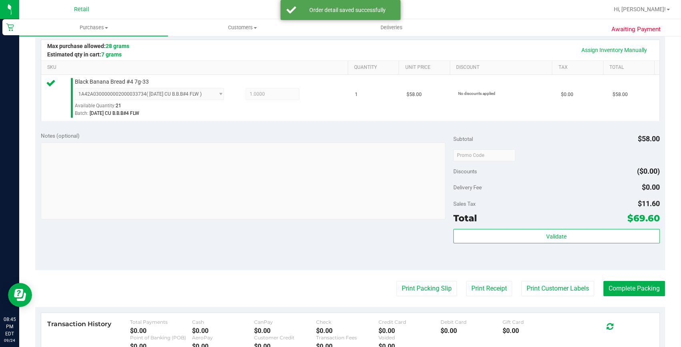
click at [640, 276] on purchase-details "Back Edit Purchase Cancel Purchase View Profile # 01676115 Med | Rec METRC ID: …" at bounding box center [350, 159] width 630 height 595
click at [637, 285] on button "Complete Packing" at bounding box center [634, 288] width 62 height 15
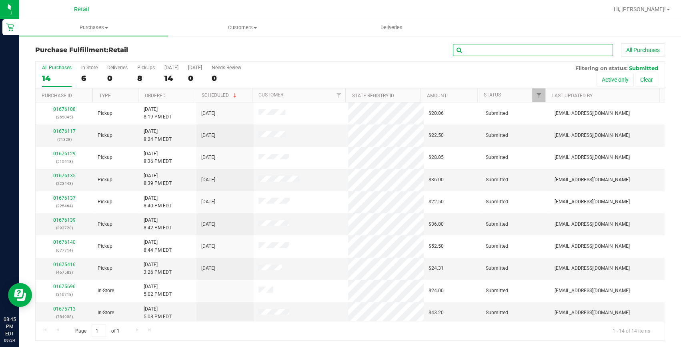
click at [526, 54] on input "text" at bounding box center [533, 50] width 160 height 12
type input "515418"
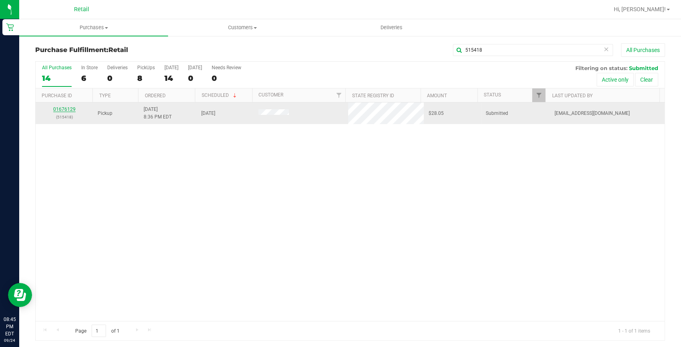
click at [68, 111] on link "01676129" at bounding box center [64, 109] width 22 height 6
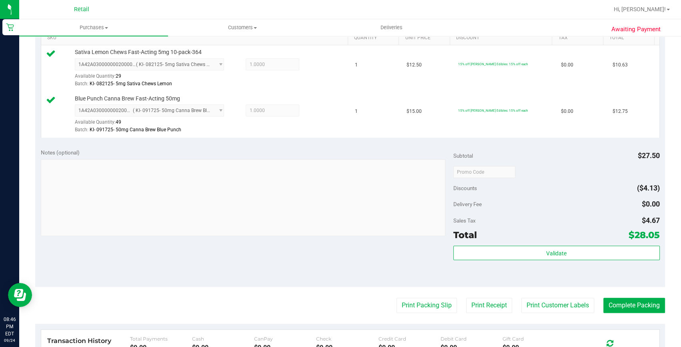
scroll to position [255, 0]
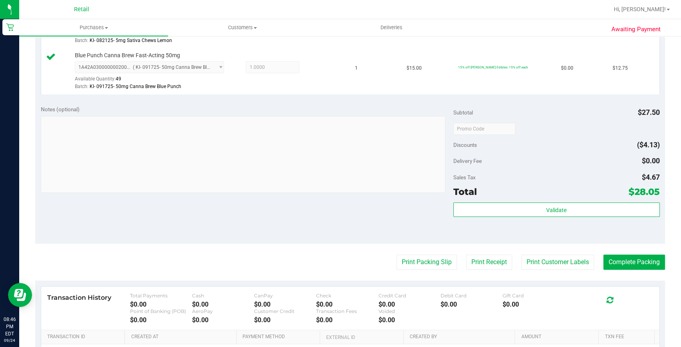
click at [621, 269] on purchase-details "Back Edit Purchase Cancel Purchase View Profile # 01676129 Med | Rec METRC ID: …" at bounding box center [350, 109] width 630 height 641
click at [621, 265] on button "Complete Packing" at bounding box center [634, 262] width 62 height 15
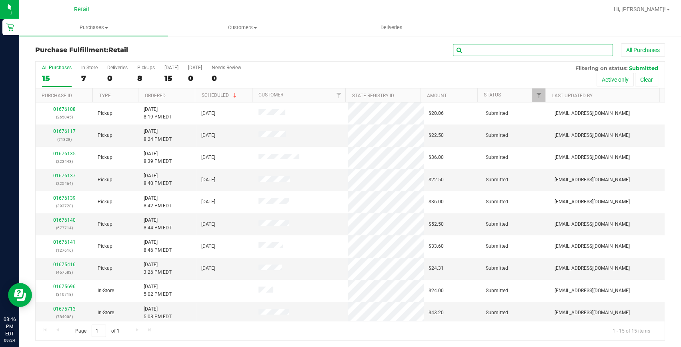
click at [505, 47] on input "text" at bounding box center [533, 50] width 160 height 12
click at [492, 45] on input "text" at bounding box center [533, 50] width 160 height 12
type input "71328"
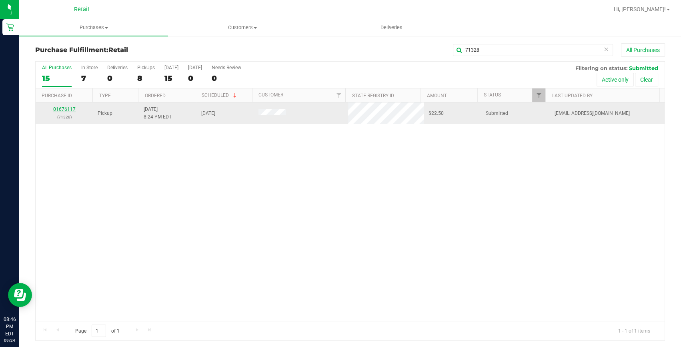
click at [58, 109] on link "01676117" at bounding box center [64, 109] width 22 height 6
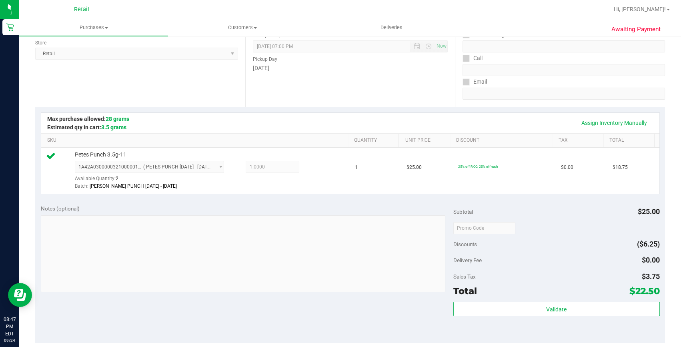
scroll to position [255, 0]
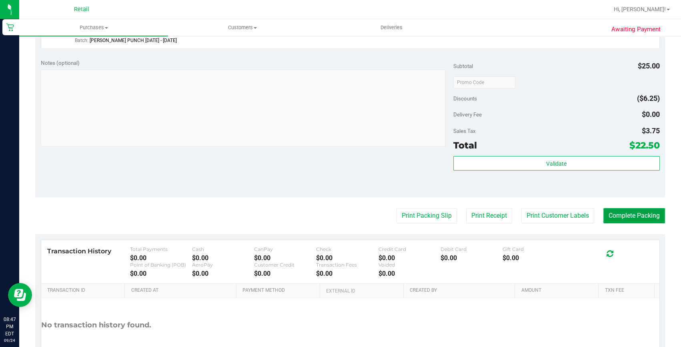
click at [620, 217] on button "Complete Packing" at bounding box center [634, 215] width 62 height 15
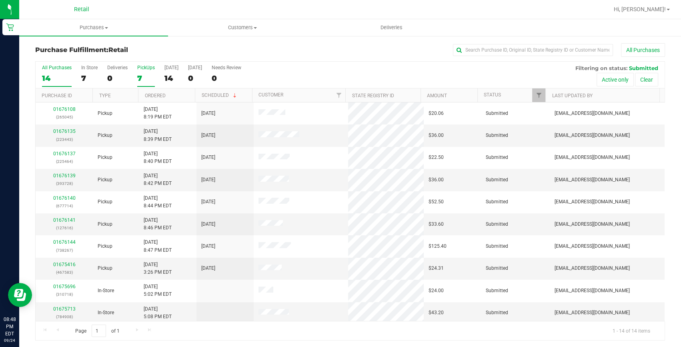
click at [142, 75] on div "7" at bounding box center [146, 78] width 18 height 9
click at [0, 0] on input "PickUps 7" at bounding box center [0, 0] width 0 height 0
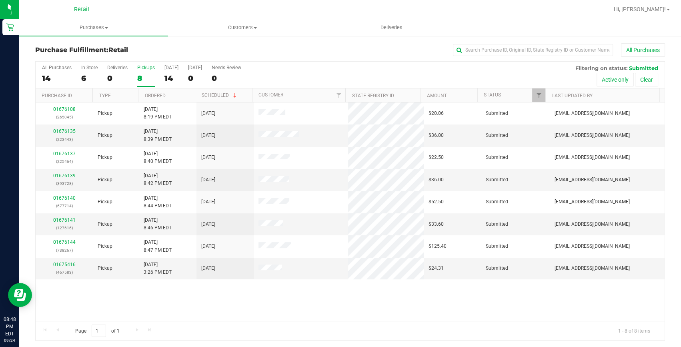
scroll to position [1, 0]
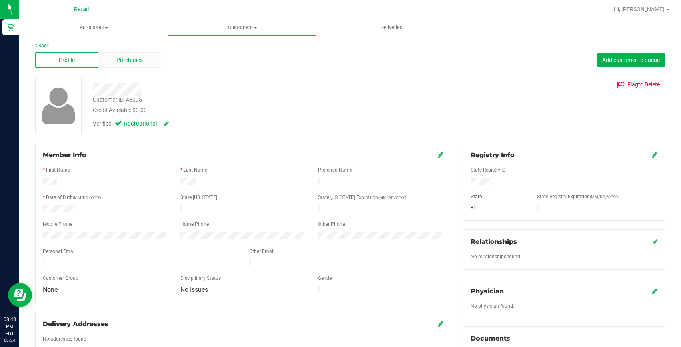
click at [132, 58] on span "Purchases" at bounding box center [129, 60] width 26 height 8
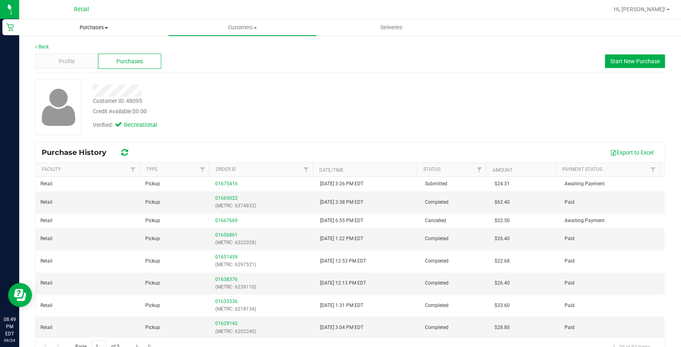
click at [72, 26] on span "Purchases" at bounding box center [93, 27] width 149 height 7
click at [84, 56] on li "Fulfillment" at bounding box center [93, 58] width 149 height 10
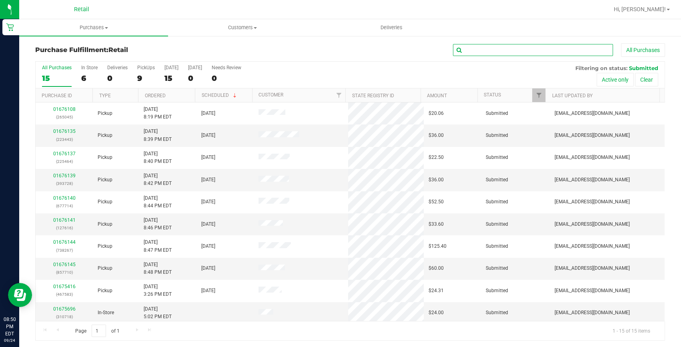
click at [488, 47] on input "text" at bounding box center [533, 50] width 160 height 12
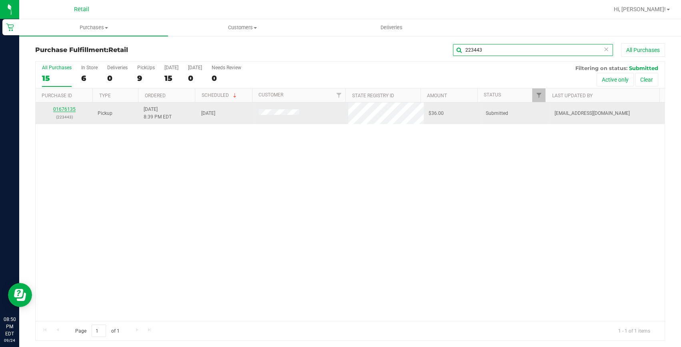
type input "223443"
click at [66, 107] on link "01676135" at bounding box center [64, 109] width 22 height 6
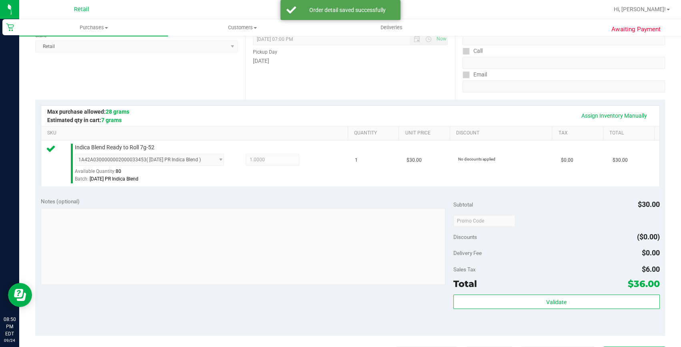
scroll to position [182, 0]
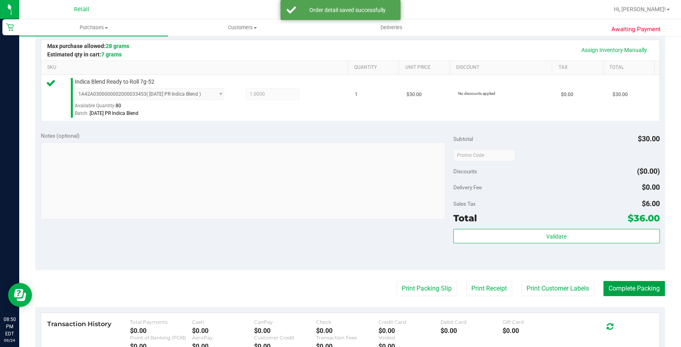
click at [627, 281] on button "Complete Packing" at bounding box center [634, 288] width 62 height 15
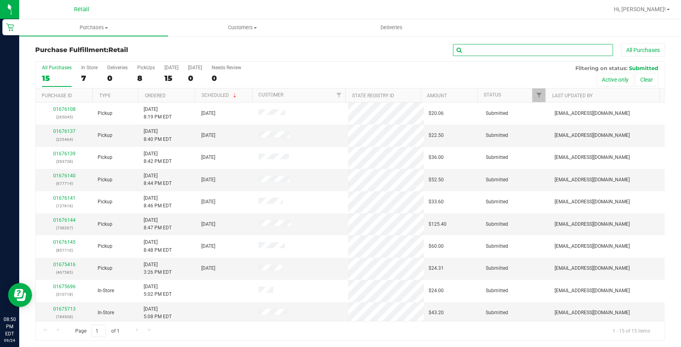
click at [548, 48] on input "text" at bounding box center [533, 50] width 160 height 12
type input "265045"
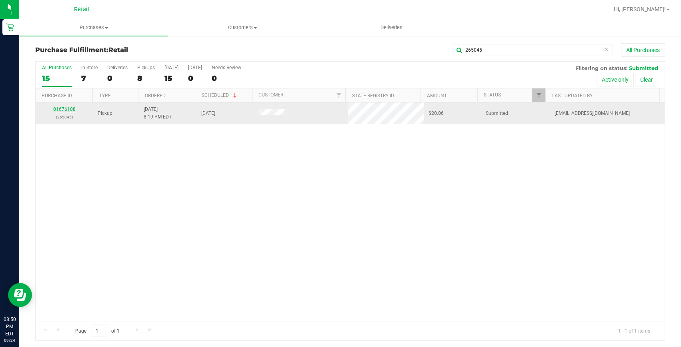
click at [72, 109] on link "01676108" at bounding box center [64, 109] width 22 height 6
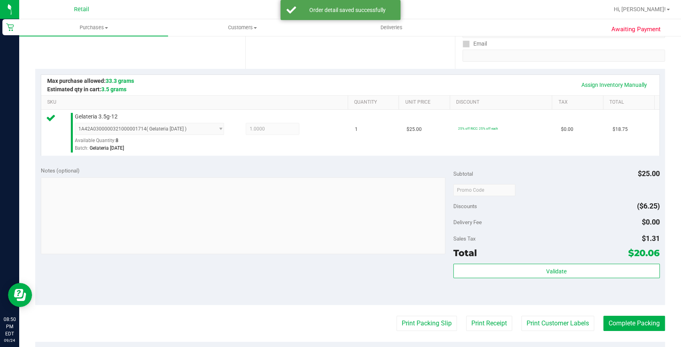
scroll to position [182, 0]
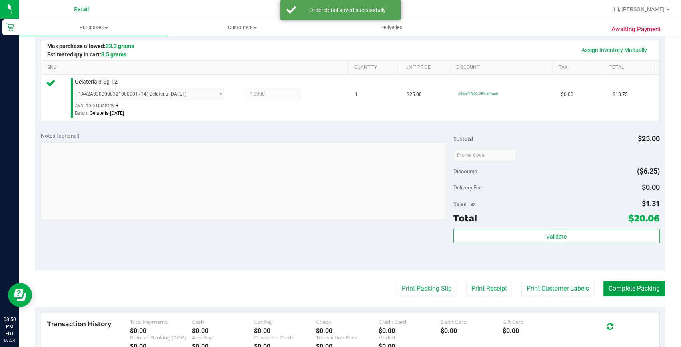
click at [621, 287] on button "Complete Packing" at bounding box center [634, 288] width 62 height 15
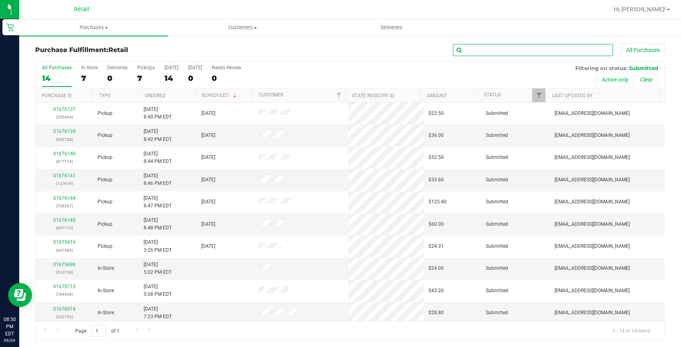
click at [483, 50] on input "text" at bounding box center [533, 50] width 160 height 12
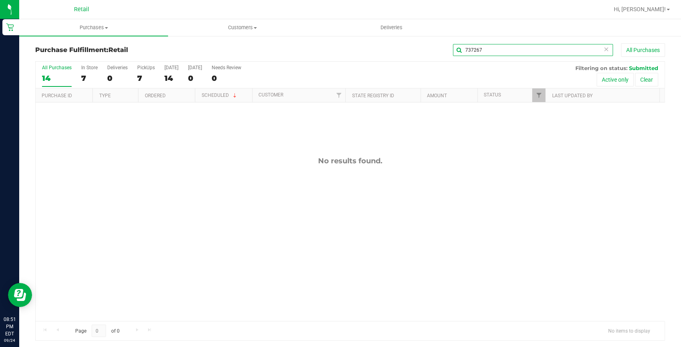
click at [498, 47] on input "737267" at bounding box center [533, 50] width 160 height 12
type input "738267"
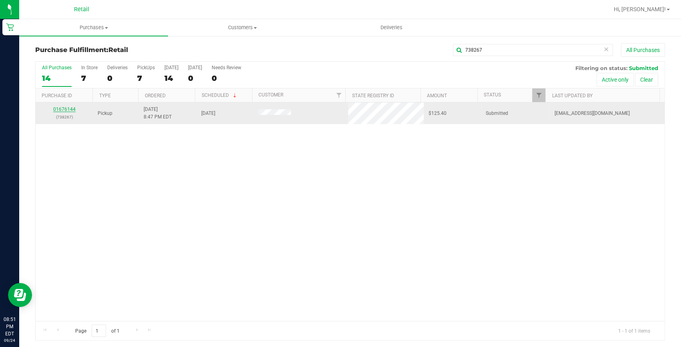
click at [70, 110] on link "01676144" at bounding box center [64, 109] width 22 height 6
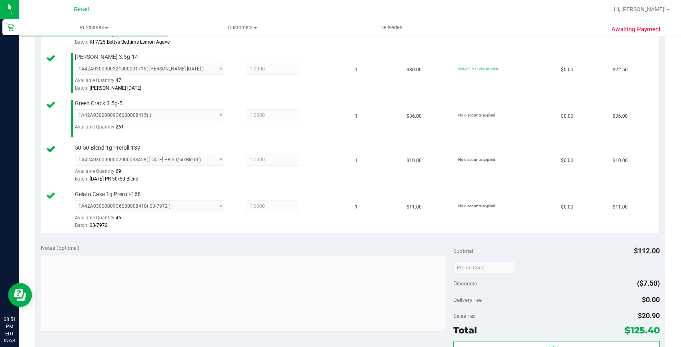
scroll to position [327, 0]
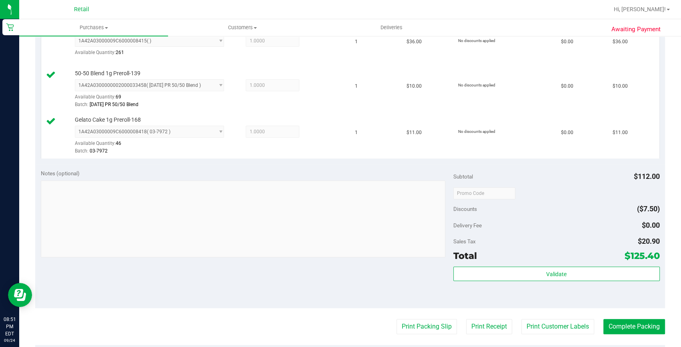
click at [616, 317] on purchase-details "Back Edit Purchase Cancel Purchase View Profile # 01676144 Med | Rec METRC ID: …" at bounding box center [350, 105] width 630 height 779
click at [609, 325] on button "Complete Packing" at bounding box center [634, 326] width 62 height 15
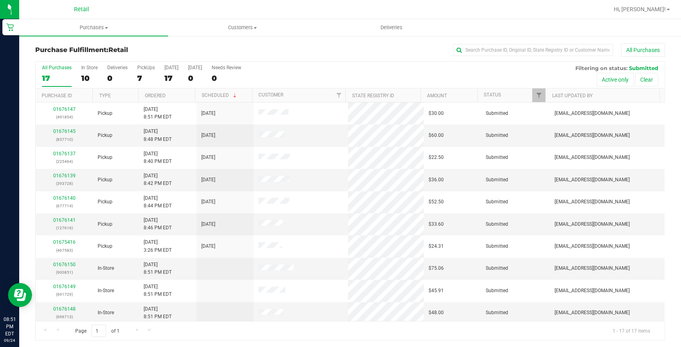
click at [527, 58] on div "Purchase Fulfillment: Retail All Purchases" at bounding box center [350, 52] width 630 height 18
click at [531, 48] on input "text" at bounding box center [533, 50] width 160 height 12
type input "225464"
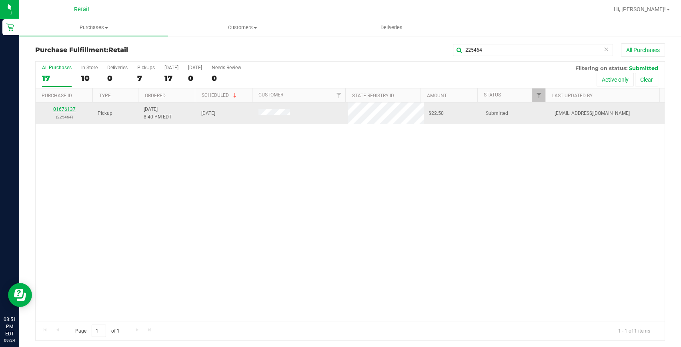
click at [60, 108] on link "01676137" at bounding box center [64, 109] width 22 height 6
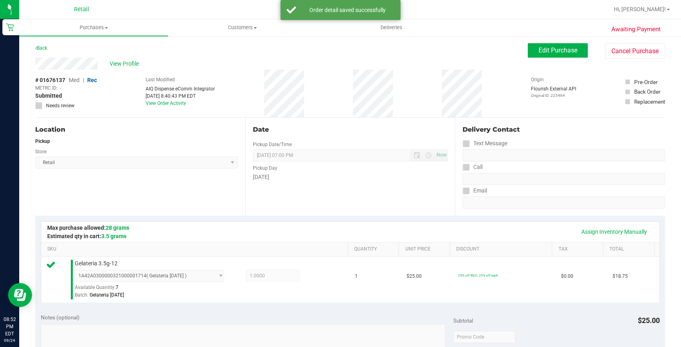
scroll to position [145, 0]
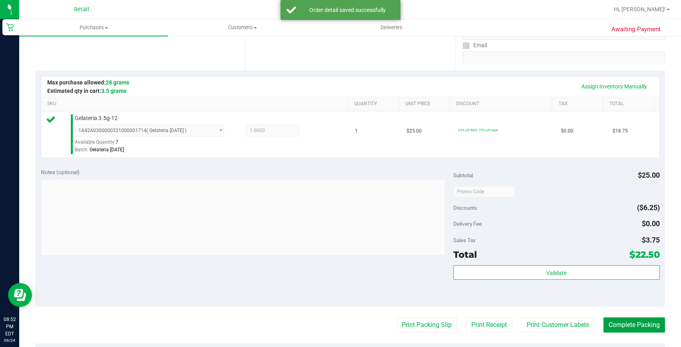
drag, startPoint x: 630, startPoint y: 322, endPoint x: 656, endPoint y: 305, distance: 31.7
click at [637, 323] on button "Complete Packing" at bounding box center [634, 324] width 62 height 15
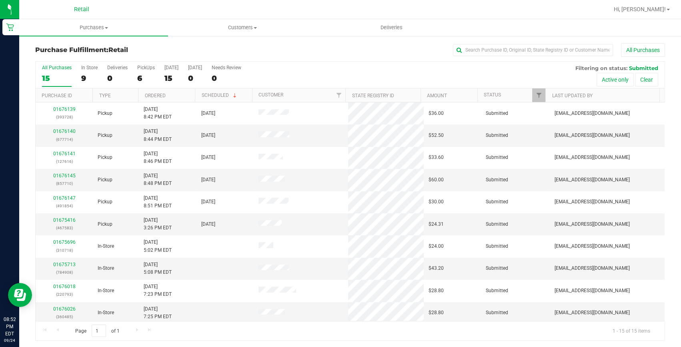
click at [469, 58] on div "Purchase Fulfillment: Retail All Purchases" at bounding box center [350, 52] width 630 height 18
click at [467, 44] on input "text" at bounding box center [533, 50] width 160 height 12
type input "393728"
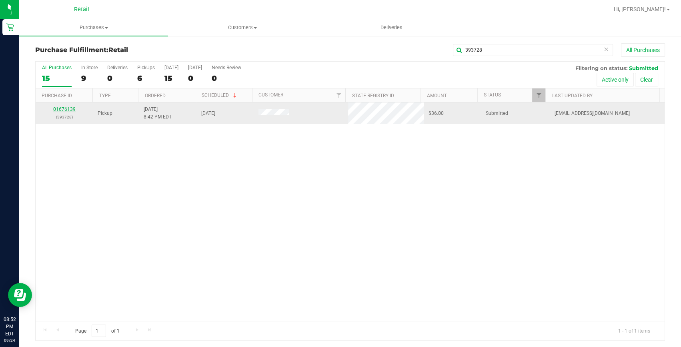
click at [65, 110] on link "01676139" at bounding box center [64, 109] width 22 height 6
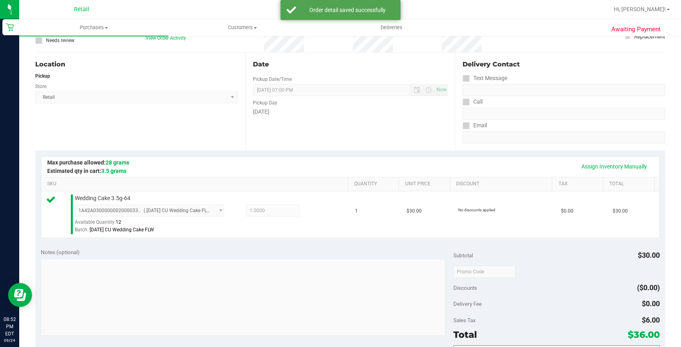
scroll to position [145, 0]
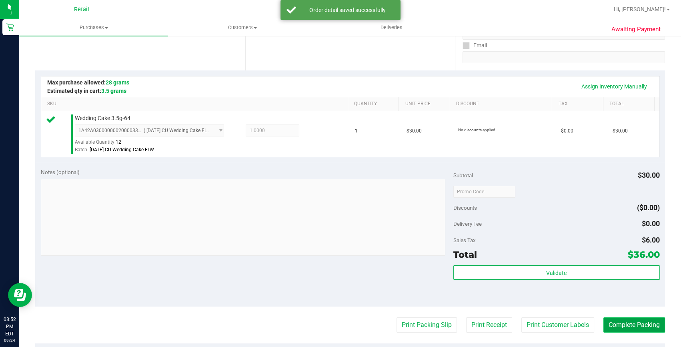
click at [603, 323] on button "Complete Packing" at bounding box center [634, 324] width 62 height 15
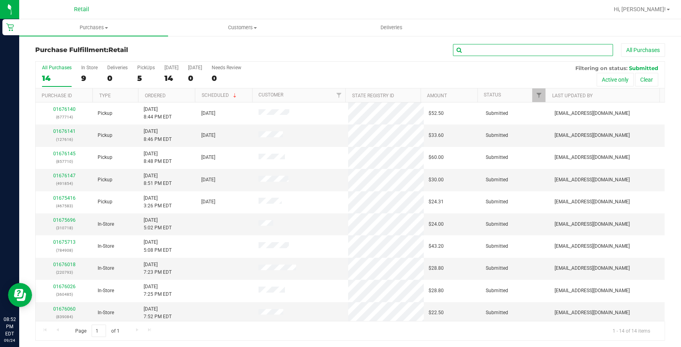
click at [560, 54] on input "text" at bounding box center [533, 50] width 160 height 12
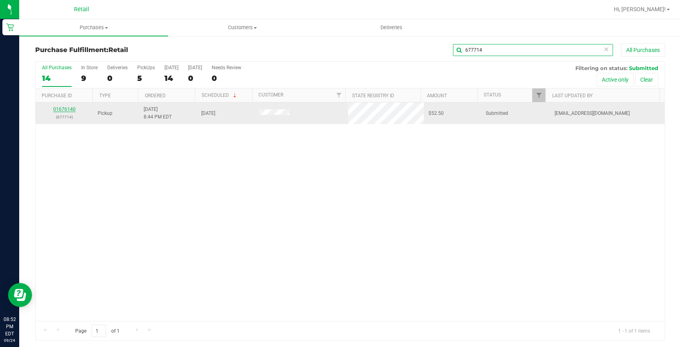
type input "677714"
click at [69, 108] on link "01676140" at bounding box center [64, 109] width 22 height 6
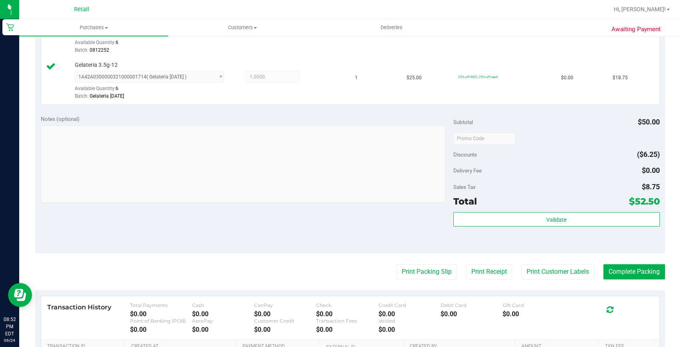
scroll to position [255, 0]
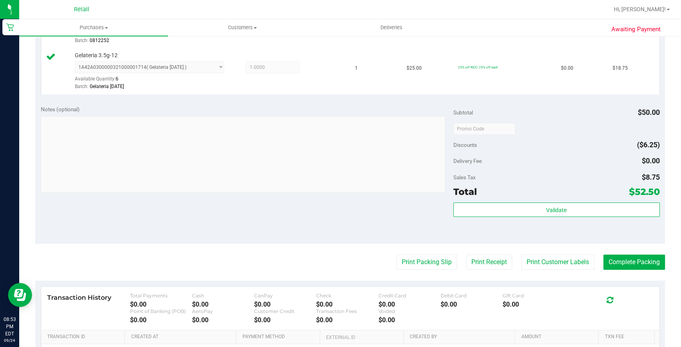
click at [635, 253] on purchase-details "Back Edit Purchase Cancel Purchase View Profile # 01676140 Med | Rec METRC ID: …" at bounding box center [350, 109] width 630 height 641
click at [628, 256] on button "Complete Packing" at bounding box center [634, 262] width 62 height 15
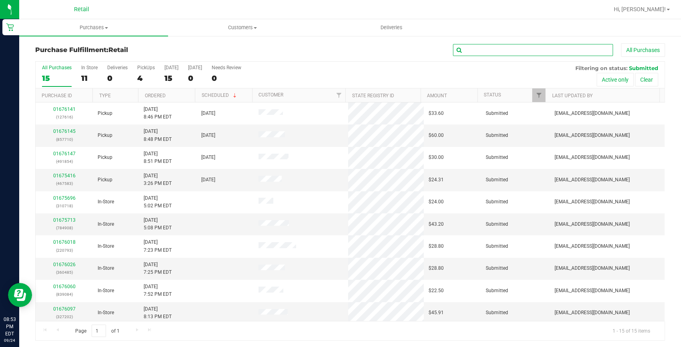
click at [532, 46] on input "text" at bounding box center [533, 50] width 160 height 12
type input "127616"
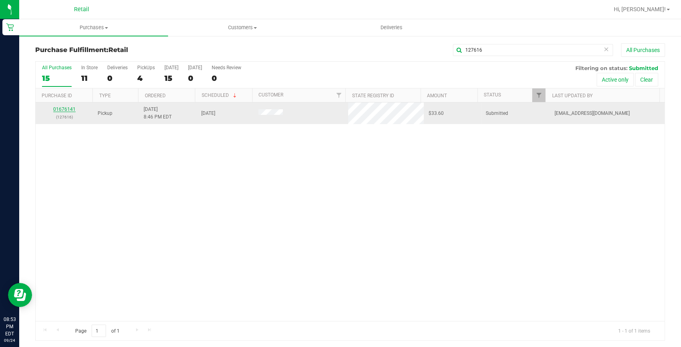
click at [67, 109] on link "01676141" at bounding box center [64, 109] width 22 height 6
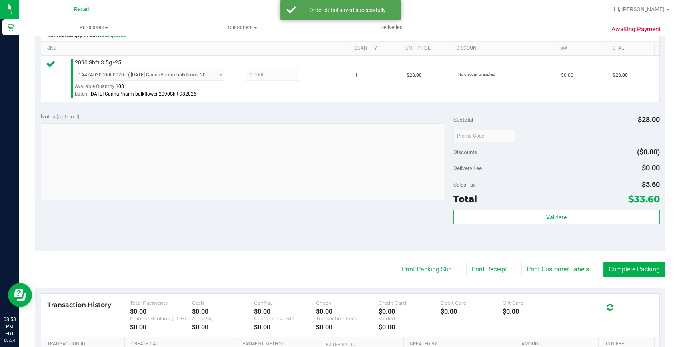
scroll to position [218, 0]
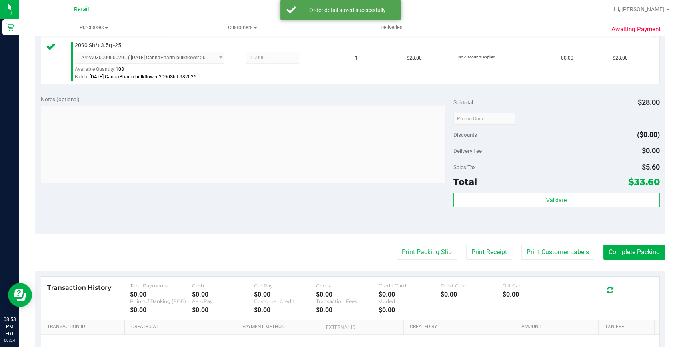
click at [640, 243] on purchase-details "Back Edit Purchase Cancel Purchase View Profile # 01676141 Med | Rec METRC ID: …" at bounding box center [350, 122] width 630 height 595
click at [638, 243] on purchase-details "Back Edit Purchase Cancel Purchase View Profile # 01676141 Med | Rec METRC ID: …" at bounding box center [350, 122] width 630 height 595
click at [628, 248] on button "Complete Packing" at bounding box center [634, 252] width 62 height 15
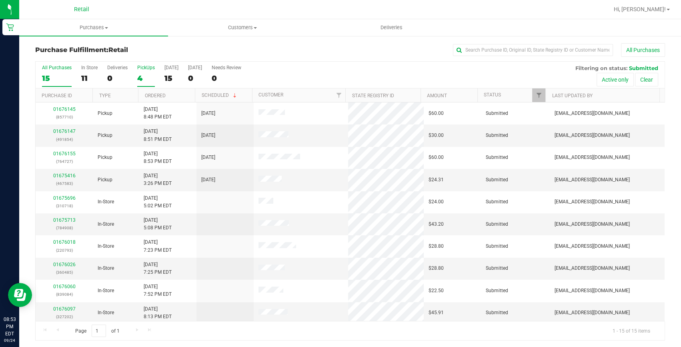
click at [144, 80] on div "4" at bounding box center [146, 78] width 18 height 9
click at [0, 0] on input "PickUps 4" at bounding box center [0, 0] width 0 height 0
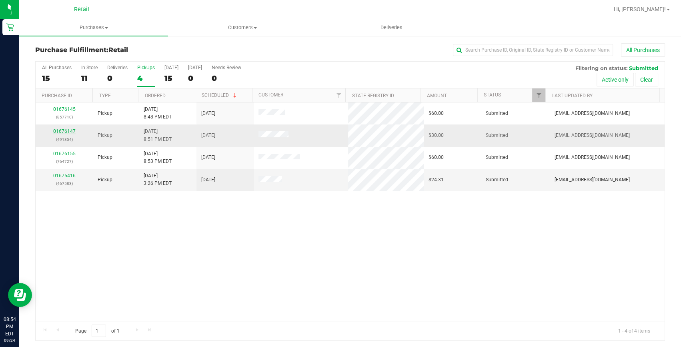
click at [69, 133] on link "01676147" at bounding box center [64, 131] width 22 height 6
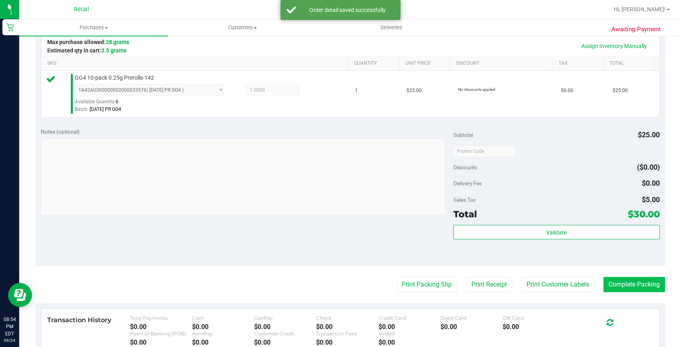
scroll to position [255, 0]
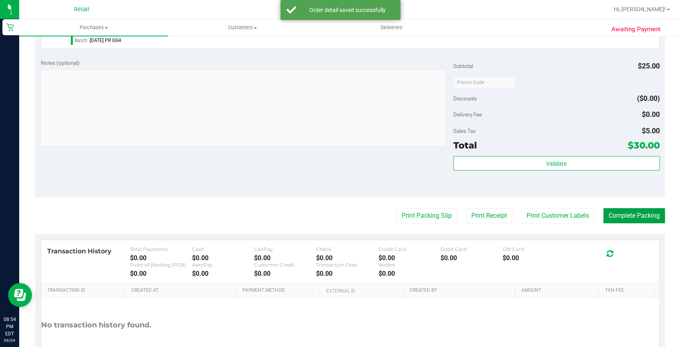
drag, startPoint x: 646, startPoint y: 216, endPoint x: 642, endPoint y: 187, distance: 28.7
click at [647, 215] on button "Complete Packing" at bounding box center [634, 215] width 62 height 15
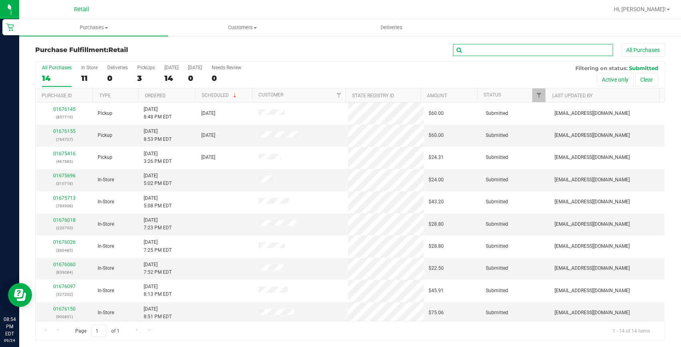
click at [468, 48] on input "text" at bounding box center [533, 50] width 160 height 12
type input "857710"
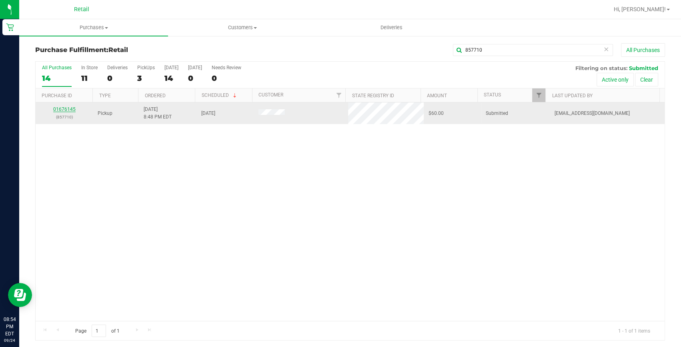
click at [64, 107] on link "01676145" at bounding box center [64, 109] width 22 height 6
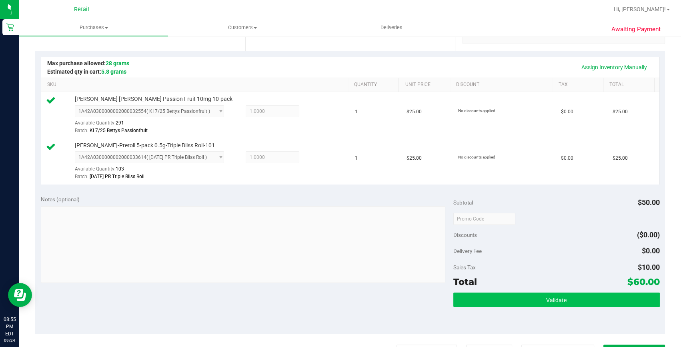
scroll to position [218, 0]
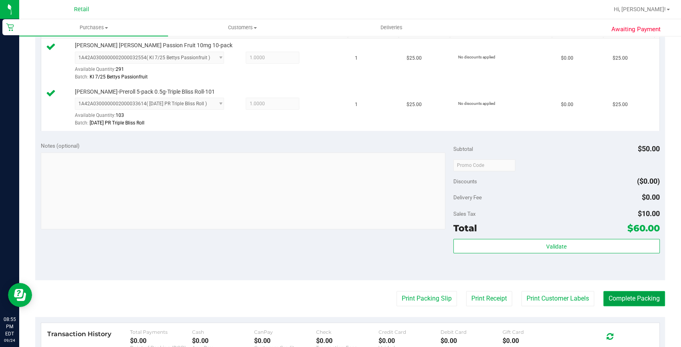
click at [624, 292] on button "Complete Packing" at bounding box center [634, 298] width 62 height 15
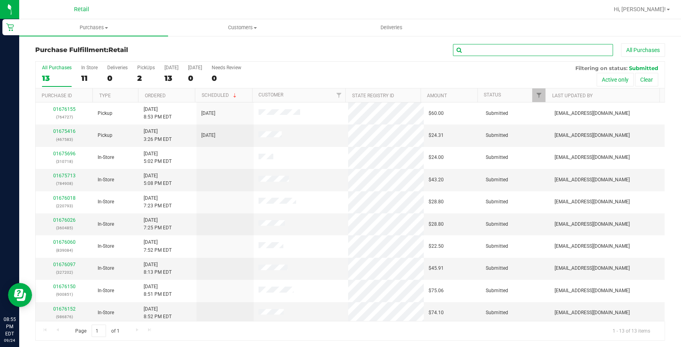
click at [572, 47] on input "text" at bounding box center [533, 50] width 160 height 12
type input "467583"
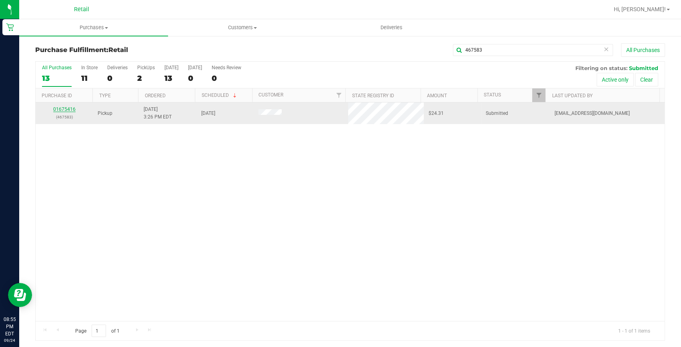
click at [56, 108] on link "01675416" at bounding box center [64, 109] width 22 height 6
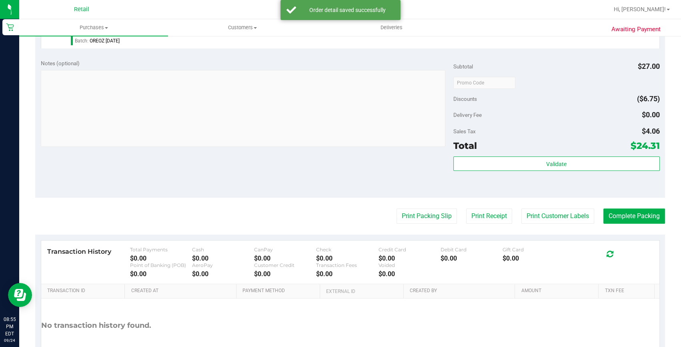
scroll to position [255, 0]
click at [633, 204] on purchase-details "Back Edit Purchase Cancel Purchase View Profile # 01675416 Med | Rec METRC ID: …" at bounding box center [350, 86] width 630 height 595
click at [632, 210] on button "Complete Packing" at bounding box center [634, 215] width 62 height 15
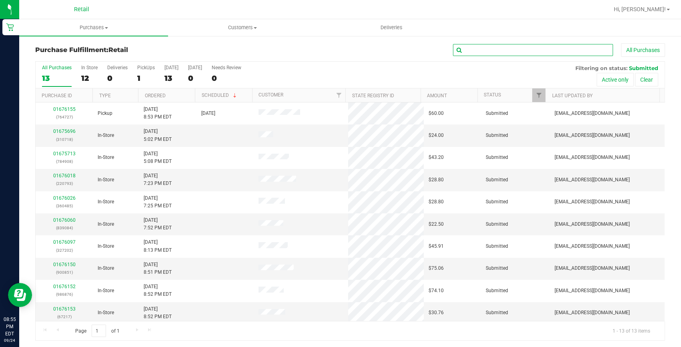
click at [545, 54] on input "text" at bounding box center [533, 50] width 160 height 12
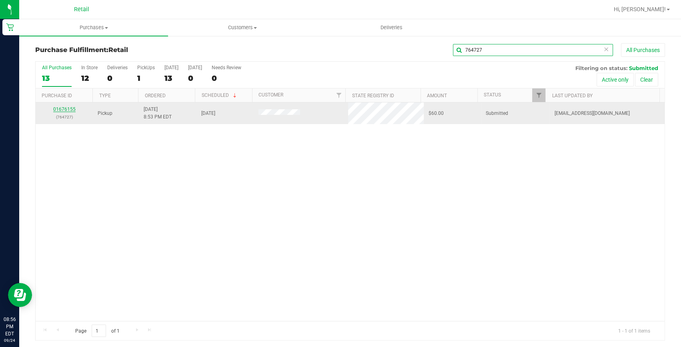
type input "764727"
click at [64, 106] on link "01676155" at bounding box center [64, 109] width 22 height 6
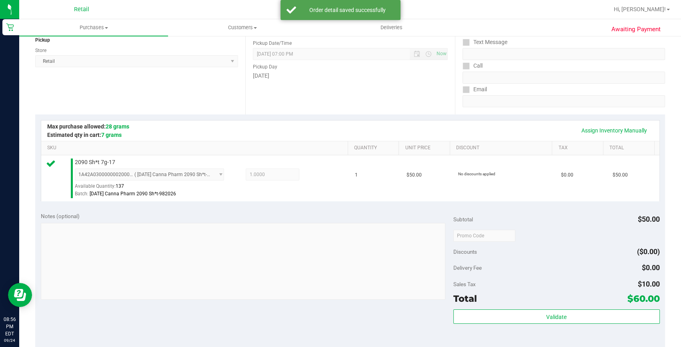
scroll to position [291, 0]
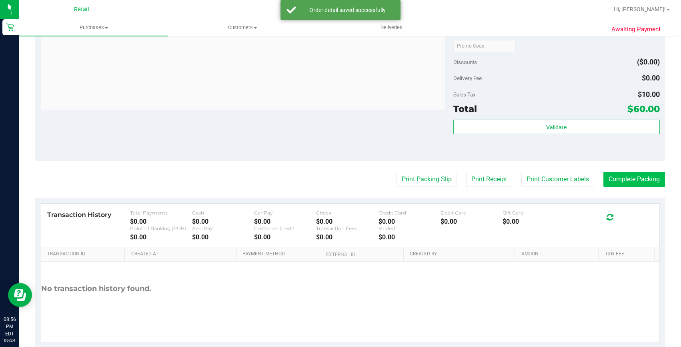
click at [625, 187] on purchase-details "Back Edit Purchase Cancel Purchase View Profile # 01676155 Med | Rec METRC ID: …" at bounding box center [350, 49] width 630 height 595
click at [625, 177] on button "Complete Packing" at bounding box center [634, 179] width 62 height 15
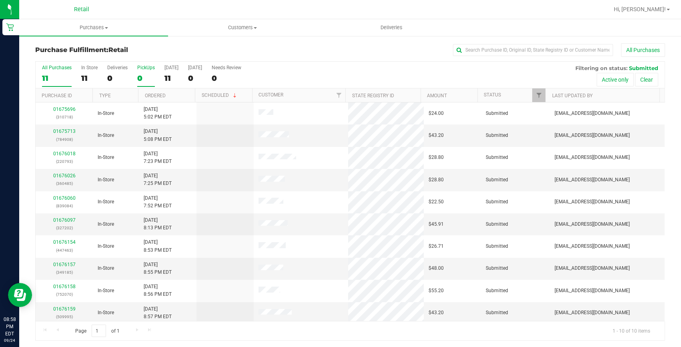
click at [142, 75] on div "0" at bounding box center [146, 78] width 18 height 9
click at [0, 0] on input "PickUps 0" at bounding box center [0, 0] width 0 height 0
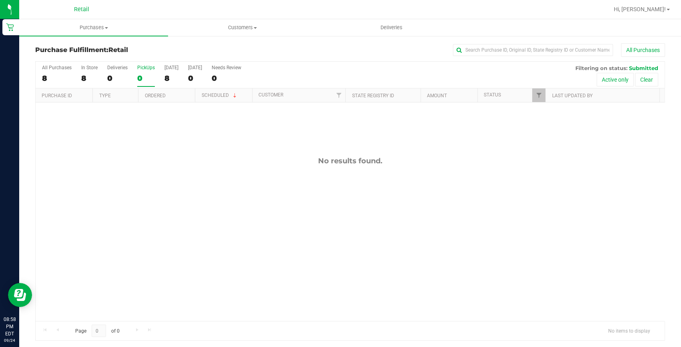
click at [142, 74] on div "0" at bounding box center [146, 78] width 18 height 9
click at [0, 0] on input "PickUps 0" at bounding box center [0, 0] width 0 height 0
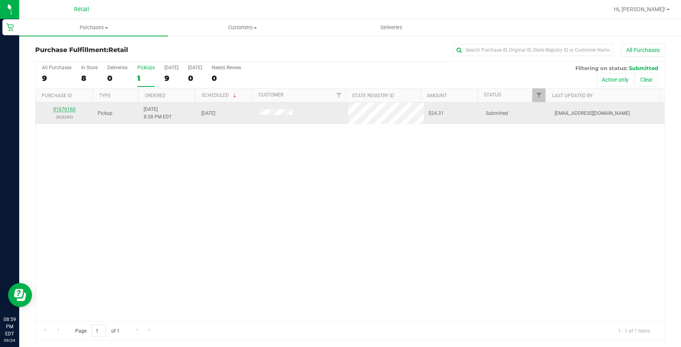
click at [64, 110] on link "01676160" at bounding box center [64, 109] width 22 height 6
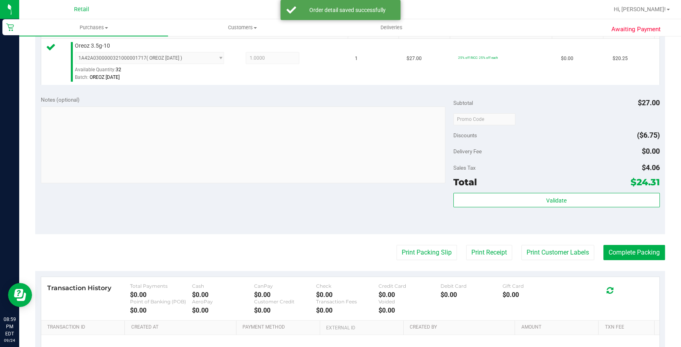
scroll to position [218, 0]
click at [621, 253] on button "Complete Packing" at bounding box center [634, 252] width 62 height 15
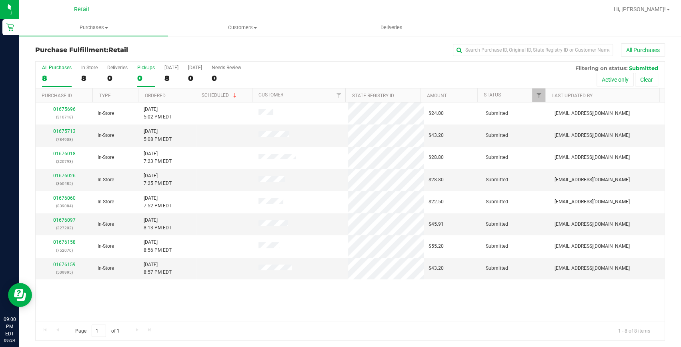
click at [138, 80] on div "0" at bounding box center [146, 78] width 18 height 9
click at [0, 0] on input "PickUps 0" at bounding box center [0, 0] width 0 height 0
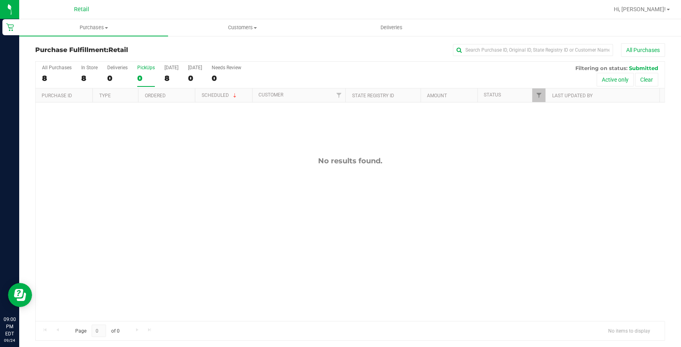
click at [147, 72] on label "PickUps 0" at bounding box center [146, 76] width 18 height 22
click at [0, 0] on input "PickUps 0" at bounding box center [0, 0] width 0 height 0
click at [147, 72] on label "PickUps 0" at bounding box center [146, 76] width 18 height 22
click at [0, 0] on input "PickUps 0" at bounding box center [0, 0] width 0 height 0
click at [147, 72] on label "PickUps 0" at bounding box center [146, 76] width 18 height 22
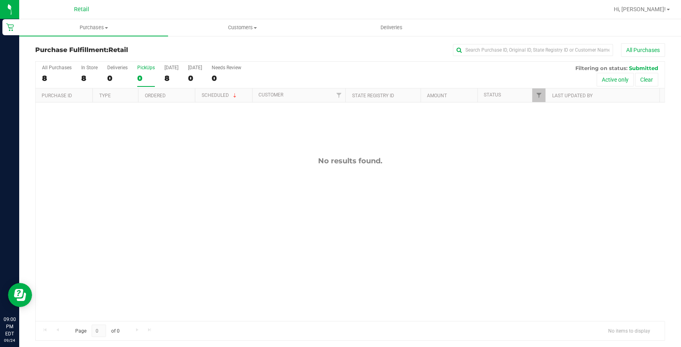
click at [0, 0] on input "PickUps 0" at bounding box center [0, 0] width 0 height 0
click at [144, 74] on div "0" at bounding box center [146, 78] width 18 height 9
click at [0, 0] on input "PickUps 0" at bounding box center [0, 0] width 0 height 0
click at [144, 74] on div "0" at bounding box center [146, 78] width 18 height 9
click at [0, 0] on input "PickUps 0" at bounding box center [0, 0] width 0 height 0
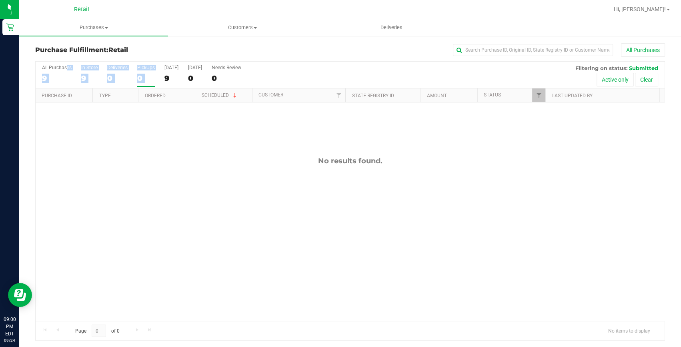
click at [144, 74] on div "0" at bounding box center [146, 78] width 18 height 9
click at [0, 0] on input "PickUps 0" at bounding box center [0, 0] width 0 height 0
click at [138, 80] on div "0" at bounding box center [146, 78] width 18 height 9
click at [0, 0] on input "PickUps 0" at bounding box center [0, 0] width 0 height 0
click at [144, 77] on div "0" at bounding box center [146, 78] width 18 height 9
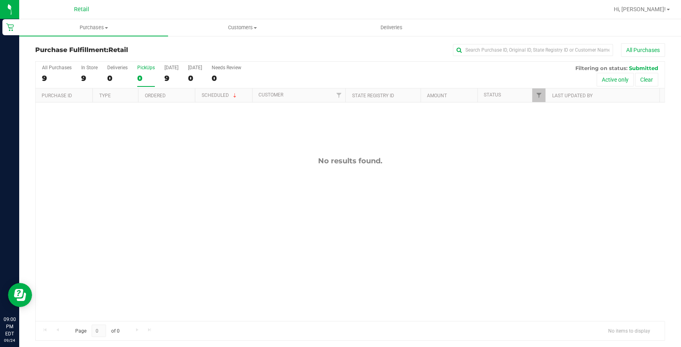
click at [0, 0] on input "PickUps 0" at bounding box center [0, 0] width 0 height 0
click at [147, 74] on div "0" at bounding box center [146, 78] width 18 height 9
click at [0, 0] on input "PickUps 0" at bounding box center [0, 0] width 0 height 0
click at [138, 79] on div "0" at bounding box center [146, 78] width 18 height 9
click at [0, 0] on input "PickUps 0" at bounding box center [0, 0] width 0 height 0
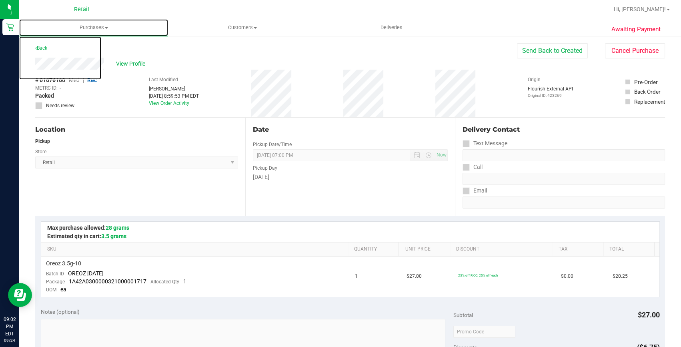
click at [92, 22] on uib-tab-heading "Purchases Summary of purchases Fulfillment All purchases" at bounding box center [93, 27] width 149 height 17
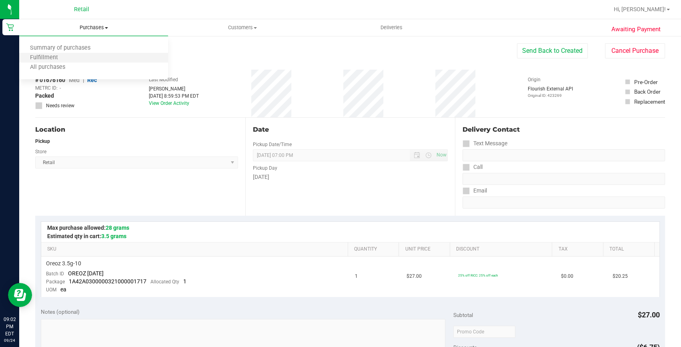
click at [76, 53] on li "Fulfillment" at bounding box center [93, 58] width 149 height 10
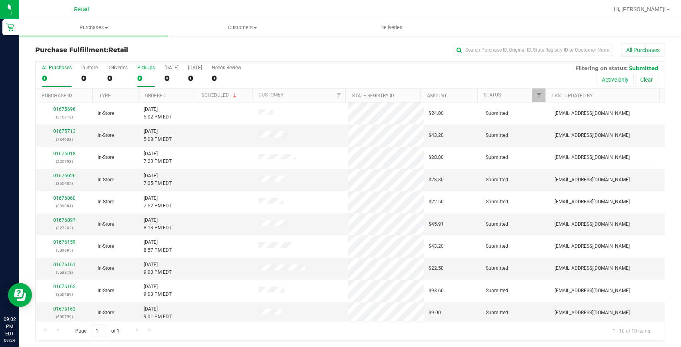
click at [144, 76] on div "0" at bounding box center [146, 78] width 18 height 9
click at [0, 0] on input "PickUps 0" at bounding box center [0, 0] width 0 height 0
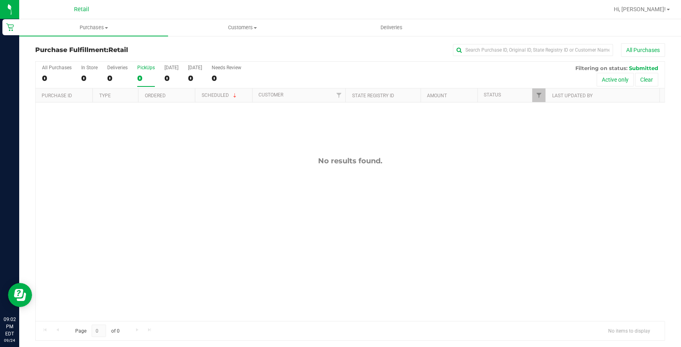
click at [144, 76] on div "0" at bounding box center [146, 78] width 18 height 9
click at [0, 0] on input "PickUps 0" at bounding box center [0, 0] width 0 height 0
